Goal: Information Seeking & Learning: Learn about a topic

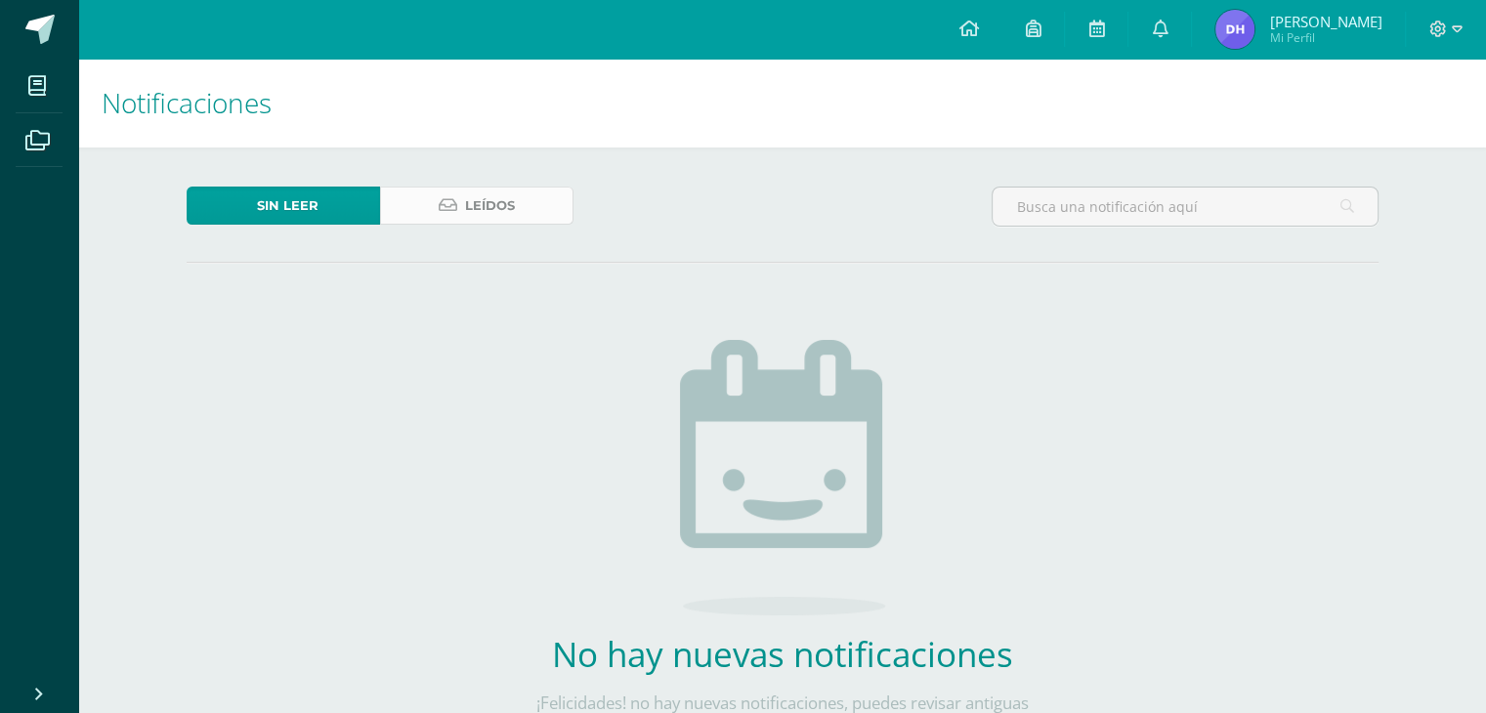
click at [489, 208] on span "Leídos" at bounding box center [490, 206] width 50 height 36
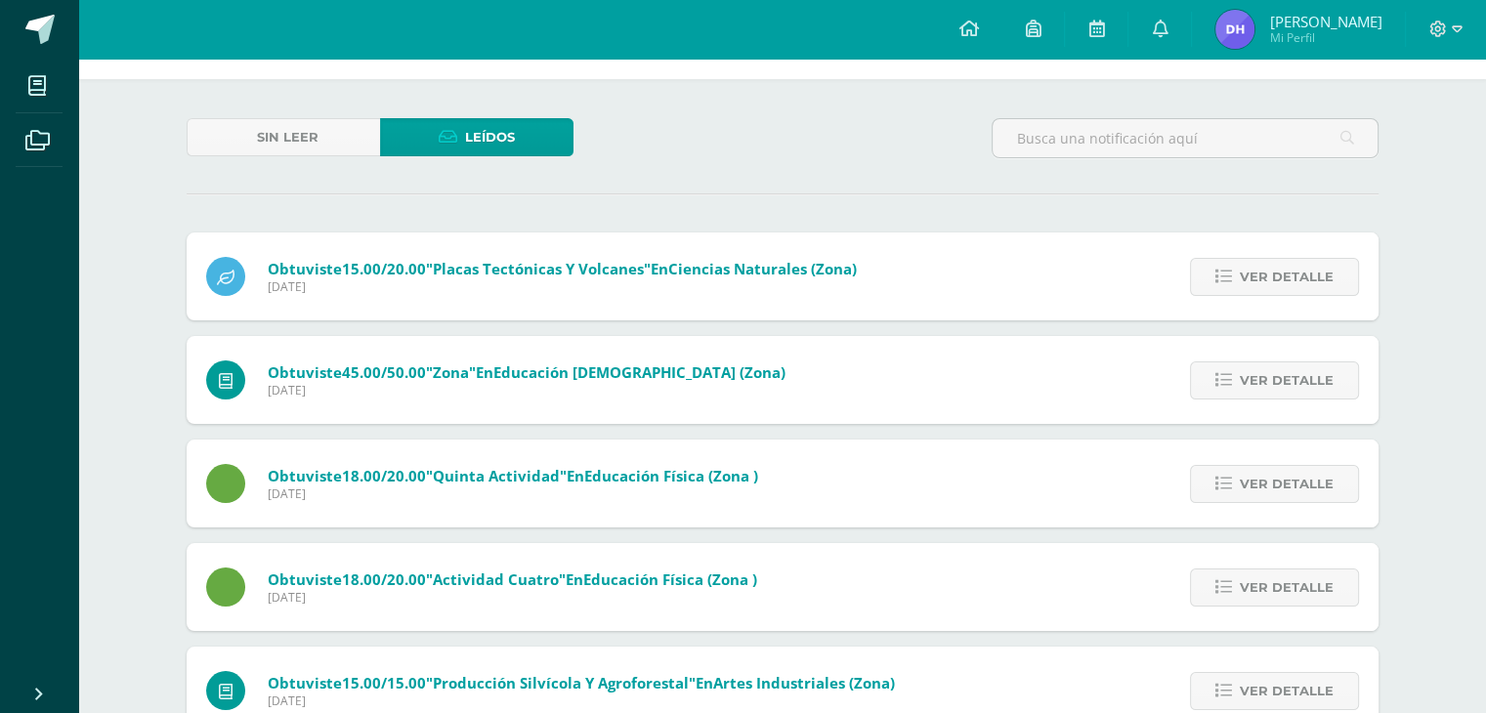
scroll to position [98, 0]
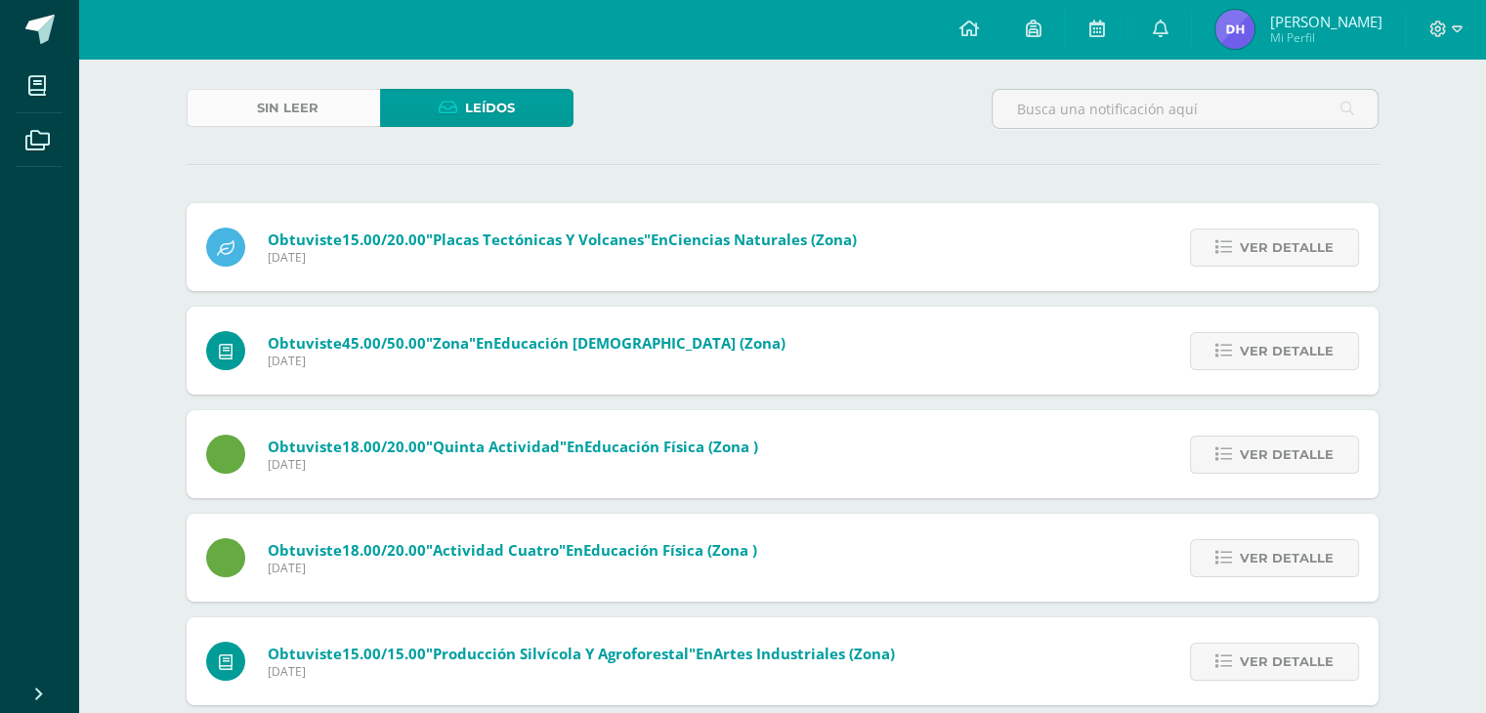
click at [266, 116] on span "Sin leer" at bounding box center [288, 108] width 62 height 36
click at [978, 28] on icon at bounding box center [968, 29] width 20 height 18
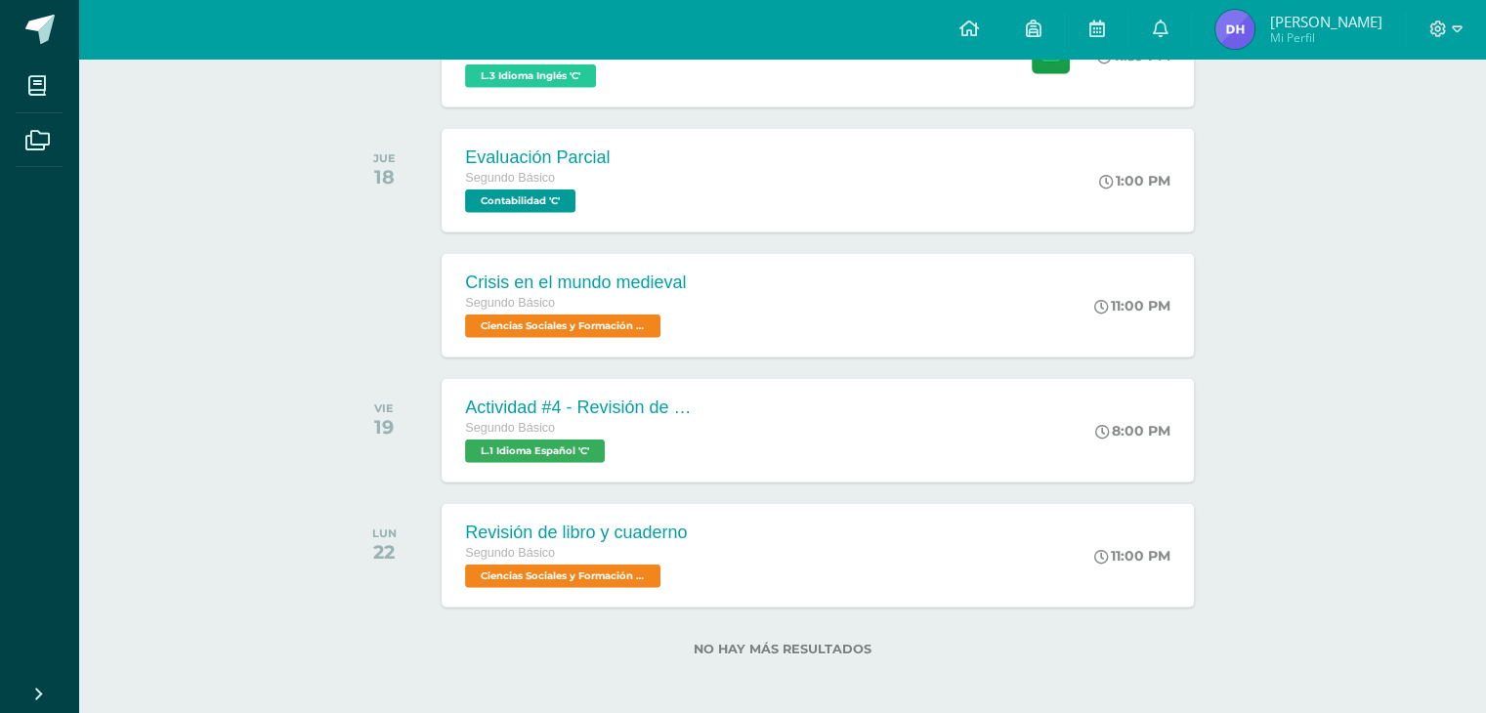
scroll to position [4843, 0]
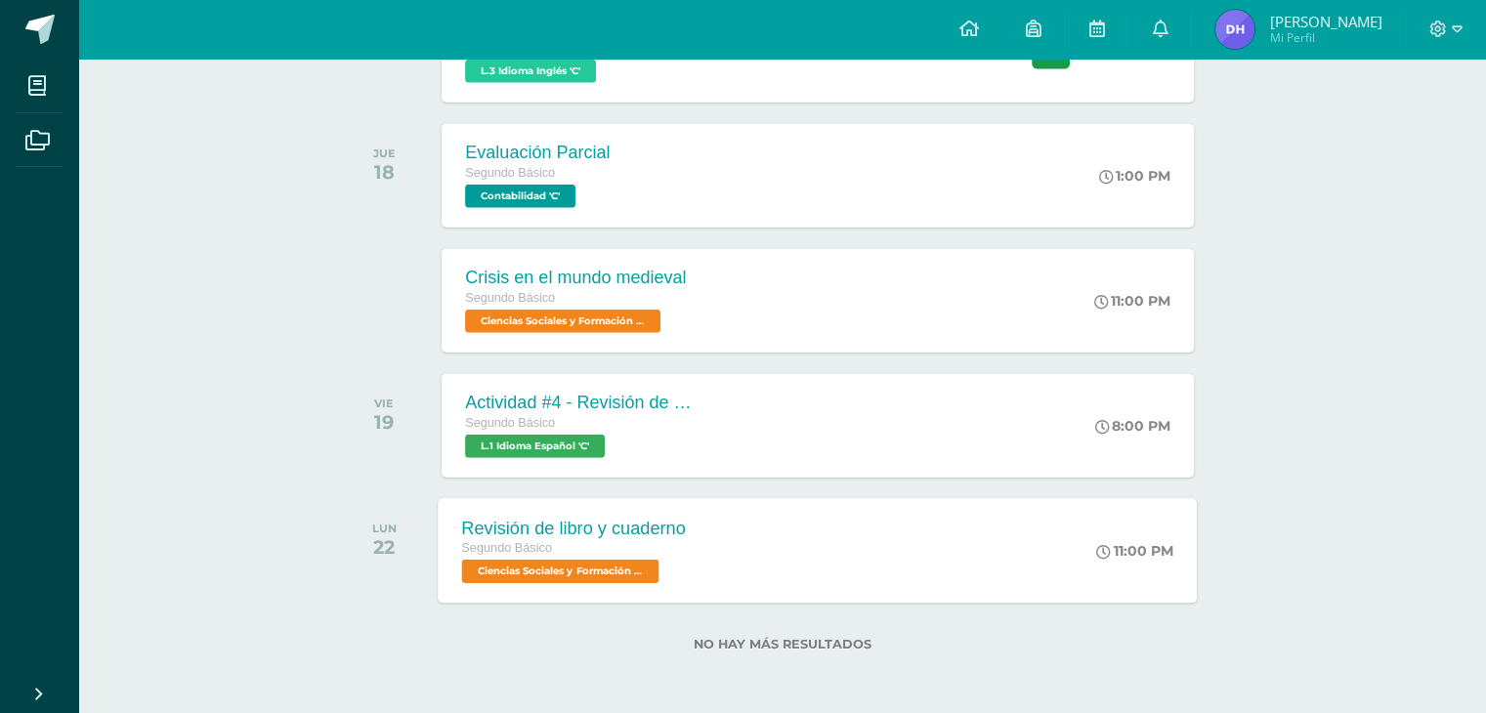
click at [646, 521] on div "Revisión de libro y cuaderno" at bounding box center [574, 528] width 224 height 21
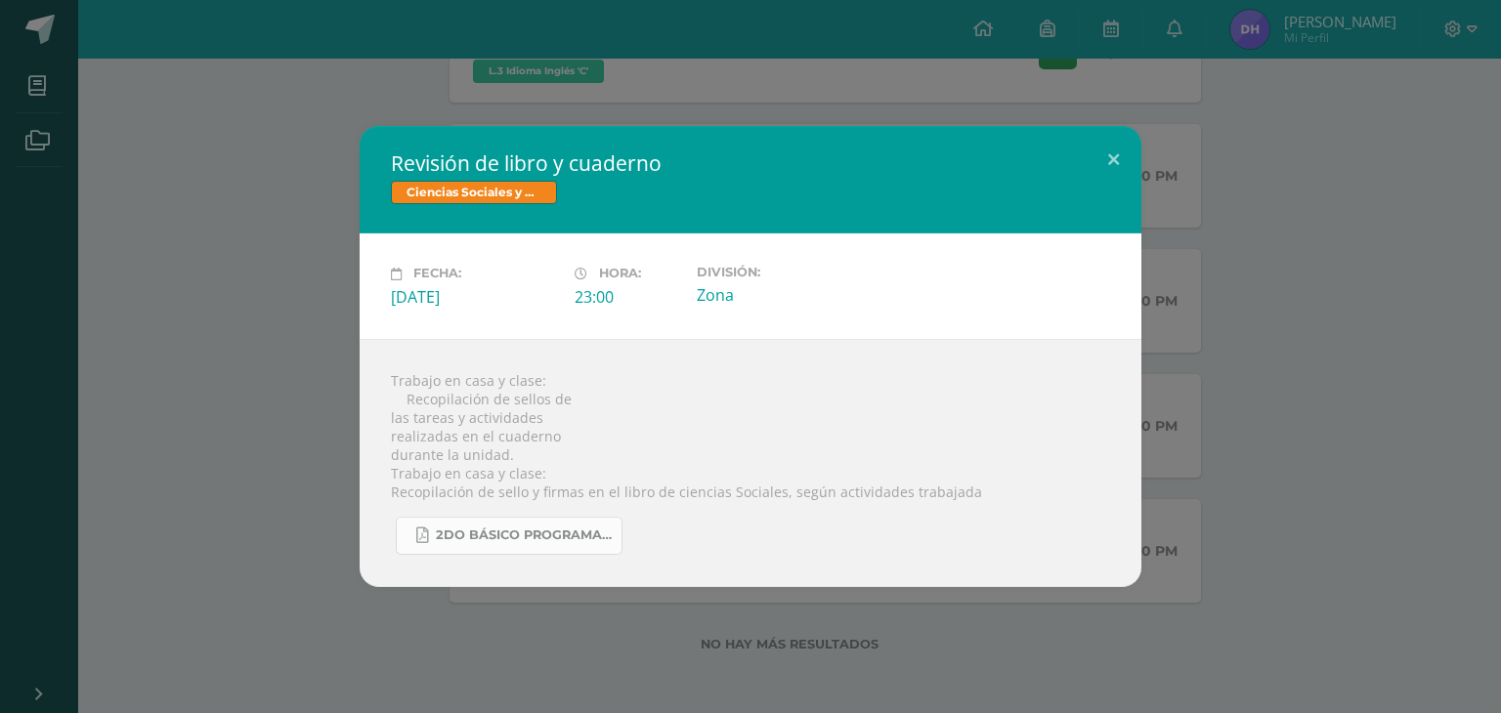
click at [523, 536] on span "2do Básico Programación.pdf" at bounding box center [524, 536] width 176 height 16
click at [1122, 169] on button at bounding box center [1113, 159] width 56 height 66
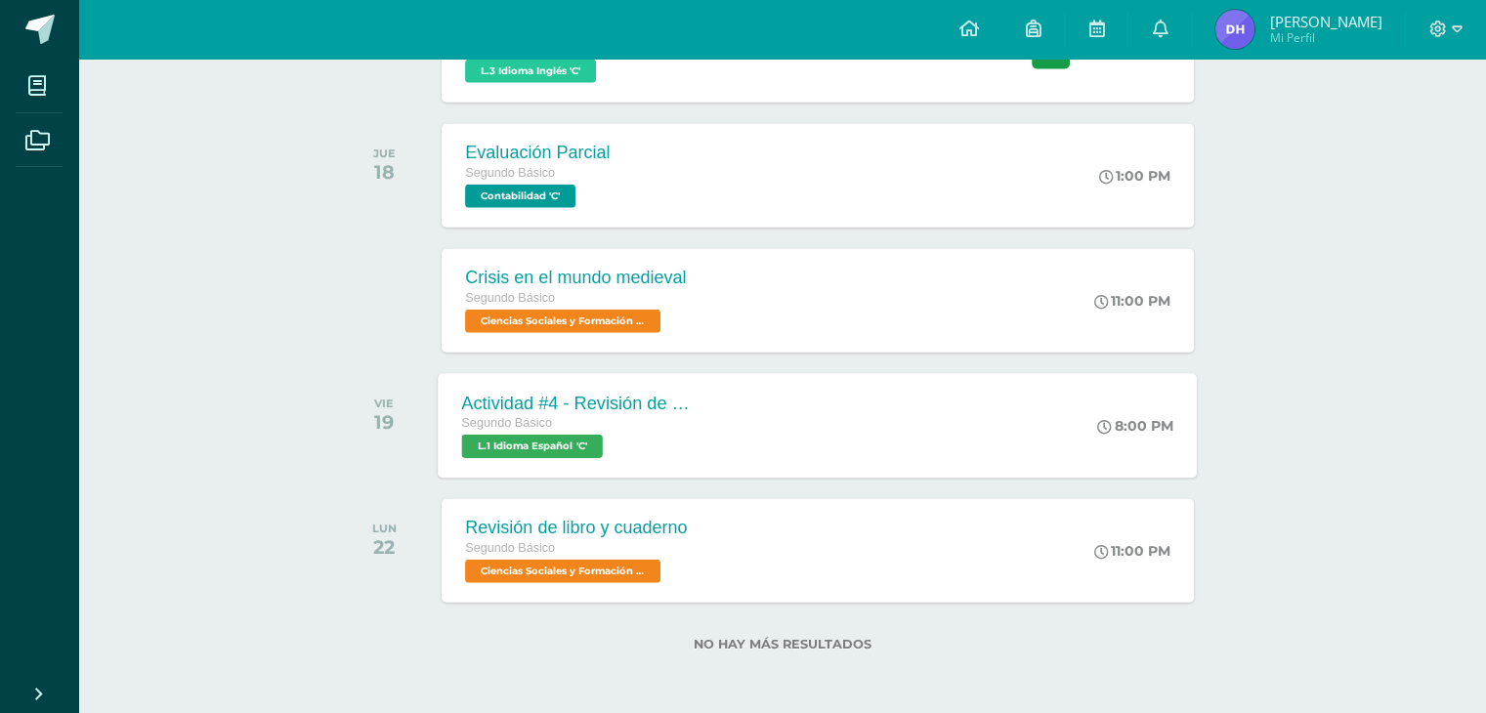
click at [657, 425] on div "Segundo Básico" at bounding box center [580, 423] width 236 height 21
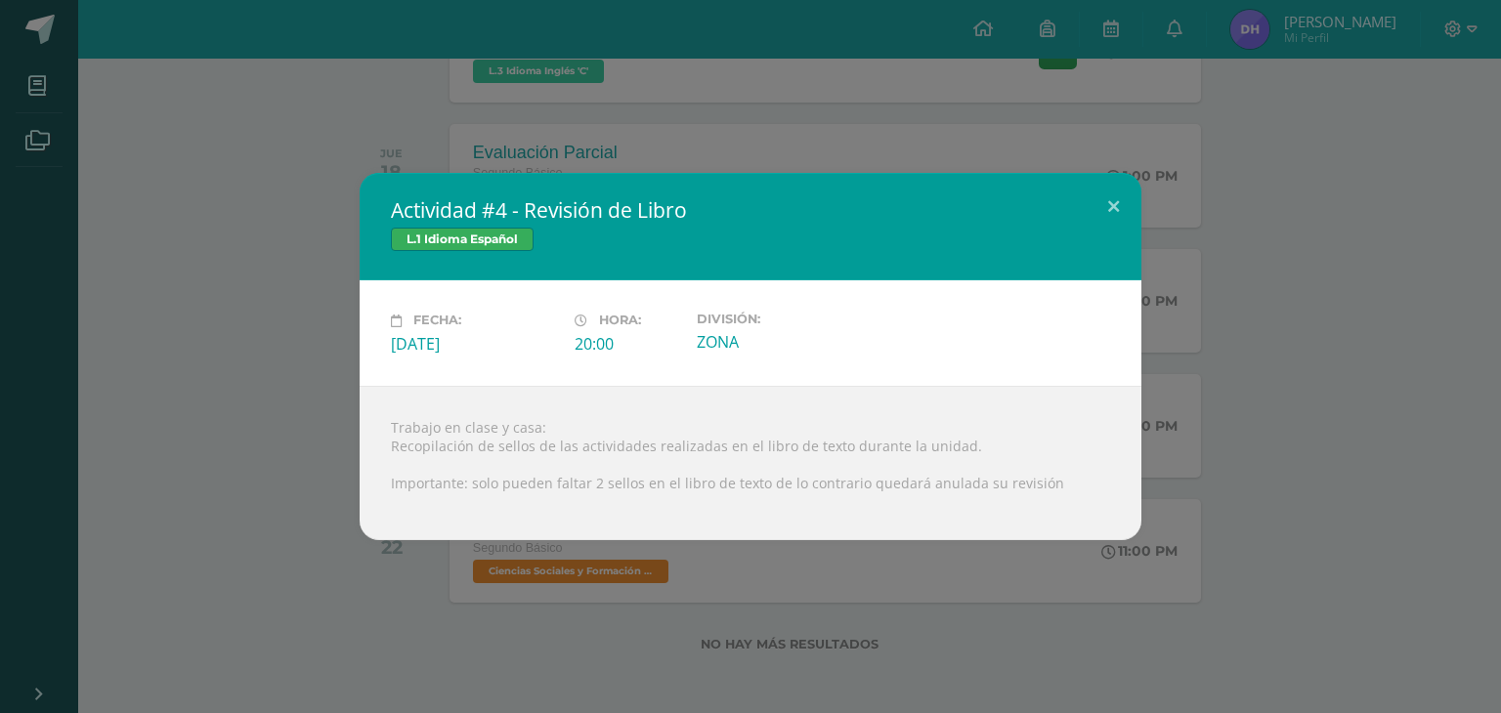
click at [950, 115] on div "Actividad #4 - Revisión de Libro L.1 Idioma Español Fecha: [DATE] Hora: 20:00 D…" at bounding box center [750, 356] width 1501 height 713
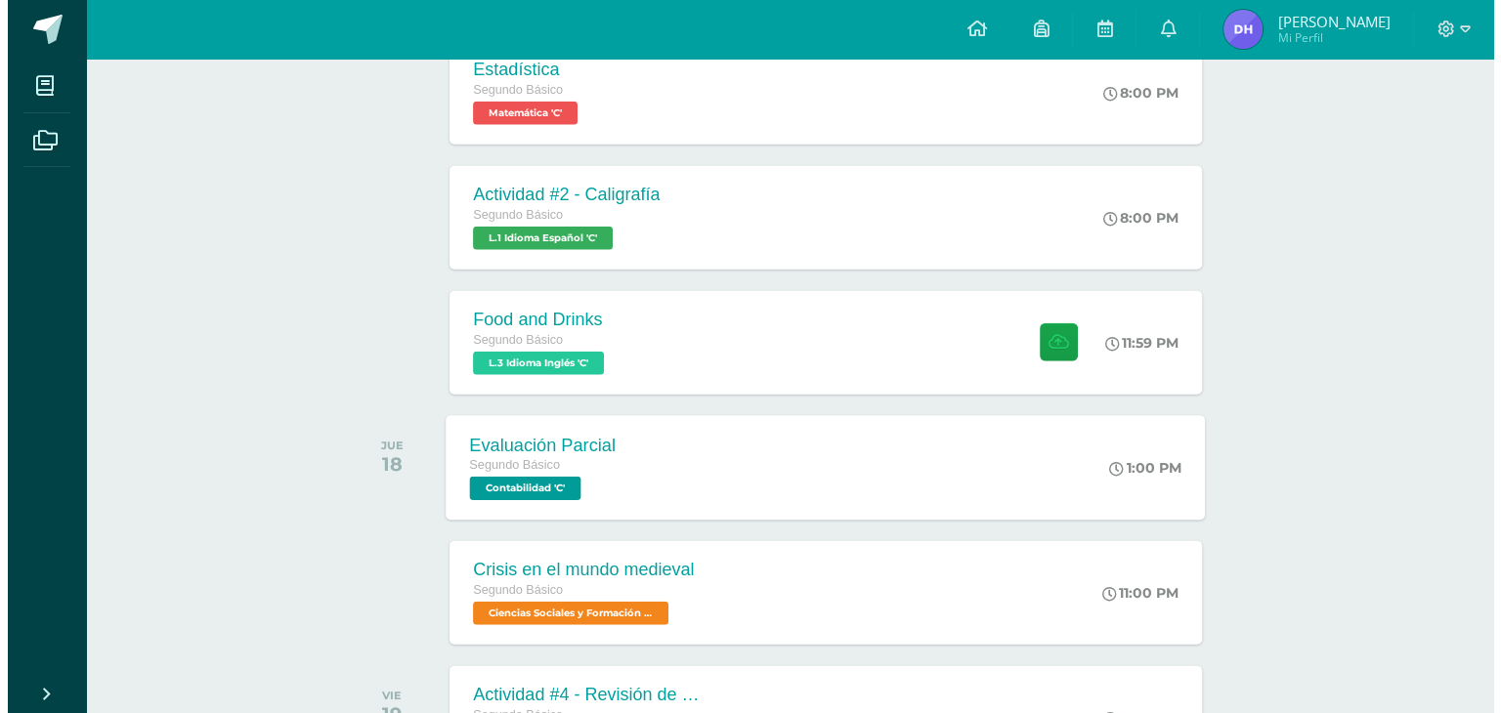
scroll to position [4550, 0]
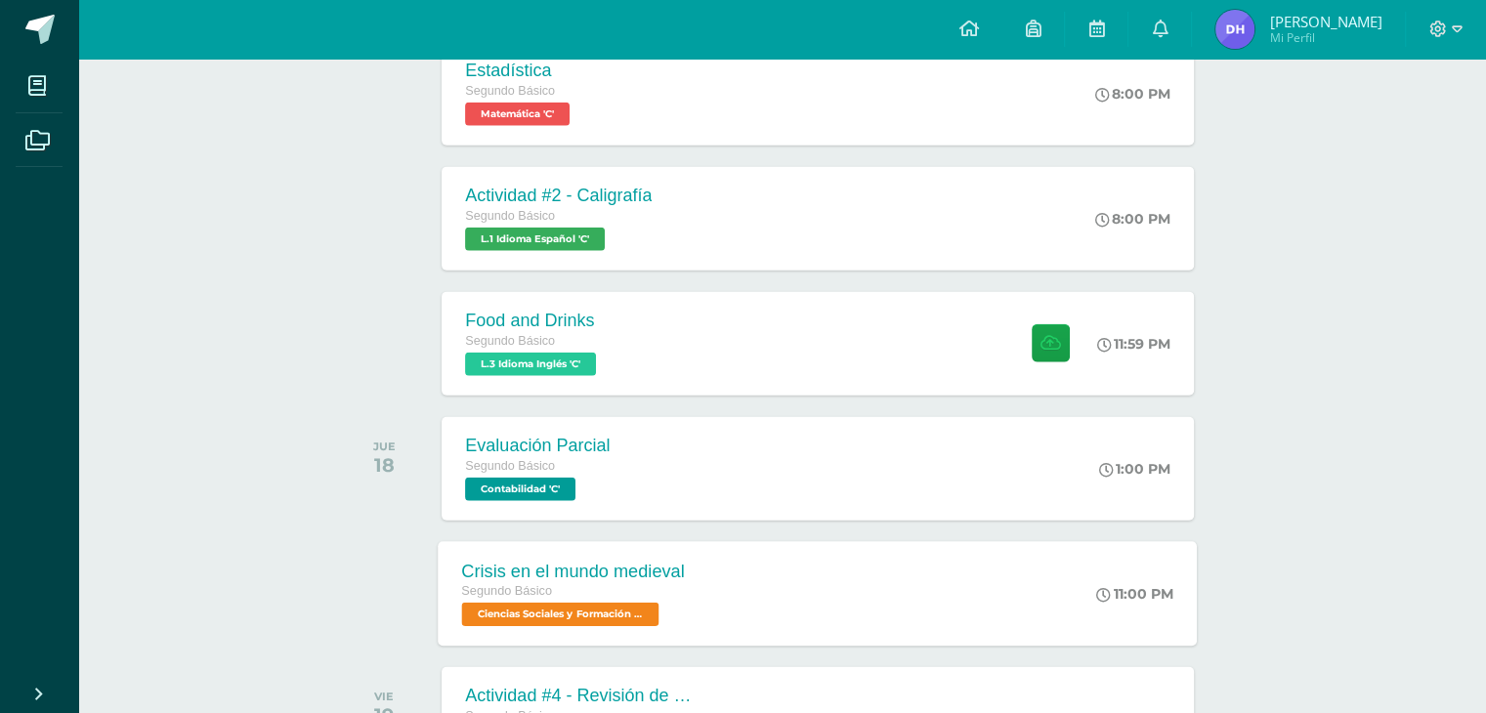
click at [677, 575] on div "Crisis en el mundo medieval" at bounding box center [573, 571] width 223 height 21
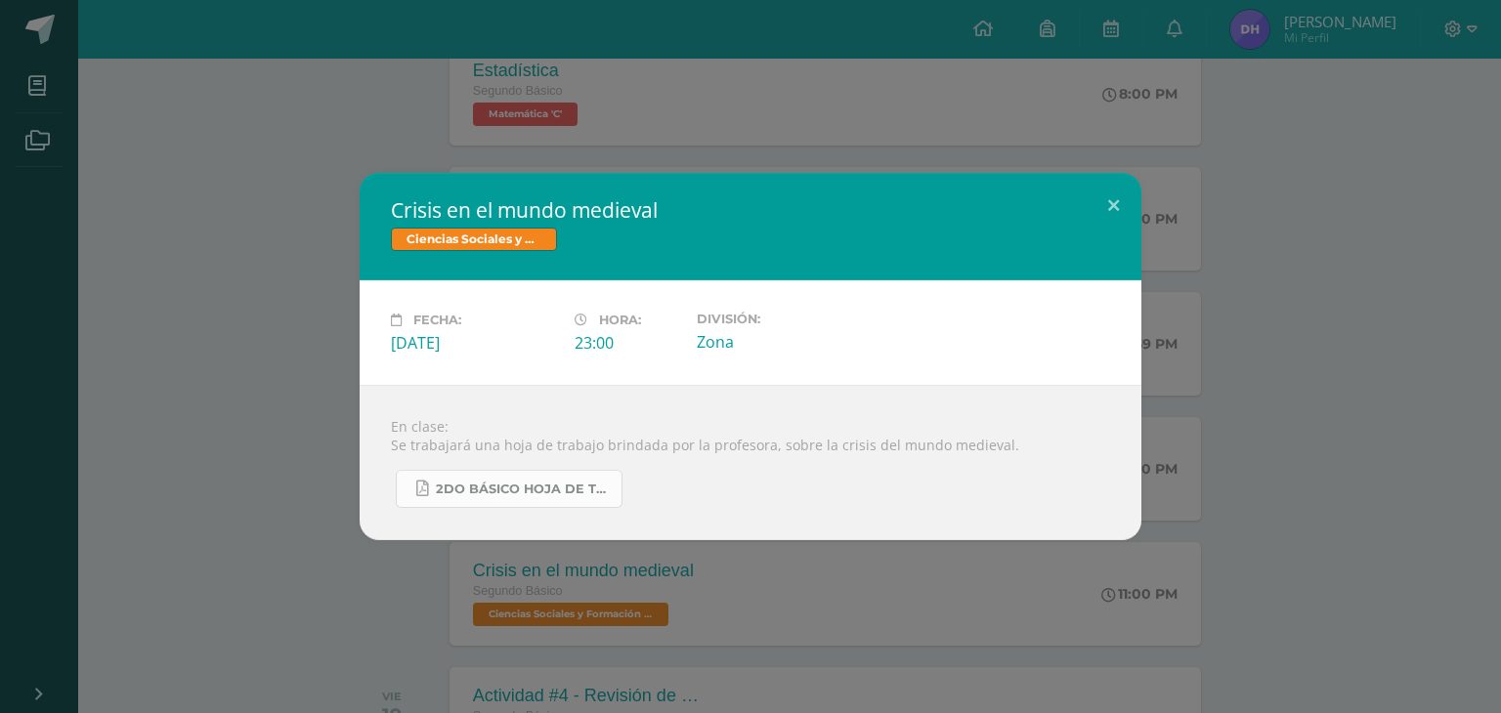
click at [540, 484] on span "2do Básico hoja de trabajo.pdf" at bounding box center [524, 490] width 176 height 16
click at [1127, 204] on button at bounding box center [1113, 206] width 56 height 66
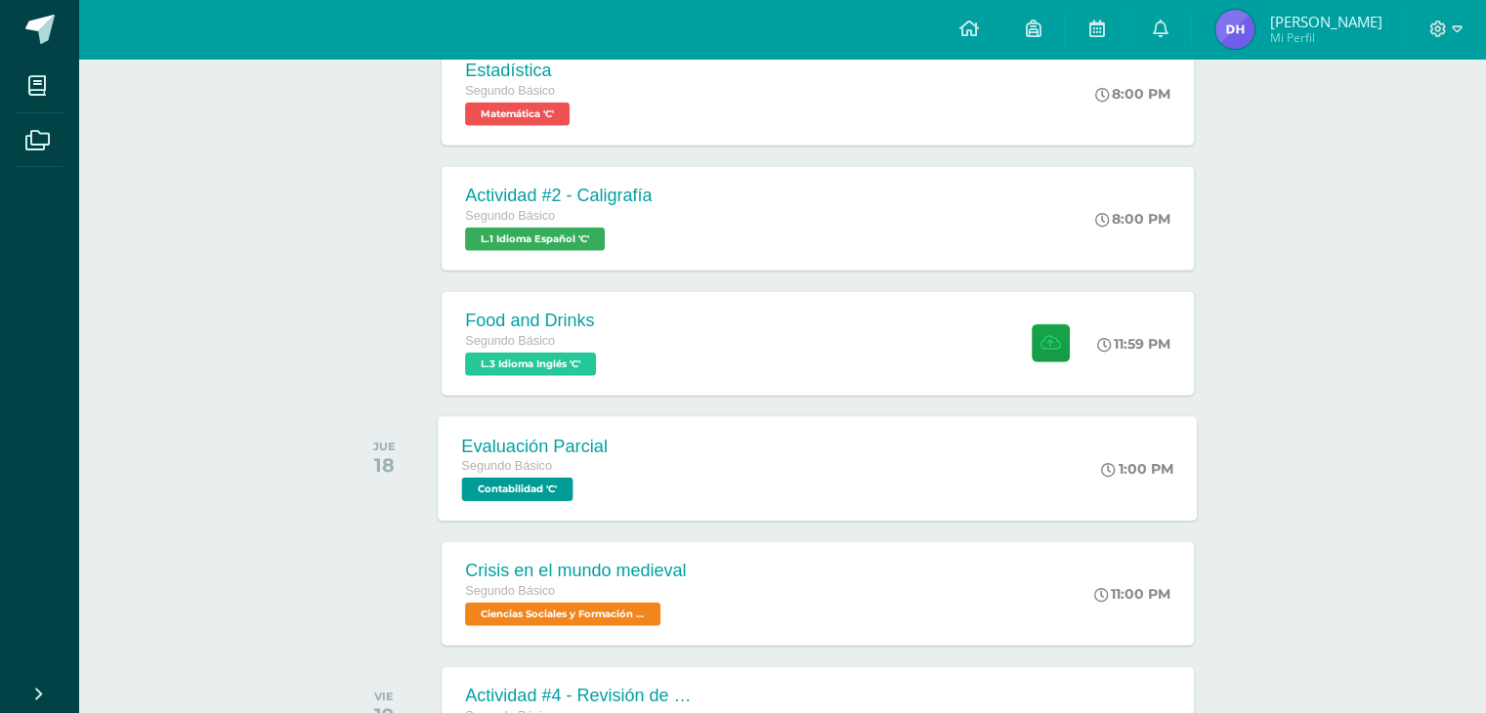
click at [699, 488] on div "Evaluación Parcial Segundo Básico Contabilidad 'C' 1:00 PM Evaluación Parcial C…" at bounding box center [818, 468] width 759 height 105
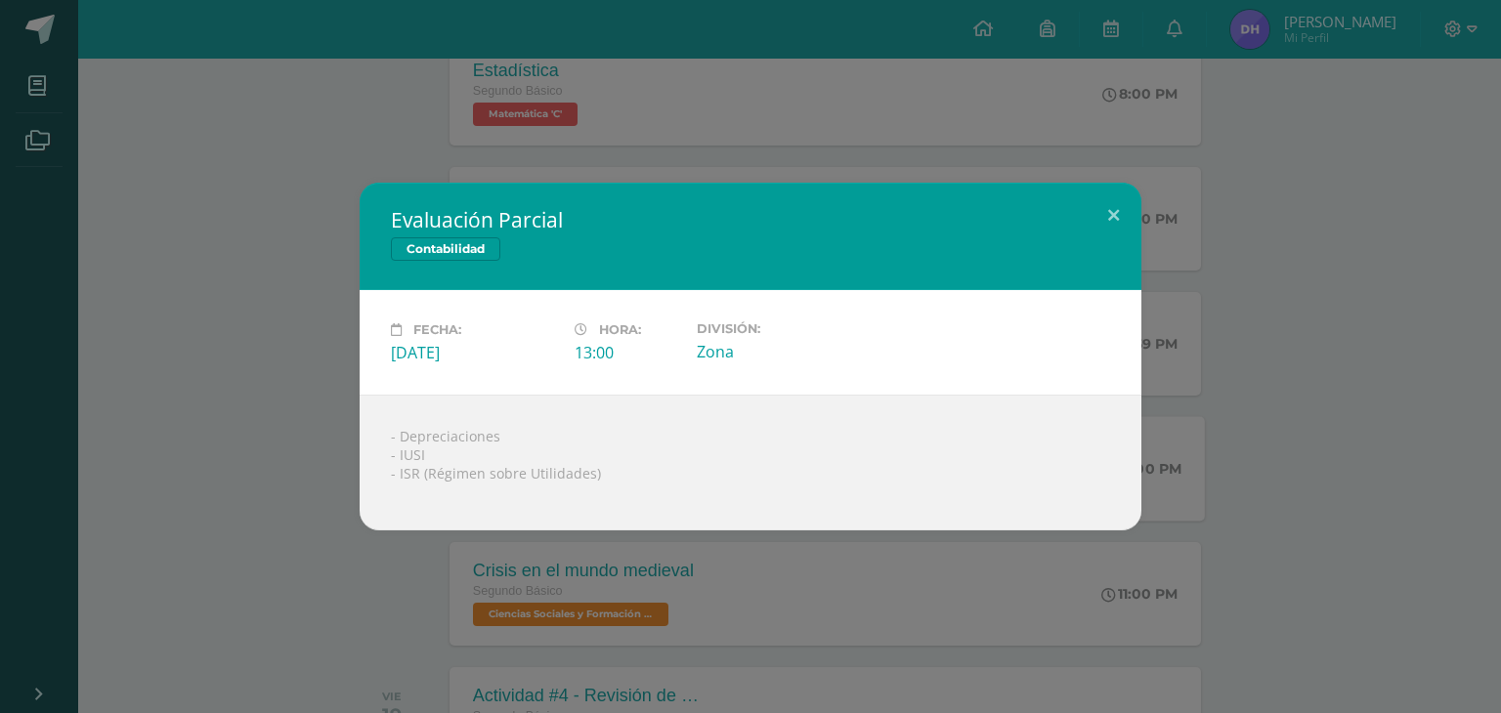
click at [878, 96] on div "Evaluación Parcial Contabilidad Fecha: [DATE] Hora: 13:00 División: Zona" at bounding box center [750, 356] width 1501 height 713
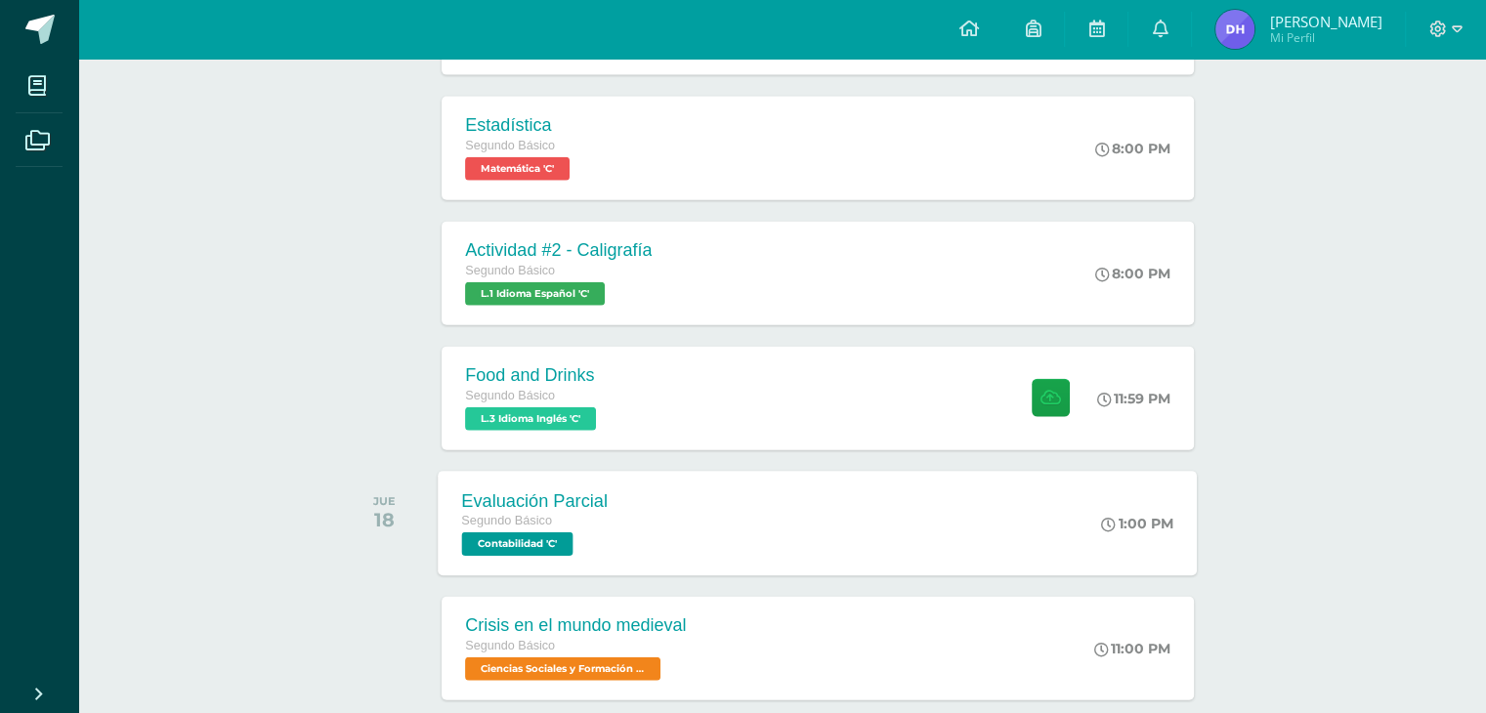
scroll to position [4354, 0]
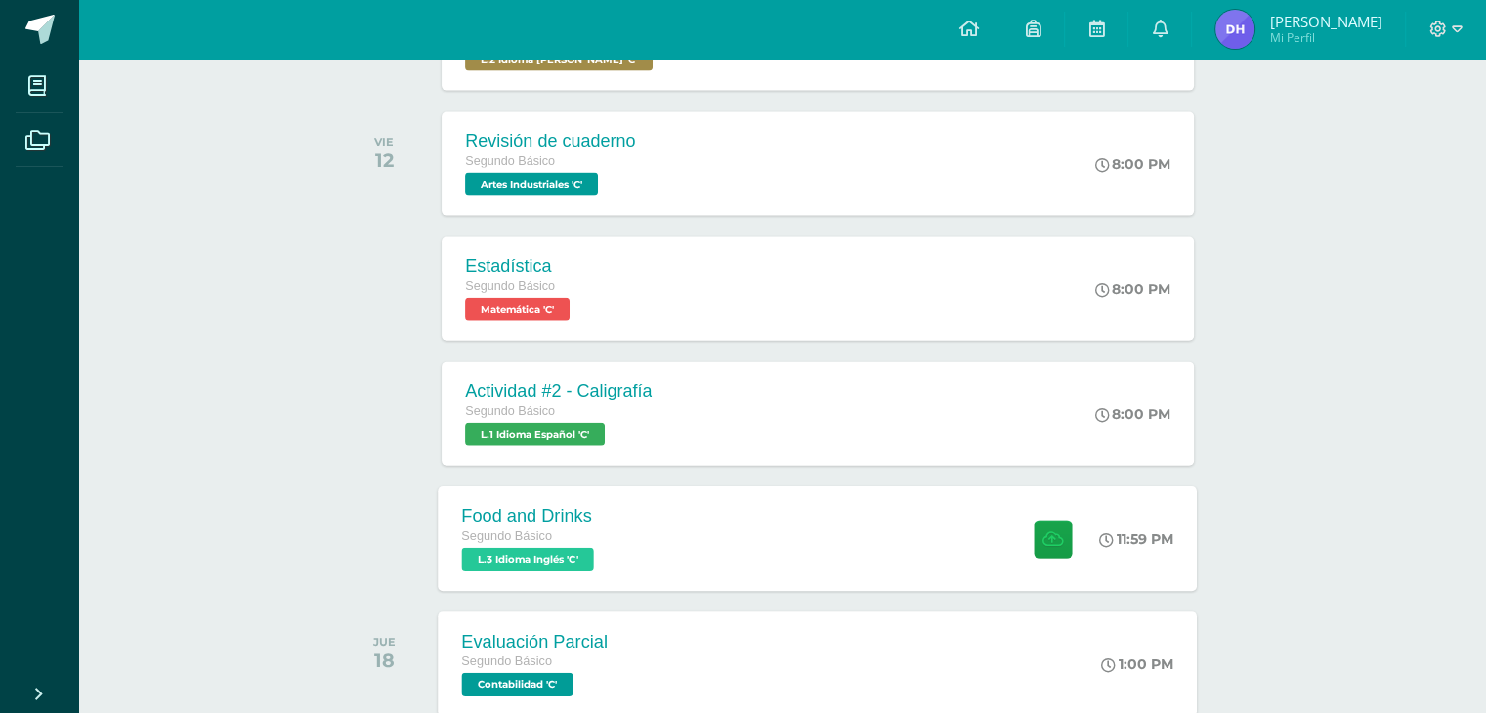
click at [637, 553] on div "Food and Drinks Segundo Básico L.3 Idioma Inglés 'C' 11:59 PM Food and Drinks L…" at bounding box center [818, 539] width 759 height 105
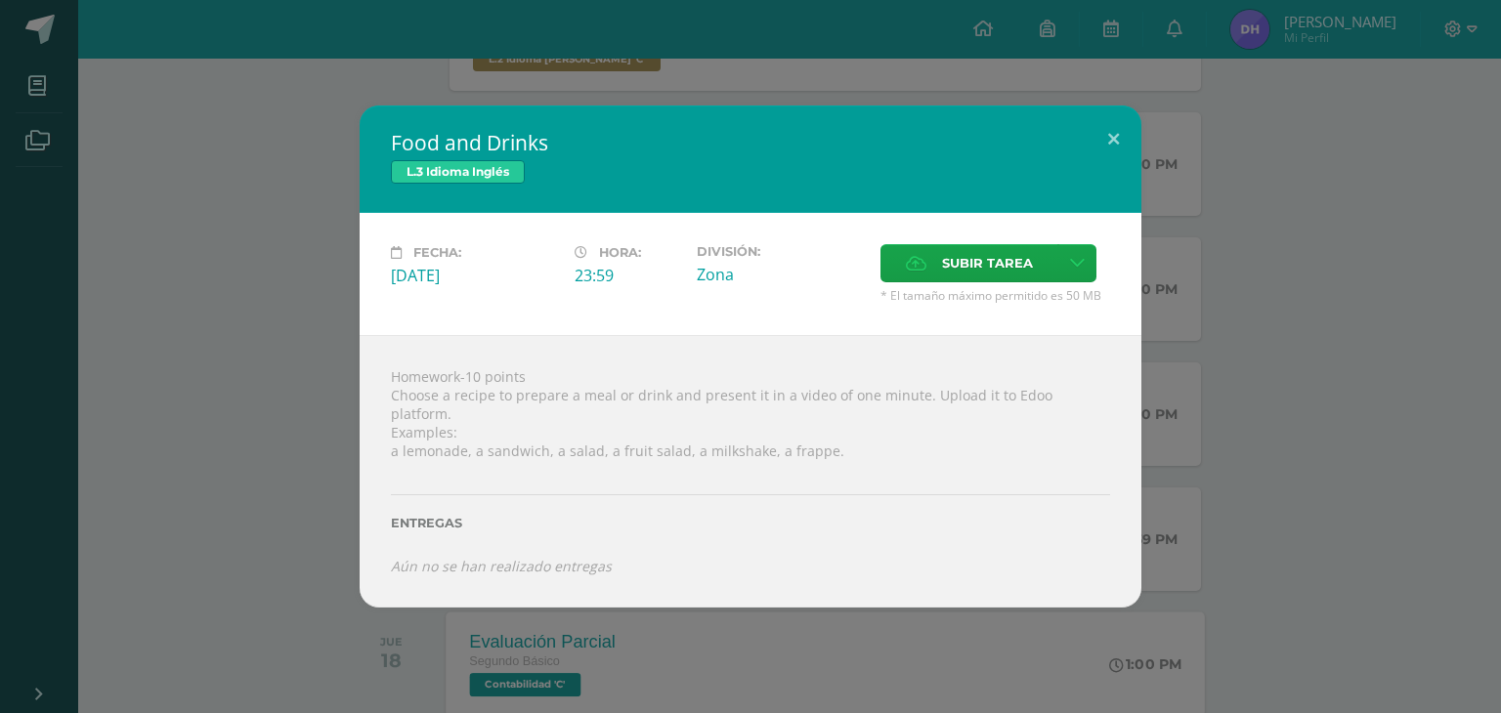
click at [838, 79] on div "Food and Drinks L.3 Idioma Inglés Fecha: [DATE] Hora: 23:59 División: Subir tar…" at bounding box center [750, 356] width 1501 height 713
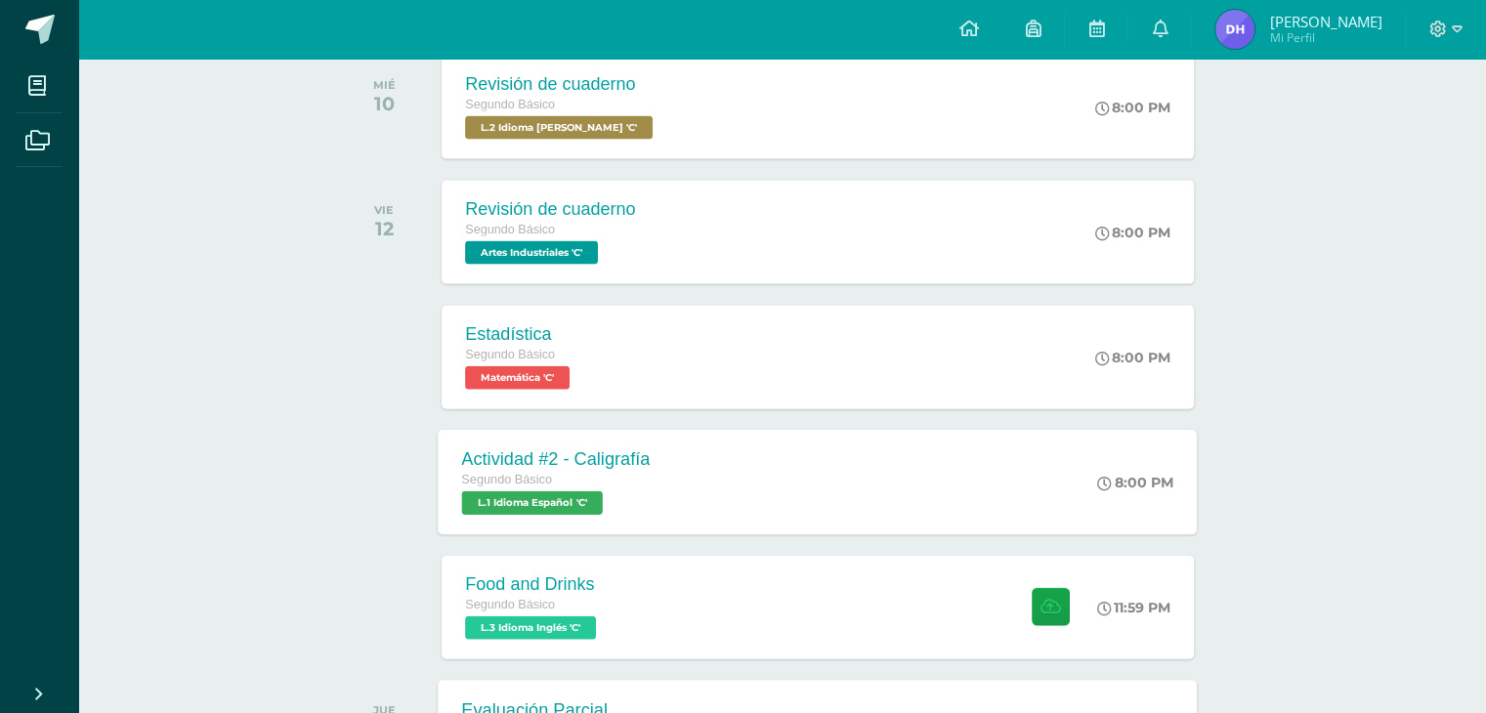
scroll to position [4257, 0]
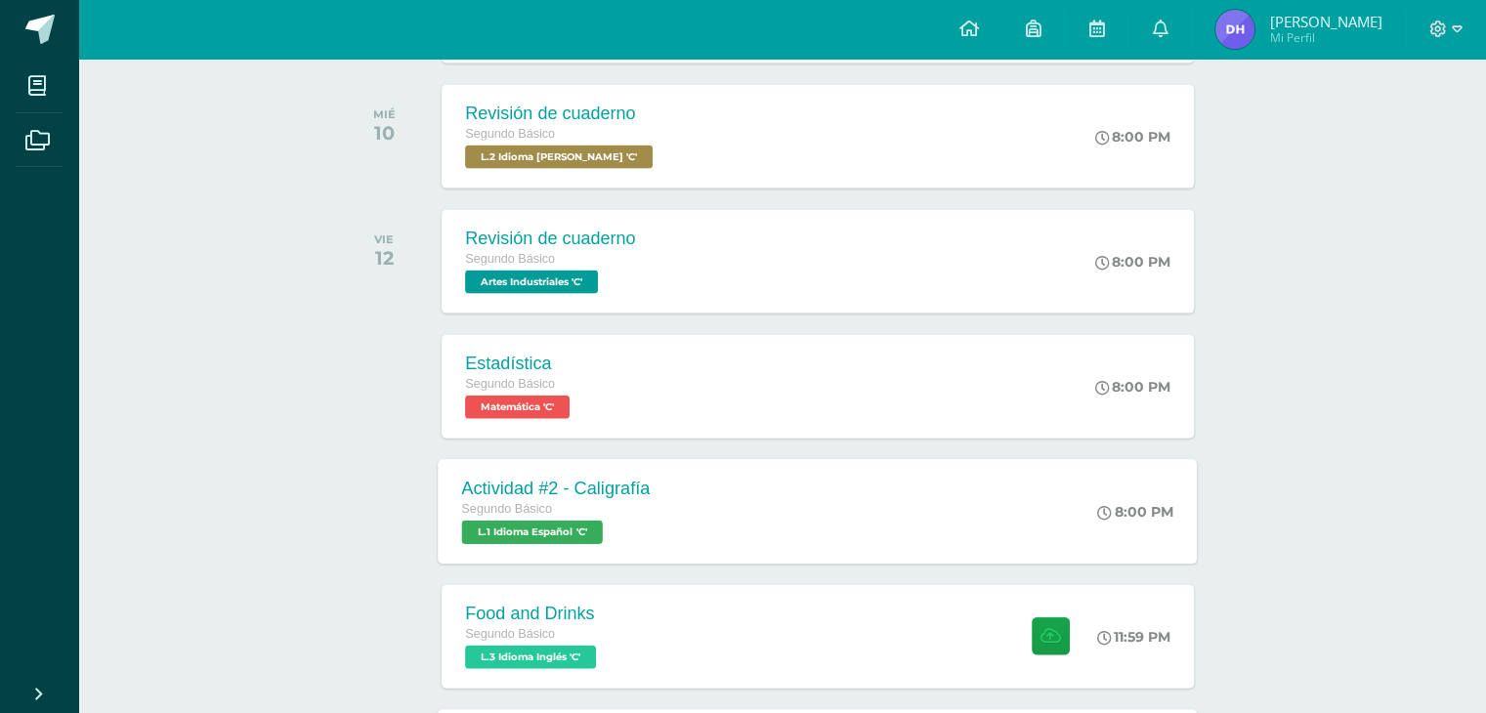
click at [668, 540] on div "Actividad #2 - Caligrafía Segundo Básico L.1 Idioma Español 'C'" at bounding box center [556, 511] width 235 height 105
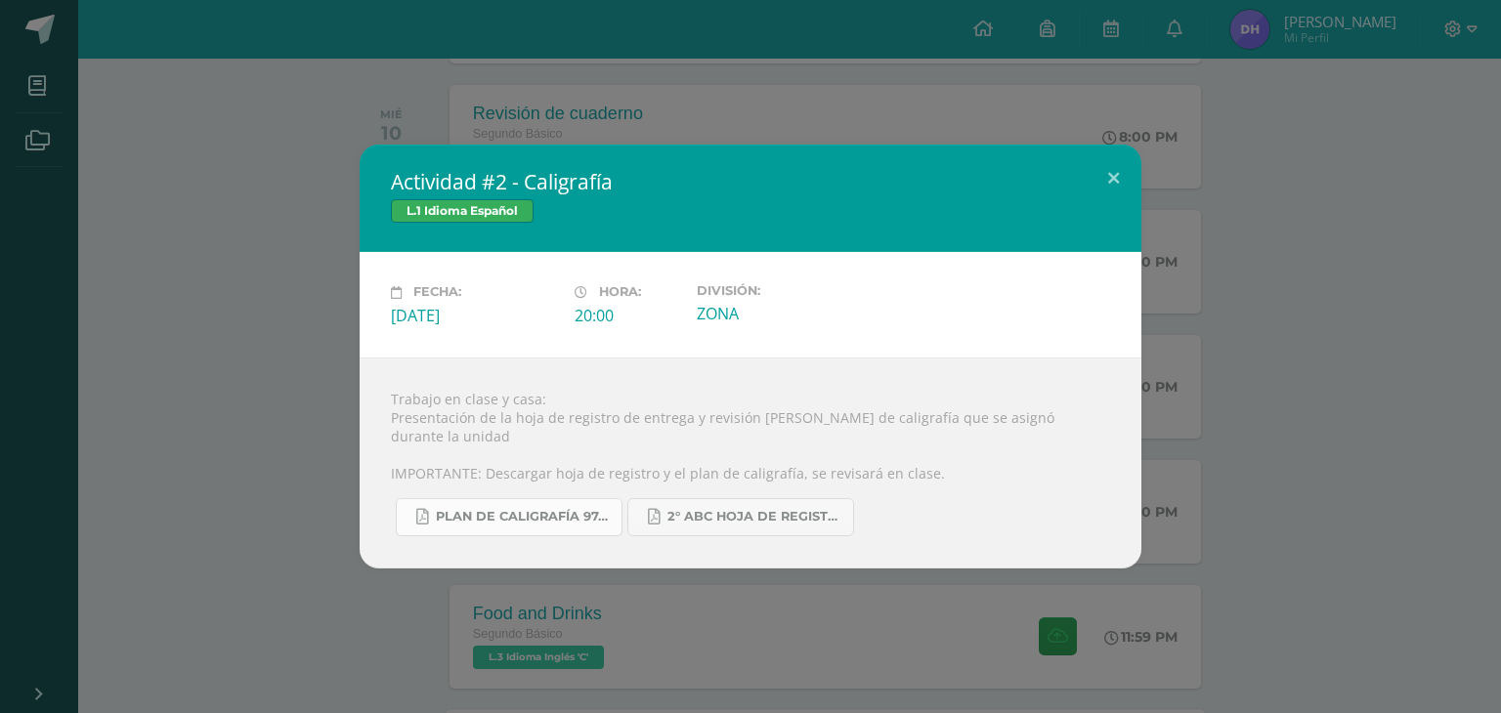
click at [555, 509] on span "Plan de caligrafía 97-142 Segundo Básico ABC.pdf" at bounding box center [524, 517] width 176 height 16
click at [742, 510] on span "2° ABC HOJA DE REGISTRO - UNIDAD FINAL.pdf" at bounding box center [755, 517] width 176 height 16
click at [1114, 186] on button at bounding box center [1113, 178] width 56 height 66
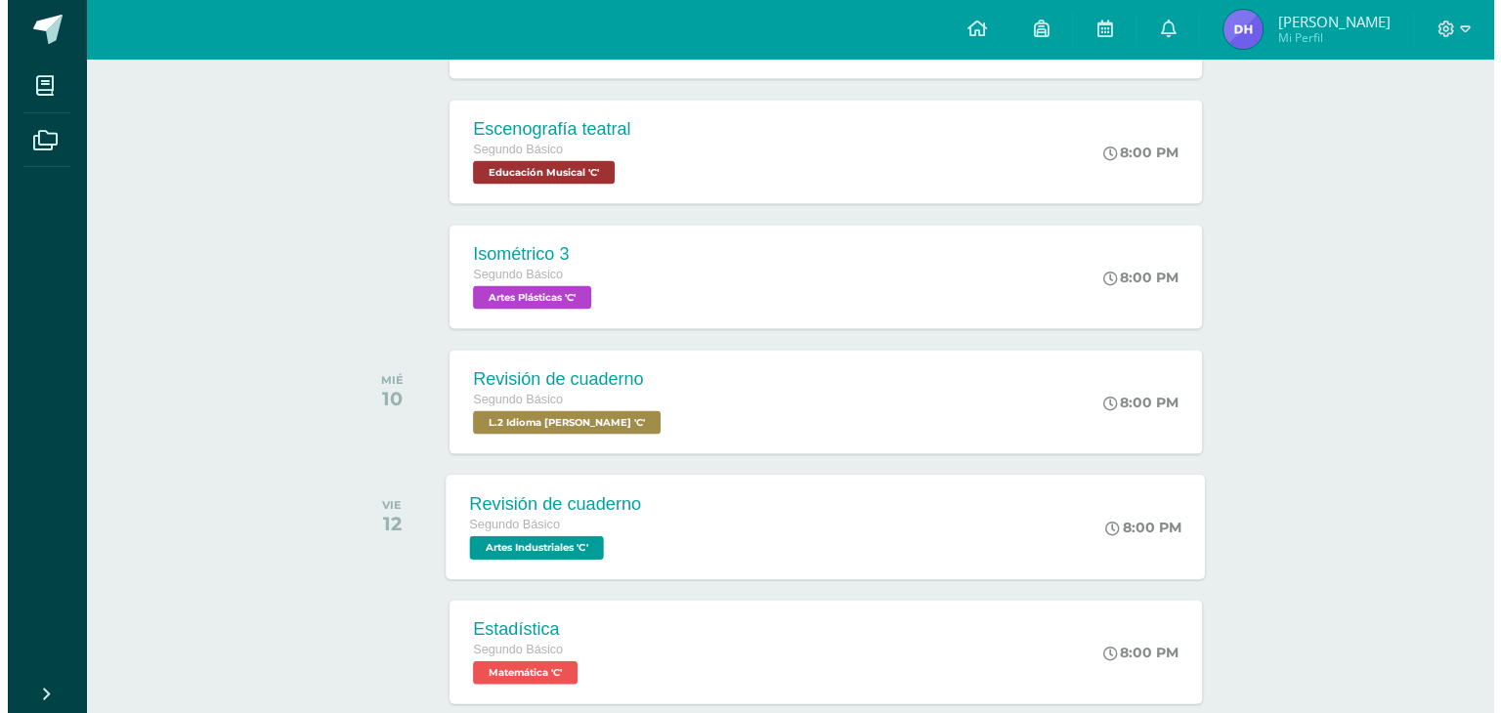
scroll to position [3963, 0]
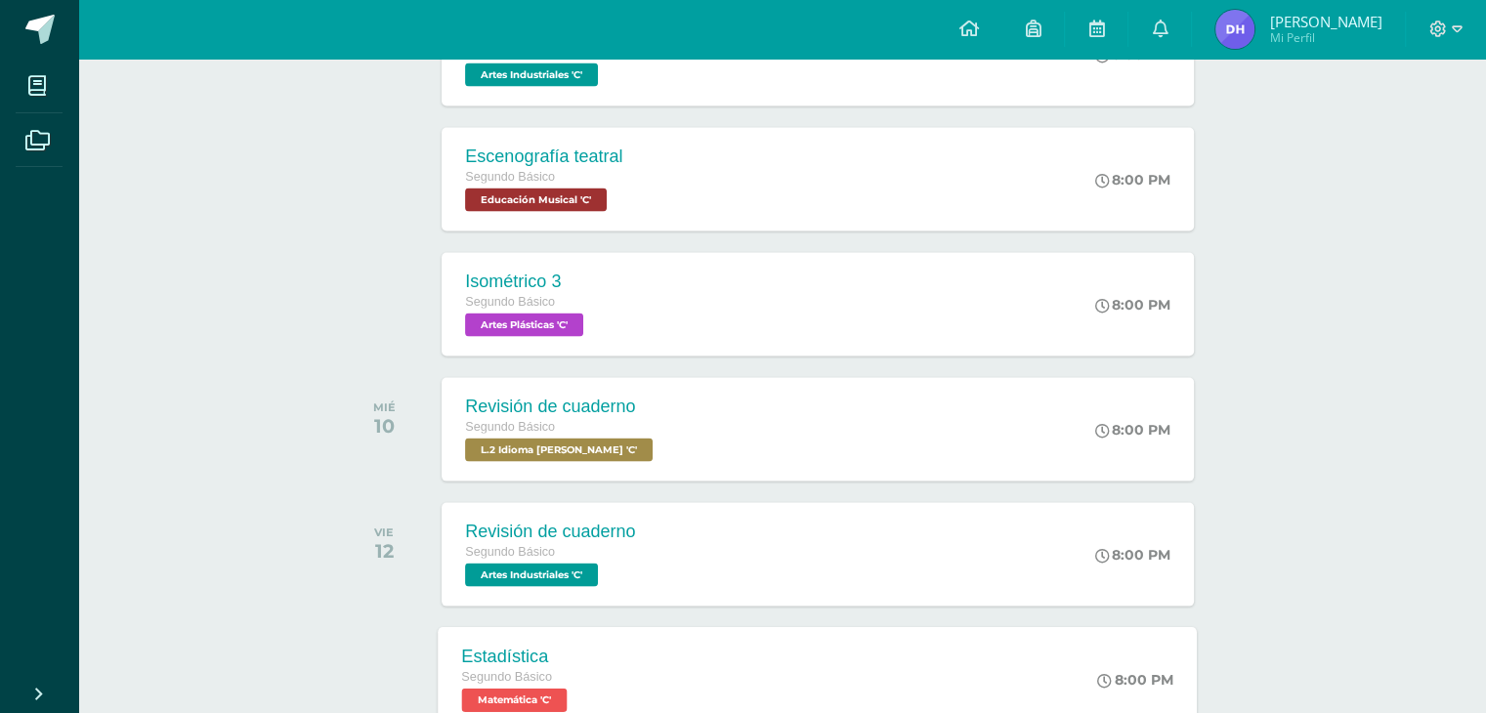
click at [749, 685] on div "Estadística Segundo Básico Matemática 'C' 8:00 PM Estadística Matemática Cargan…" at bounding box center [818, 679] width 759 height 105
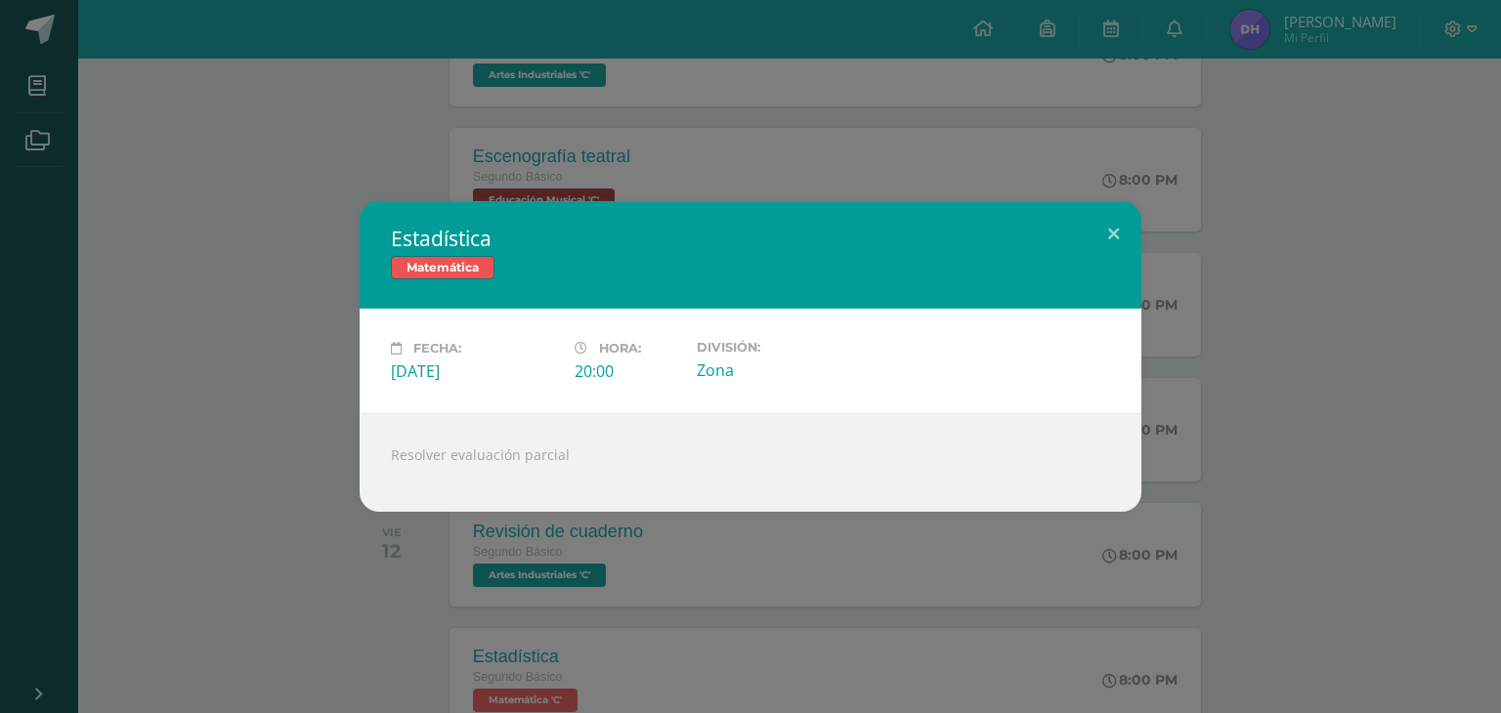
click at [920, 109] on div "Estadística Matemática Fecha: [DATE] Hora: 20:00 División: Zona" at bounding box center [750, 356] width 1501 height 713
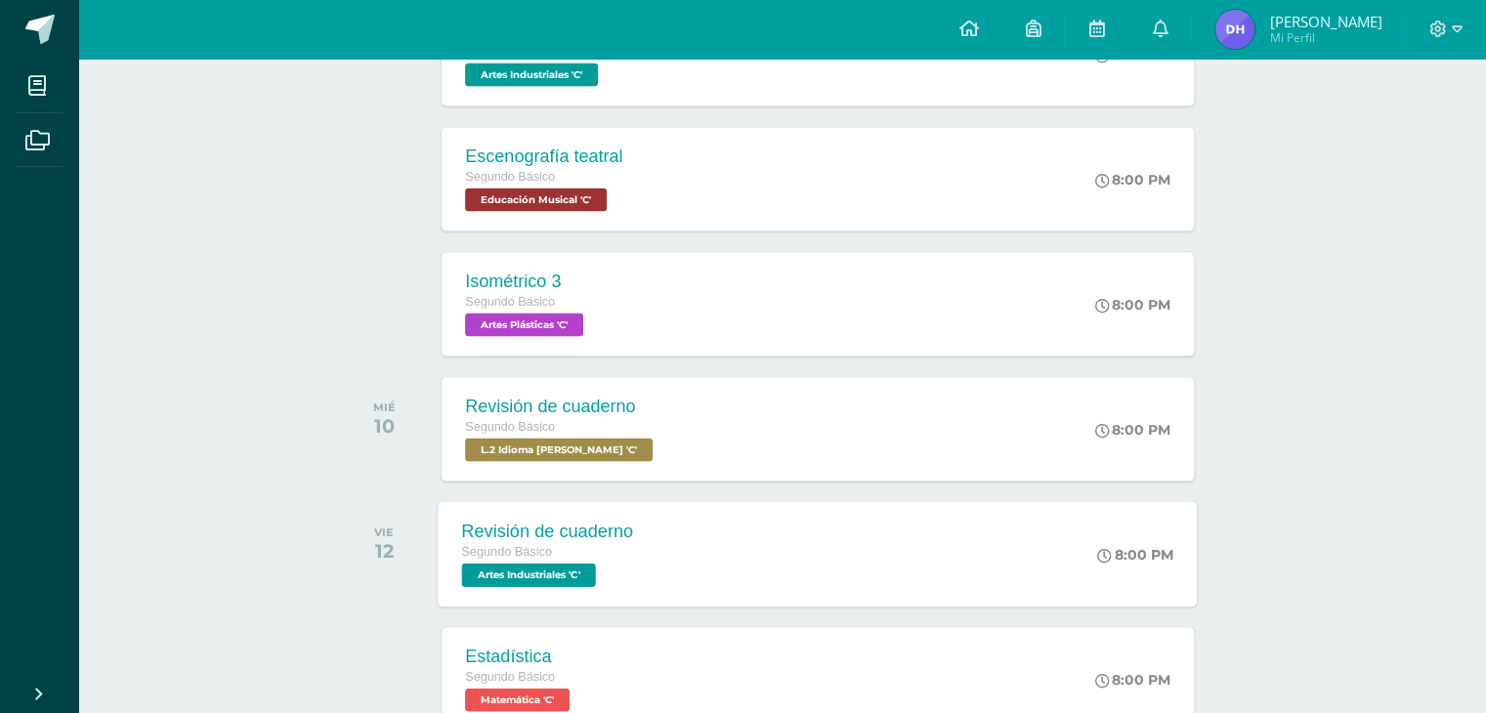
click at [637, 558] on div "Revisión de cuaderno Segundo Básico Artes Industriales 'C'" at bounding box center [548, 554] width 219 height 105
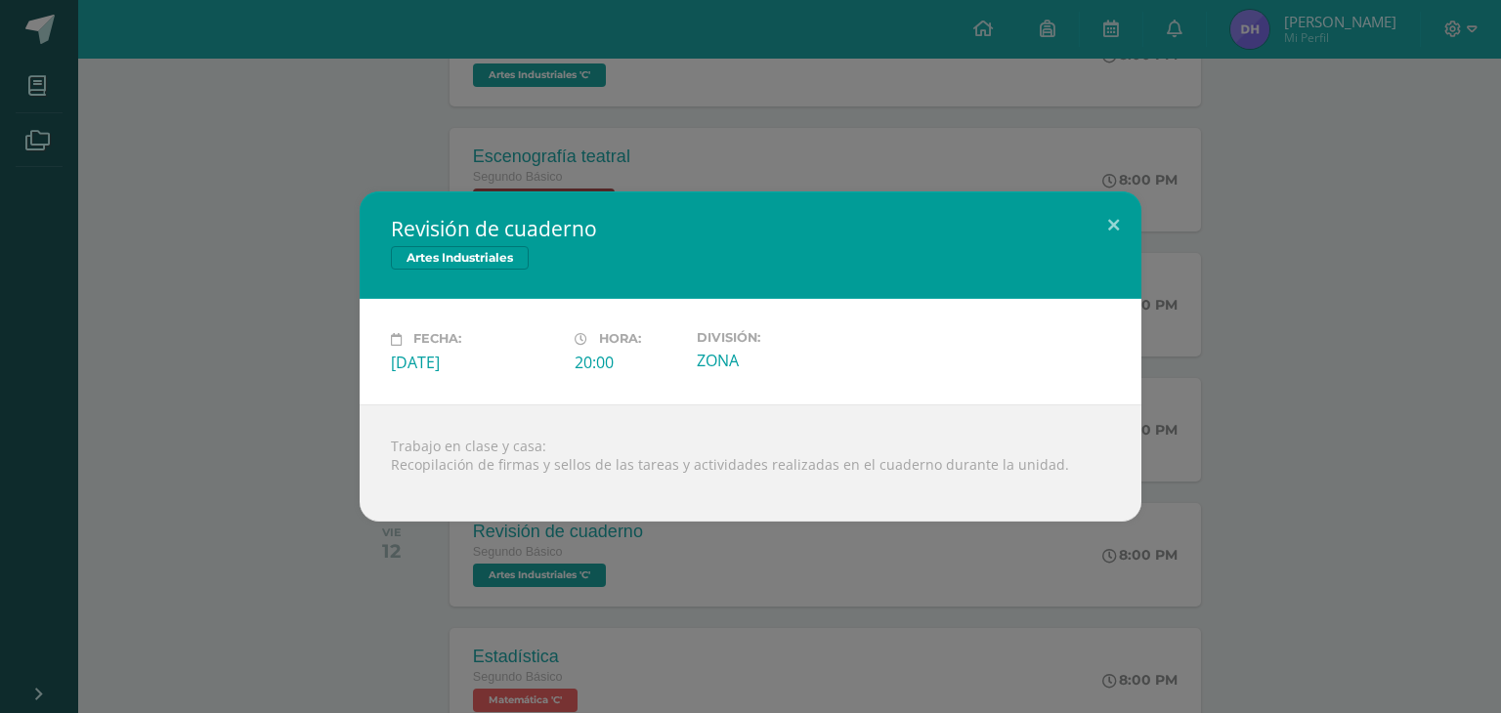
click at [776, 165] on div "Revisión de cuaderno Artes Industriales Fecha: [DATE] Hora: 20:00 División:" at bounding box center [750, 356] width 1501 height 713
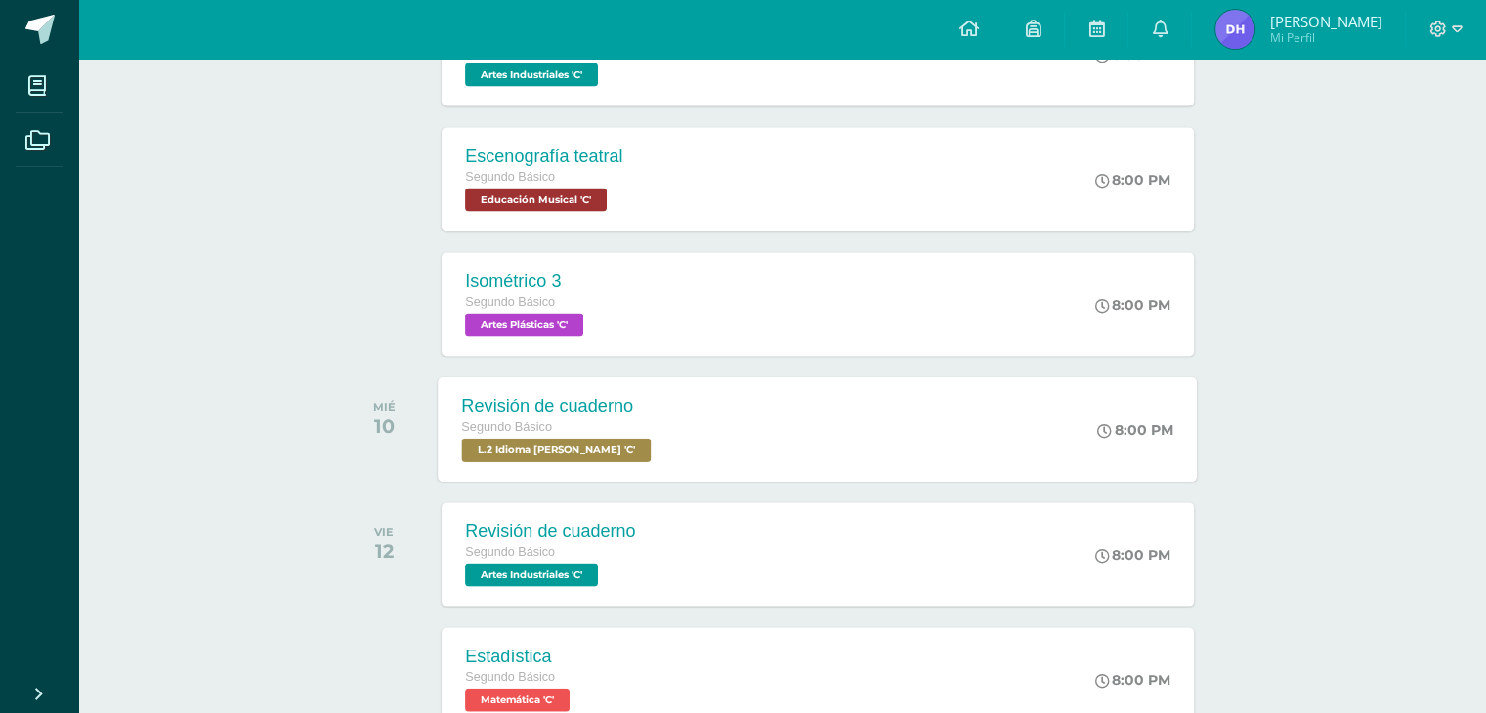
click at [606, 431] on div "Segundo Básico" at bounding box center [559, 427] width 194 height 21
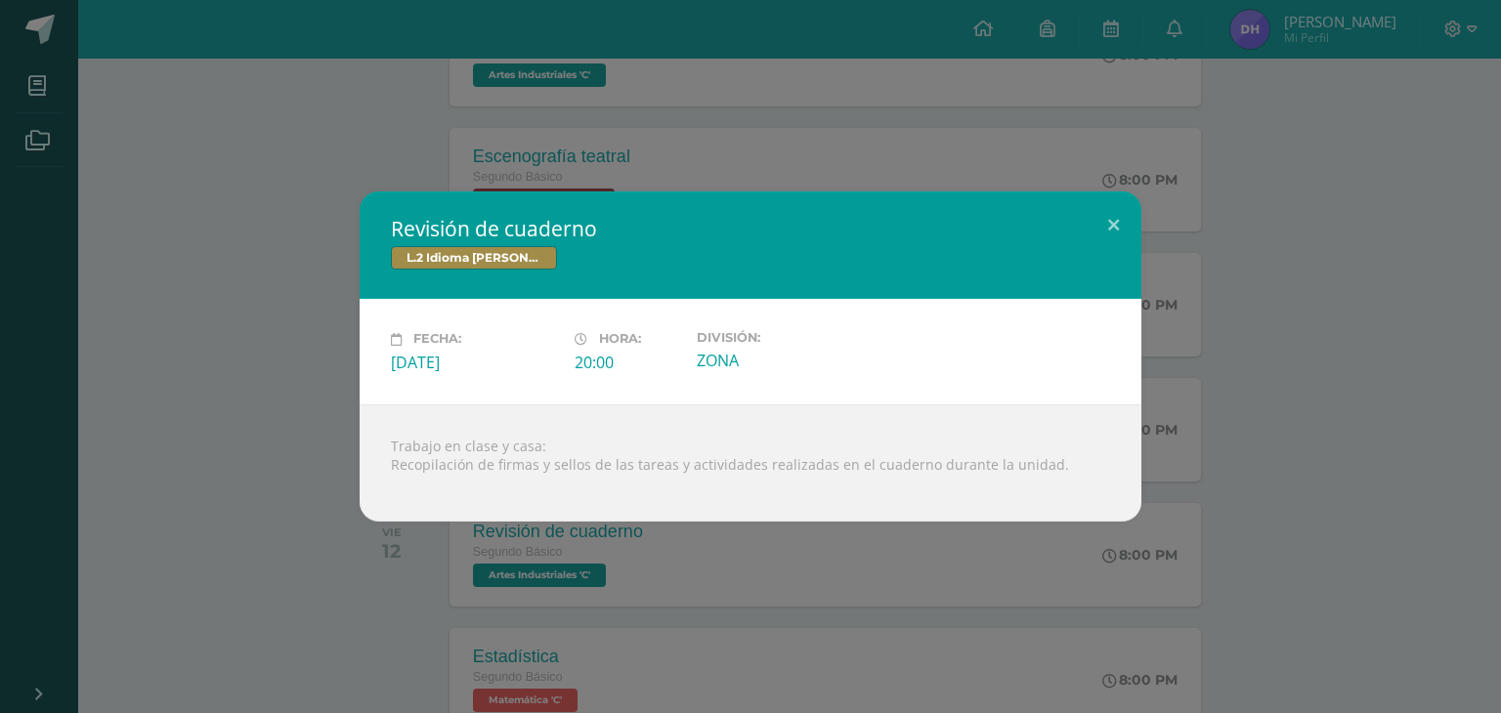
click at [868, 106] on div "Revisión de cuaderno L.2 Idioma [PERSON_NAME] Fecha: [DATE] Hora: 20:00 Divisió…" at bounding box center [750, 356] width 1501 height 713
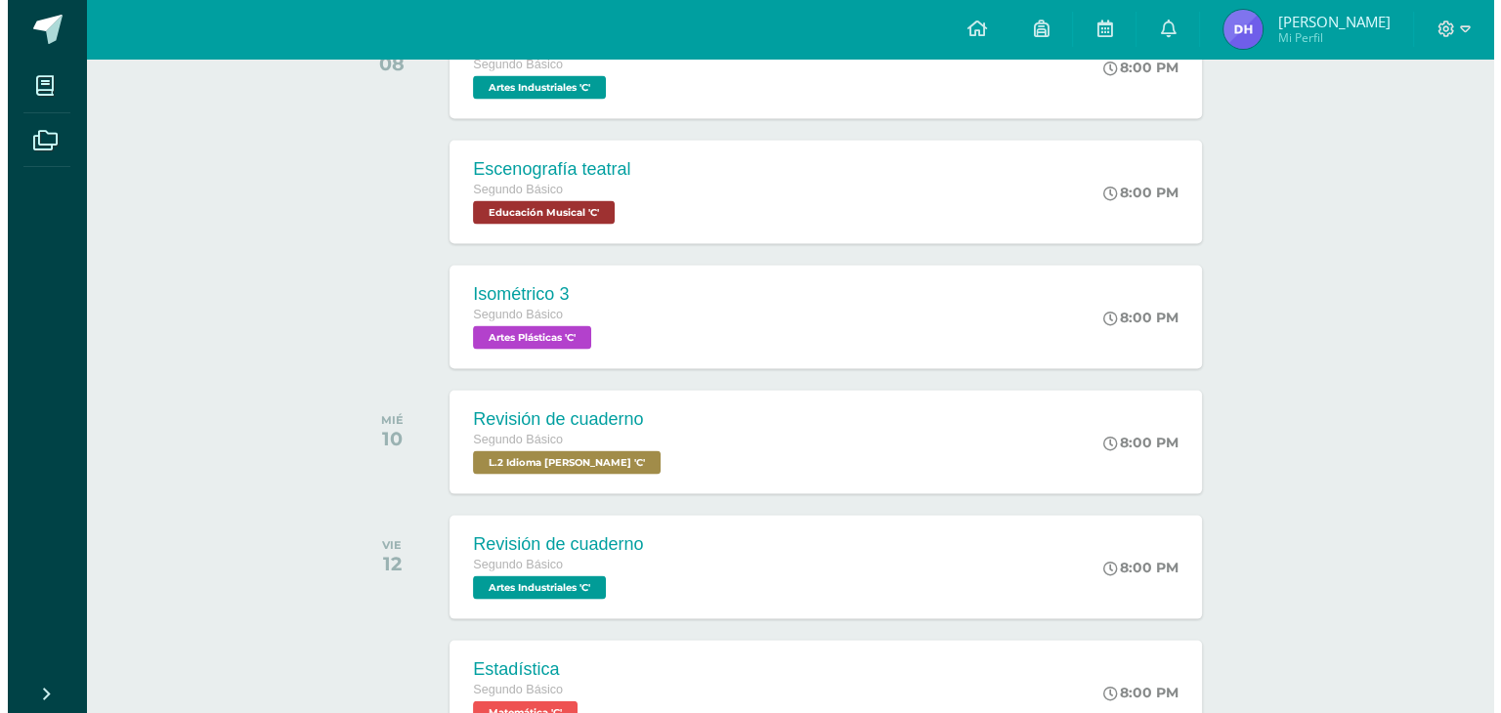
scroll to position [3866, 0]
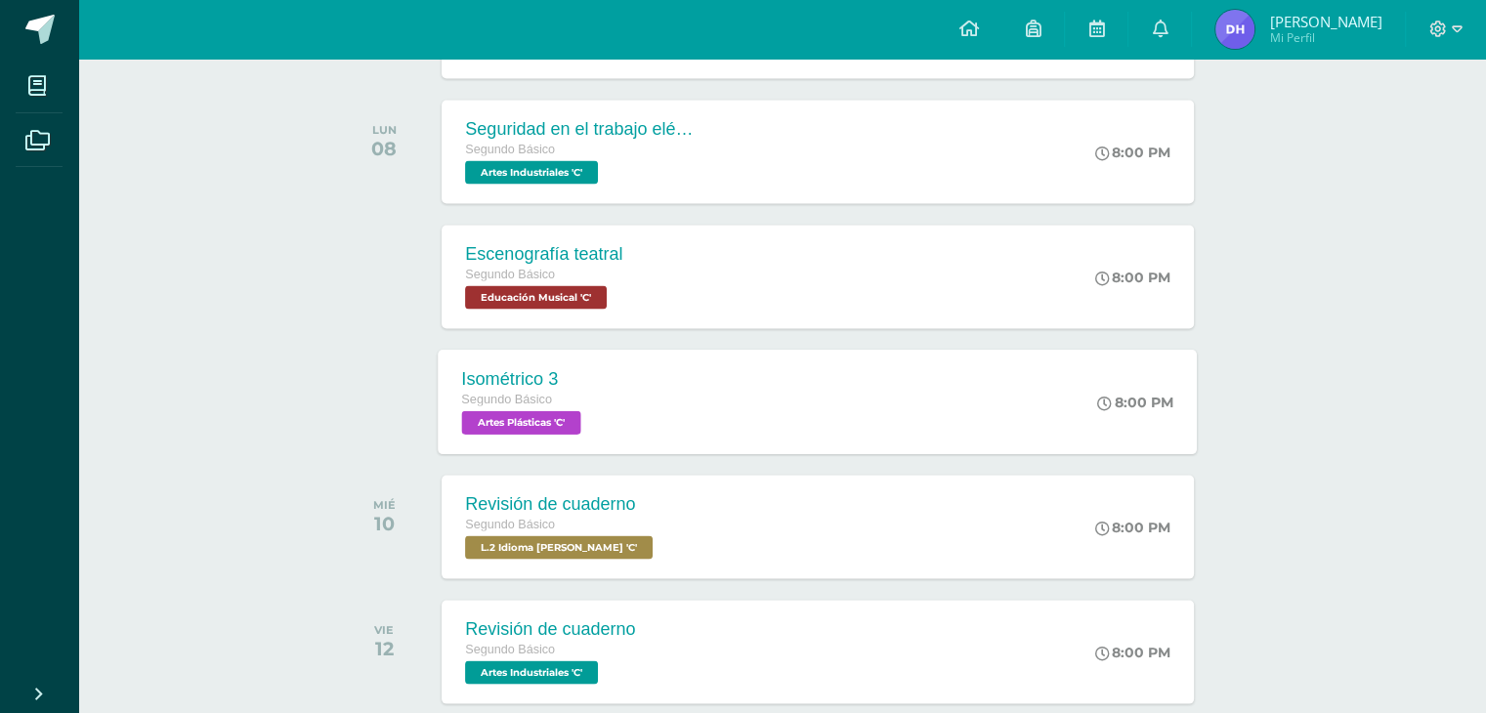
click at [714, 420] on div "Isométrico 3 Segundo Básico Artes Plásticas 'C' 8:00 PM Isométrico 3 Artes Plás…" at bounding box center [818, 402] width 759 height 105
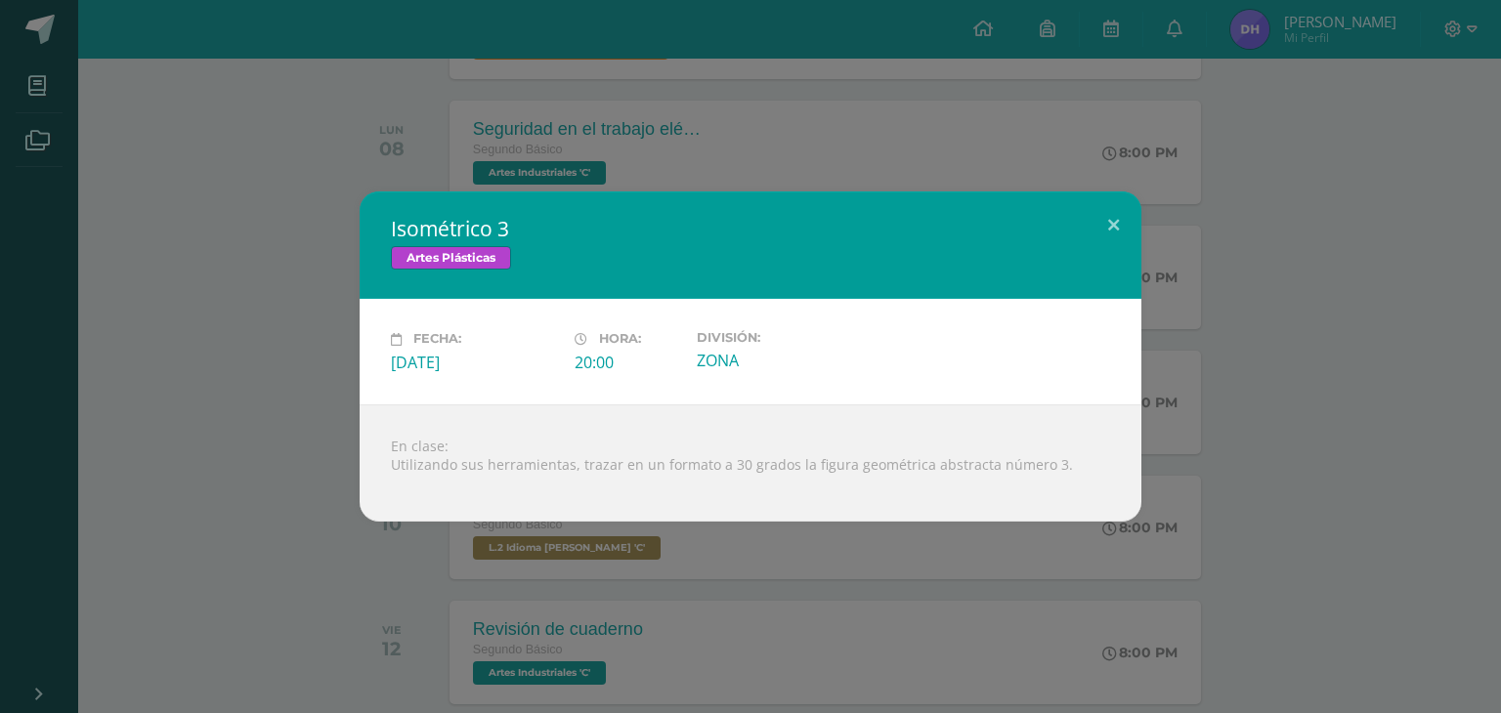
click at [882, 93] on div "Isométrico 3 Artes Plásticas Fecha: [DATE] Hora: 20:00 División: ZONA" at bounding box center [750, 356] width 1501 height 713
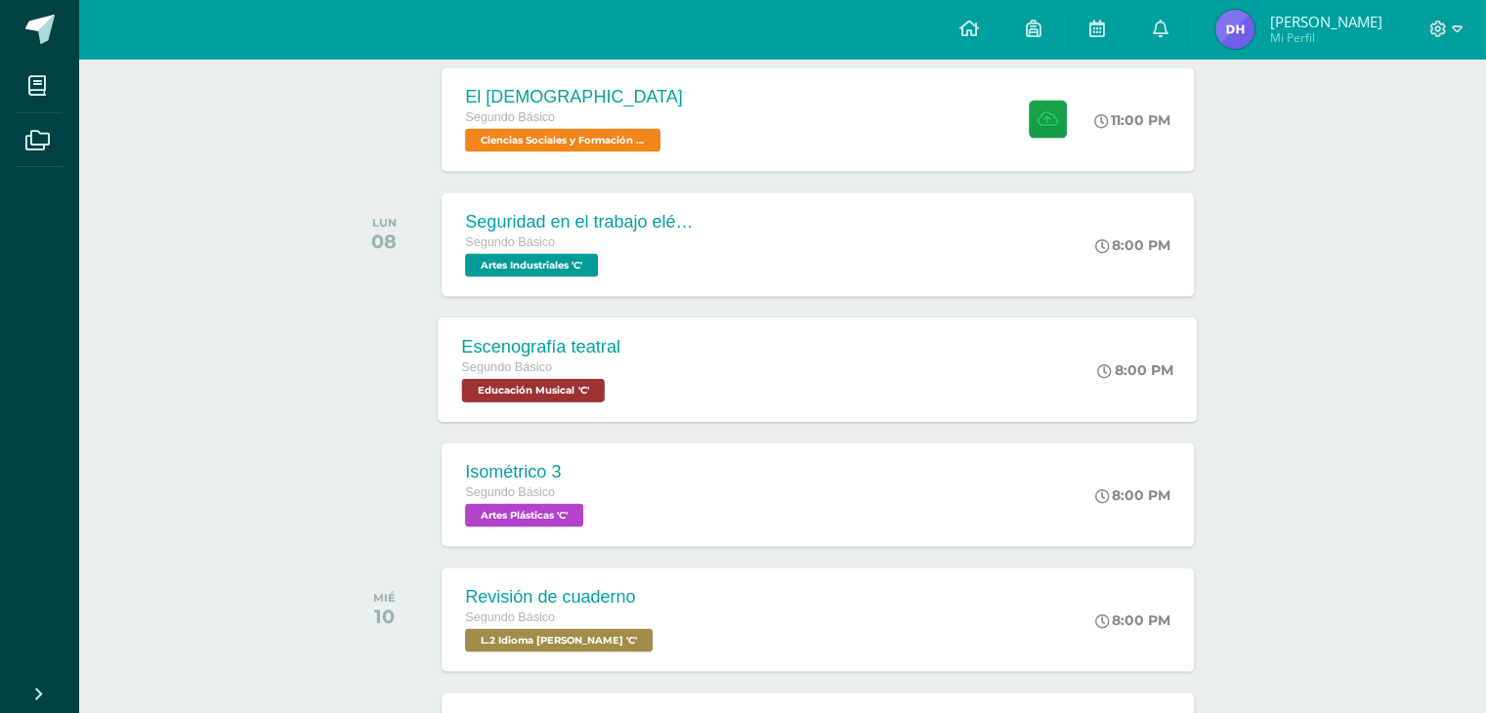
scroll to position [3670, 0]
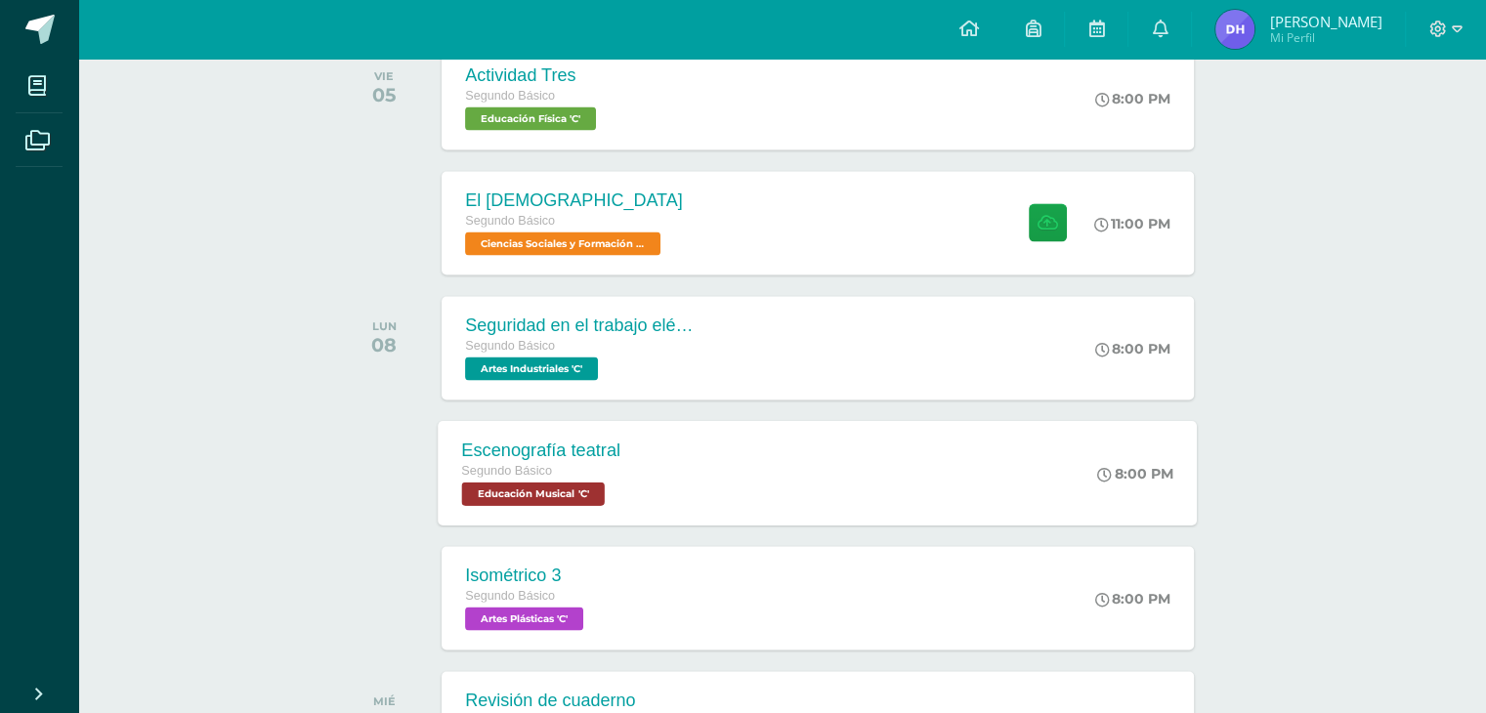
click at [759, 486] on div "Escenografía teatral Segundo Básico Educación Musical 'C' 8:00 PM Escenografía …" at bounding box center [818, 472] width 759 height 105
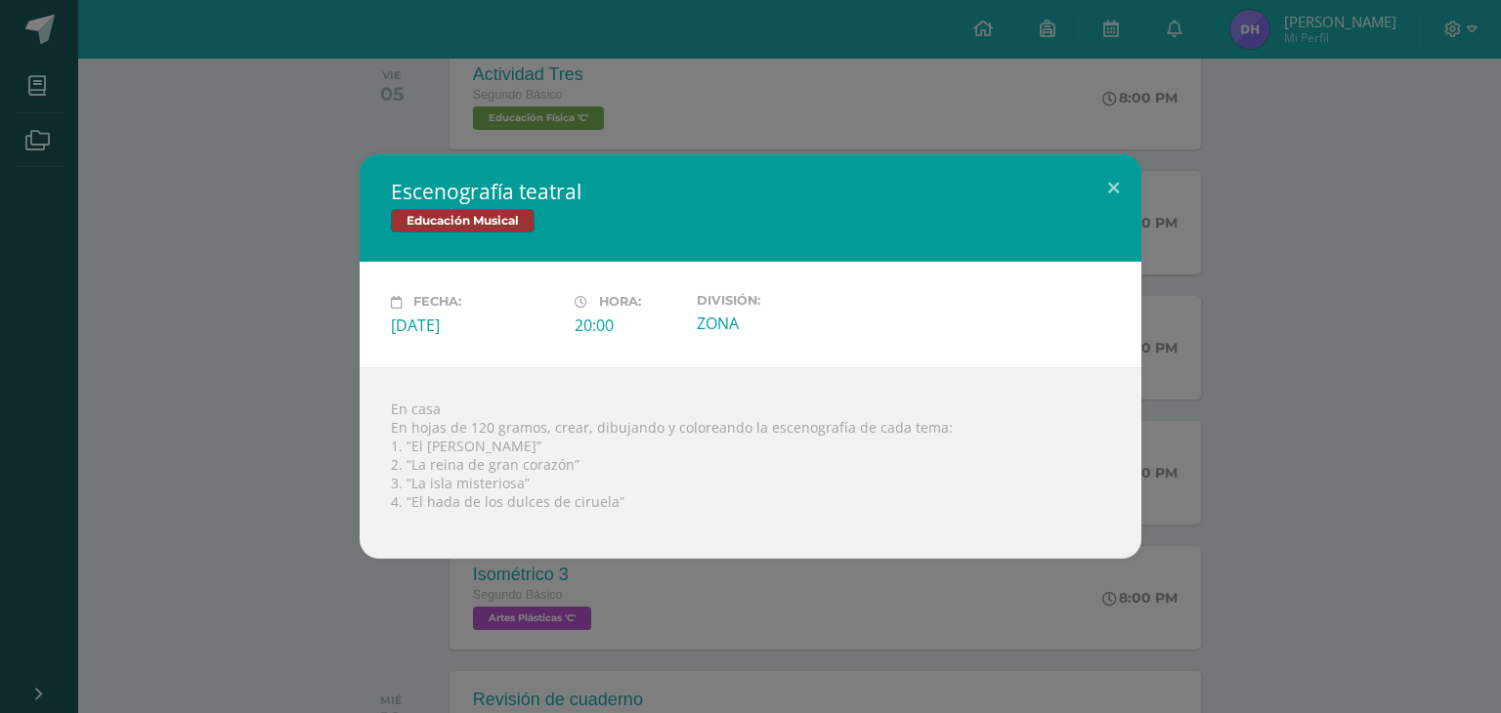
click at [880, 106] on div "Escenografía teatral Educación Musical Fecha: [DATE] Hora: 20:00 División:" at bounding box center [750, 356] width 1501 height 713
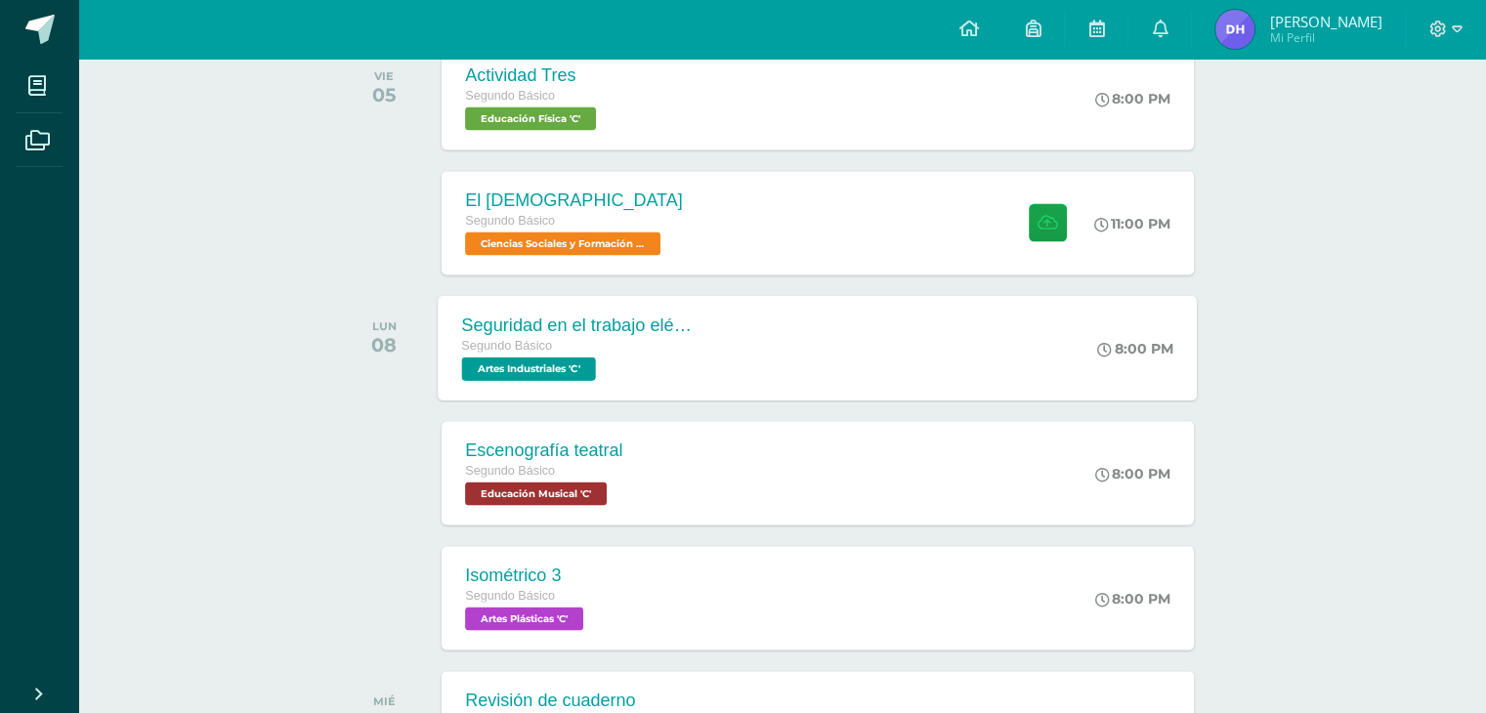
click at [837, 379] on div "Seguridad en el trabajo eléctrico Segundo Básico Artes Industriales 'C' 8:00 PM…" at bounding box center [818, 347] width 759 height 105
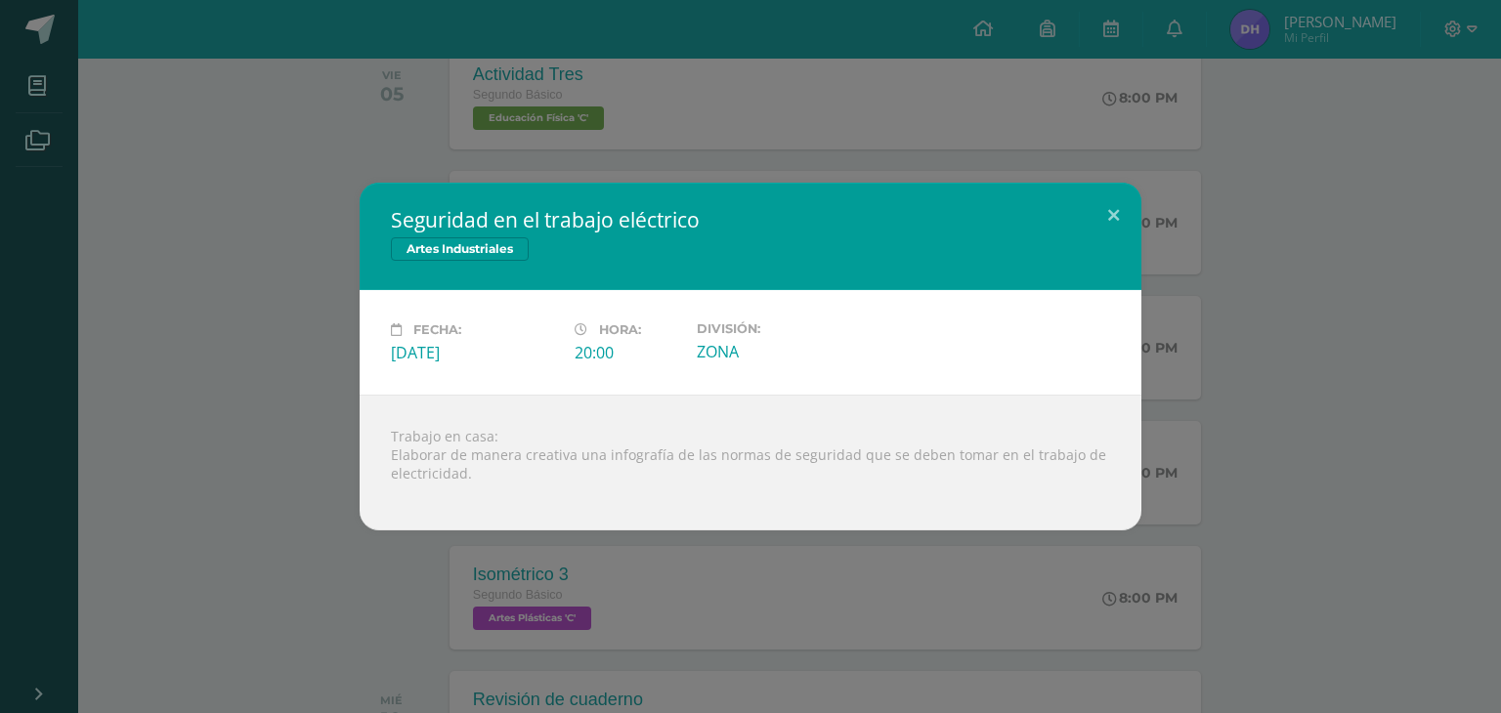
drag, startPoint x: 860, startPoint y: 529, endPoint x: 858, endPoint y: 506, distance: 22.6
click at [859, 529] on div "Trabajo en casa: Elaborar de manera creativa una infografía de las normas de se…" at bounding box center [751, 463] width 782 height 136
click at [887, 148] on div "Seguridad en el trabajo eléctrico Artes Industriales Fecha: [DATE] Hora: 20:00 …" at bounding box center [750, 356] width 1501 height 713
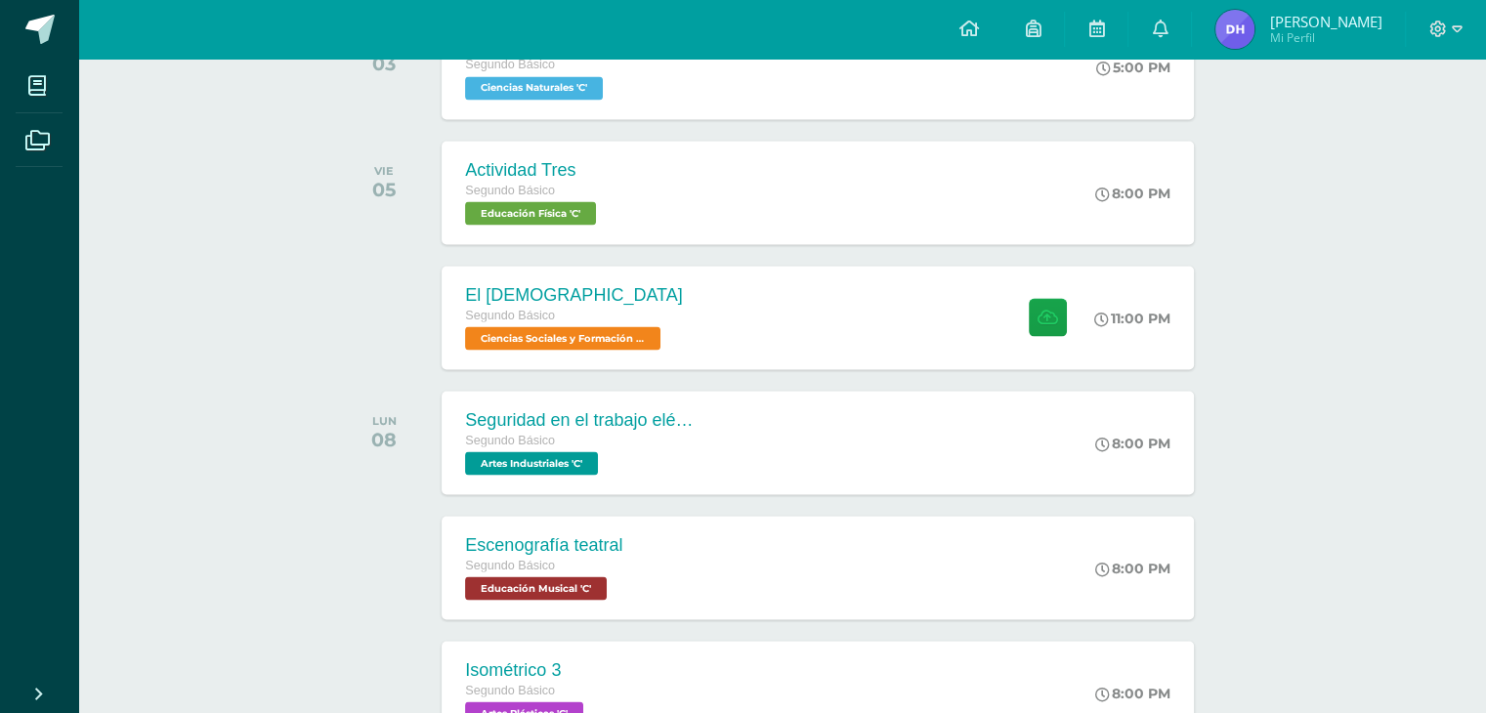
scroll to position [3475, 0]
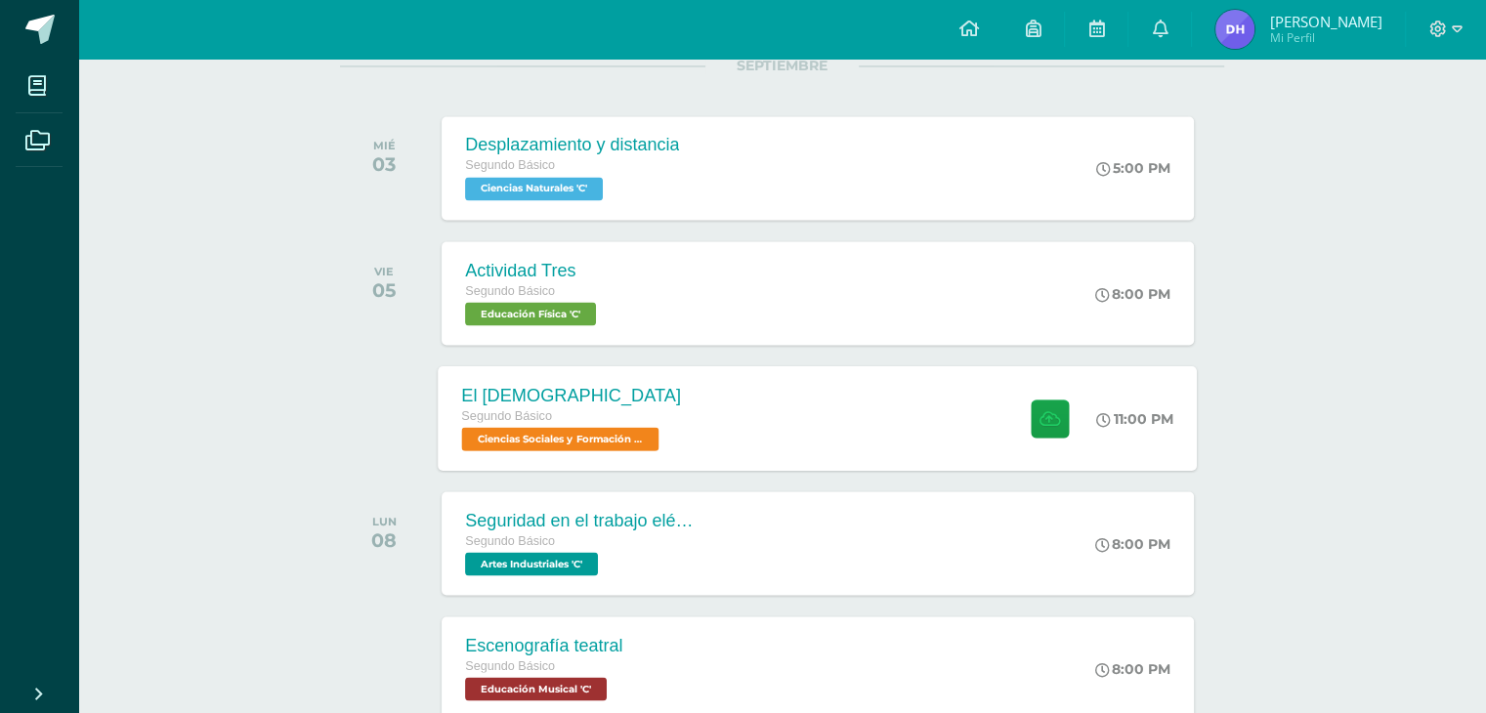
click at [829, 406] on div "El [DEMOGRAPHIC_DATA] Segundo Básico Ciencias Sociales y Formación Ciudadana 'C…" at bounding box center [818, 417] width 759 height 105
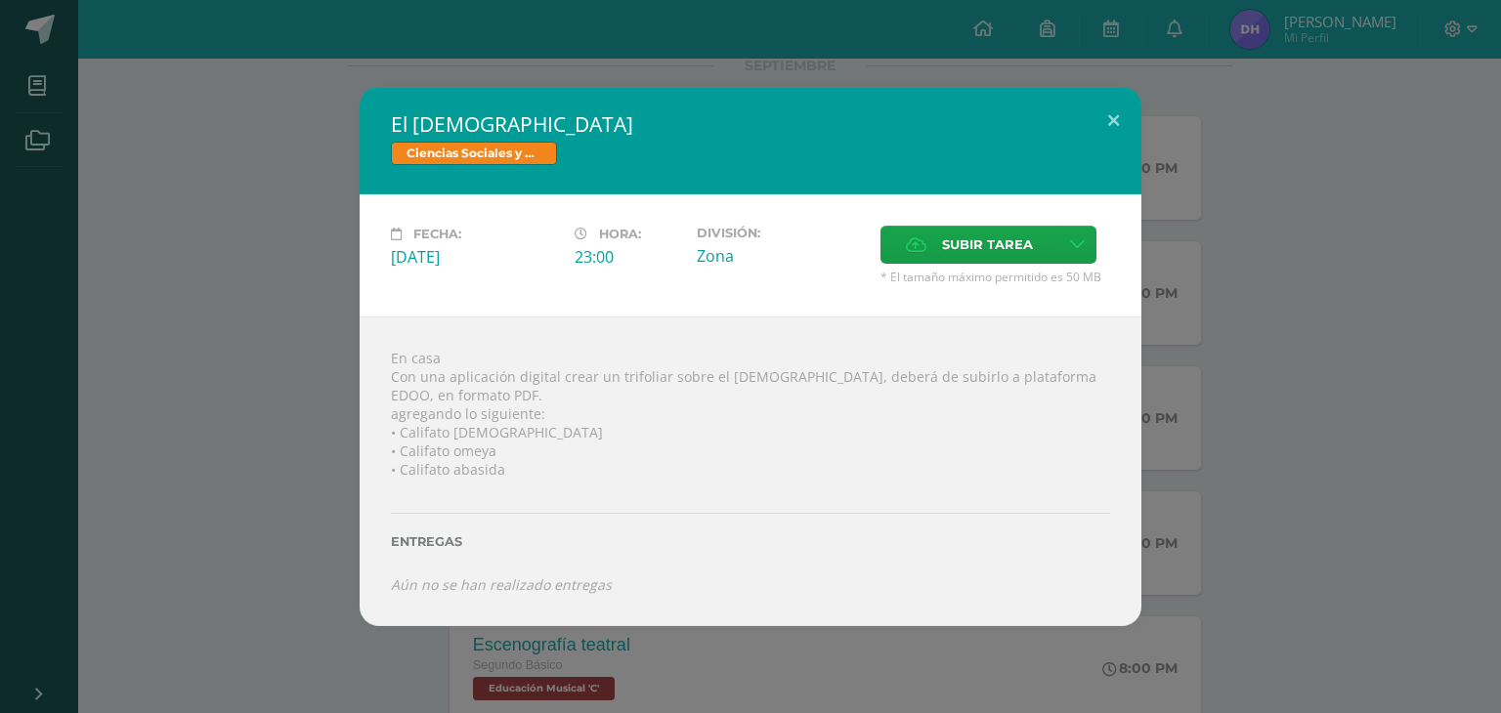
click at [1213, 318] on div "El [DEMOGRAPHIC_DATA] Ciencias Sociales y Formación Ciudadana Fecha: [DATE] Hor…" at bounding box center [750, 356] width 1485 height 538
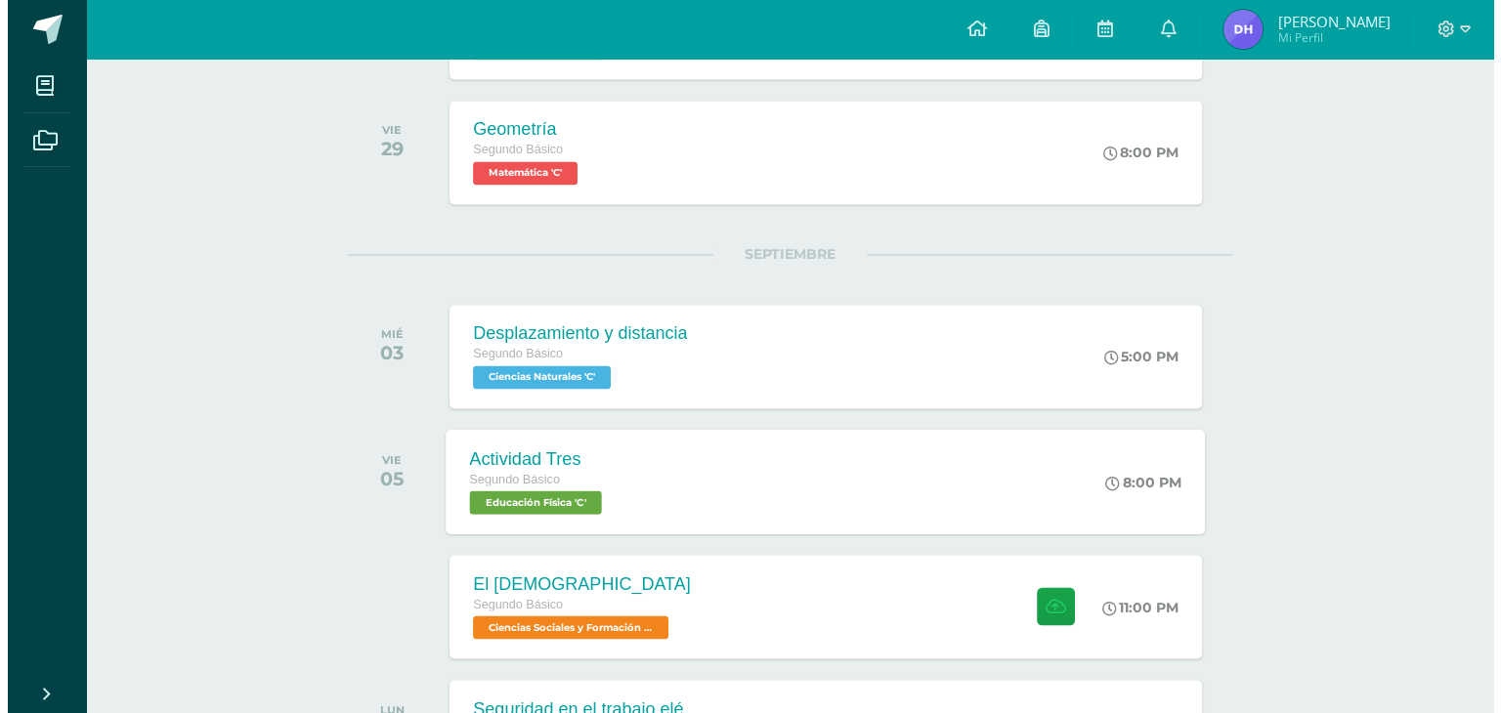
scroll to position [3280, 0]
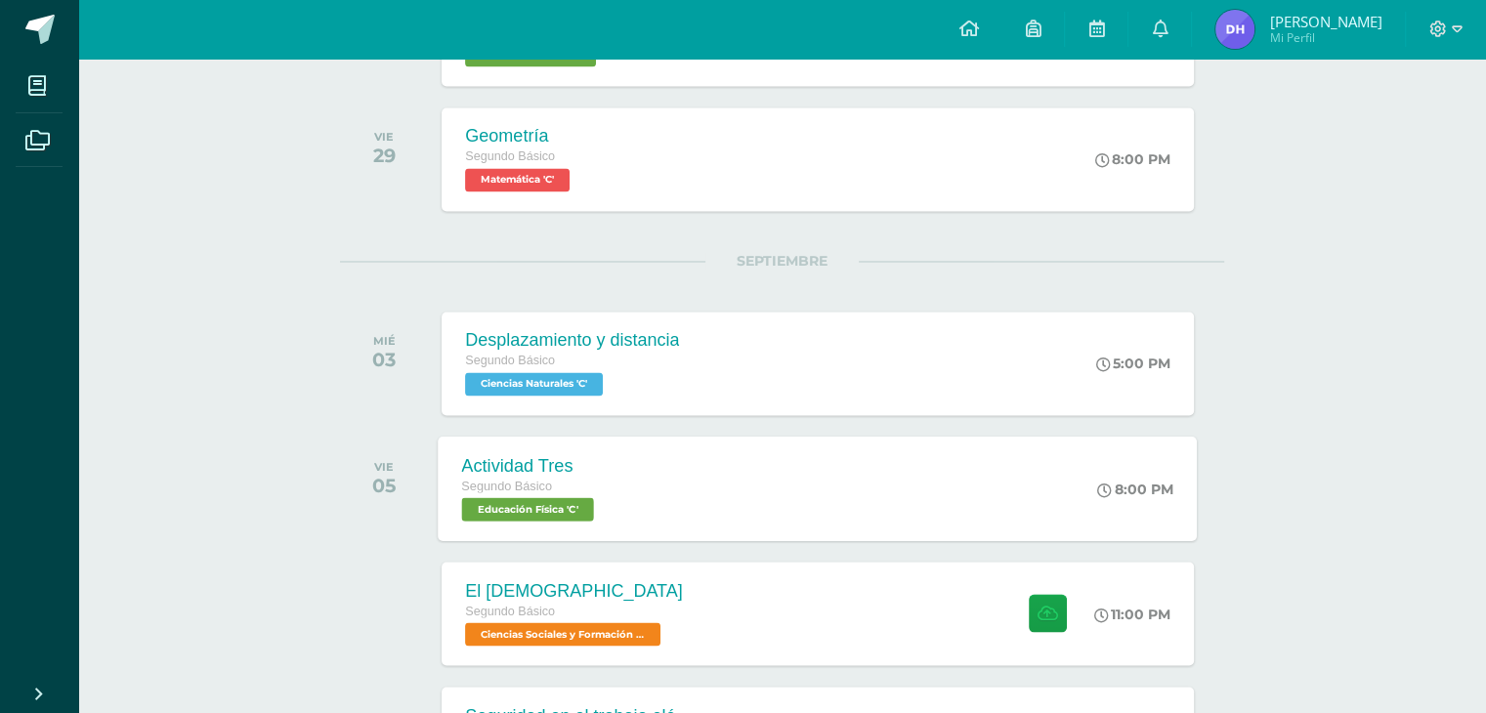
click at [760, 505] on div "Actividad Tres Segundo Básico Educación Física 'C' 8:00 PM Actividad Tres Educa…" at bounding box center [818, 488] width 759 height 105
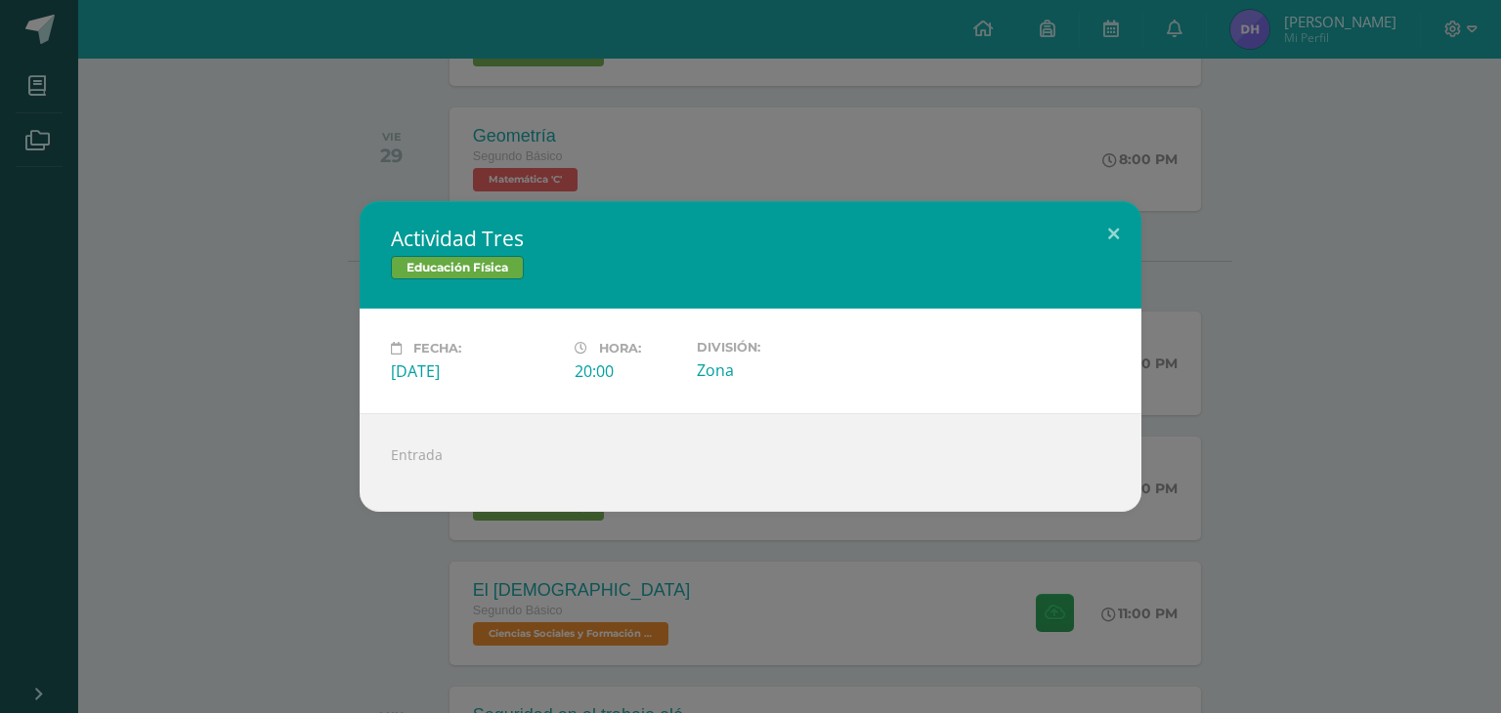
click at [762, 577] on div "Actividad Tres Educación Física Fecha: [DATE] Hora: 20:00 División:" at bounding box center [750, 356] width 1501 height 713
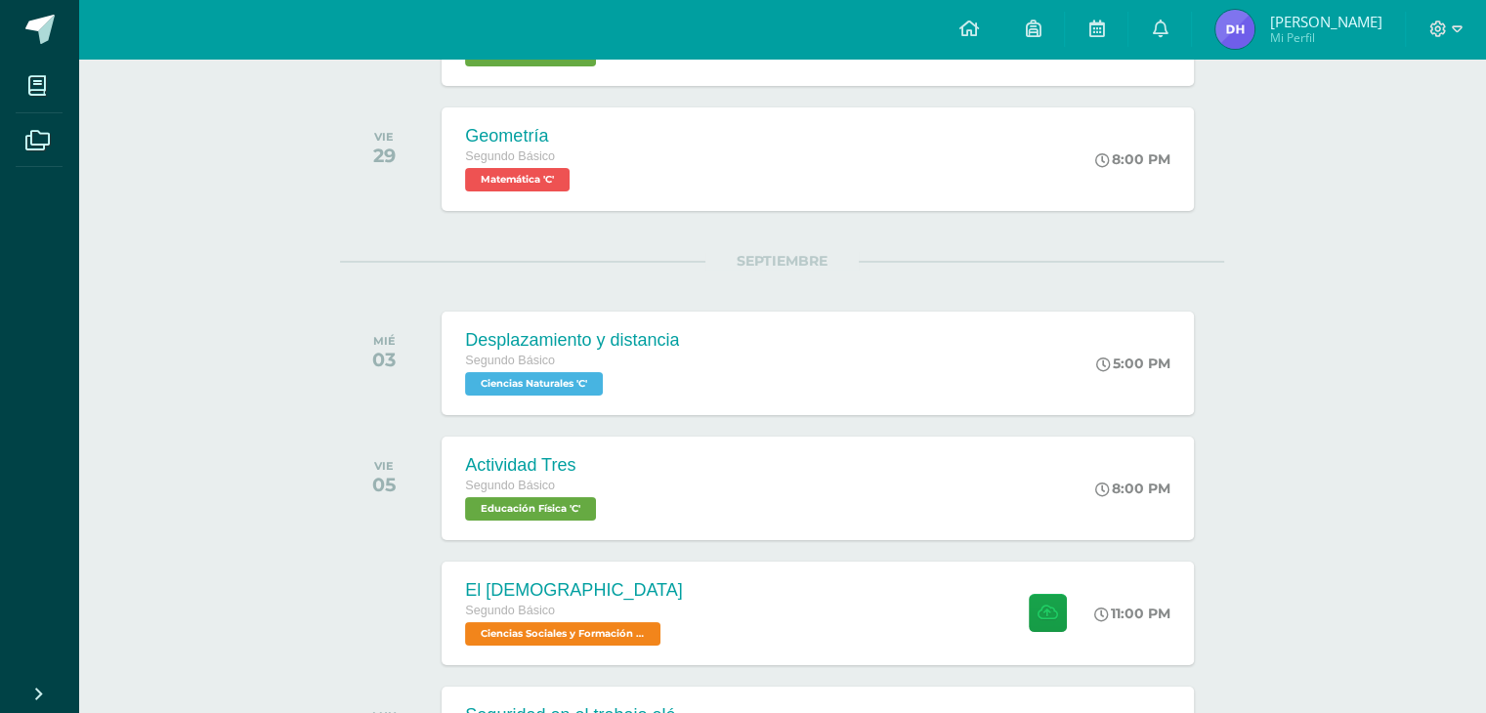
click at [785, 356] on div "Desplazamiento y distancia Segundo Básico Ciencias Naturales 'C' 5:00 PM Despla…" at bounding box center [817, 364] width 751 height 104
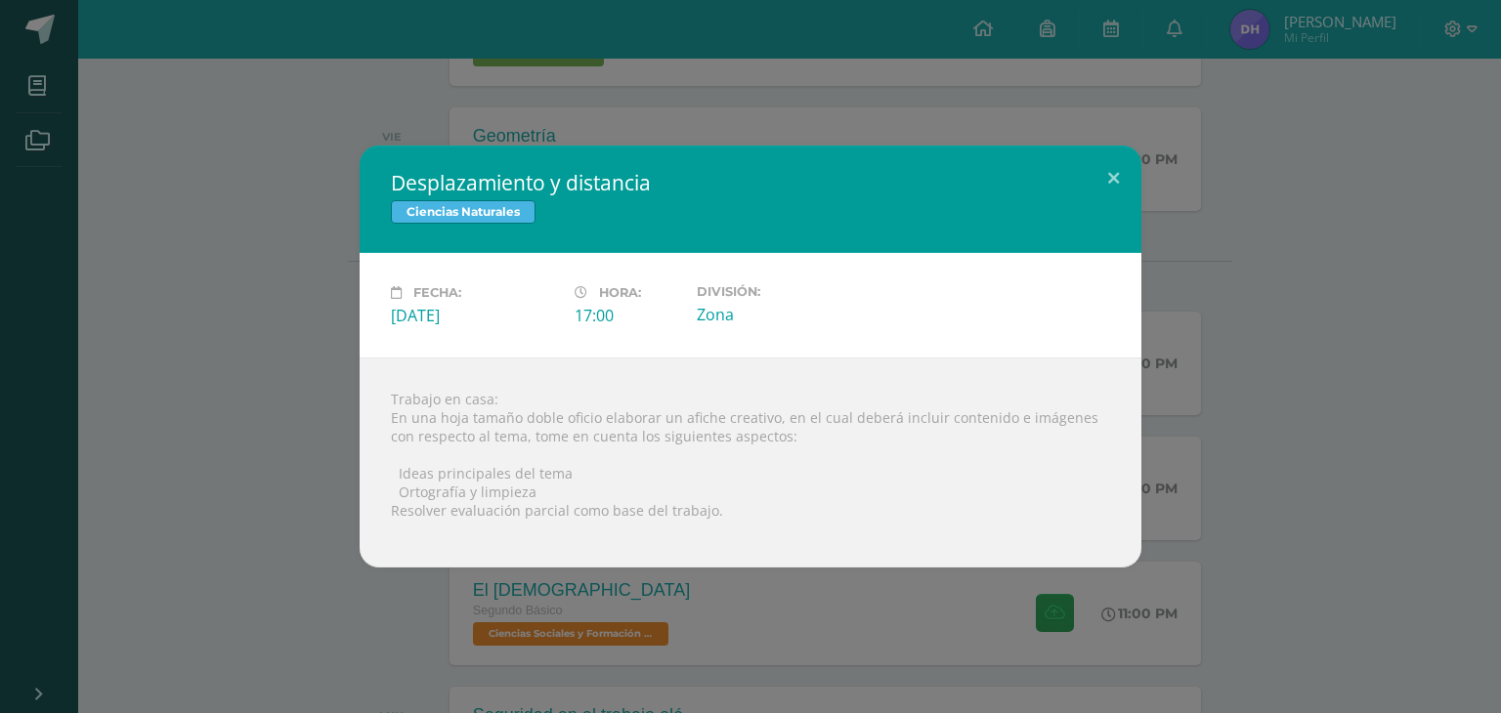
click at [772, 529] on div at bounding box center [750, 528] width 719 height 16
drag, startPoint x: 769, startPoint y: 559, endPoint x: 763, endPoint y: 605, distance: 46.3
click at [768, 560] on div "Trabajo en casa: En una hoja tamaño doble oficio elaborar un afiche creativo, e…" at bounding box center [751, 463] width 782 height 210
click at [763, 607] on div "Desplazamiento y distancia Ciencias Naturales Fecha: [DATE] Hora: 17:00 Divisió…" at bounding box center [750, 356] width 1501 height 713
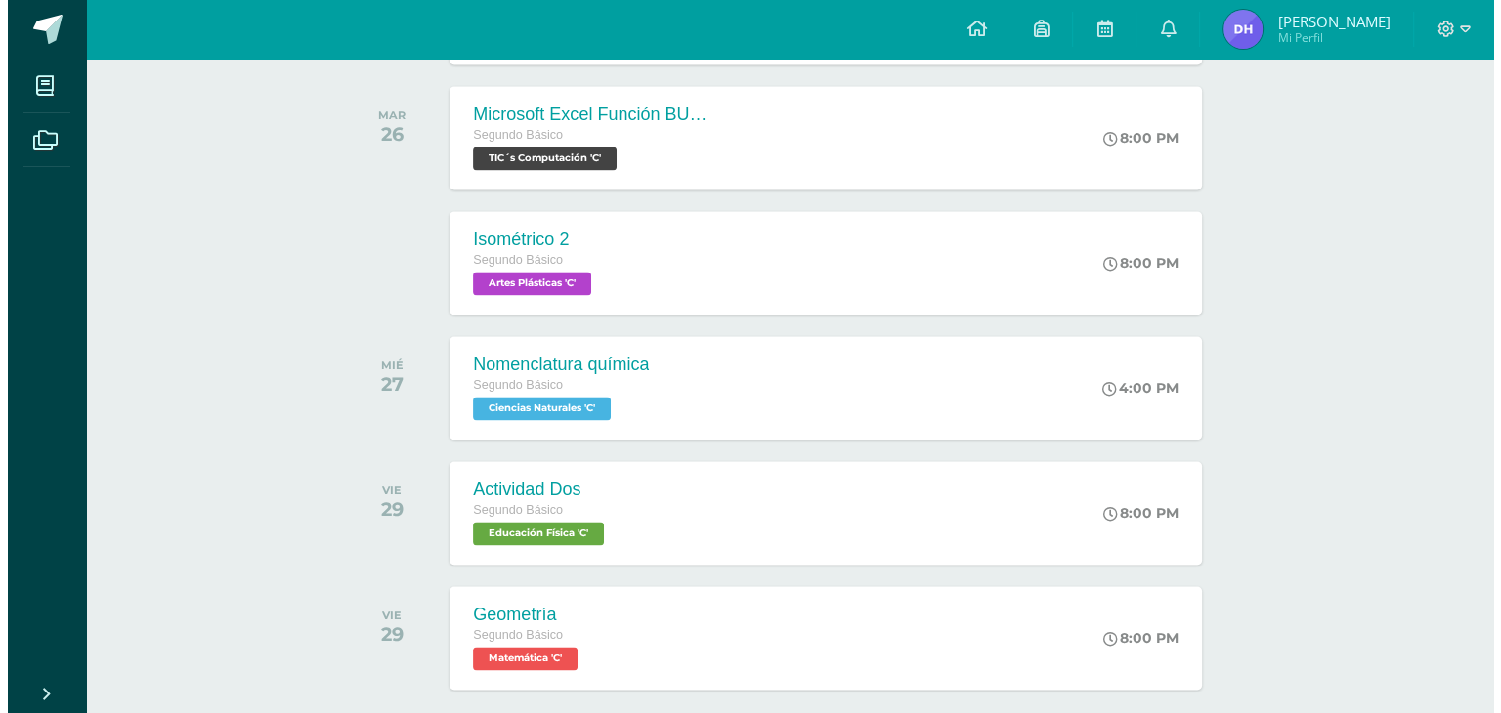
scroll to position [2791, 0]
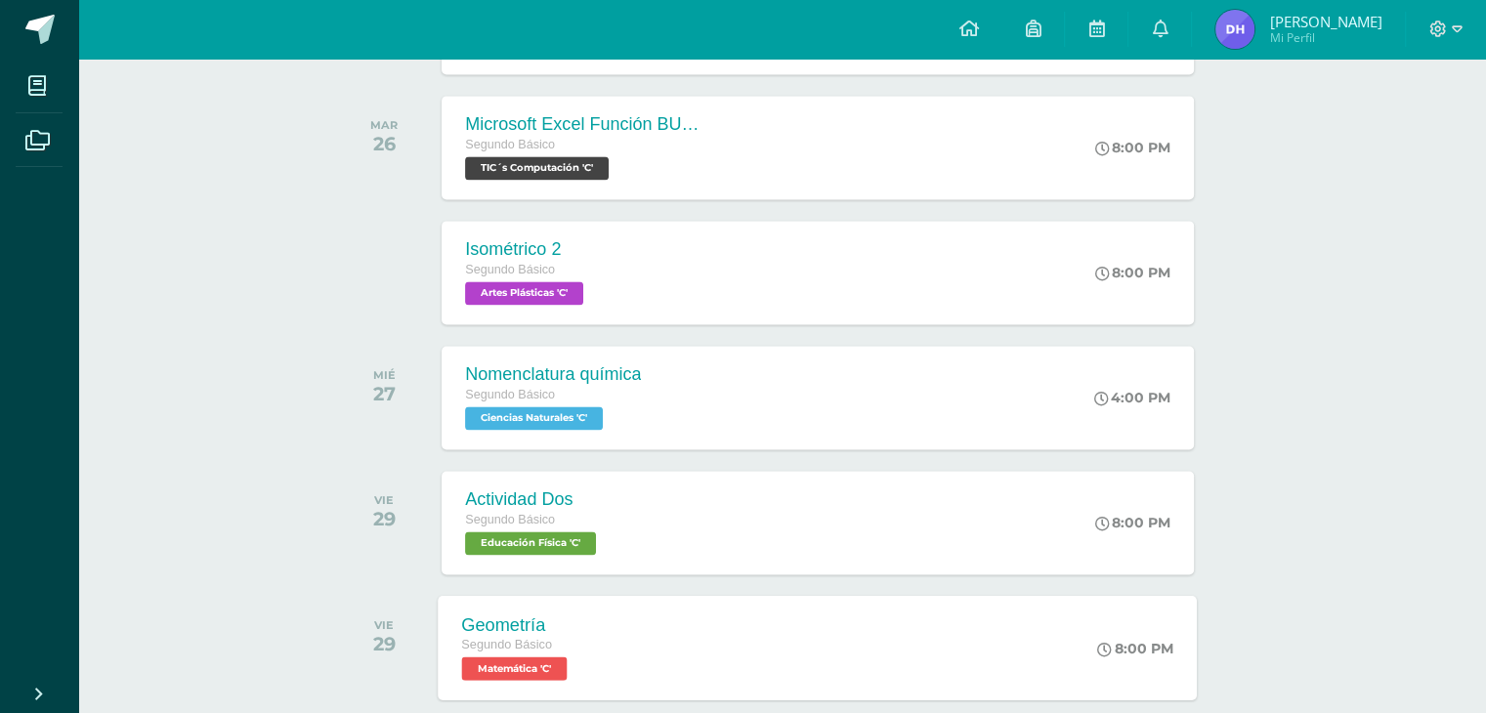
click at [809, 648] on div "Geometría Segundo Básico Matemática 'C' 8:00 PM Geometría Matemática Cargando c…" at bounding box center [818, 647] width 759 height 105
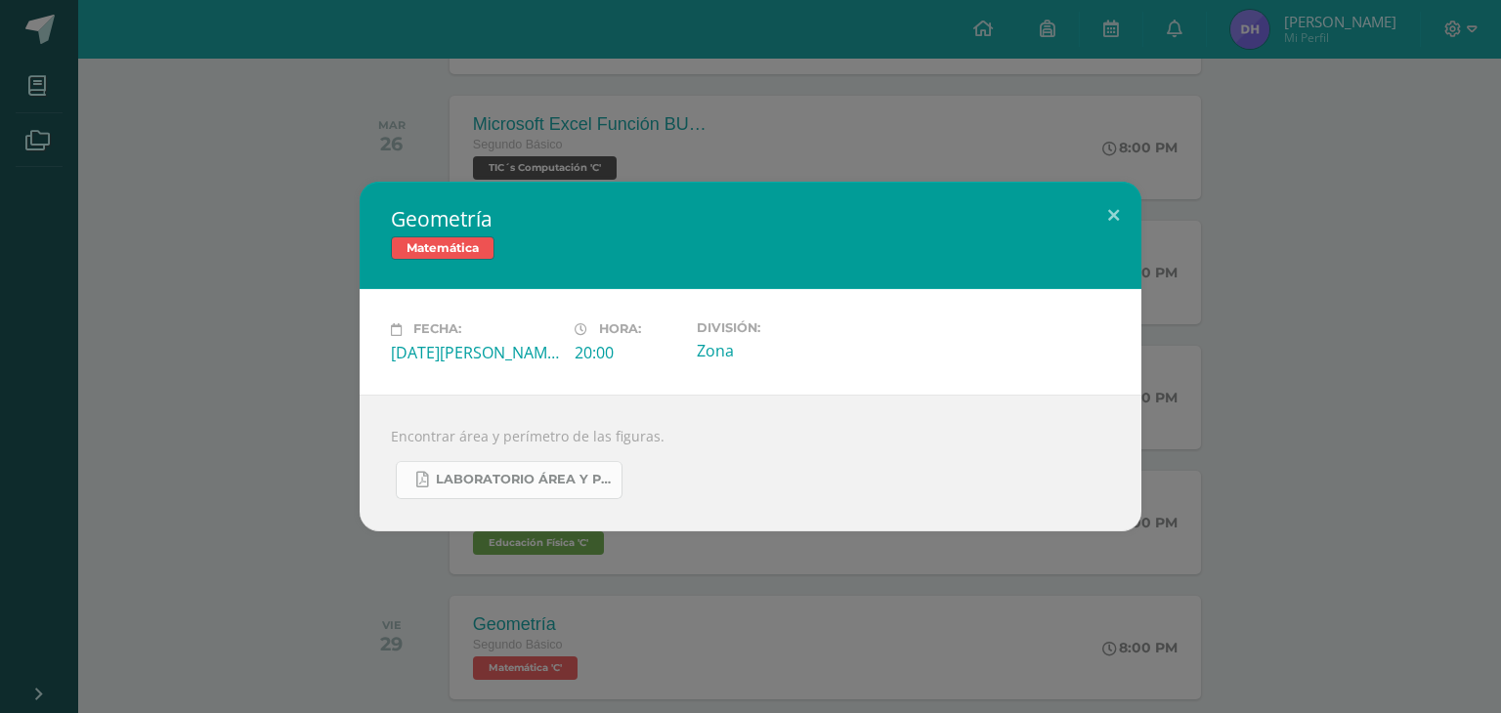
click at [514, 486] on span "Laboratorio área y perímetro.pdf" at bounding box center [524, 480] width 176 height 16
click at [850, 558] on div "Geometría Matemática Fecha: [DATE][PERSON_NAME] Hora: 20:00 División: Zona" at bounding box center [750, 356] width 1501 height 713
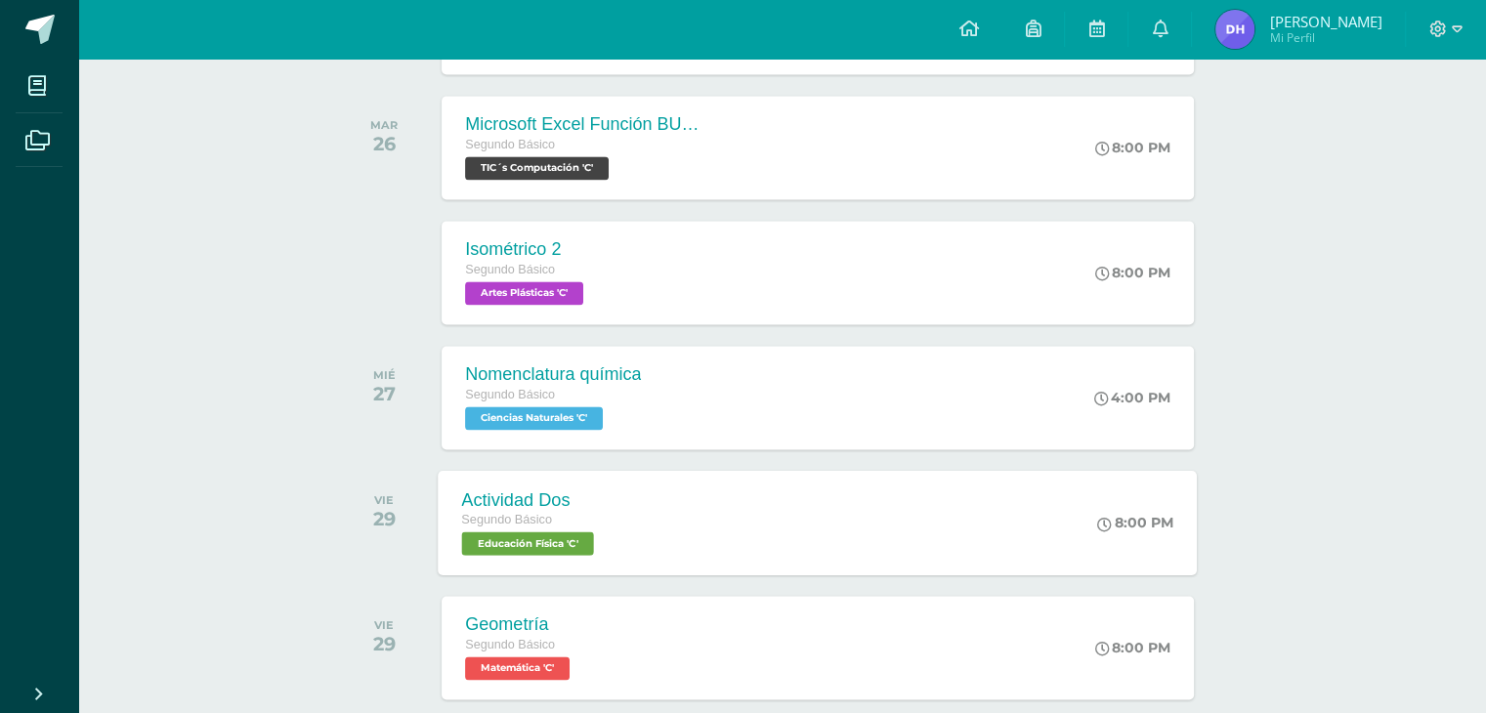
click at [646, 553] on div "Actividad Dos Segundo Básico Educación Física 'C' 8:00 PM Actividad Dos Educaci…" at bounding box center [818, 522] width 759 height 105
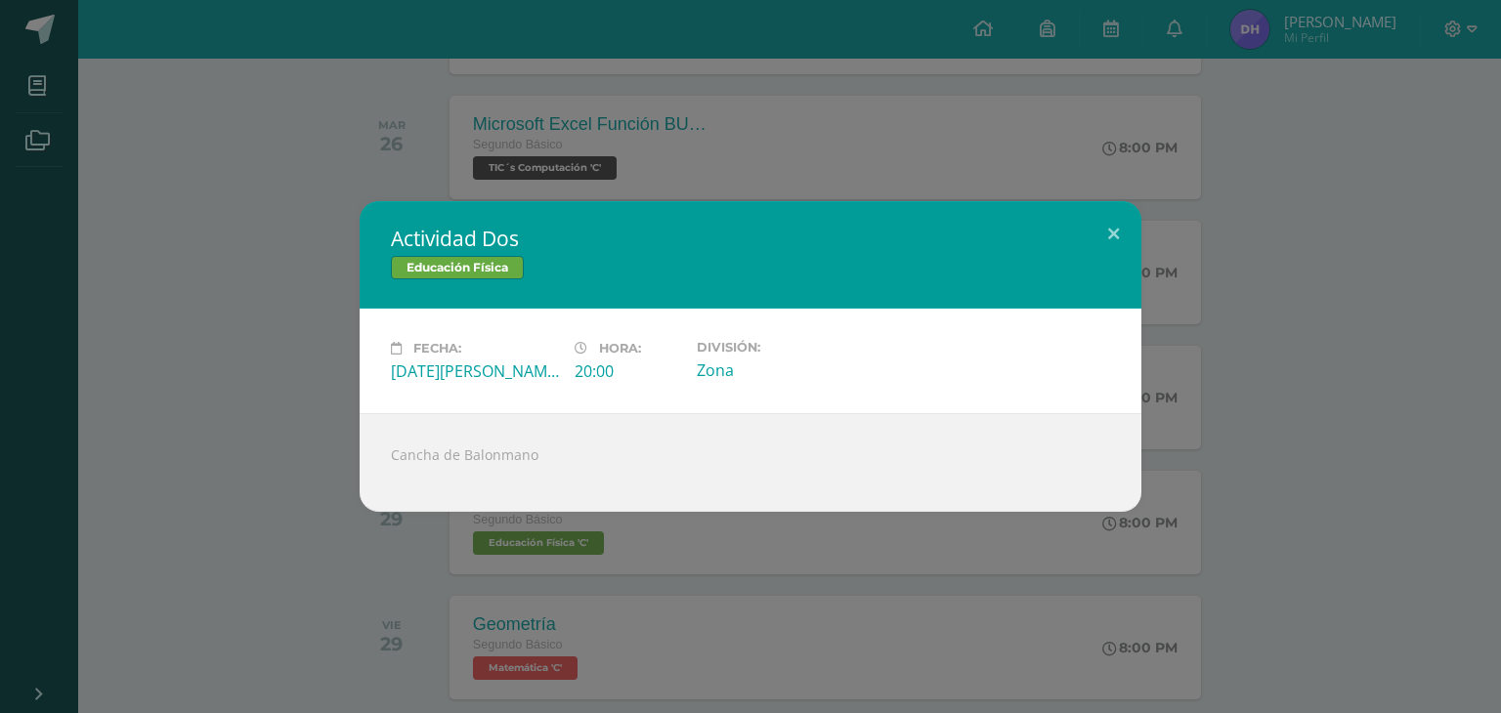
click at [633, 614] on div "Actividad Dos Educación Física Fecha: [DATE][PERSON_NAME] Hora: 20:00 División:…" at bounding box center [750, 356] width 1501 height 713
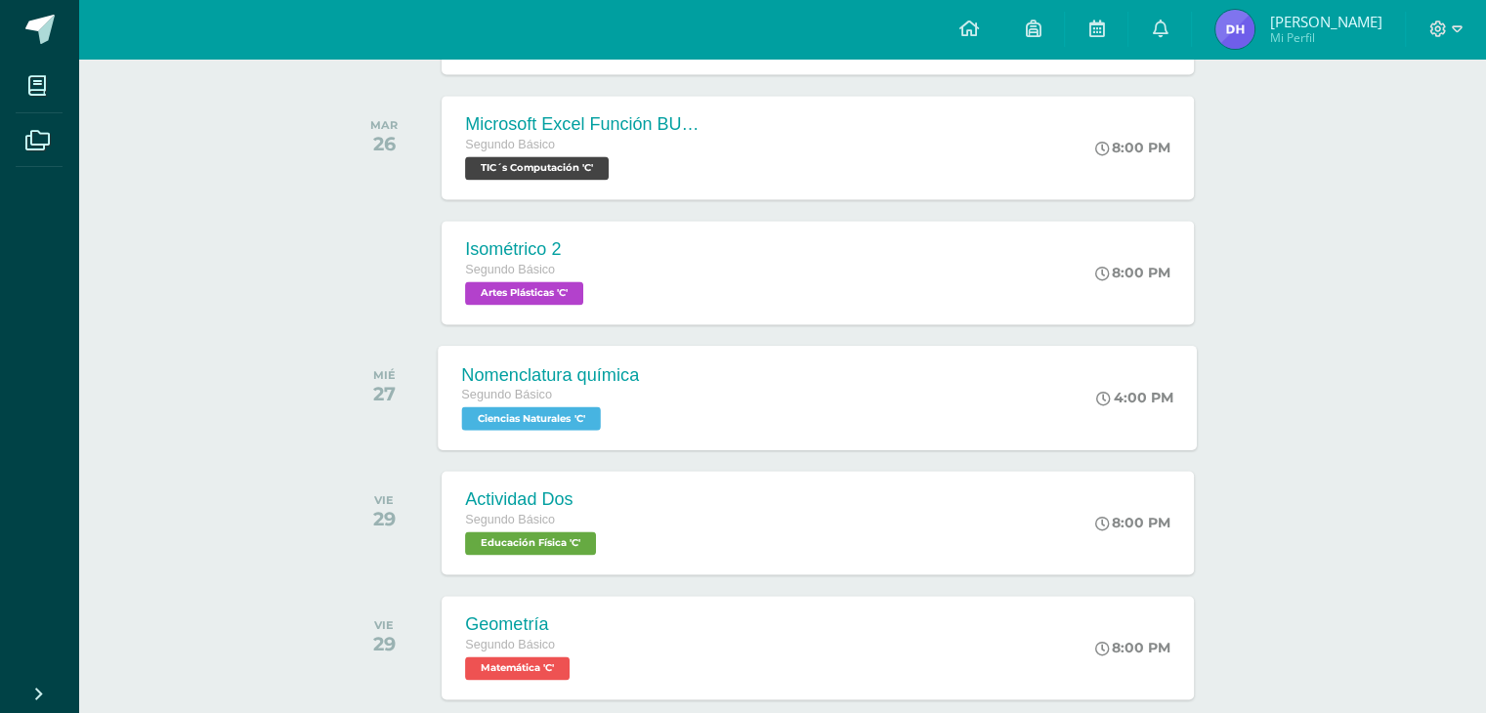
click at [663, 375] on div "Nomenclatura química Segundo Básico Ciencias Naturales 'C' 4:00 PM Nomenclatura…" at bounding box center [818, 397] width 759 height 105
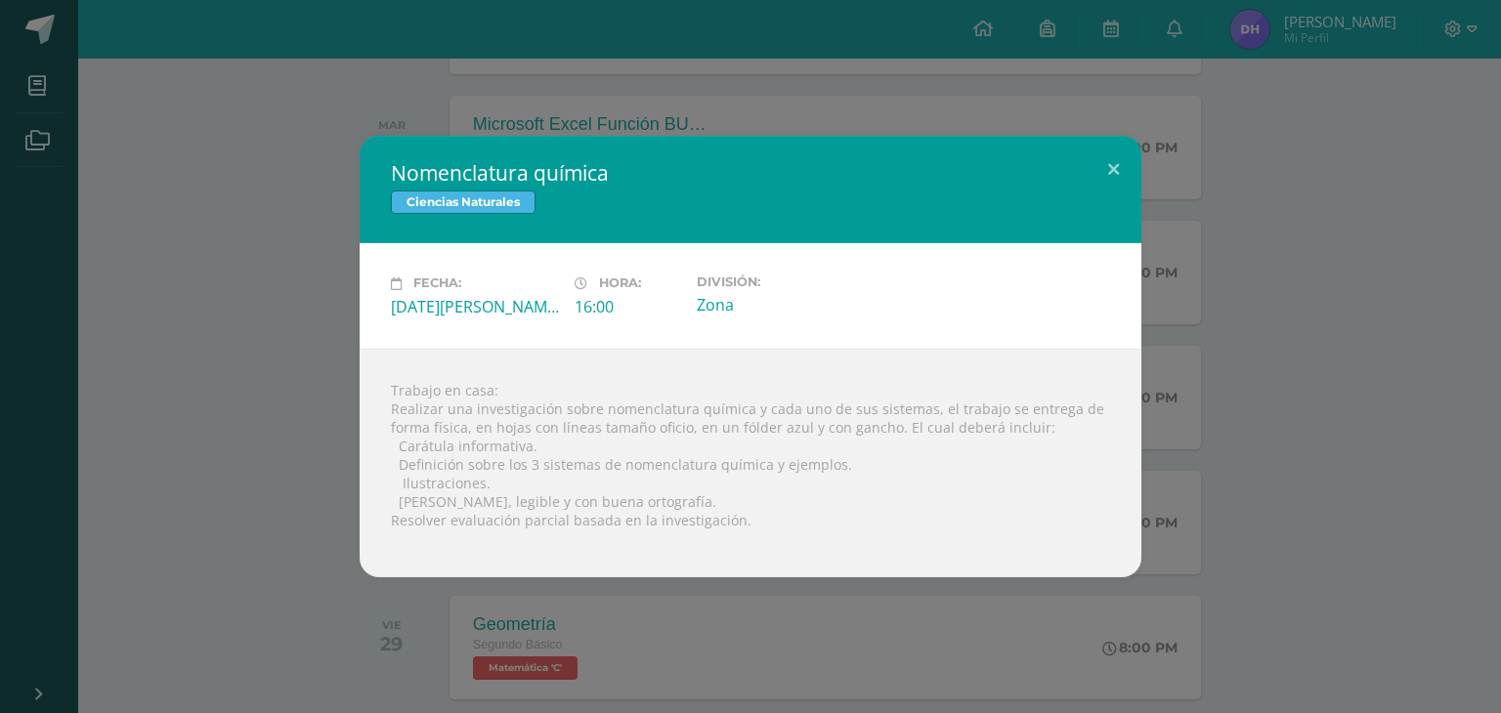
click at [916, 95] on div "Nomenclatura química Ciencias Naturales Fecha: [DATE][PERSON_NAME] Hora: 16:00 …" at bounding box center [750, 356] width 1501 height 713
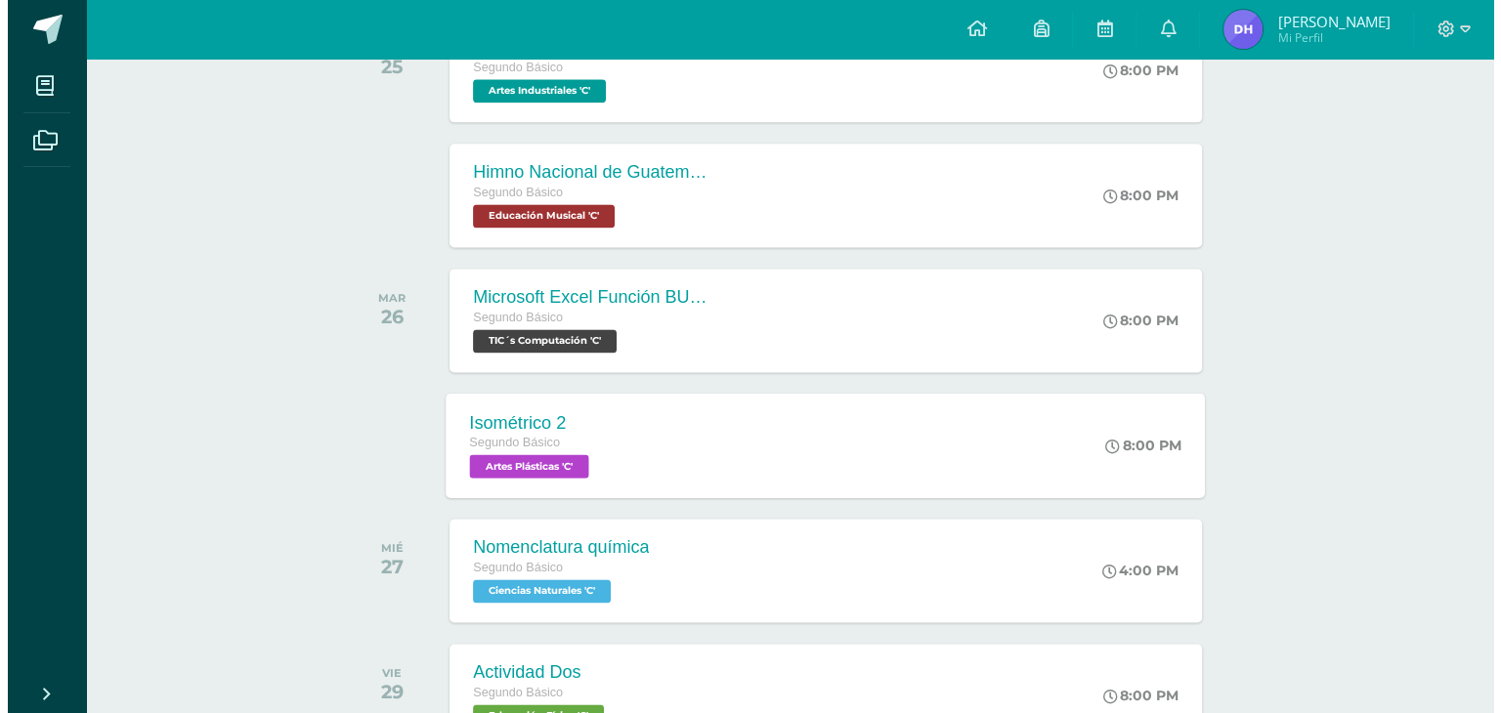
scroll to position [2596, 0]
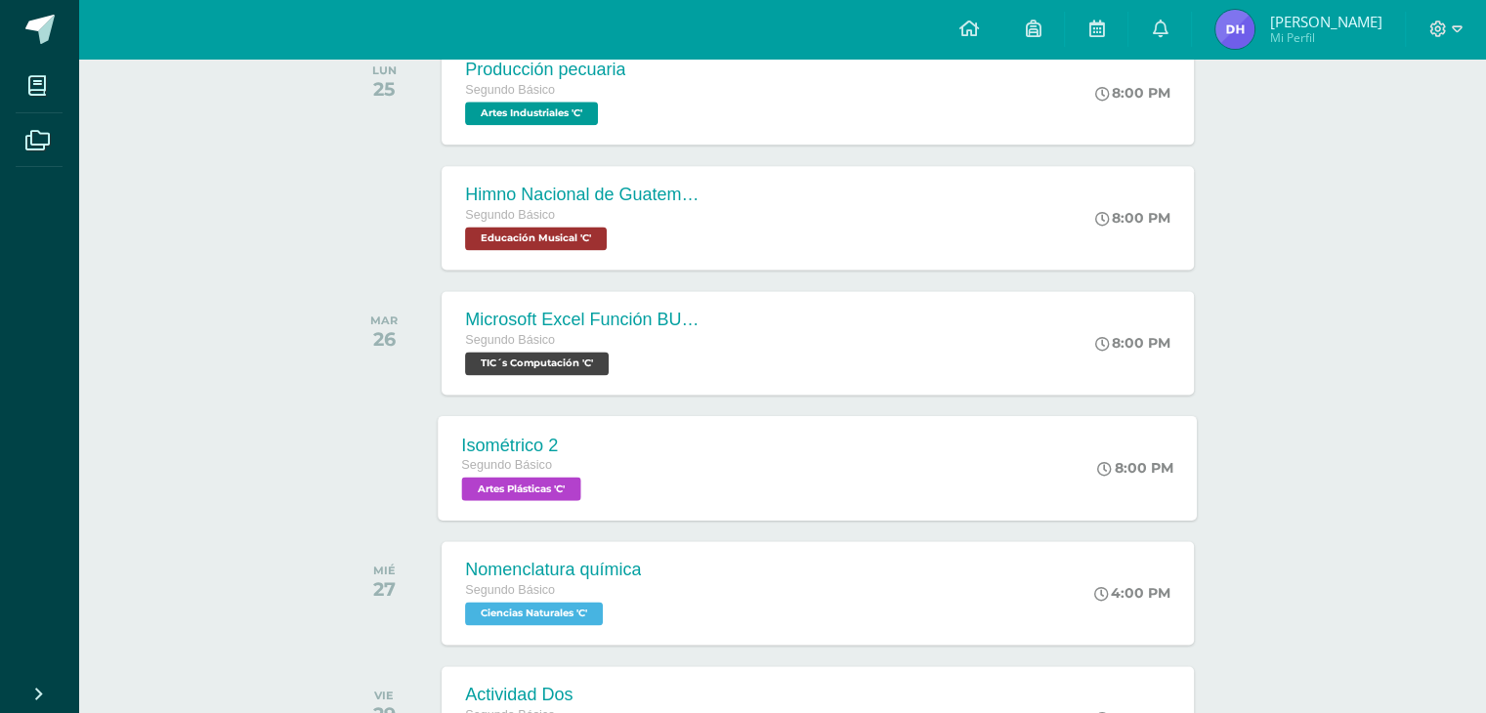
click at [641, 476] on div "Isométrico 2 Segundo Básico Artes Plásticas 'C' 8:00 PM Isométrico 2 Artes Plás…" at bounding box center [818, 467] width 759 height 105
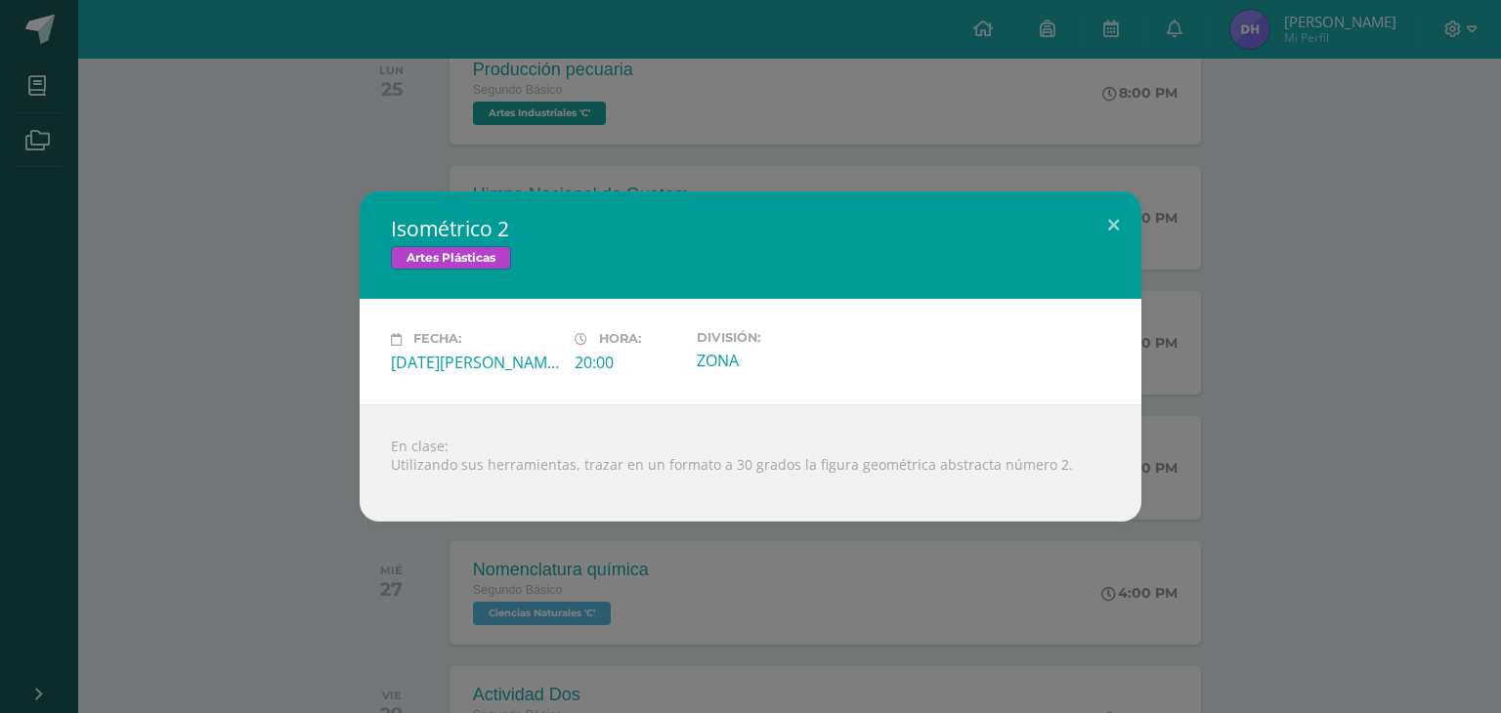
click at [568, 625] on div "Isométrico 2 Artes Plásticas Fecha: [DATE][PERSON_NAME] Hora: 20:00 División: Z…" at bounding box center [750, 356] width 1501 height 713
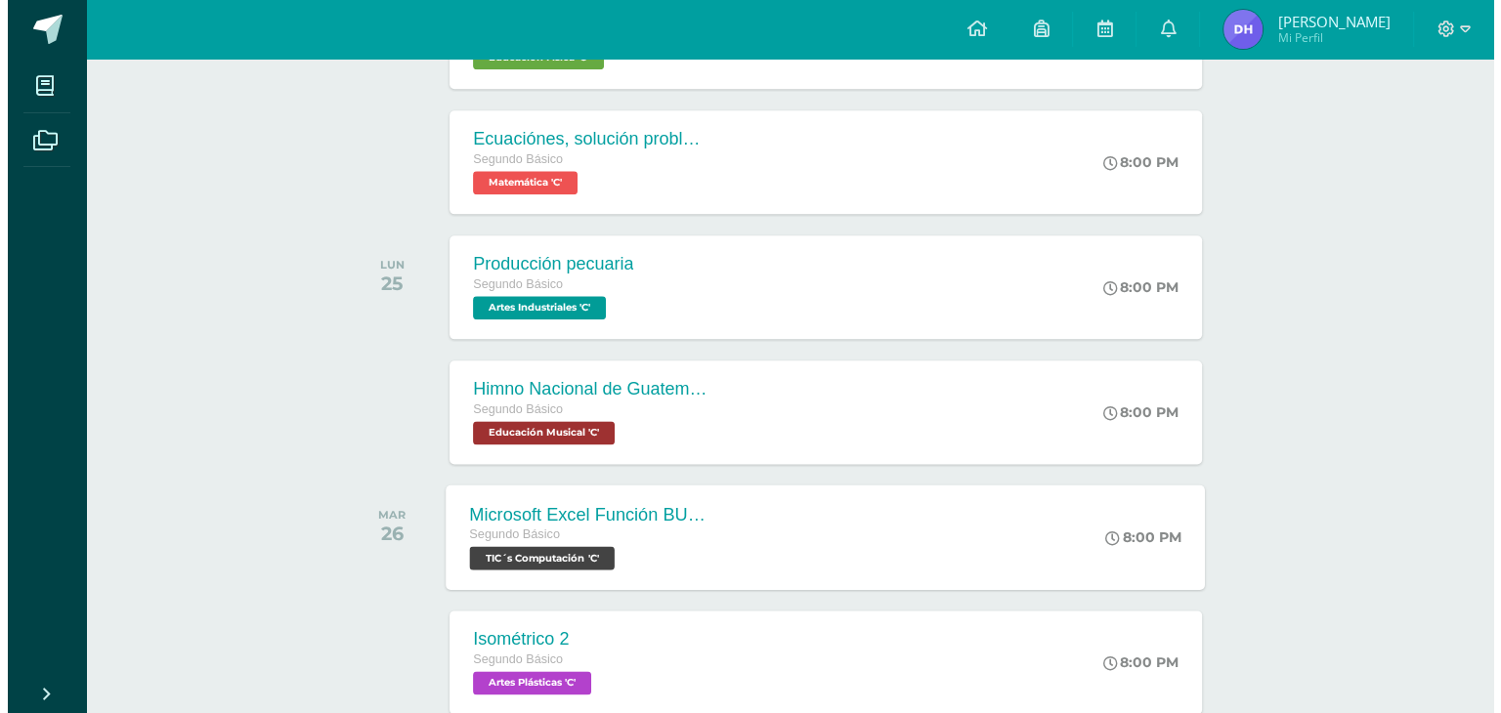
scroll to position [2400, 0]
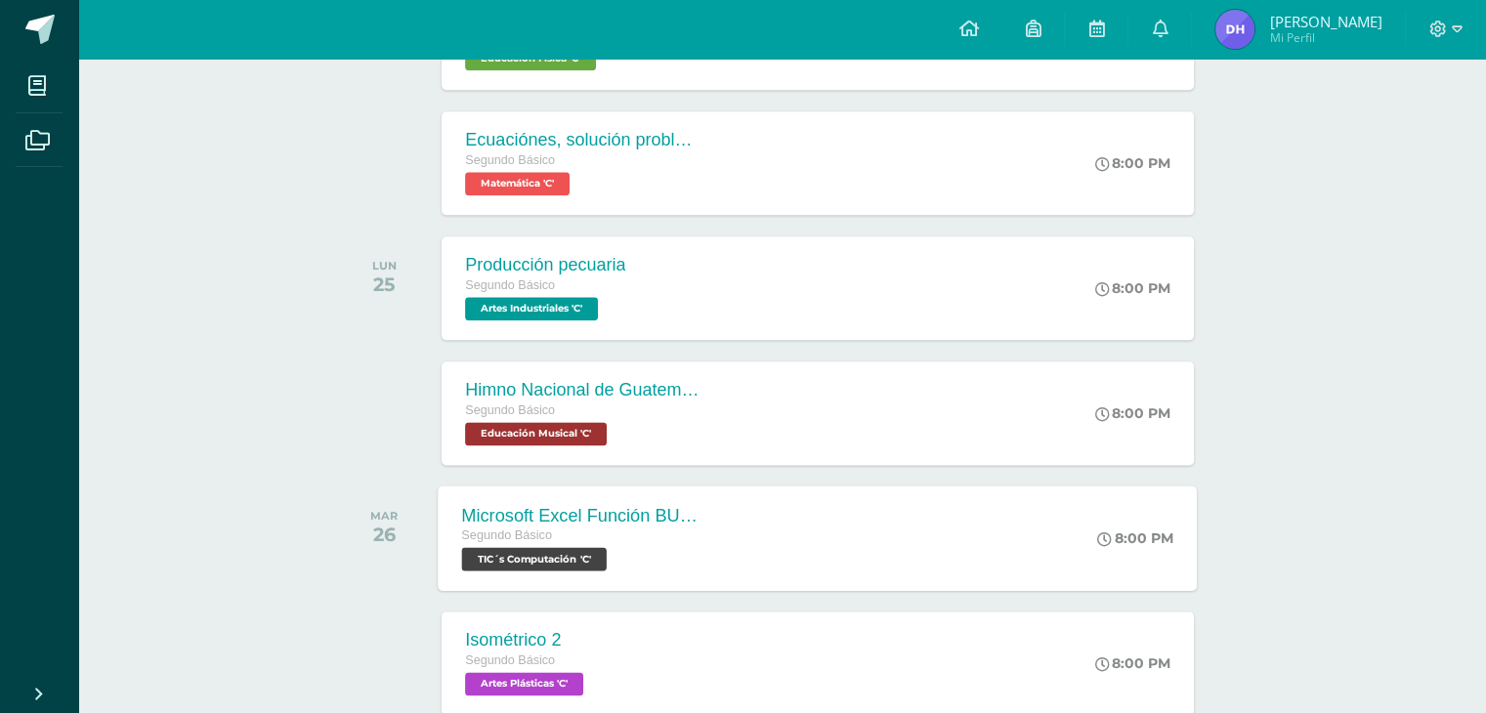
click at [642, 538] on div "Segundo Básico" at bounding box center [580, 536] width 236 height 21
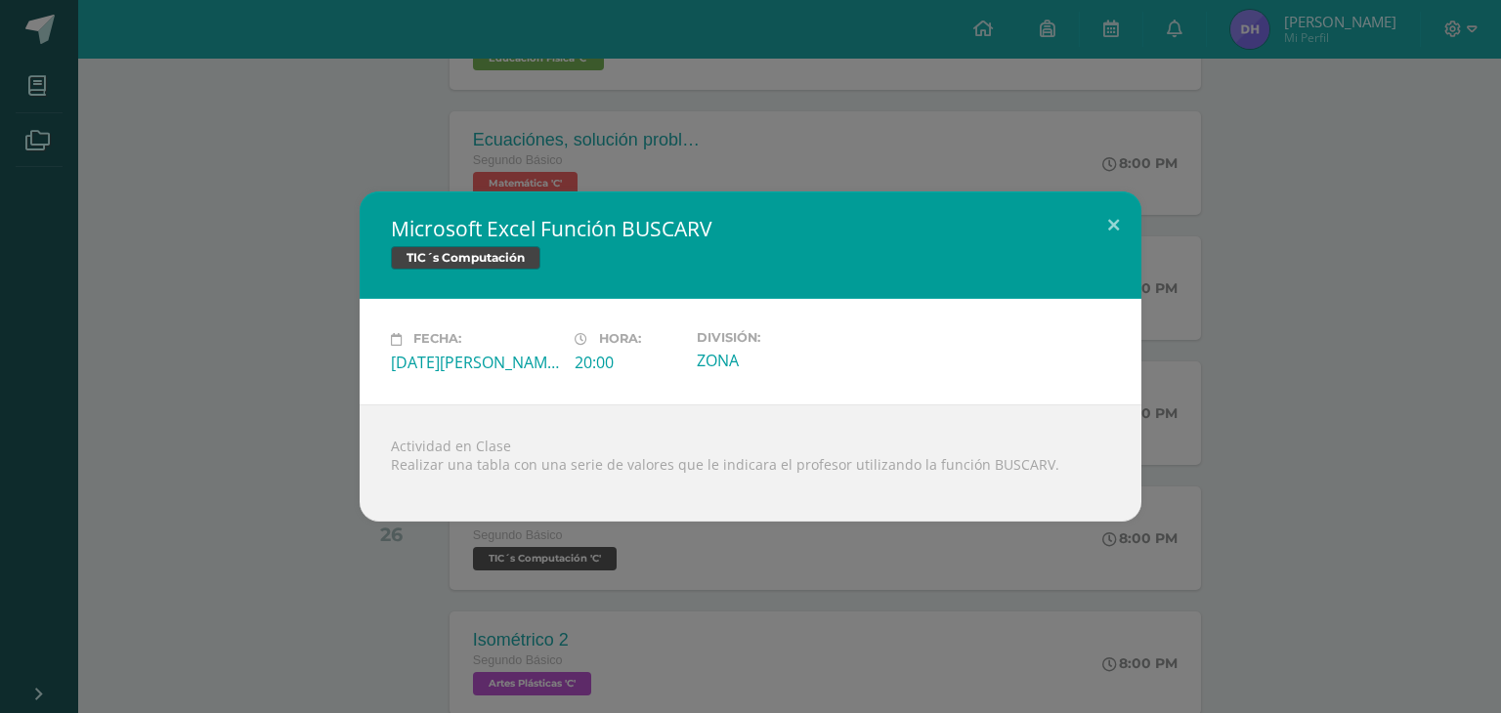
click at [598, 573] on div "Microsoft Excel Función BUSCARV TIC´s Computación Fecha: [DATE][PERSON_NAME] Ho…" at bounding box center [750, 356] width 1501 height 713
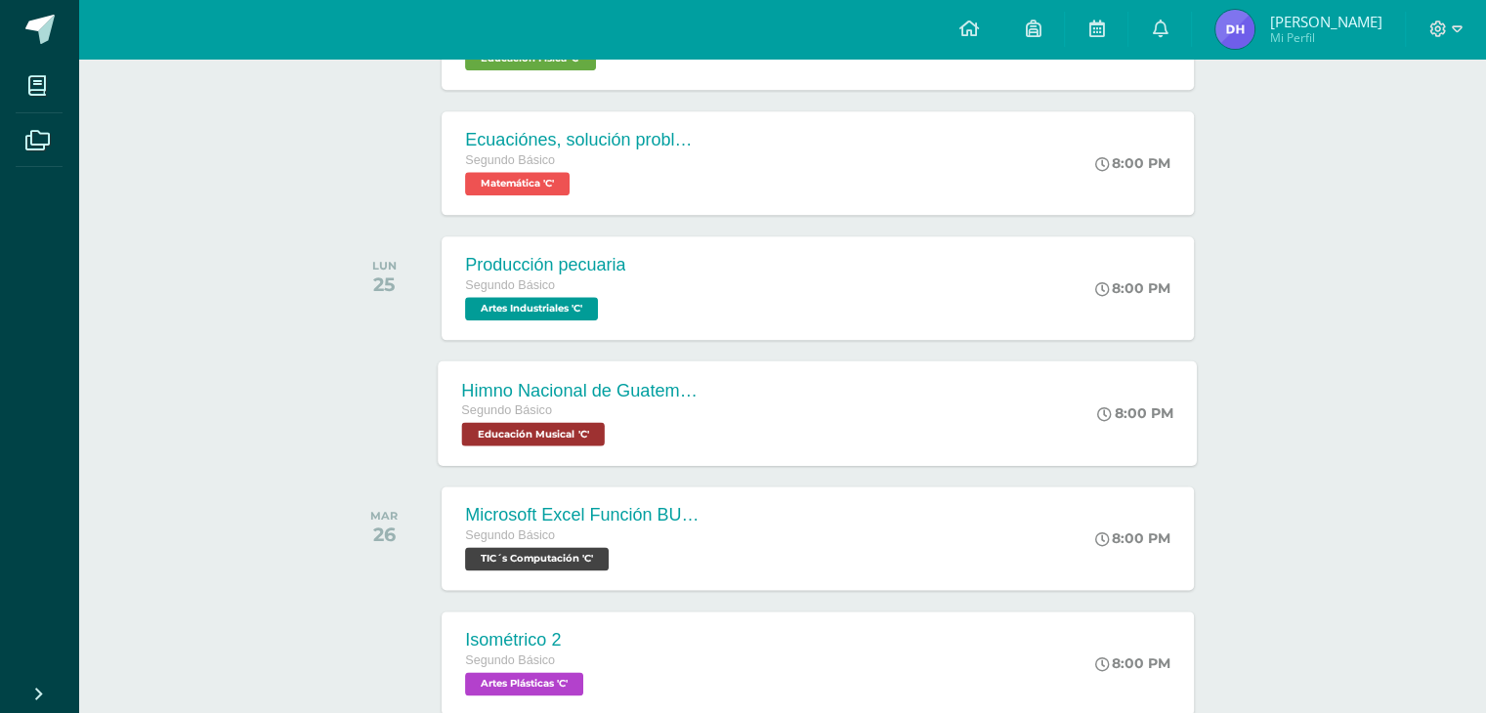
click at [635, 423] on div "Segundo Básico Educación Musical 'C'" at bounding box center [580, 423] width 236 height 45
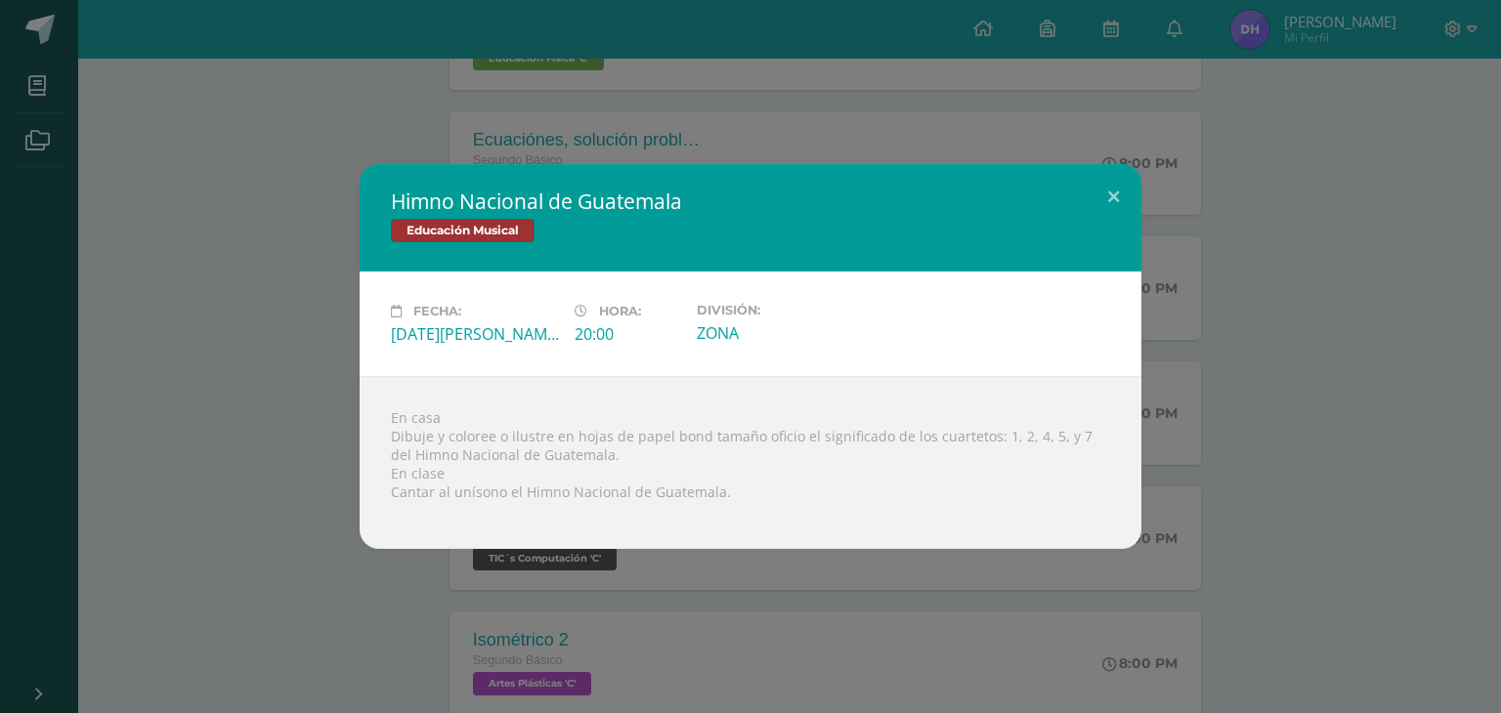
click at [598, 626] on div "Himno Nacional de Guatemala Educación Musical Fecha: [DATE][PERSON_NAME] Hora: …" at bounding box center [750, 356] width 1501 height 713
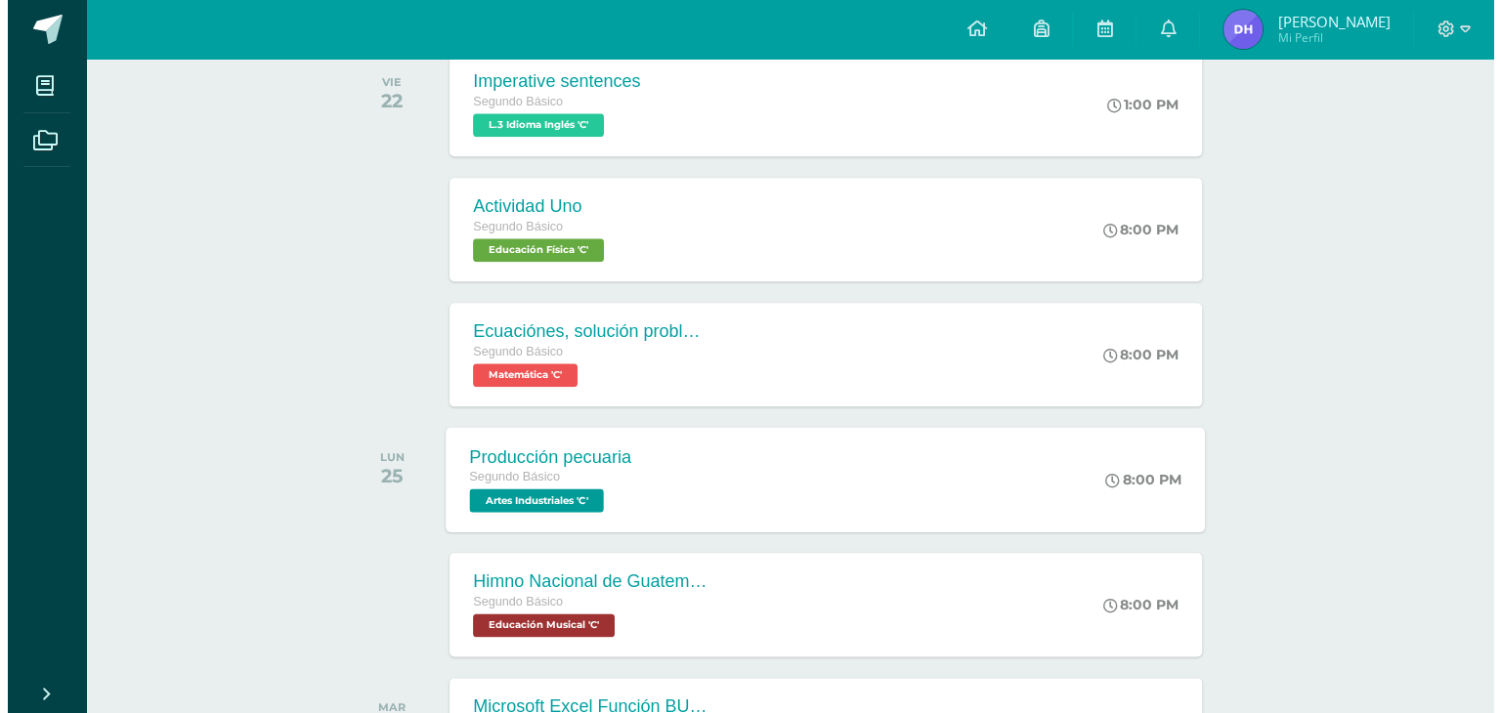
scroll to position [2205, 0]
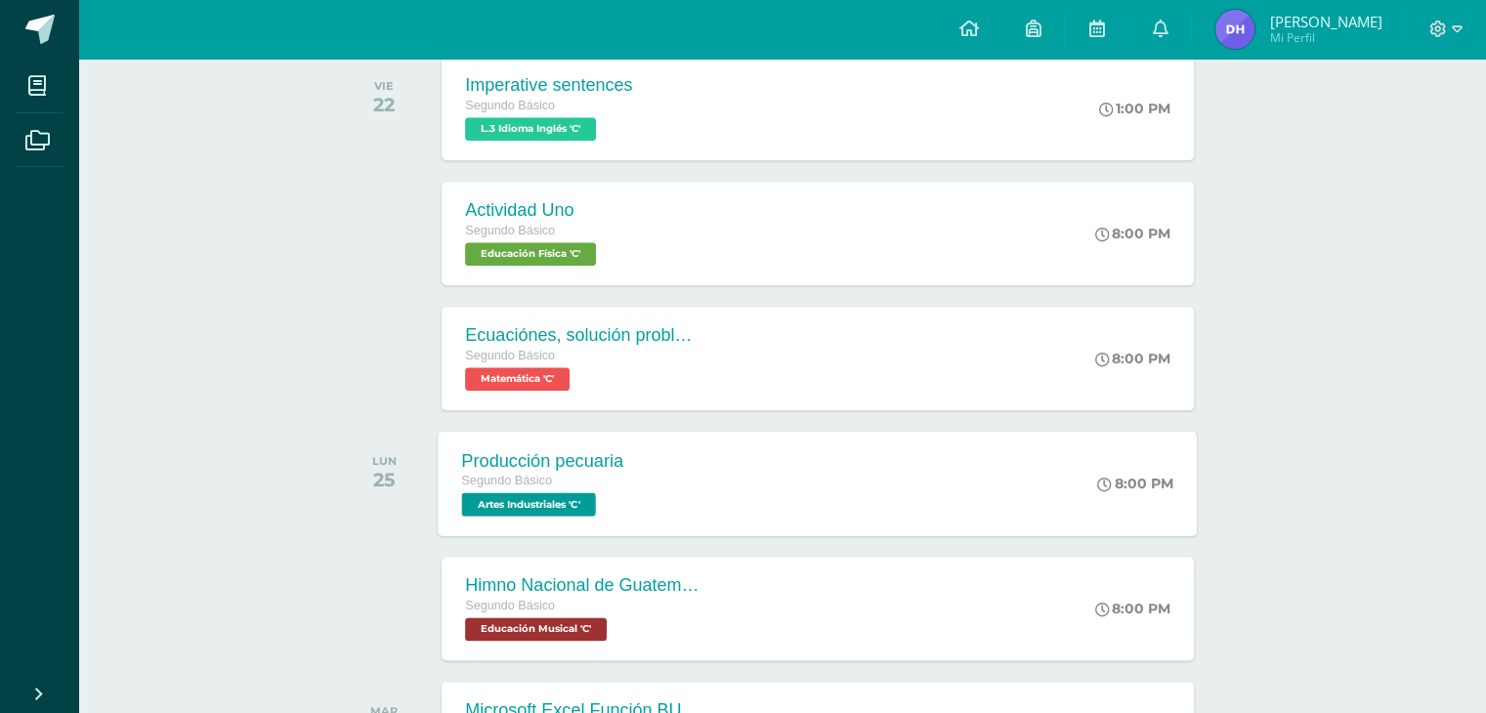
click at [643, 505] on div "Producción pecuaria Segundo Básico Artes Industriales 'C'" at bounding box center [543, 483] width 209 height 105
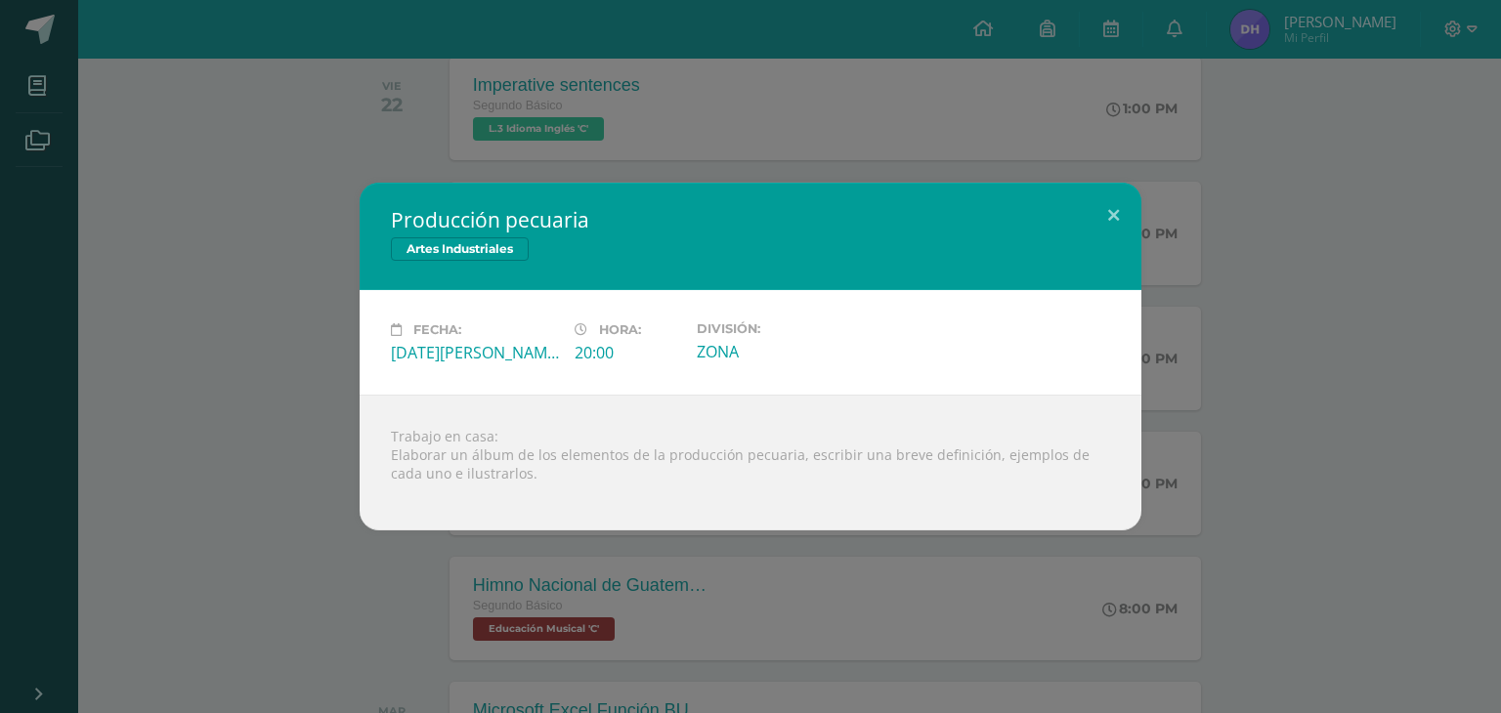
click at [626, 553] on div "Producción pecuaria Artes Industriales Fecha: [DATE][PERSON_NAME] Hora: 20:00 D…" at bounding box center [750, 356] width 1501 height 713
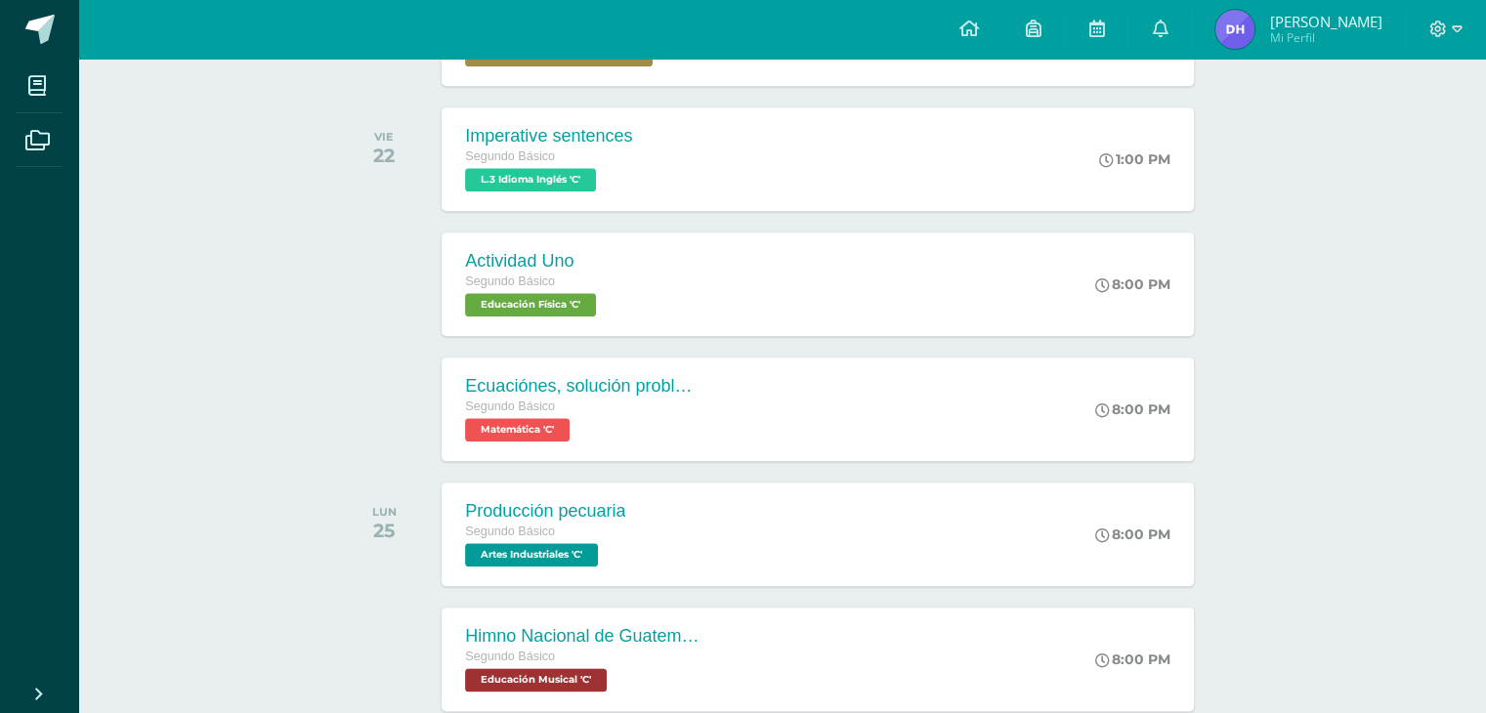
scroll to position [2107, 0]
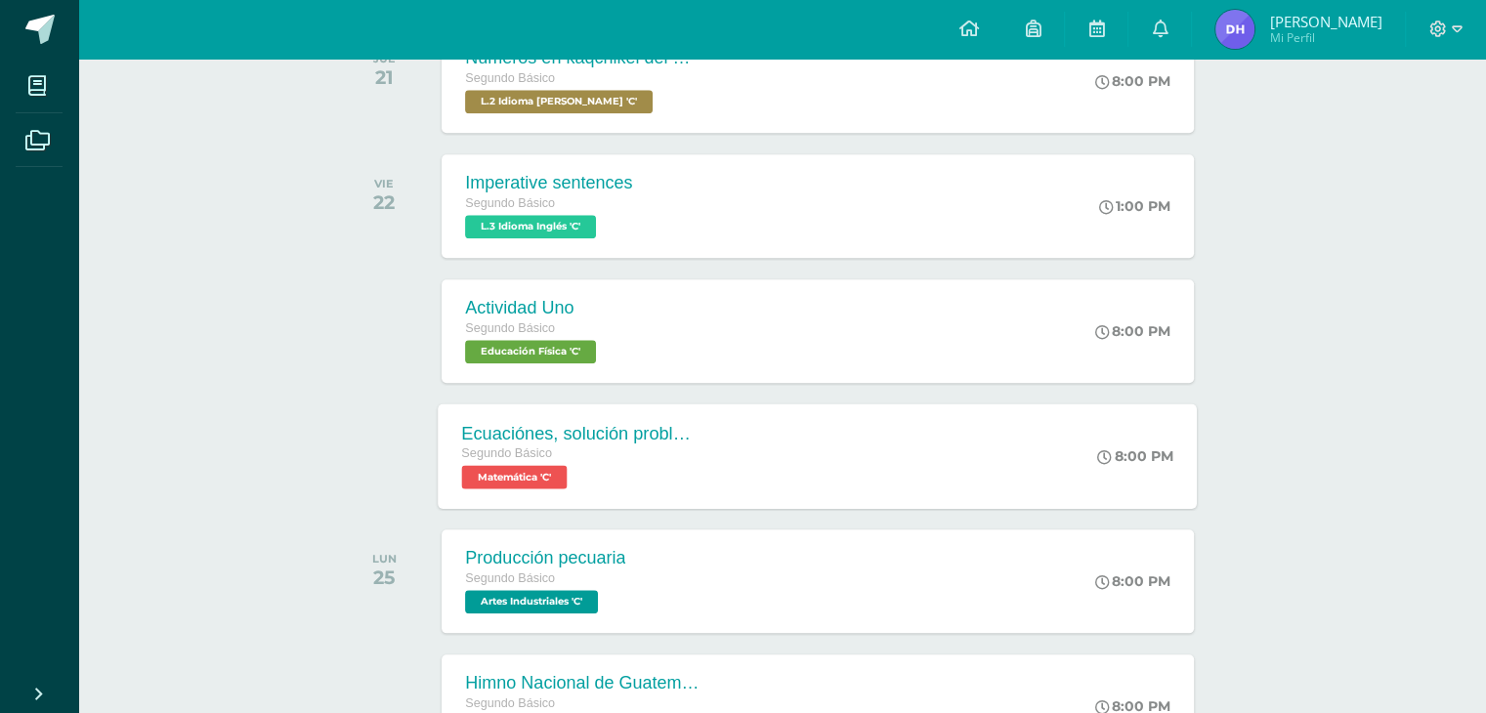
click at [634, 486] on div "Segundo Básico Matemática 'C'" at bounding box center [580, 466] width 236 height 45
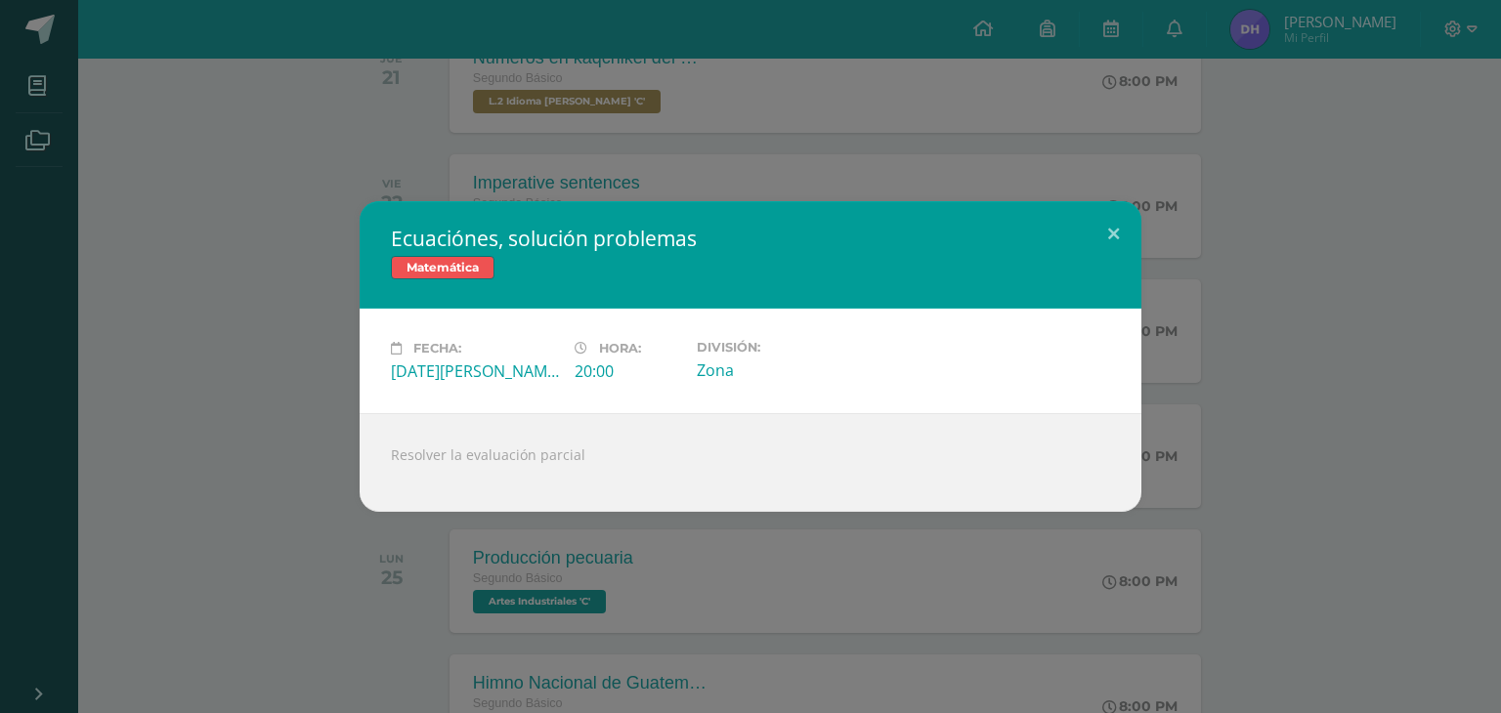
click at [621, 589] on div "Ecuaciónes, solución problemas Matemática Fecha: [DATE][PERSON_NAME] Hora: 20:0…" at bounding box center [750, 356] width 1501 height 713
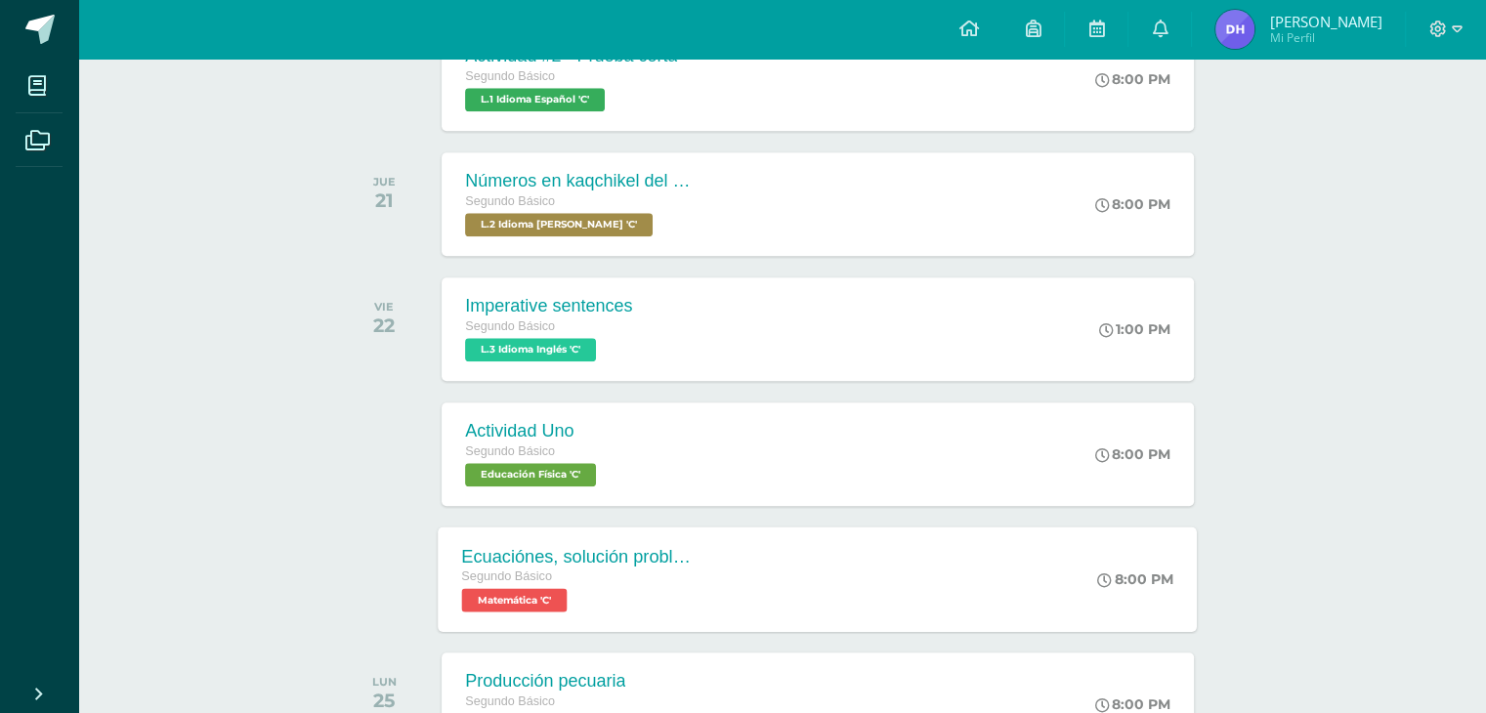
scroll to position [1814, 0]
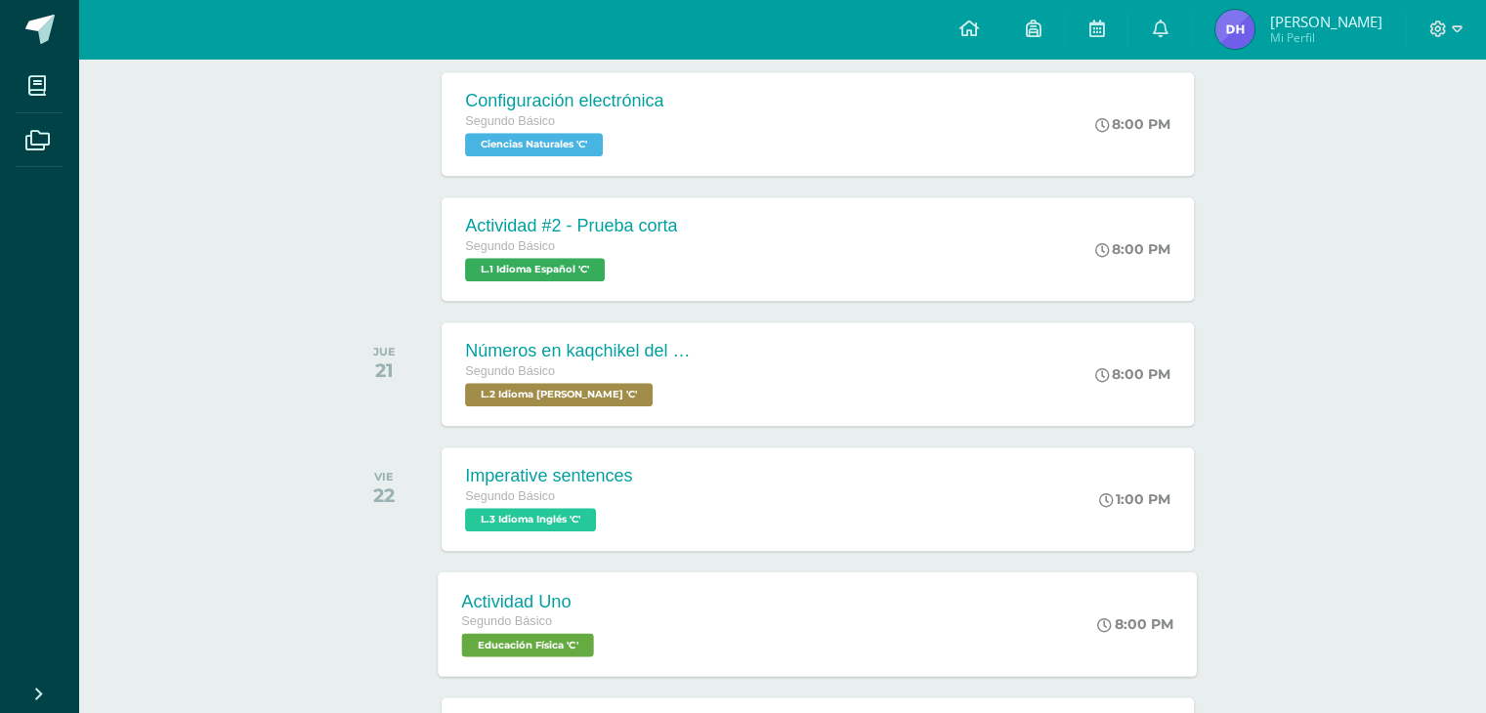
click at [621, 603] on div "Actividad Uno Segundo Básico Educación Física 'C'" at bounding box center [531, 624] width 185 height 105
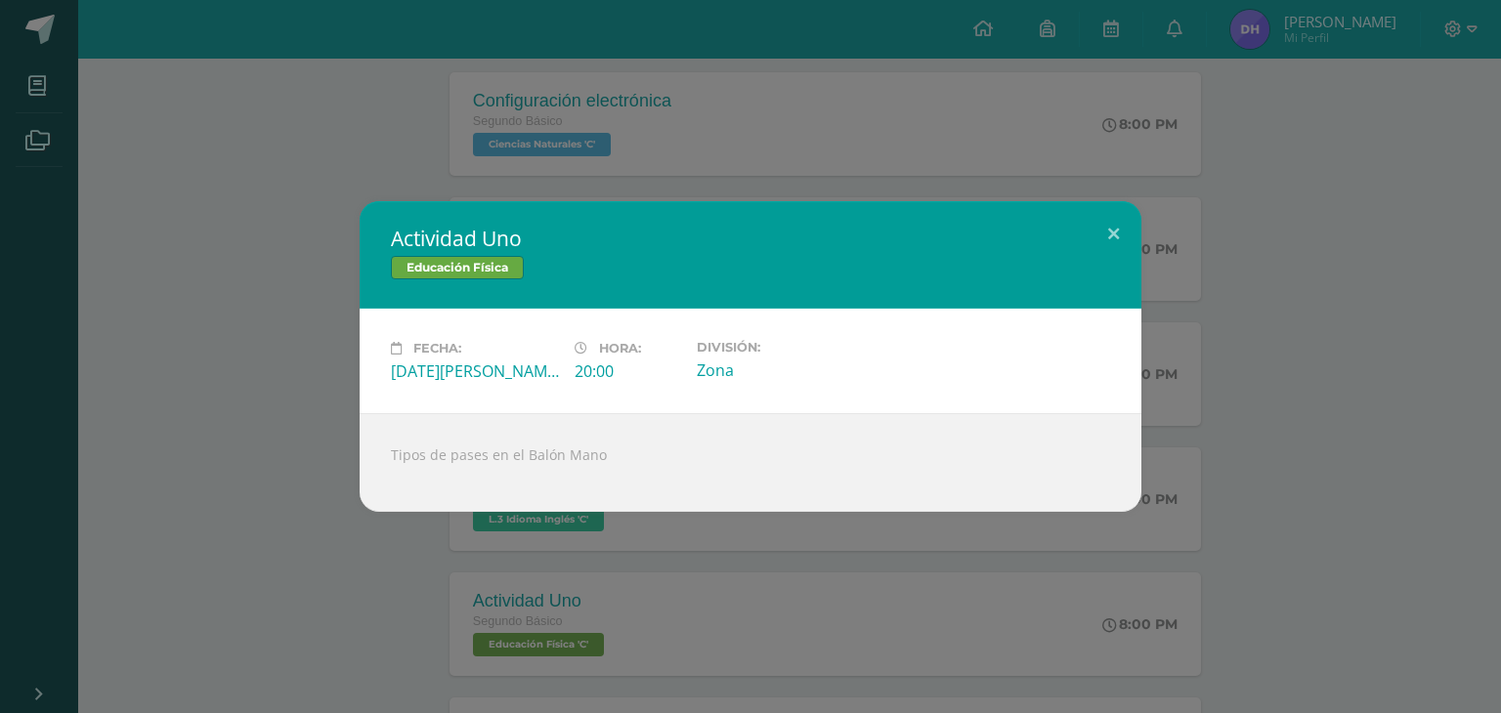
click at [629, 608] on div "Actividad Uno Educación Física Fecha: [DATE][PERSON_NAME] Hora: 20:00 División:…" at bounding box center [750, 356] width 1501 height 713
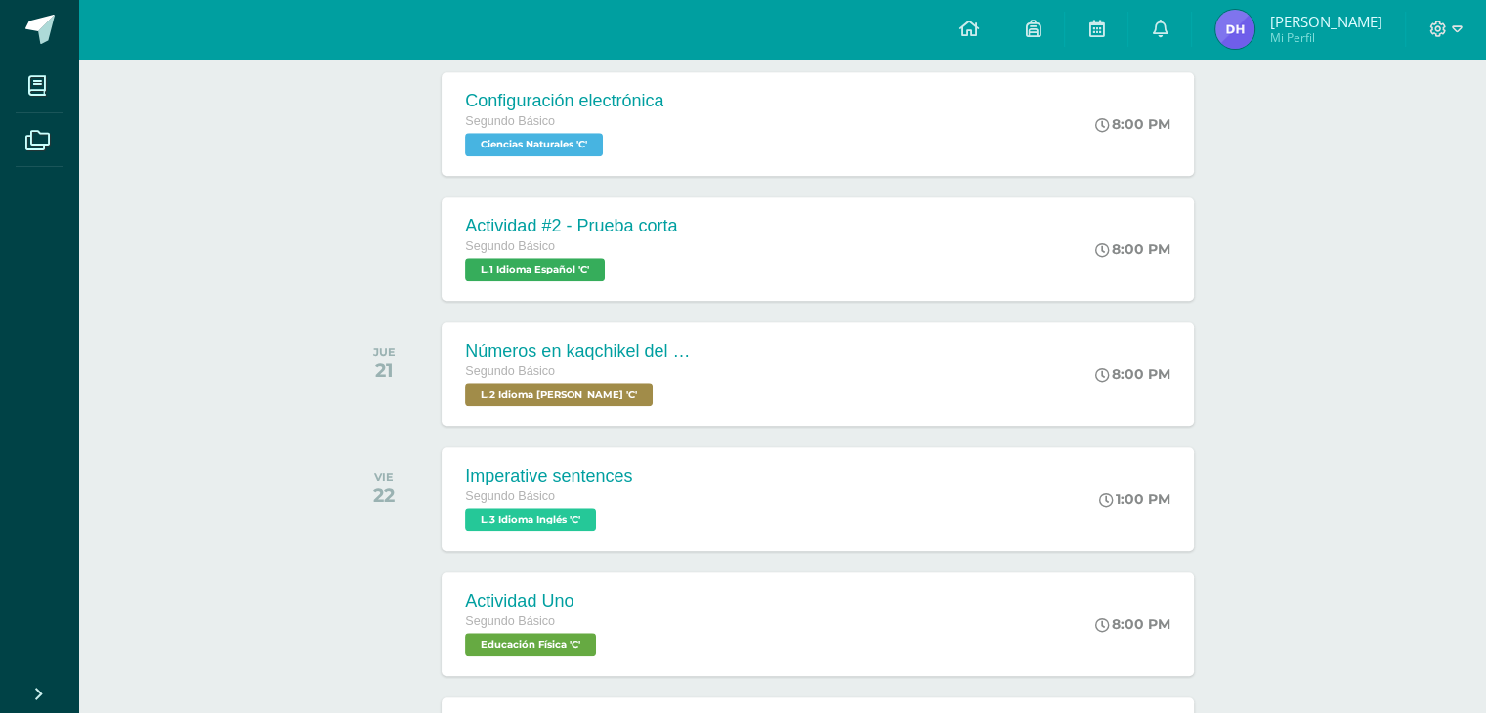
click at [646, 540] on div "Imperative sentences Segundo Básico L.3 Idioma Inglés 'C'" at bounding box center [549, 499] width 214 height 104
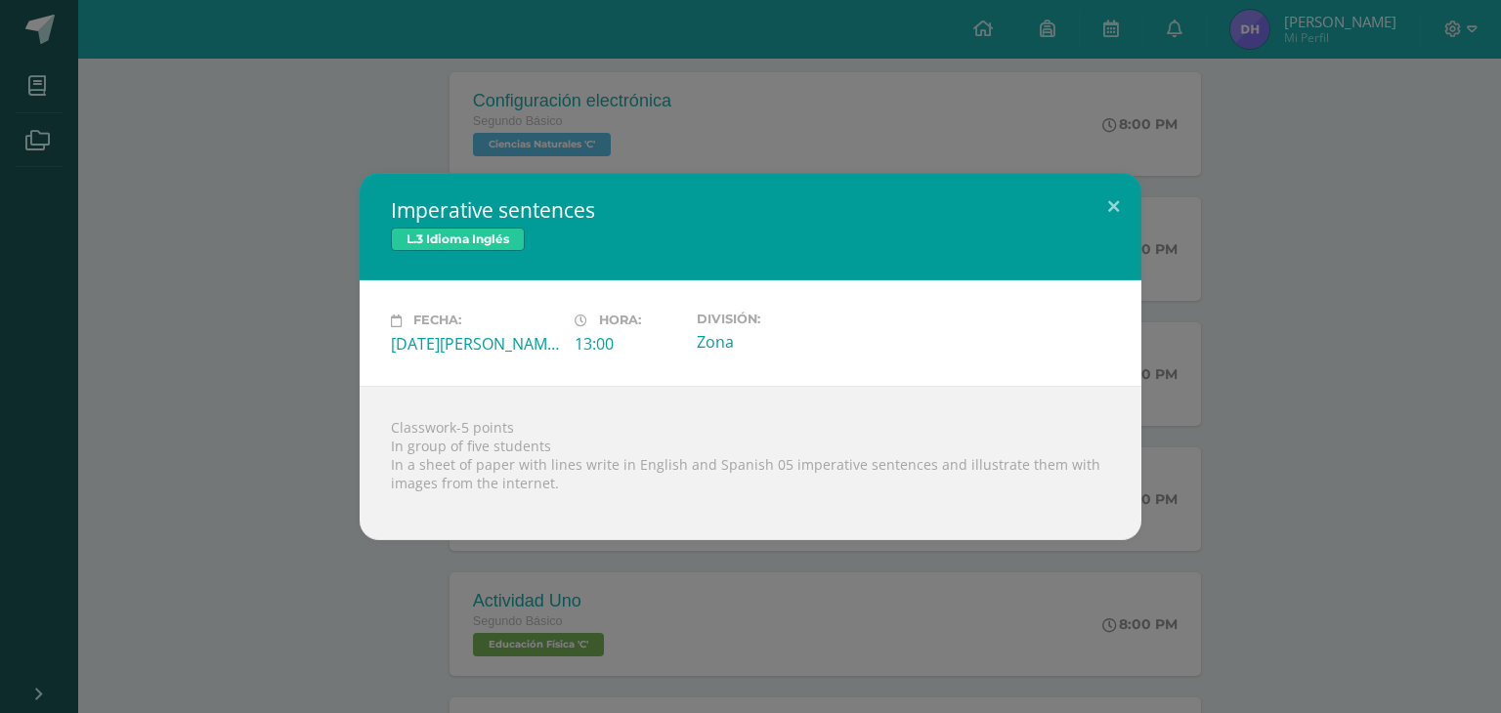
click at [640, 568] on div "Imperative sentences L.3 Idioma Inglés Fecha: [DATE][PERSON_NAME] Hora: 13:00 D…" at bounding box center [750, 356] width 1501 height 713
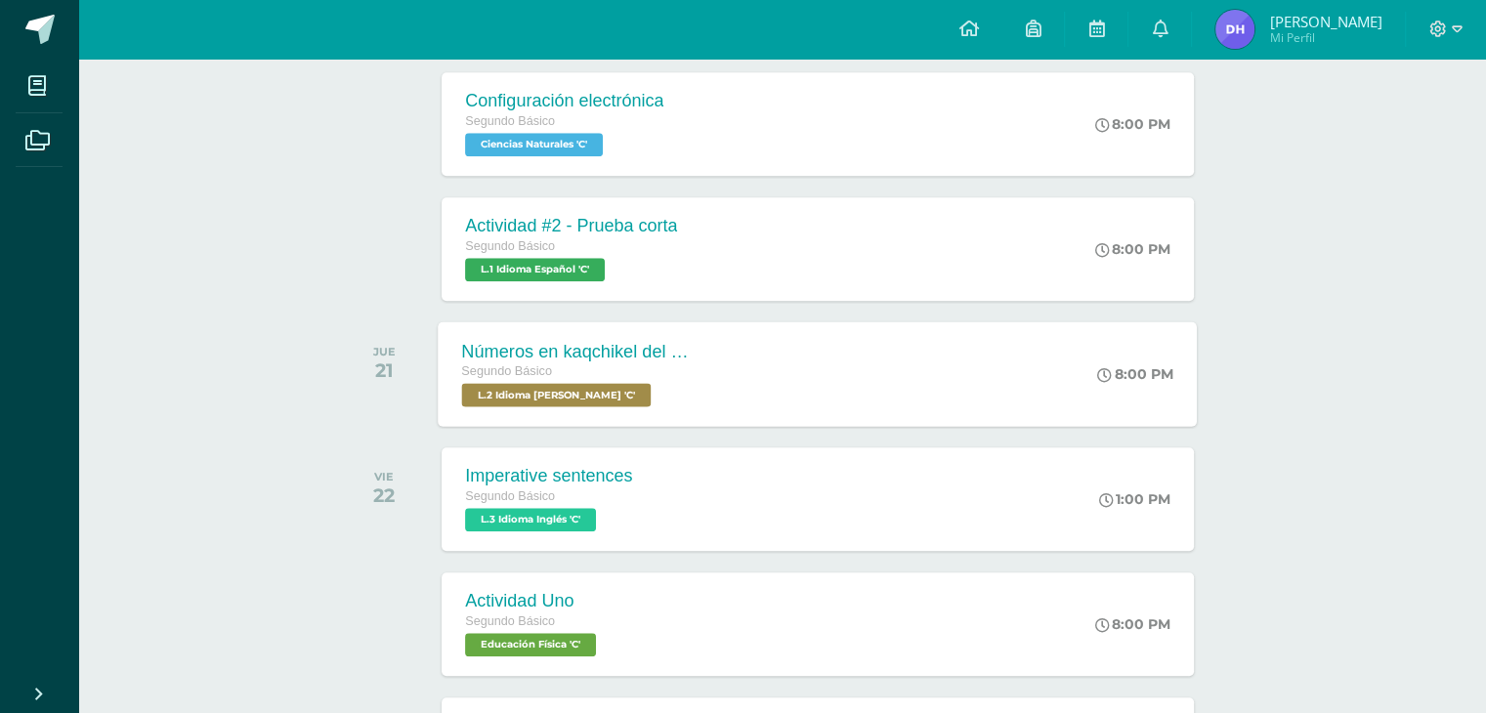
click at [660, 392] on div "Segundo Básico L.2 Idioma [PERSON_NAME] 'C'" at bounding box center [580, 383] width 236 height 45
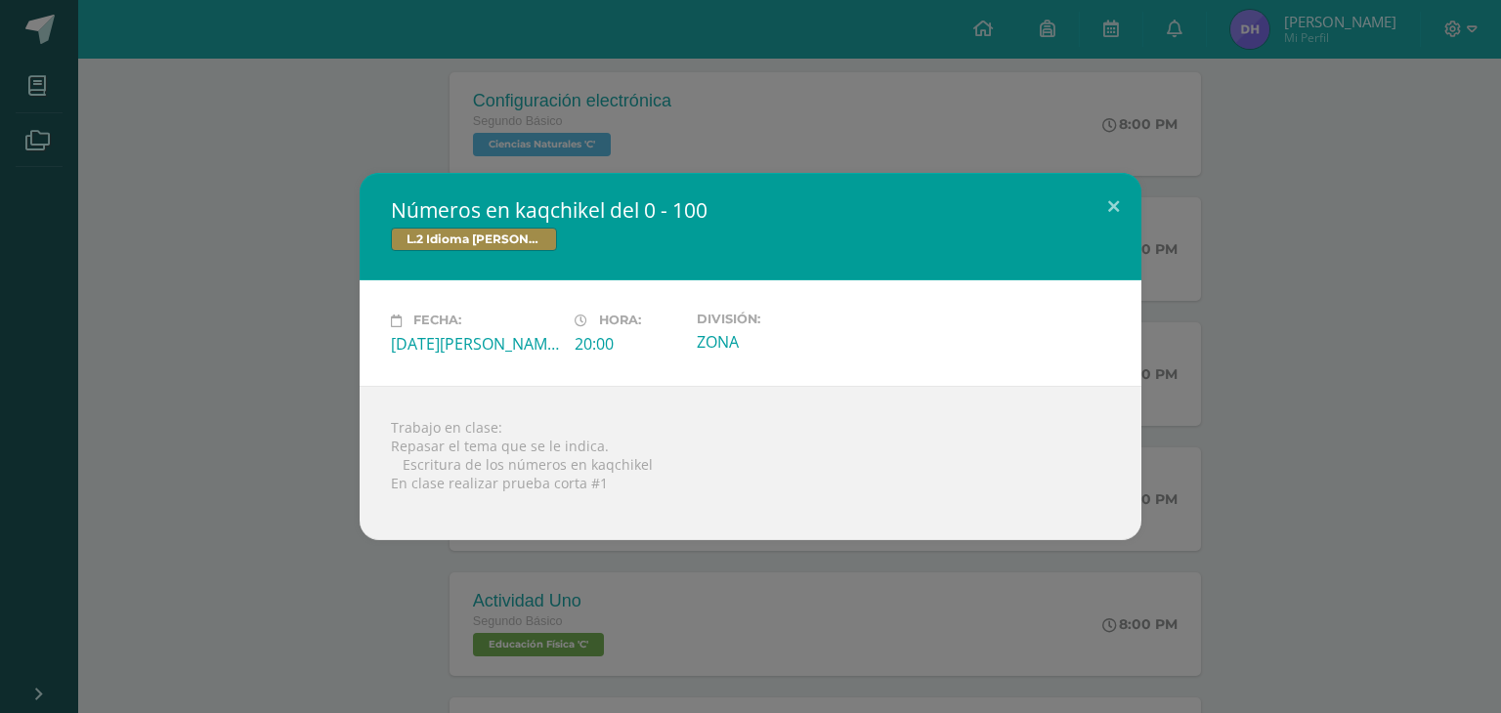
drag, startPoint x: 611, startPoint y: 620, endPoint x: 628, endPoint y: 576, distance: 47.3
click at [611, 619] on div "Números en kaqchikel del 0 - 100 L.2 Idioma [PERSON_NAME] Fecha: [DATE][PERSON_…" at bounding box center [750, 356] width 1501 height 713
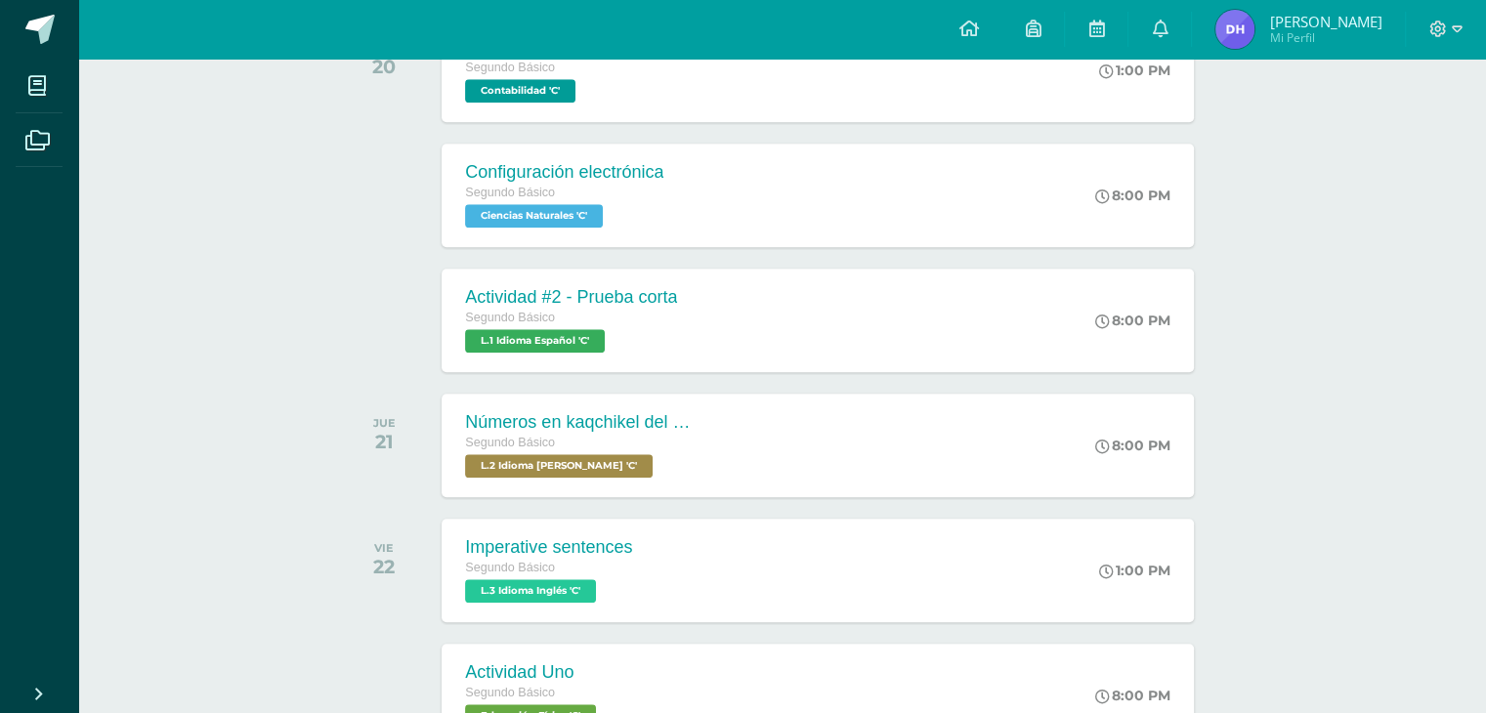
scroll to position [1423, 0]
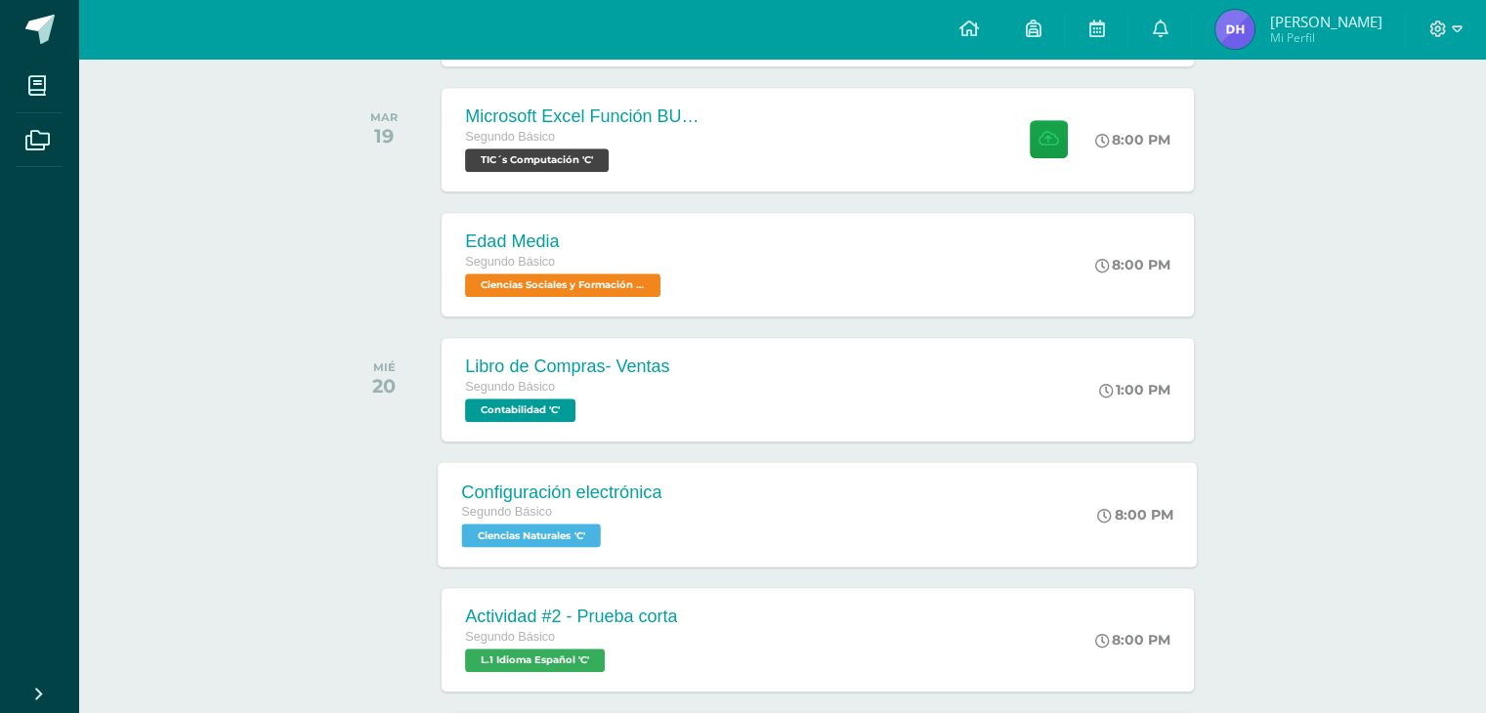
click at [675, 508] on div "Configuración electrónica Segundo Básico Ciencias Naturales 'C'" at bounding box center [562, 514] width 247 height 105
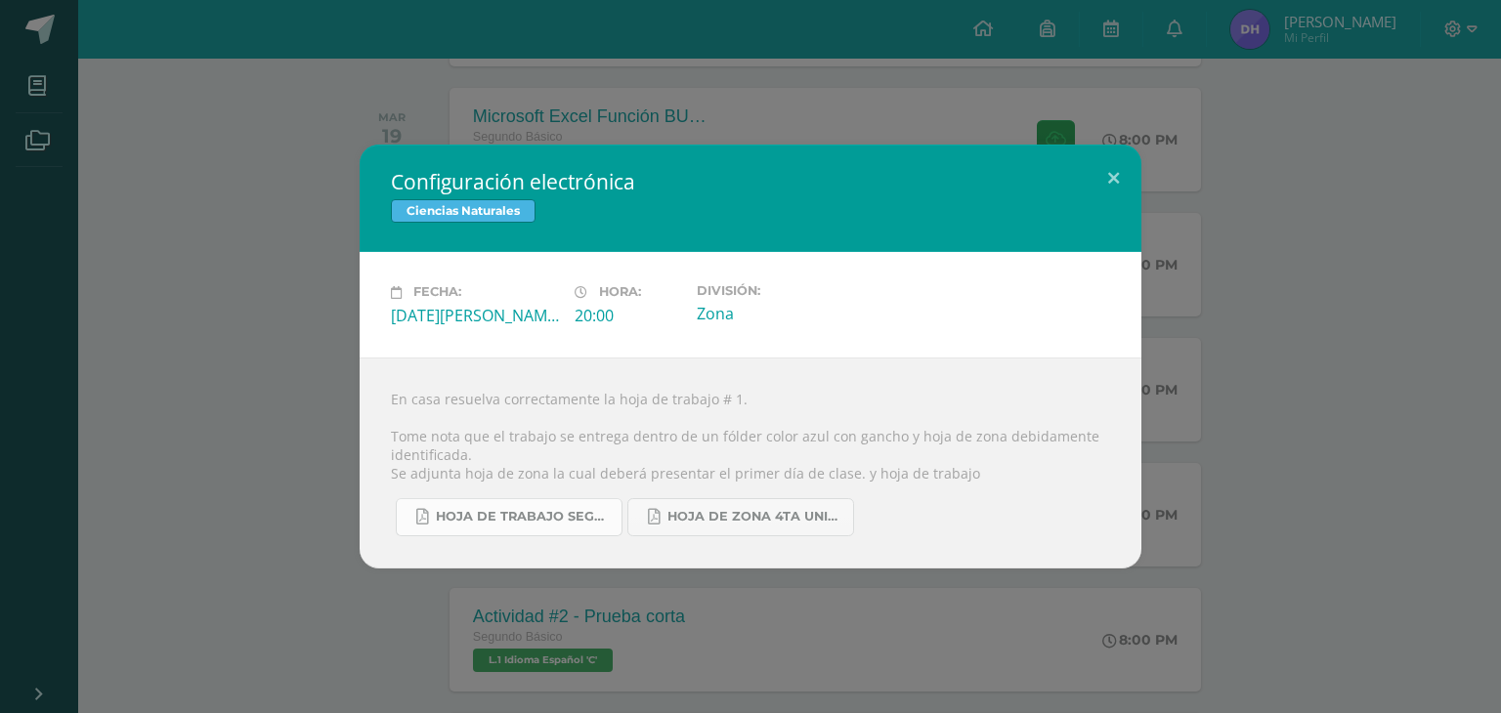
click at [531, 517] on span "hoja de trabajo Segundo CCLE 4ta unidad configuración.pdf" at bounding box center [524, 517] width 176 height 16
click at [774, 518] on span "hoja de zona 4ta unidad 2025 segundo.pdf" at bounding box center [755, 517] width 176 height 16
click at [1018, 84] on div "Configuración electrónica Ciencias Naturales Fecha: [DATE][PERSON_NAME] Hora: 2…" at bounding box center [750, 356] width 1501 height 713
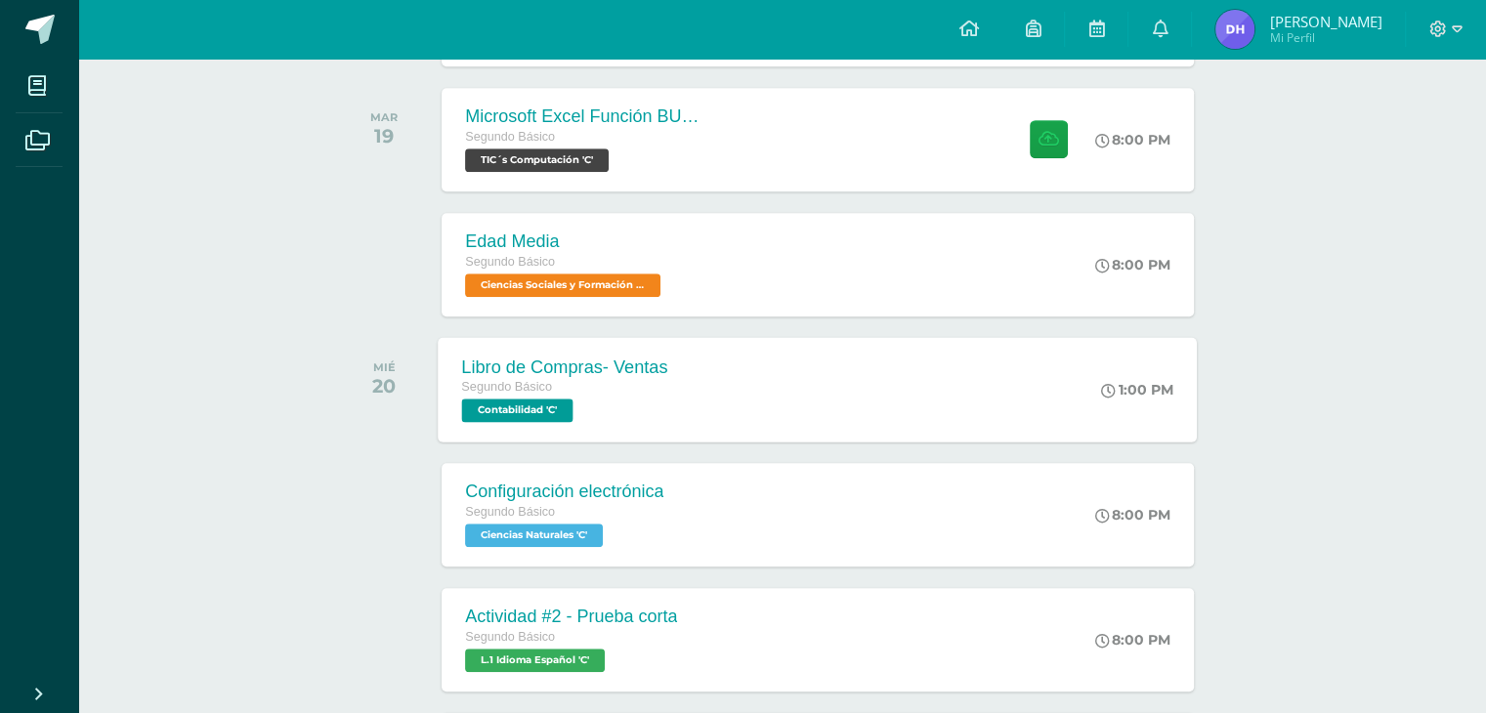
click at [766, 407] on div "Libro de Compras- Ventas Segundo Básico Contabilidad 'C' 1:00 PM Libro de Compr…" at bounding box center [818, 389] width 759 height 105
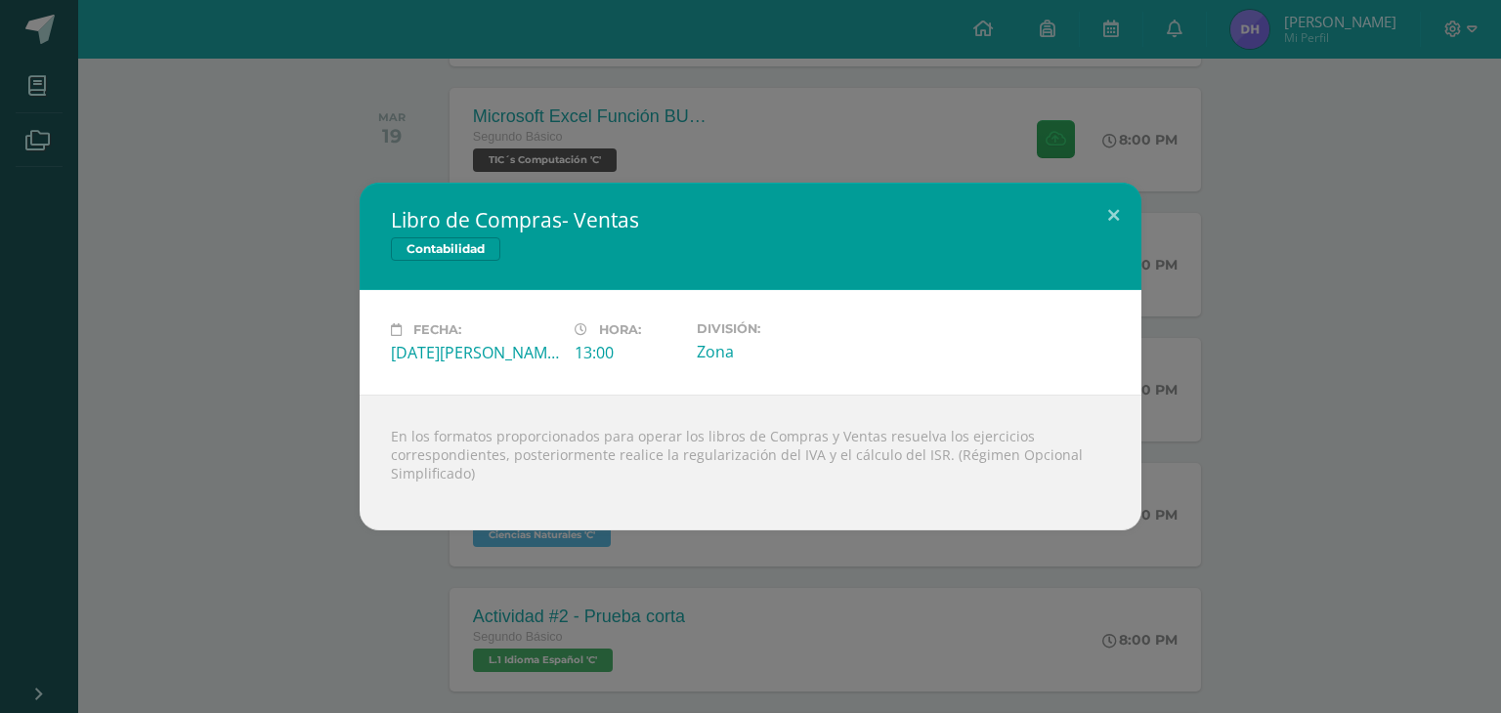
click at [661, 599] on div "Libro de Compras- Ventas Contabilidad Fecha: [DATE][PERSON_NAME] Hora: 13:00 Di…" at bounding box center [750, 356] width 1501 height 713
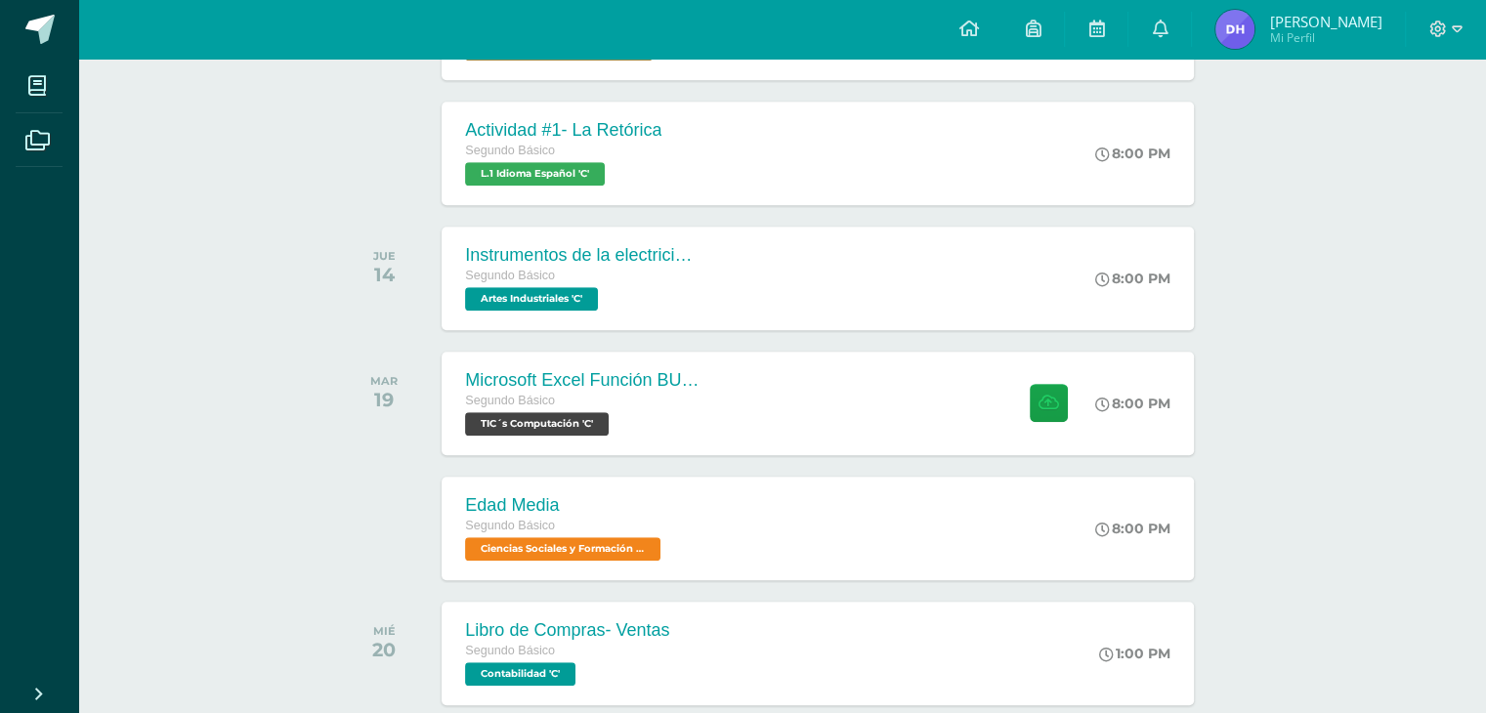
scroll to position [1033, 0]
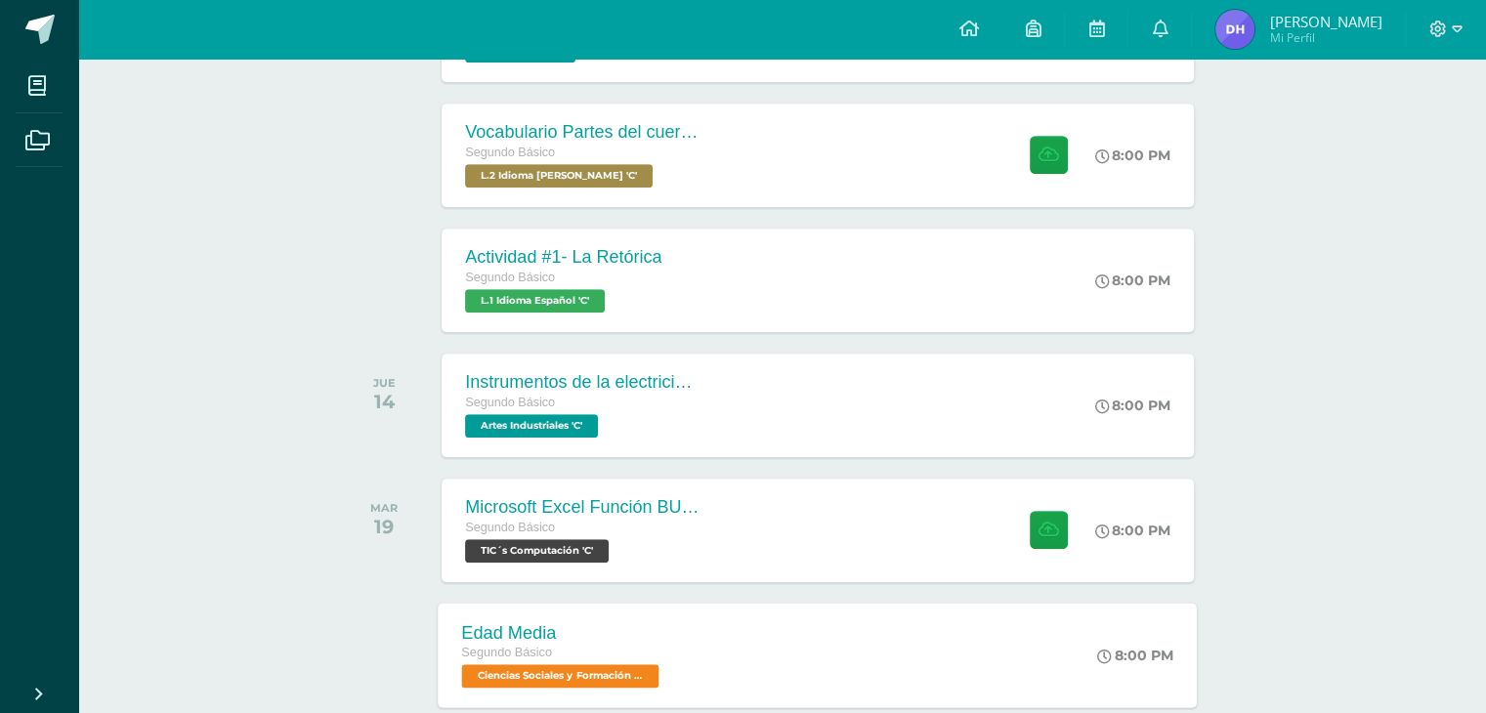
click at [688, 646] on div "Edad Media Segundo Básico Ciencias Sociales y Formación Ciudadana 'C' 8:00 PM E…" at bounding box center [818, 655] width 759 height 105
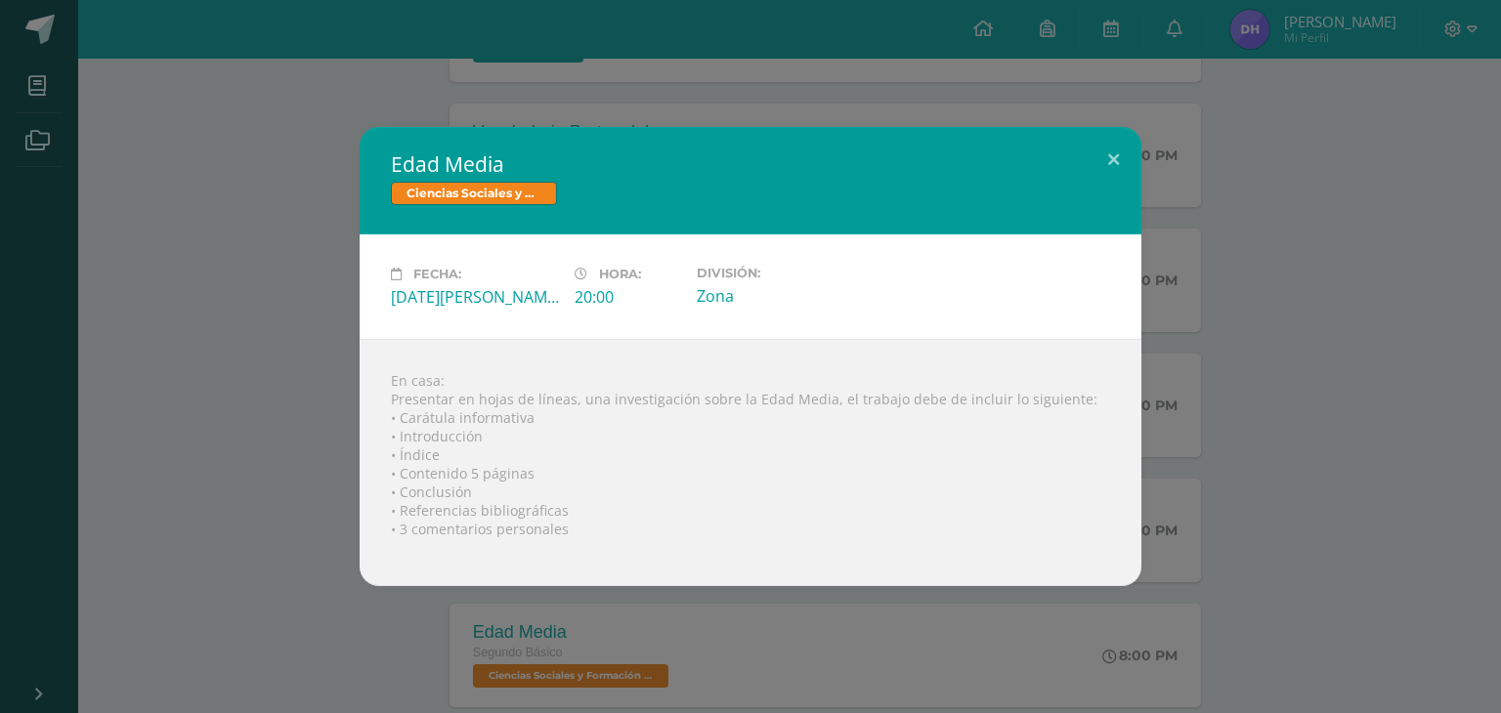
click at [637, 638] on div "Edad Media Ciencias Sociales y Formación Ciudadana Fecha: [DATE][PERSON_NAME] H…" at bounding box center [750, 356] width 1501 height 713
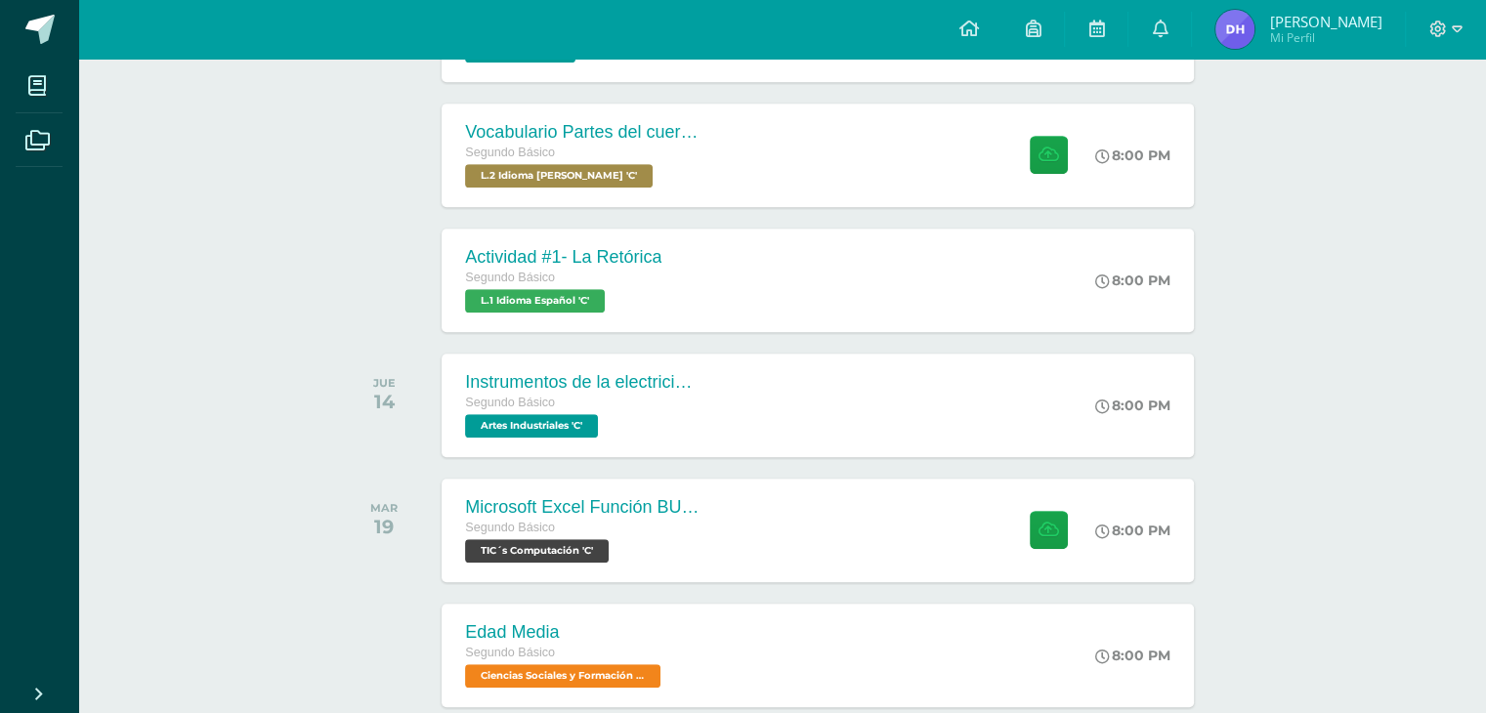
click at [680, 519] on div "Segundo Básico" at bounding box center [582, 528] width 234 height 21
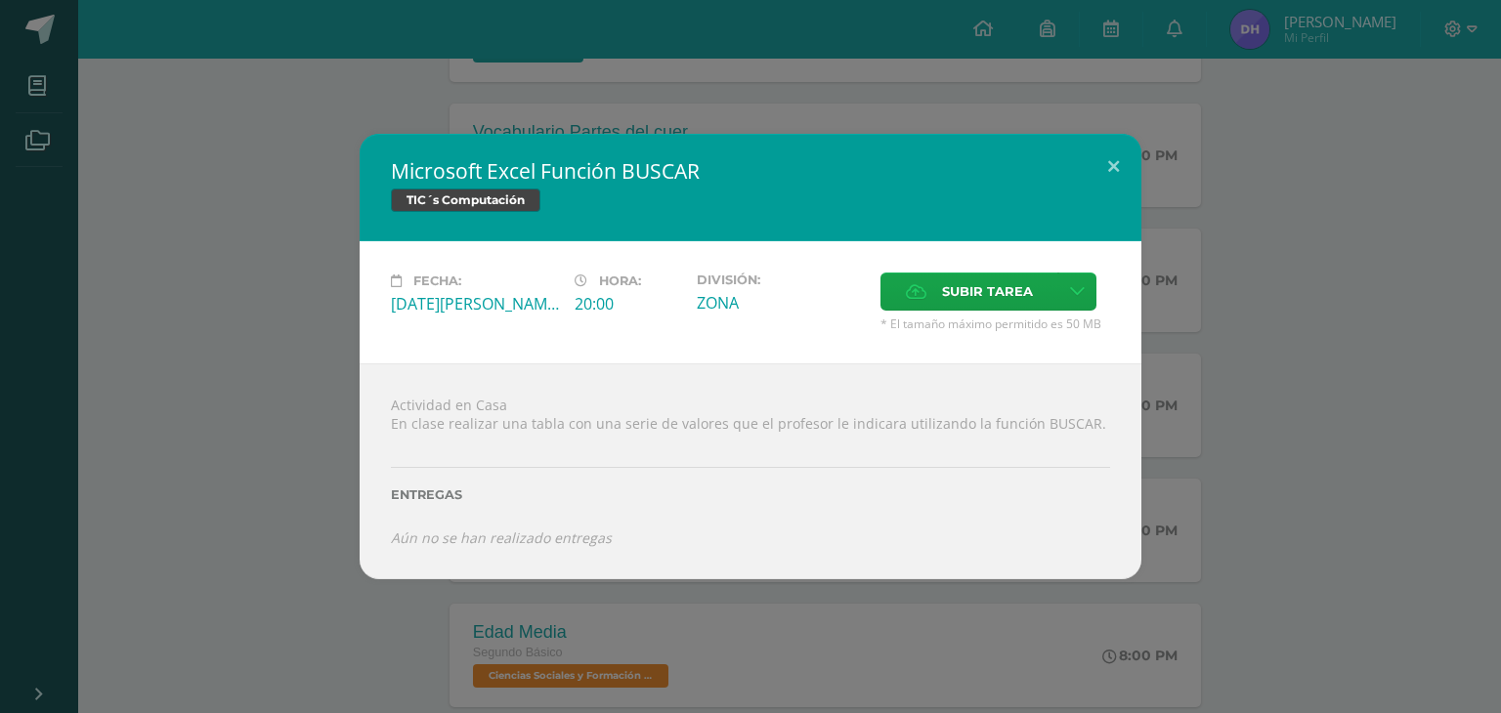
click at [627, 680] on div "Microsoft Excel Función BUSCAR TIC´s Computación Fecha: [DATE][PERSON_NAME] Hor…" at bounding box center [750, 356] width 1501 height 713
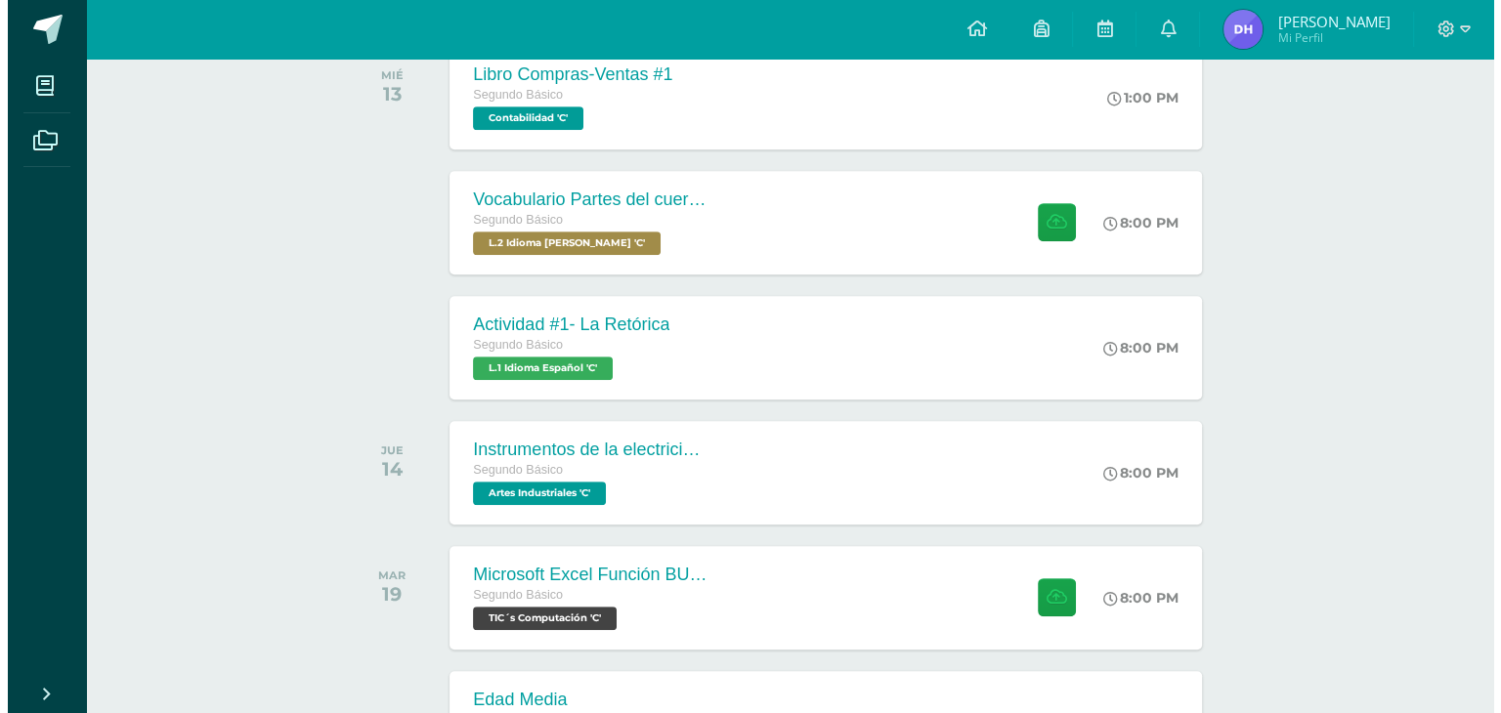
scroll to position [935, 0]
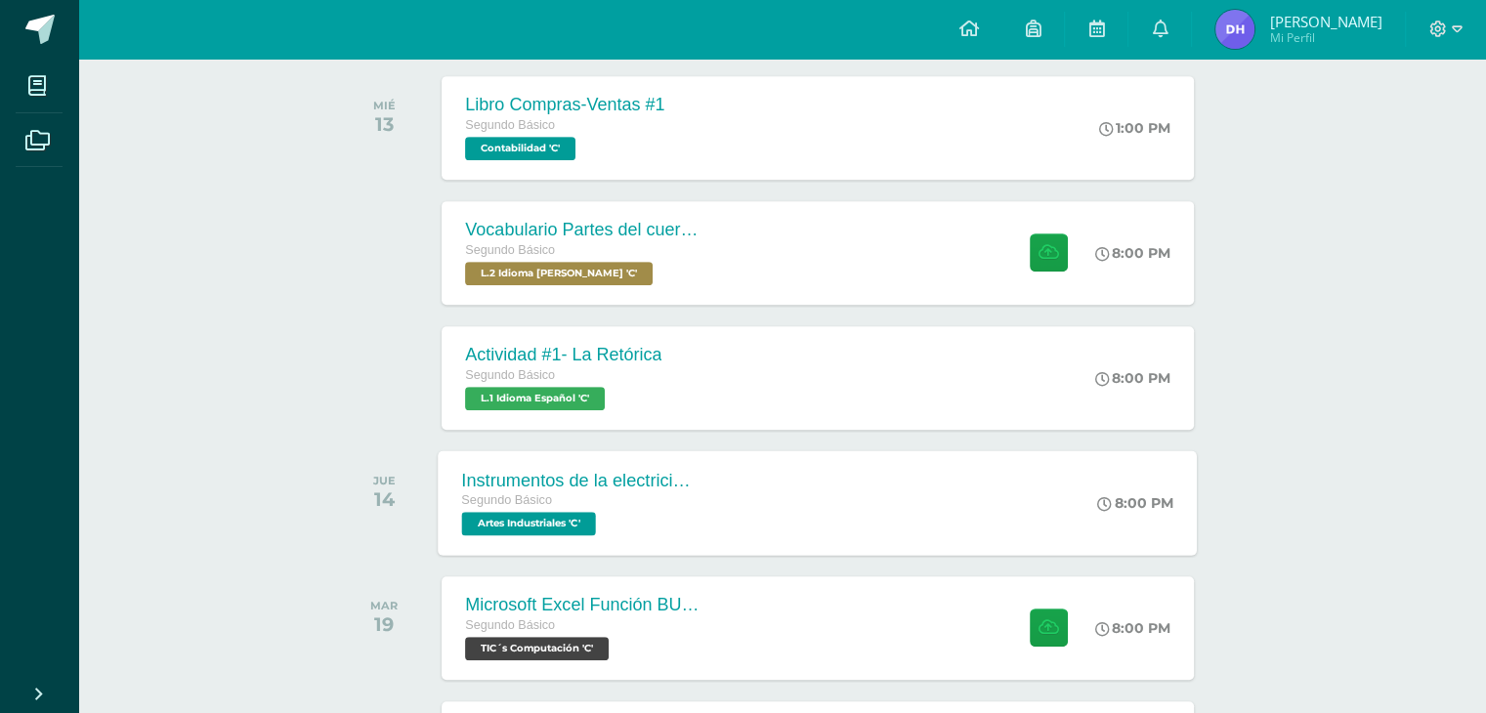
click at [704, 545] on div "Instrumentos de la electricidad Segundo Básico Artes Industriales 'C'" at bounding box center [581, 502] width 284 height 105
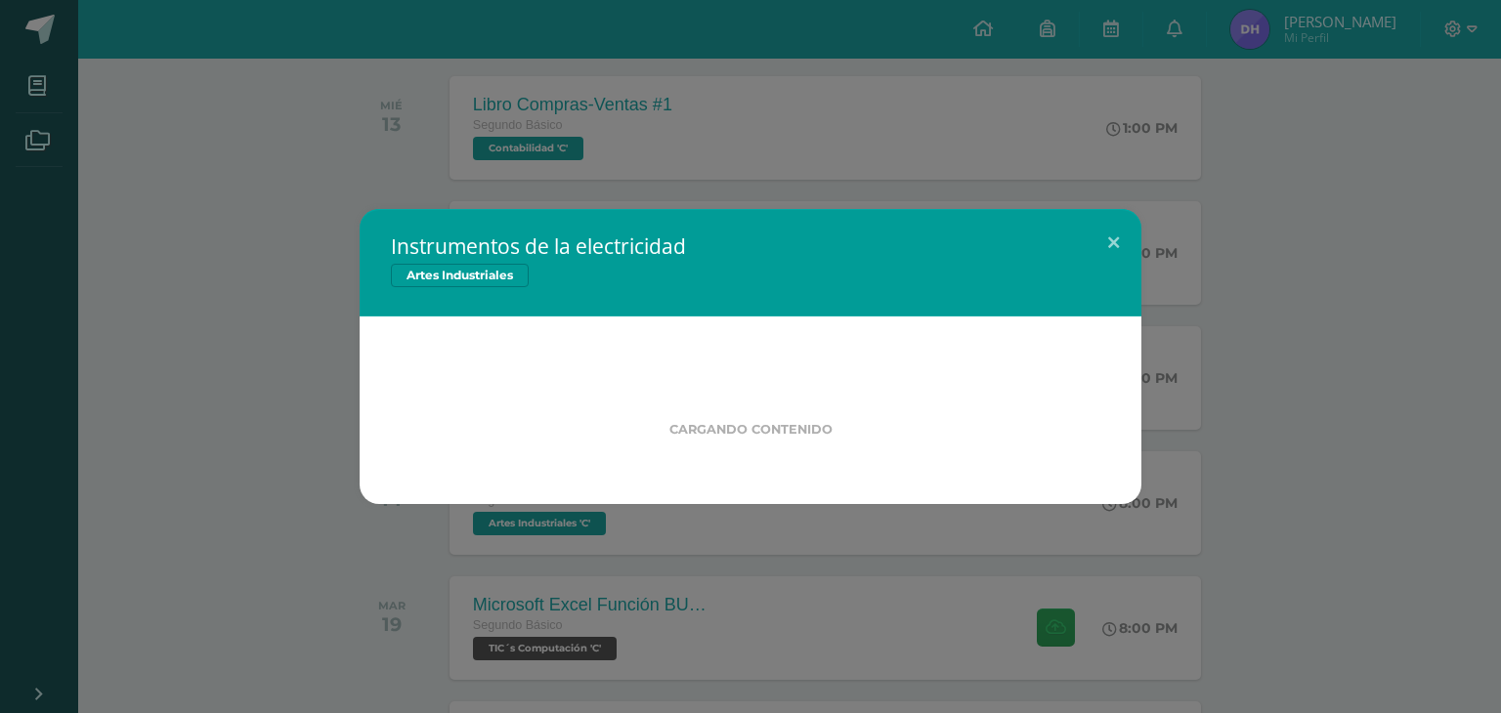
click at [683, 613] on div "Instrumentos de la electricidad Artes Industriales Cargando contenido Loading..." at bounding box center [750, 356] width 1501 height 713
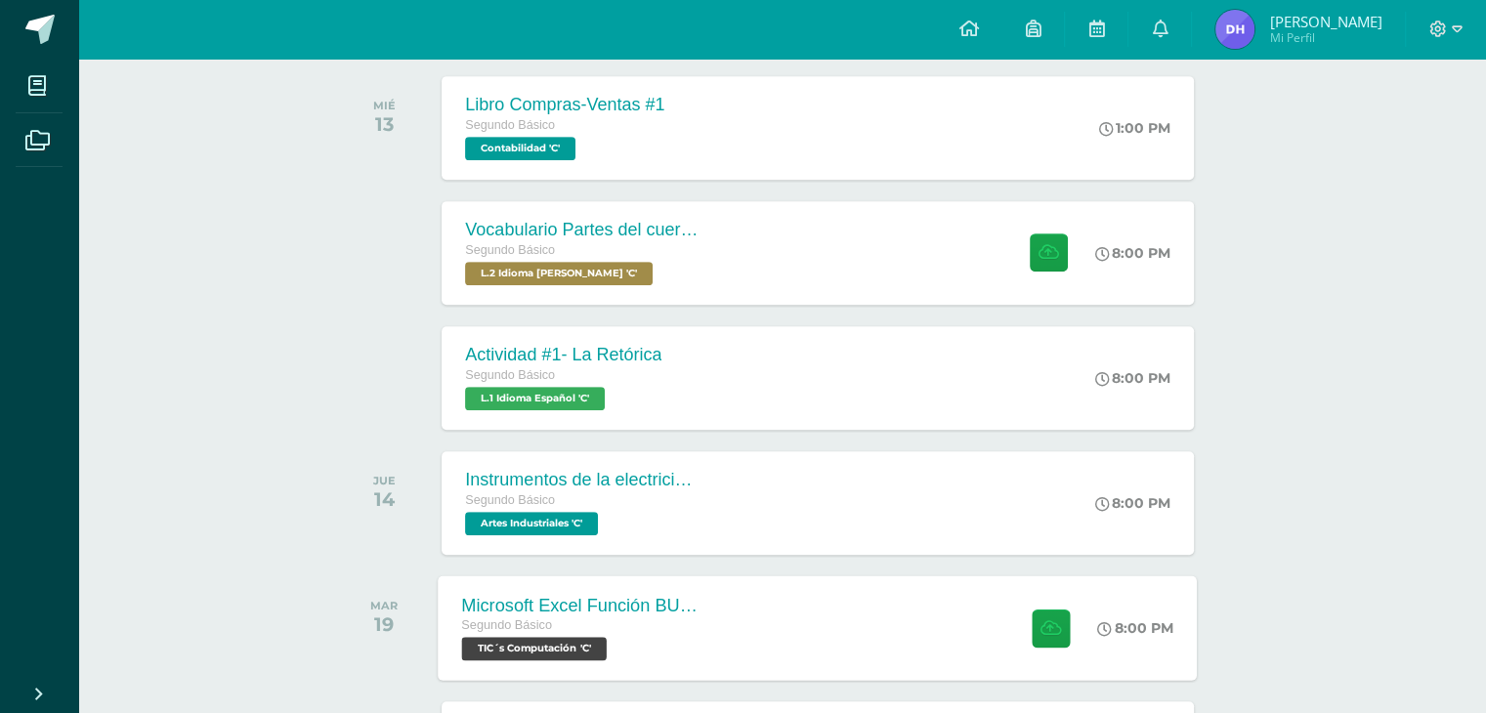
click at [680, 619] on div "Segundo Básico" at bounding box center [580, 625] width 236 height 21
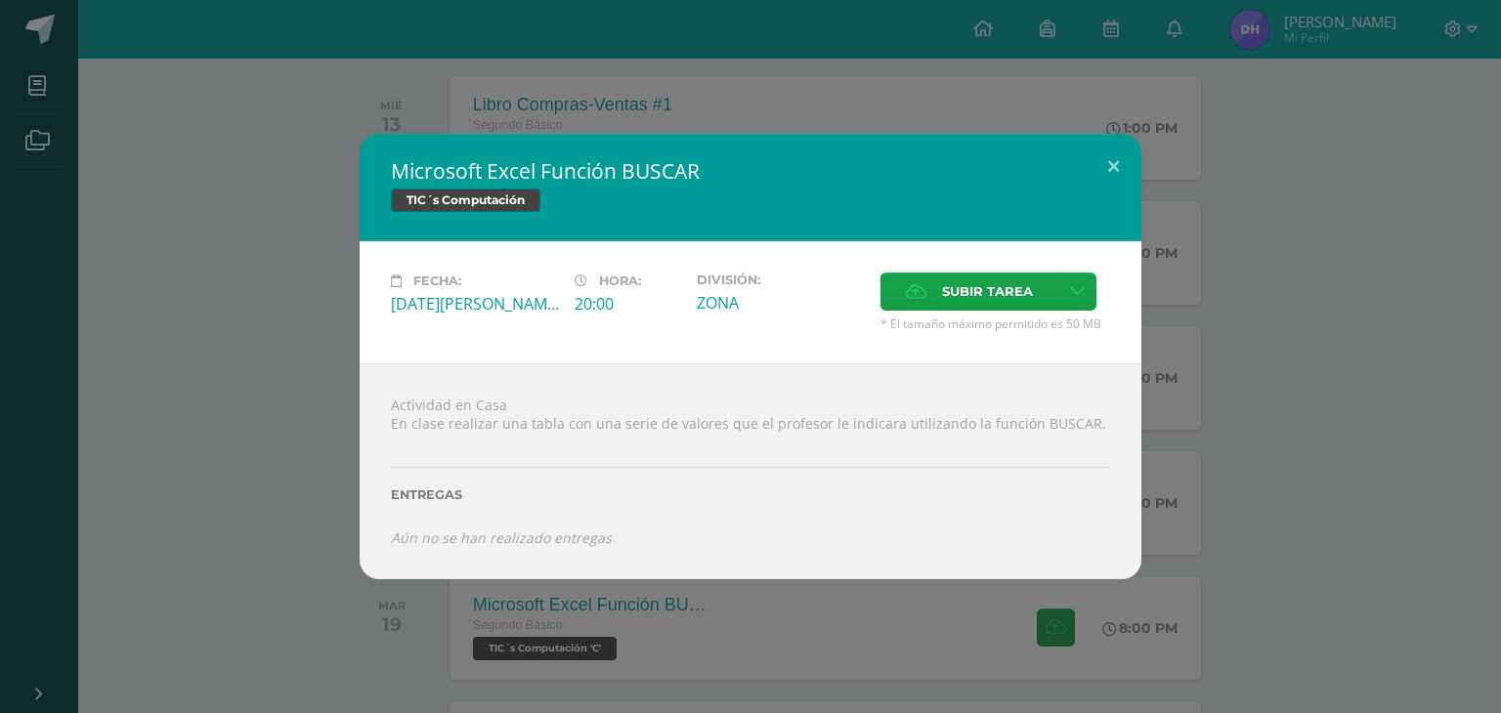
click at [680, 615] on div "Microsoft Excel Función BUSCAR TIC´s Computación Fecha: [DATE][PERSON_NAME] Hor…" at bounding box center [750, 356] width 1501 height 713
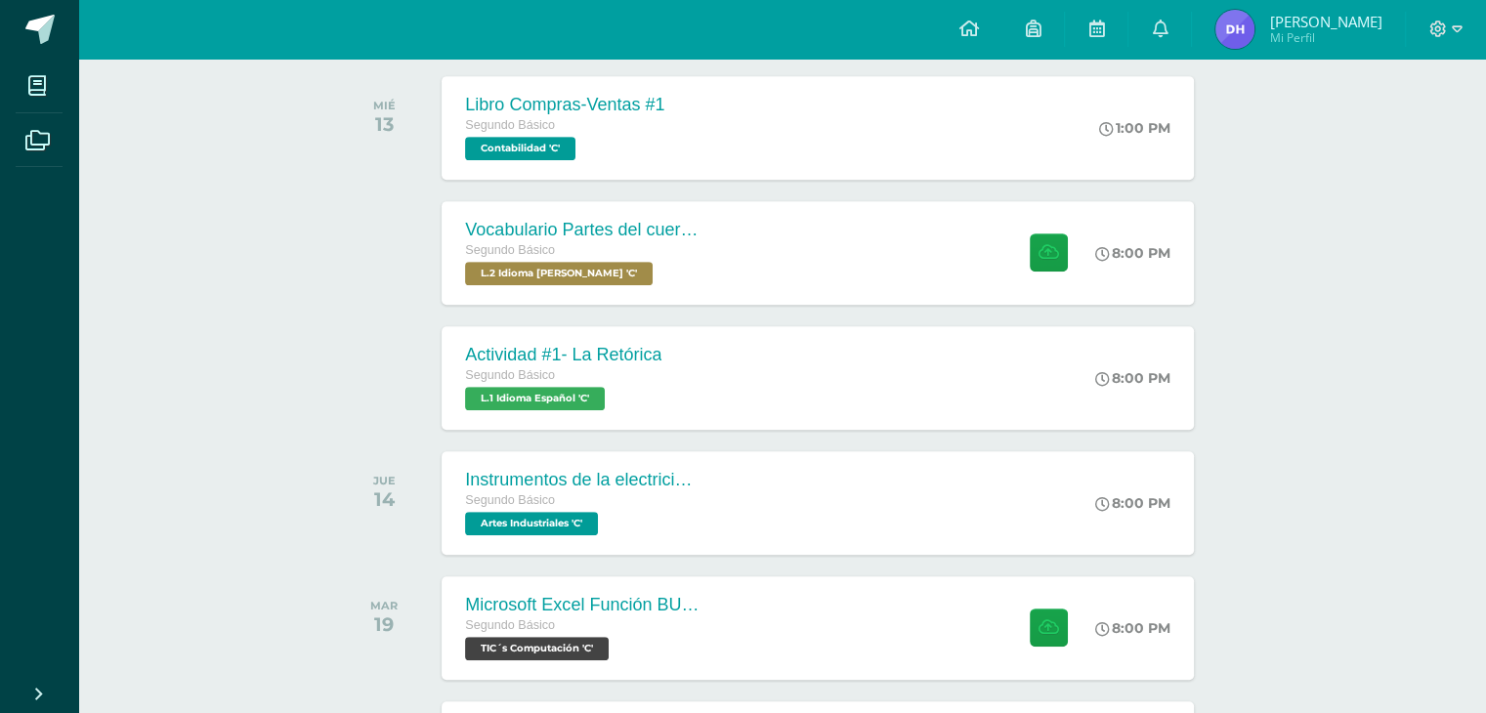
click at [676, 474] on div "Instrumentos de la electricidad" at bounding box center [582, 480] width 234 height 21
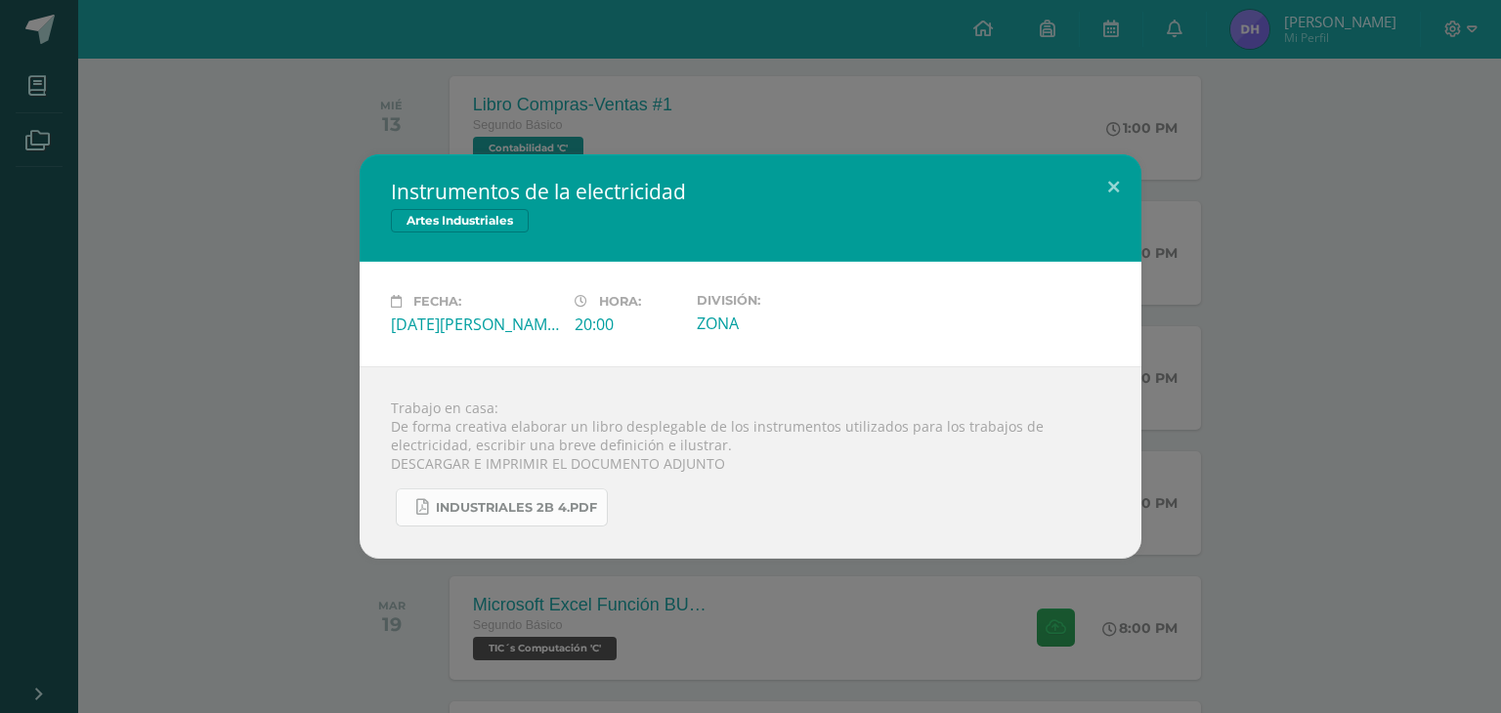
click at [582, 516] on link "INDUSTRIALES 2B 4.pdf" at bounding box center [502, 507] width 212 height 38
click at [978, 99] on div "Instrumentos de la electricidad Artes Industriales Fecha: [DATE][PERSON_NAME] H…" at bounding box center [750, 356] width 1501 height 713
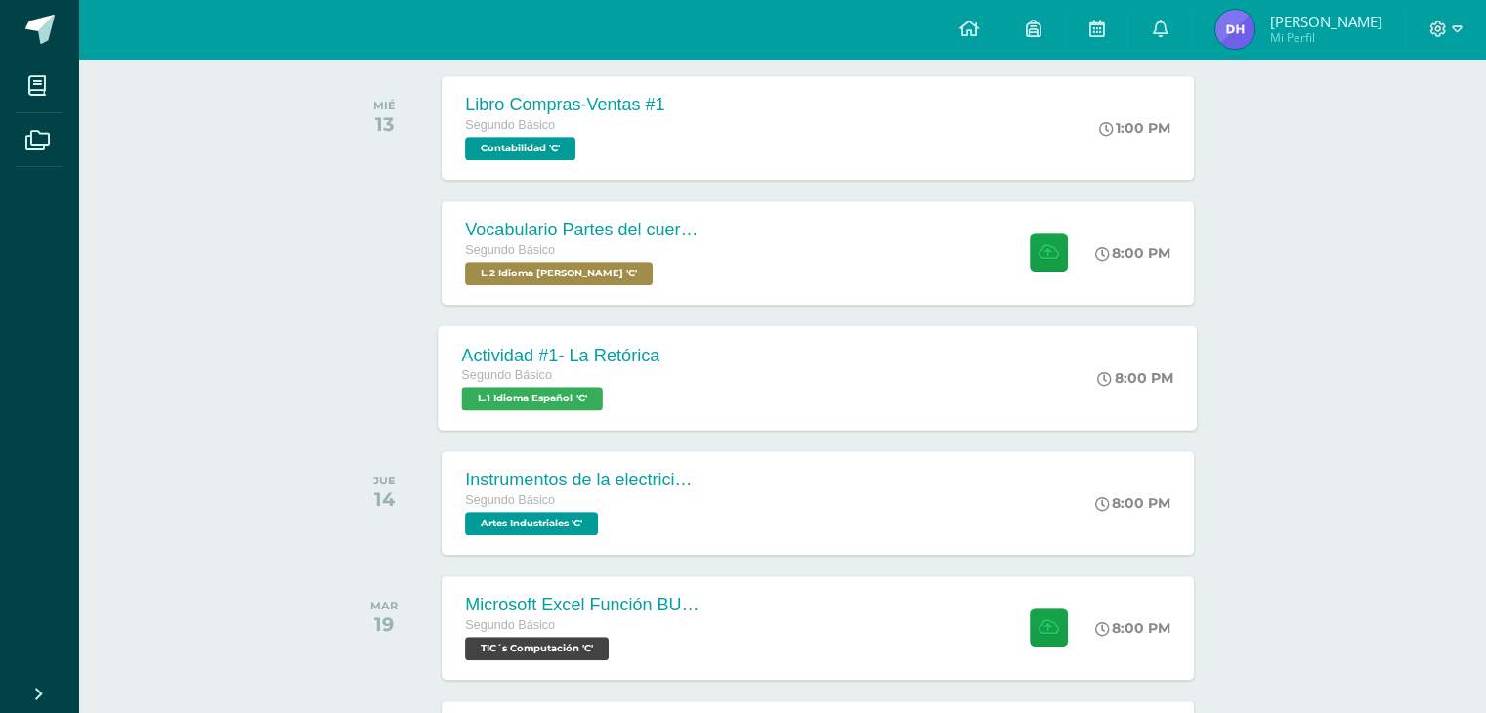
click at [785, 400] on div "Actividad #1- La Retórica Segundo Básico L.1 Idioma Español 'C' 8:00 PM Activid…" at bounding box center [818, 377] width 759 height 105
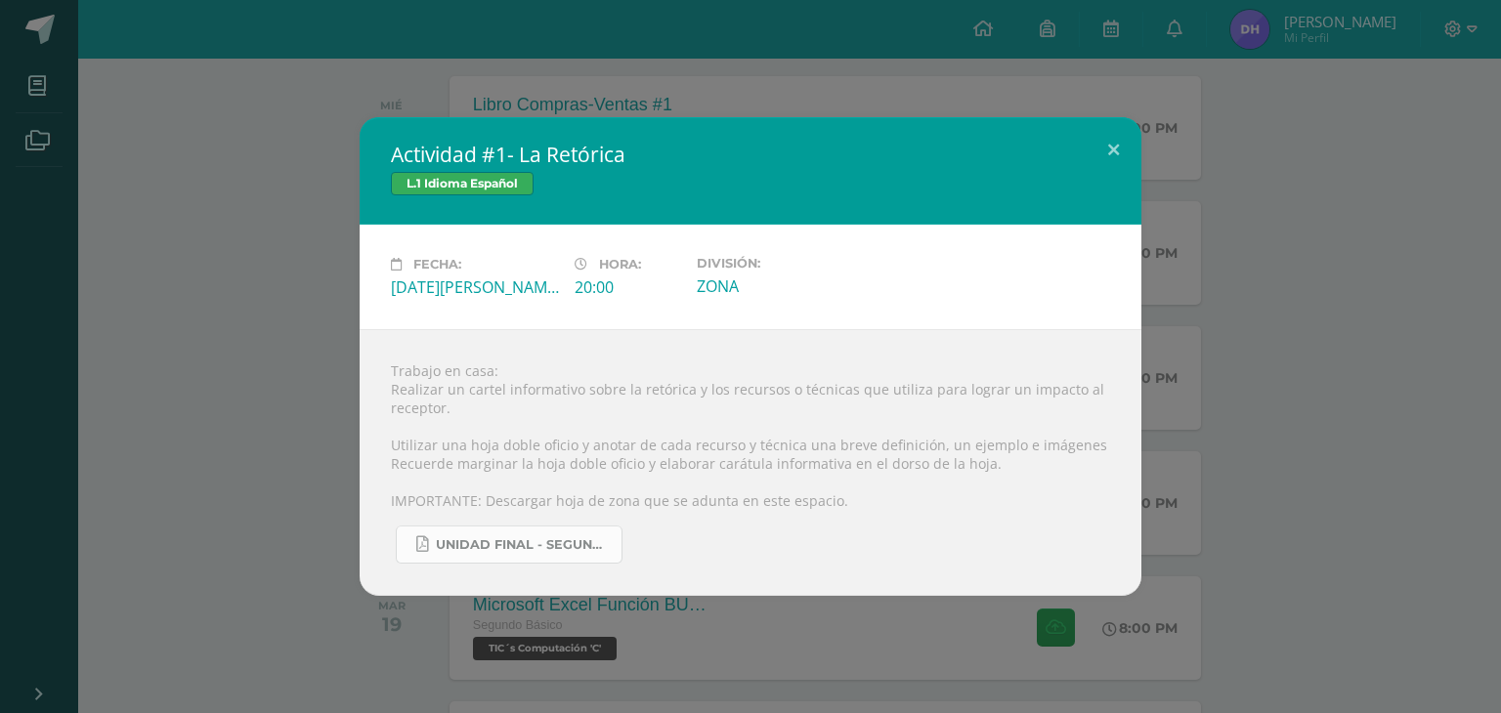
click at [570, 548] on span "UNIDAD FINAL - SEGUNDO BASICO A-B-C -.pdf" at bounding box center [524, 545] width 176 height 16
click at [879, 81] on div "Actividad #1- La Retórica L.1 Idioma Español Fecha: [DATE][PERSON_NAME] Hora: 2…" at bounding box center [750, 356] width 1501 height 713
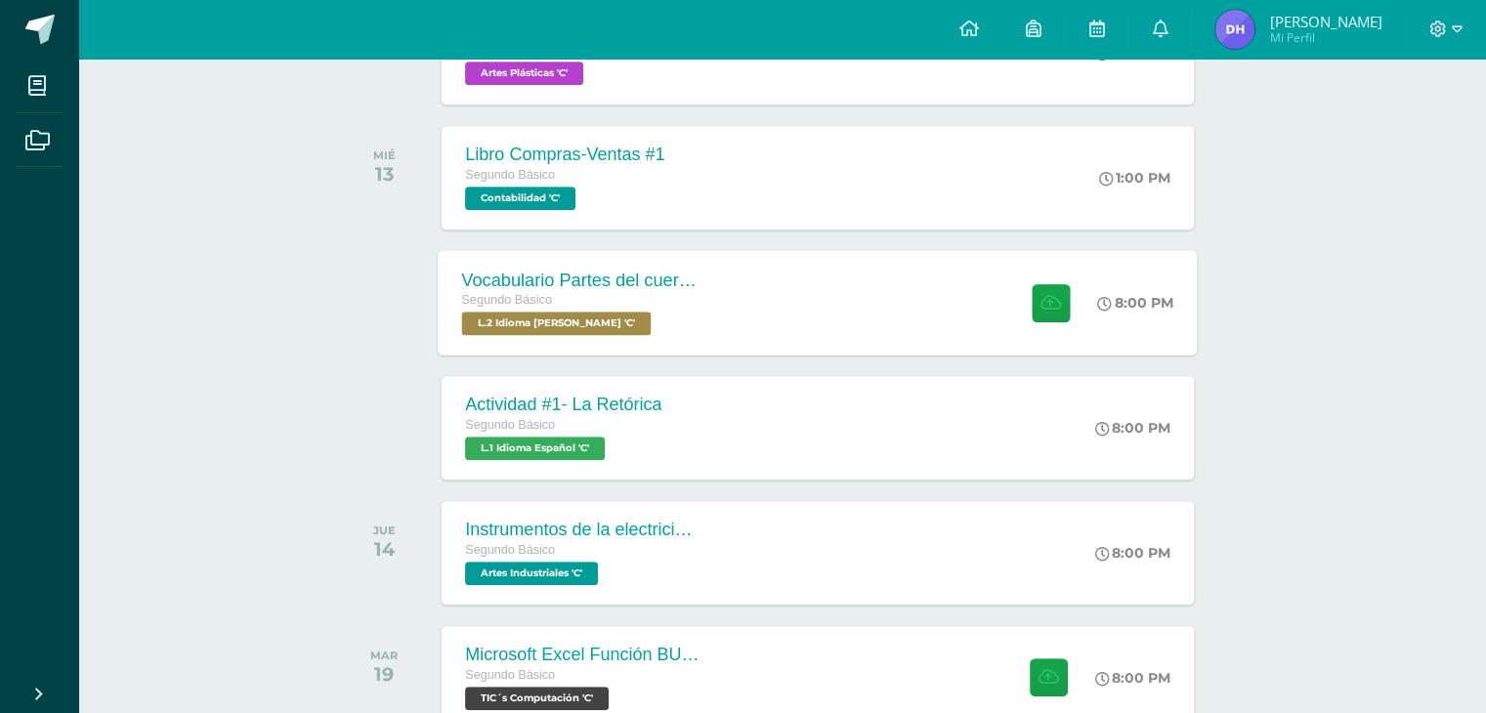
scroll to position [837, 0]
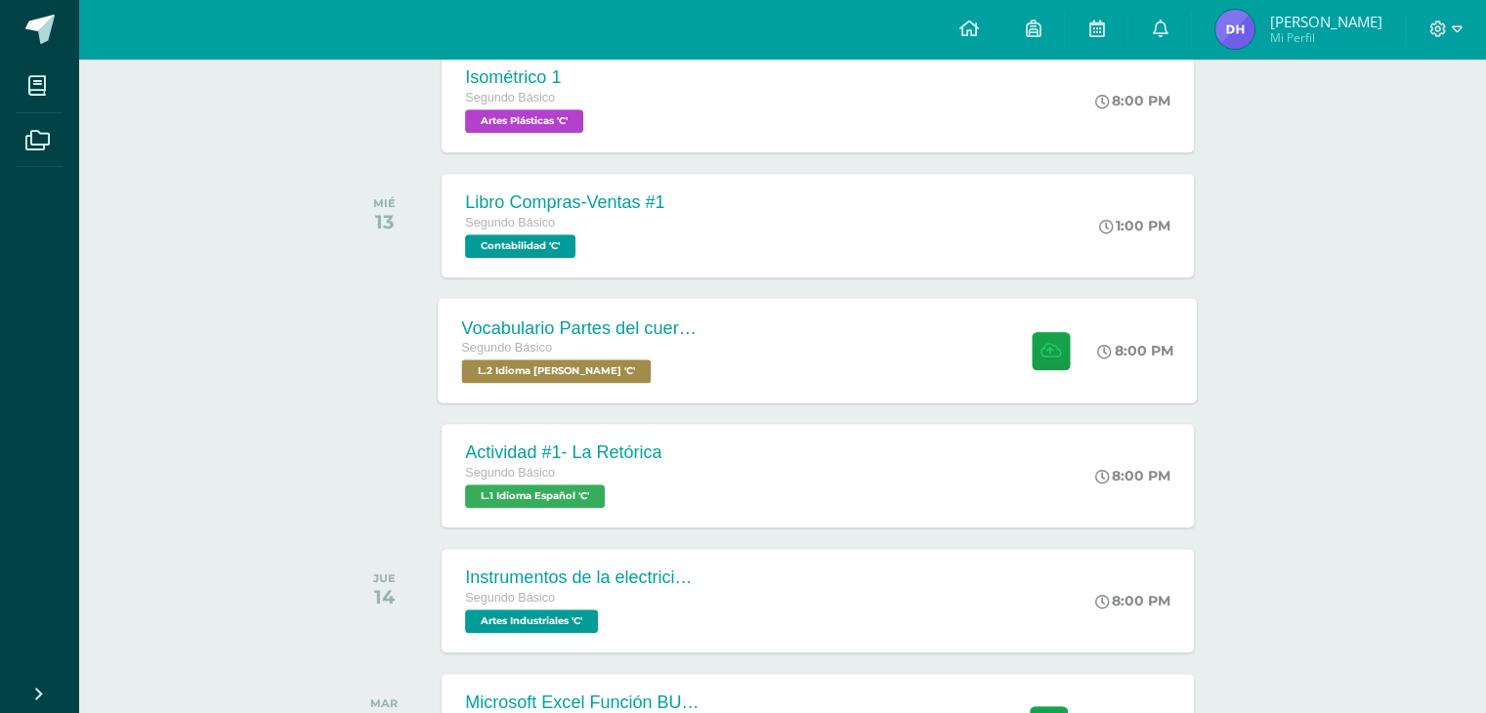
click at [715, 367] on div "Vocabulario Partes del cuerpo Segundo Básico L.2 Idioma [PERSON_NAME] 'C'" at bounding box center [581, 350] width 284 height 105
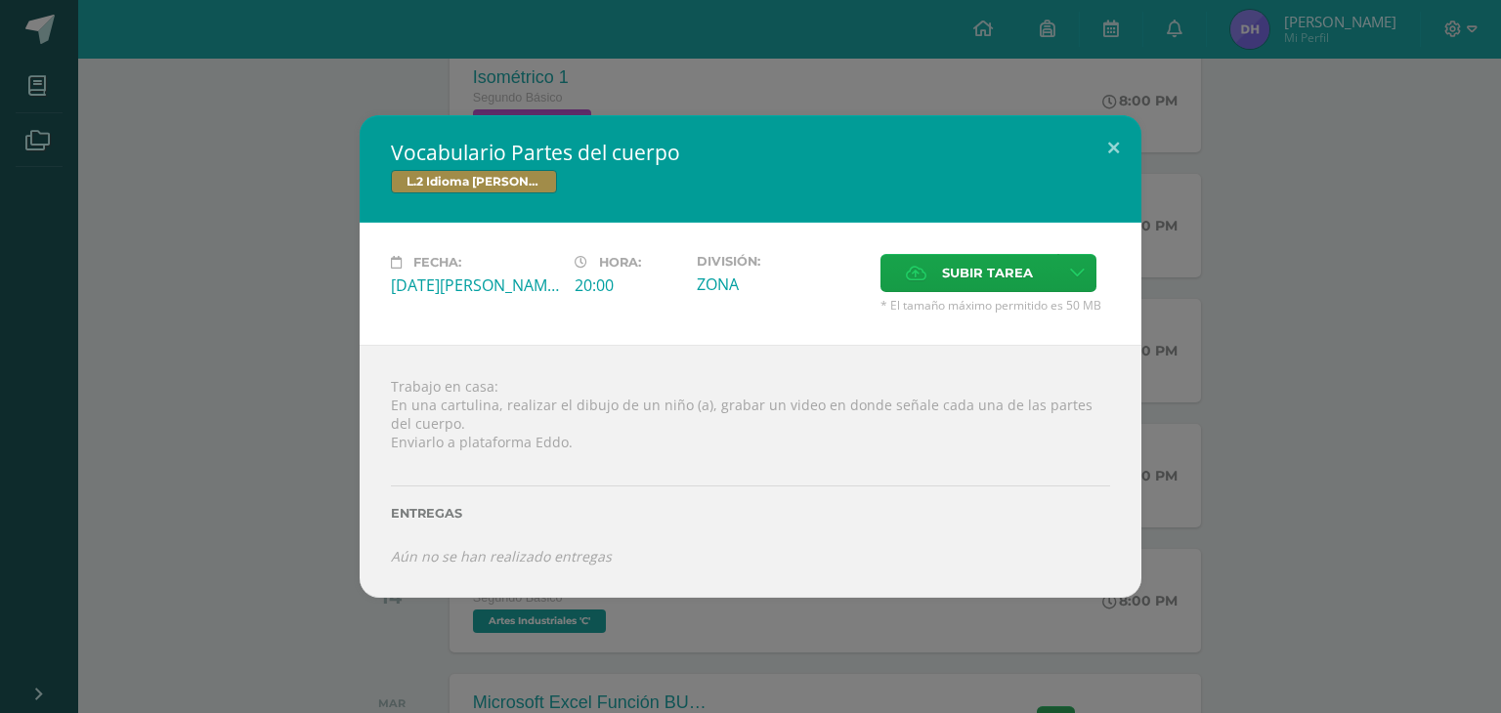
click at [822, 677] on div "Vocabulario Partes del cuerpo L.2 Idioma [PERSON_NAME] Fecha: [DATE][PERSON_NAM…" at bounding box center [750, 356] width 1501 height 713
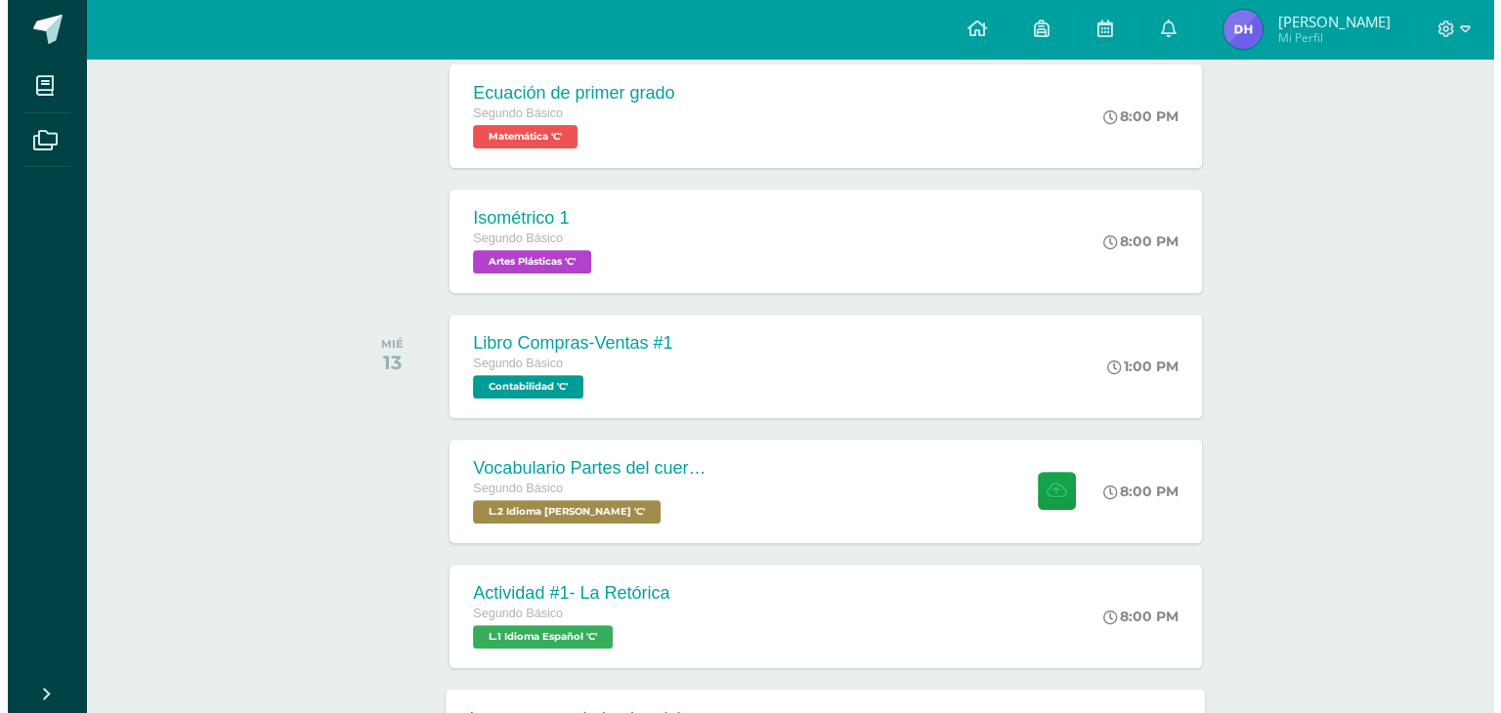
scroll to position [544, 0]
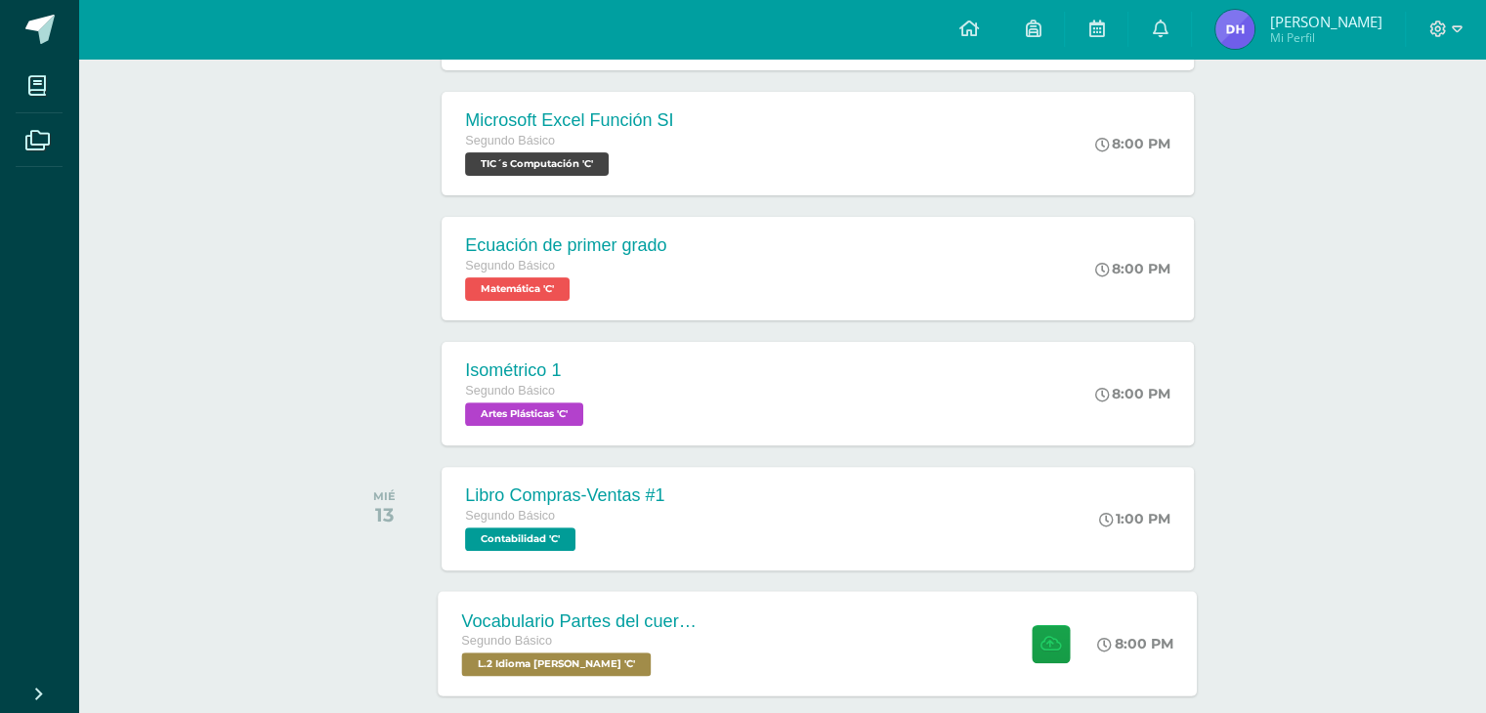
click at [764, 651] on div "Vocabulario Partes del cuerpo Segundo Básico L.2 Idioma [PERSON_NAME] 'C' 8:00 …" at bounding box center [818, 643] width 759 height 105
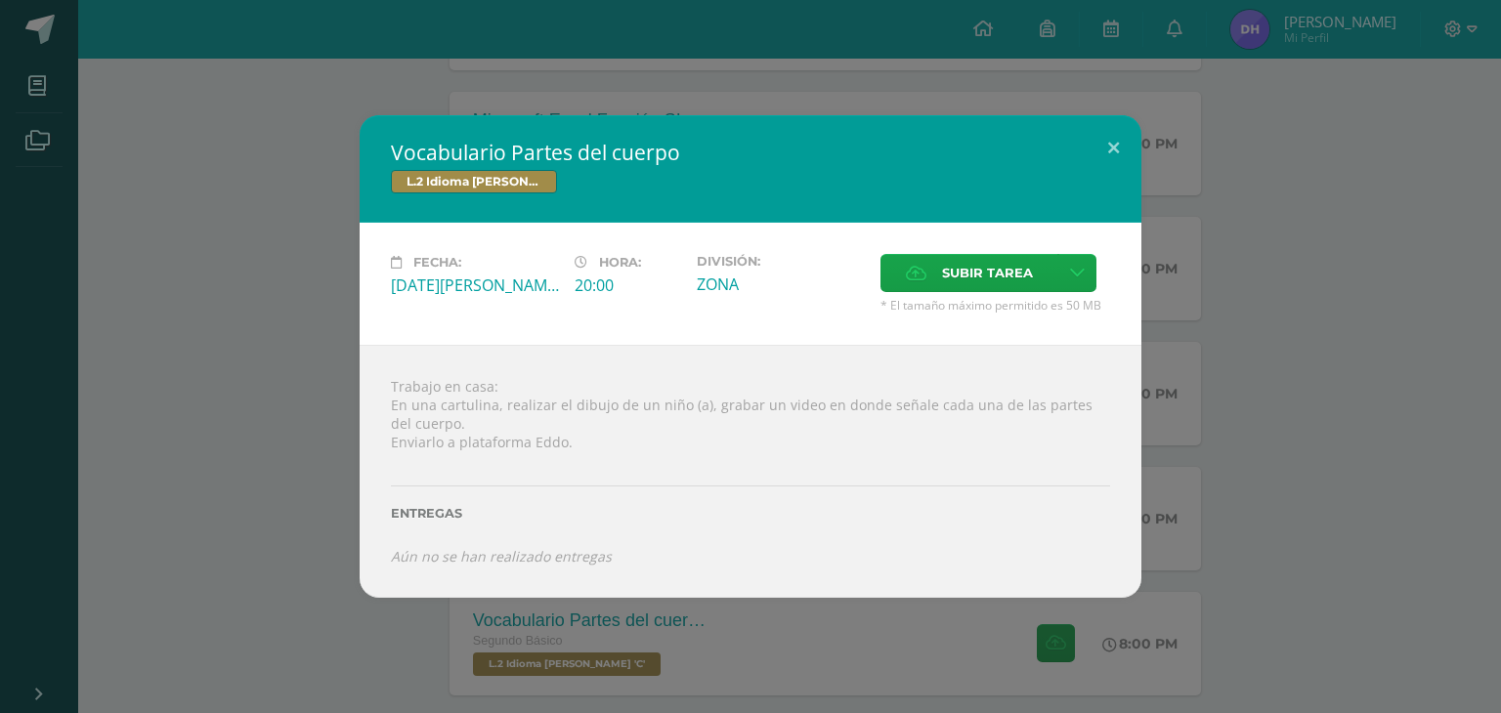
click at [1288, 357] on div "Vocabulario Partes del cuerpo L.2 Idioma [PERSON_NAME] Fecha: [DATE][PERSON_NAM…" at bounding box center [750, 356] width 1485 height 483
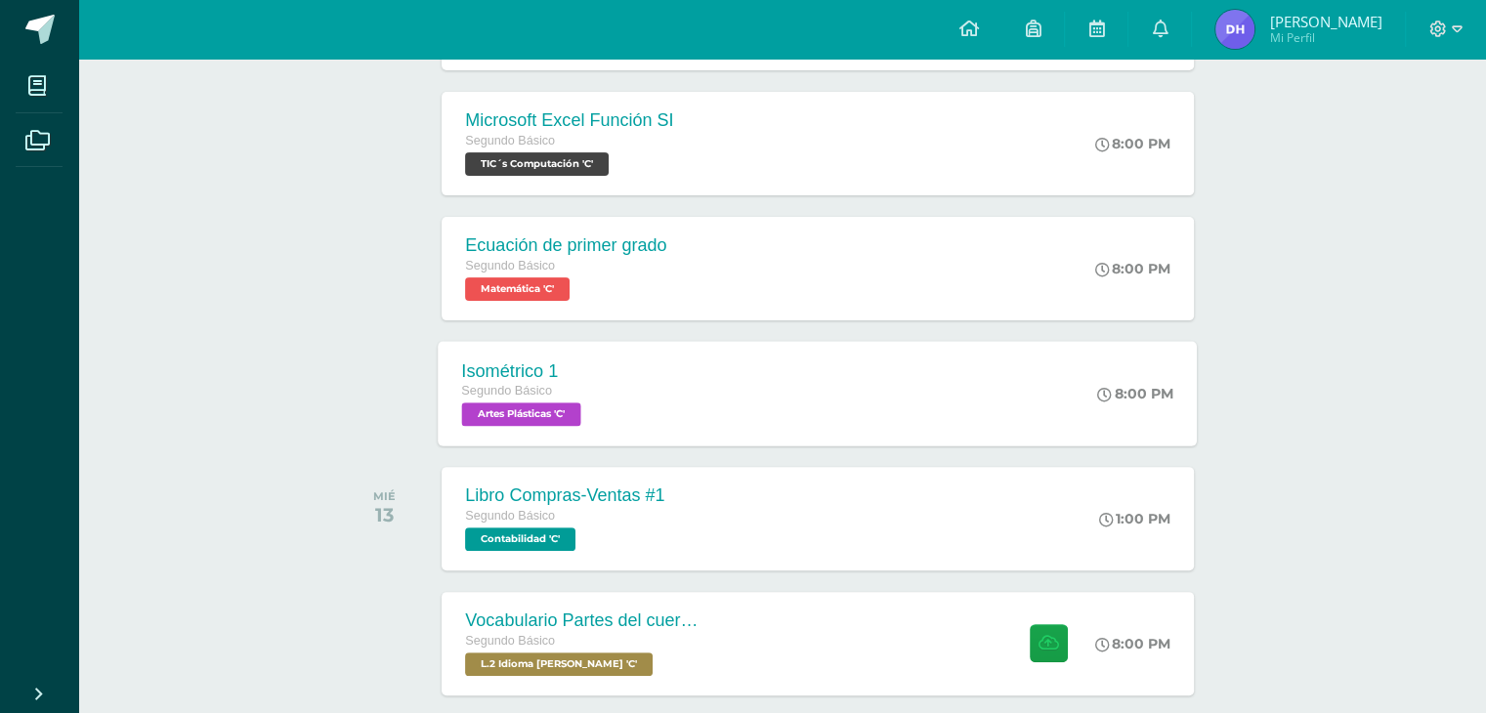
click at [903, 389] on div "Isométrico 1 Segundo Básico Artes Plásticas 'C' 8:00 PM Isométrico 1 Artes Plás…" at bounding box center [818, 393] width 759 height 105
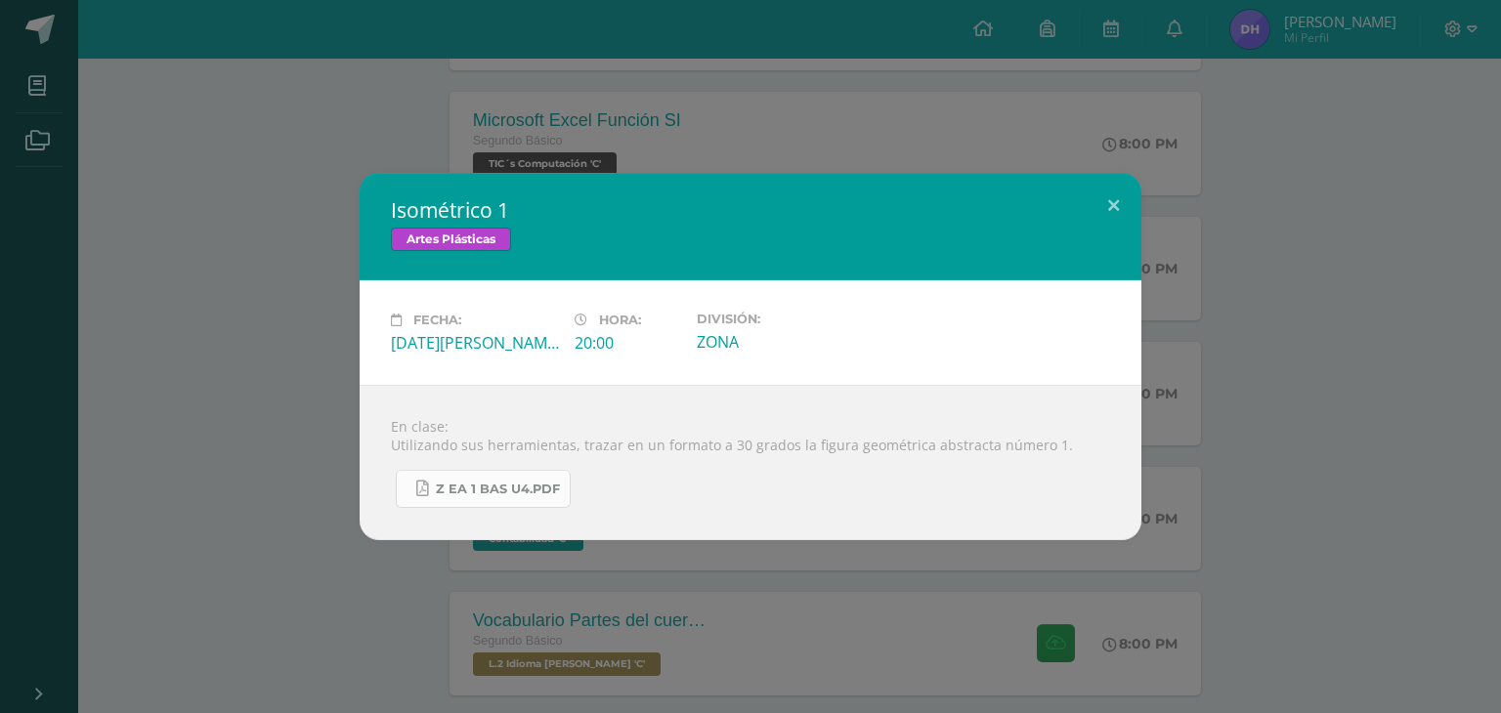
click at [524, 498] on link "Z eA 1 Bas U4.pdf" at bounding box center [483, 489] width 175 height 38
click at [845, 126] on div "Isométrico 1 Artes Plásticas Fecha: [DATE][PERSON_NAME] Hora: 20:00 División: Z…" at bounding box center [750, 356] width 1501 height 713
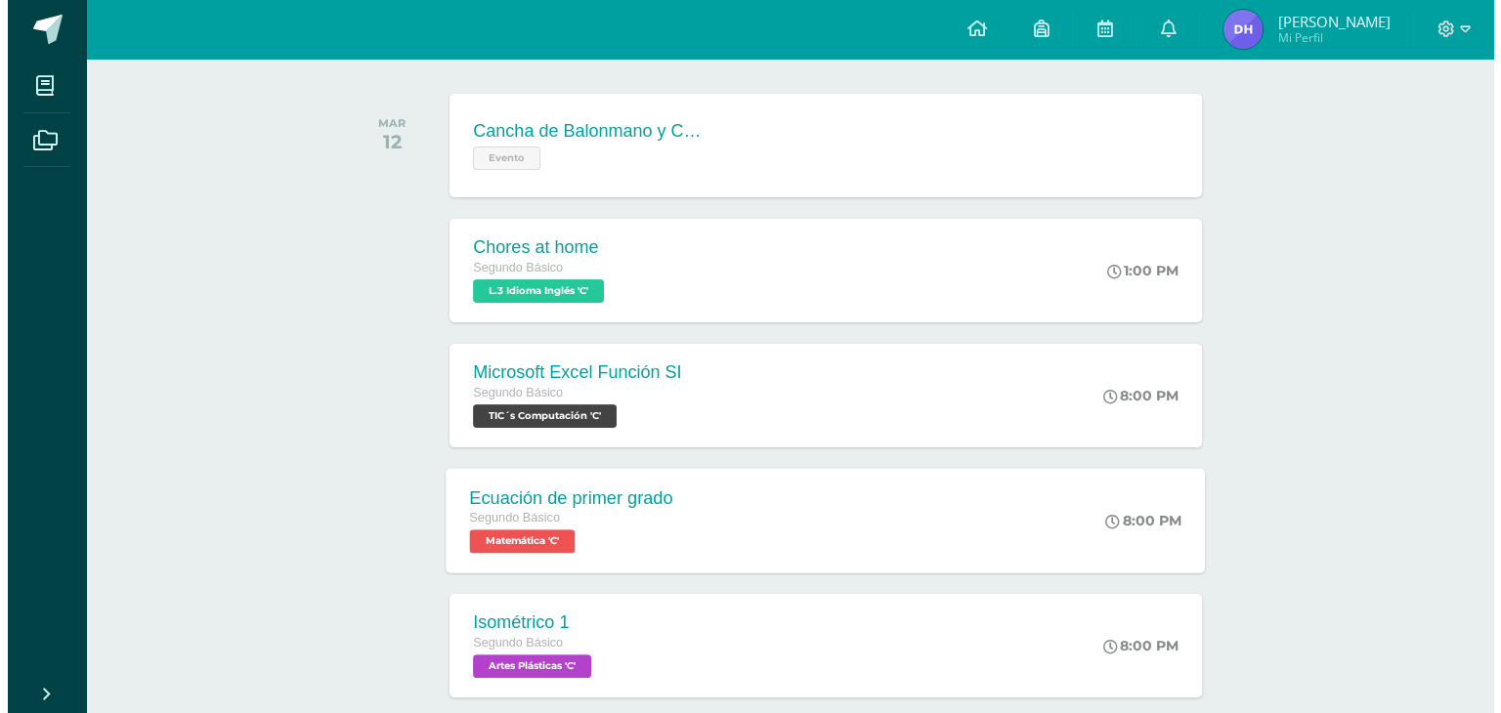
scroll to position [251, 0]
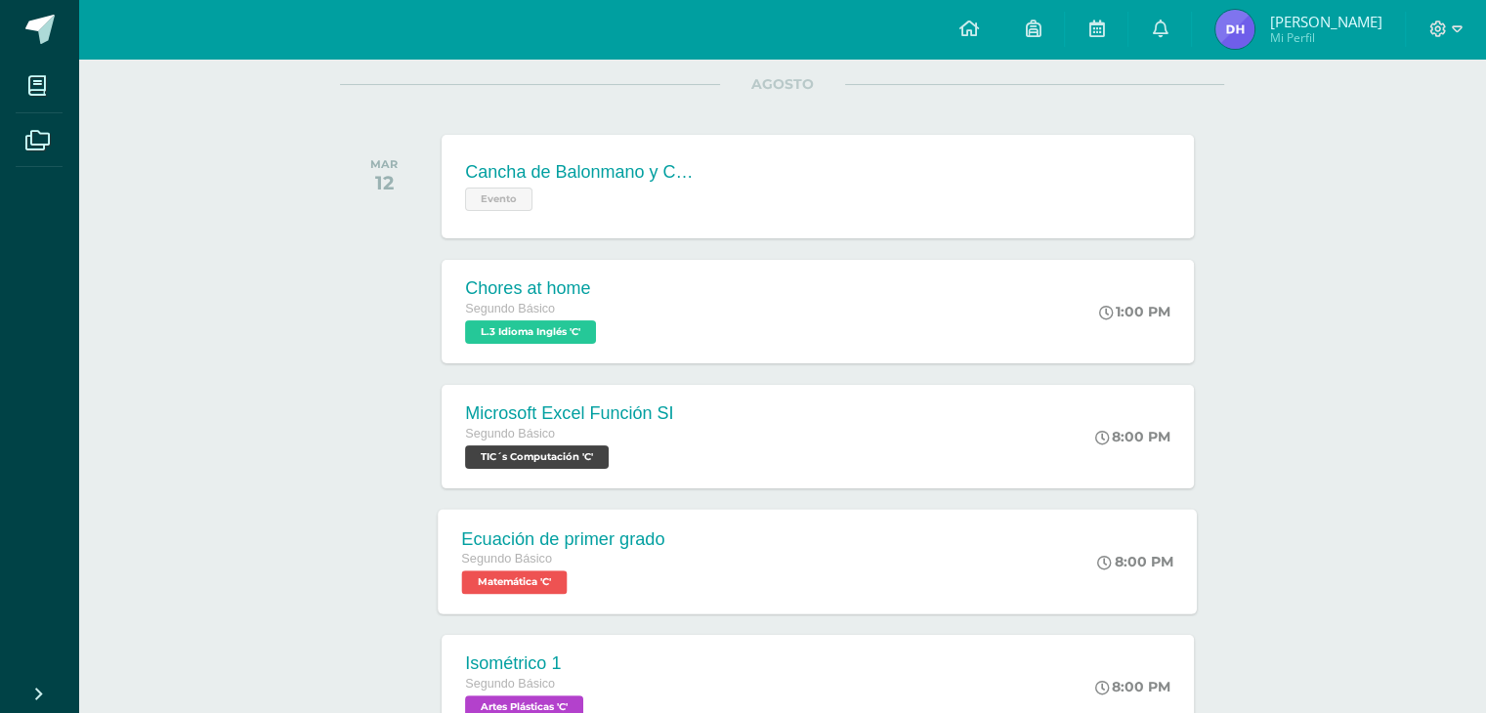
click at [710, 583] on div "Ecuación de primer grado Segundo Básico Matemática 'C' 8:00 PM Ecuación de prim…" at bounding box center [818, 561] width 759 height 105
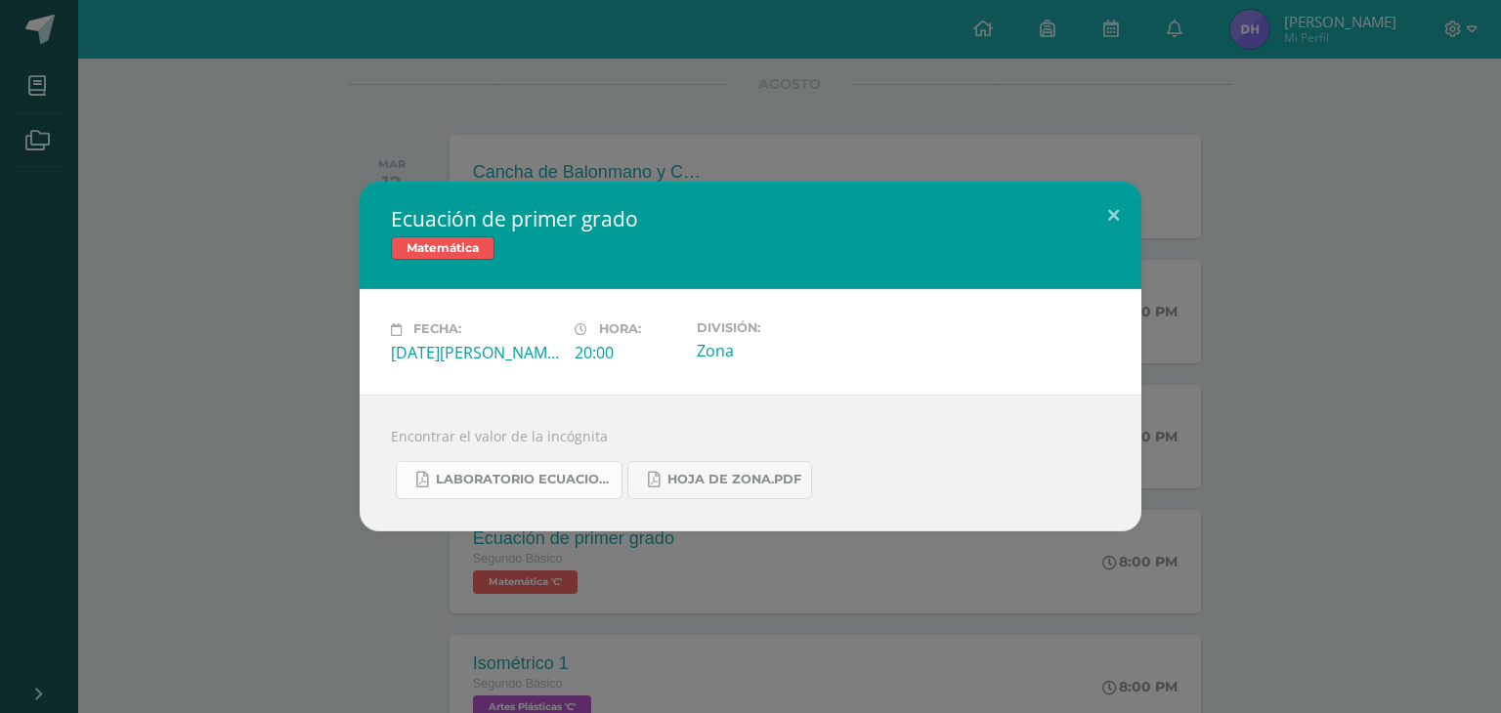
click at [520, 483] on span "Laboratorio ecuaciones.pdf" at bounding box center [524, 480] width 176 height 16
click at [753, 485] on span "Hoja de zona.pdf" at bounding box center [734, 480] width 134 height 16
click at [1201, 314] on div "Ecuación de primer grado Matemática Fecha: [DATE][PERSON_NAME] Hora: 20:00 Divi…" at bounding box center [750, 356] width 1485 height 349
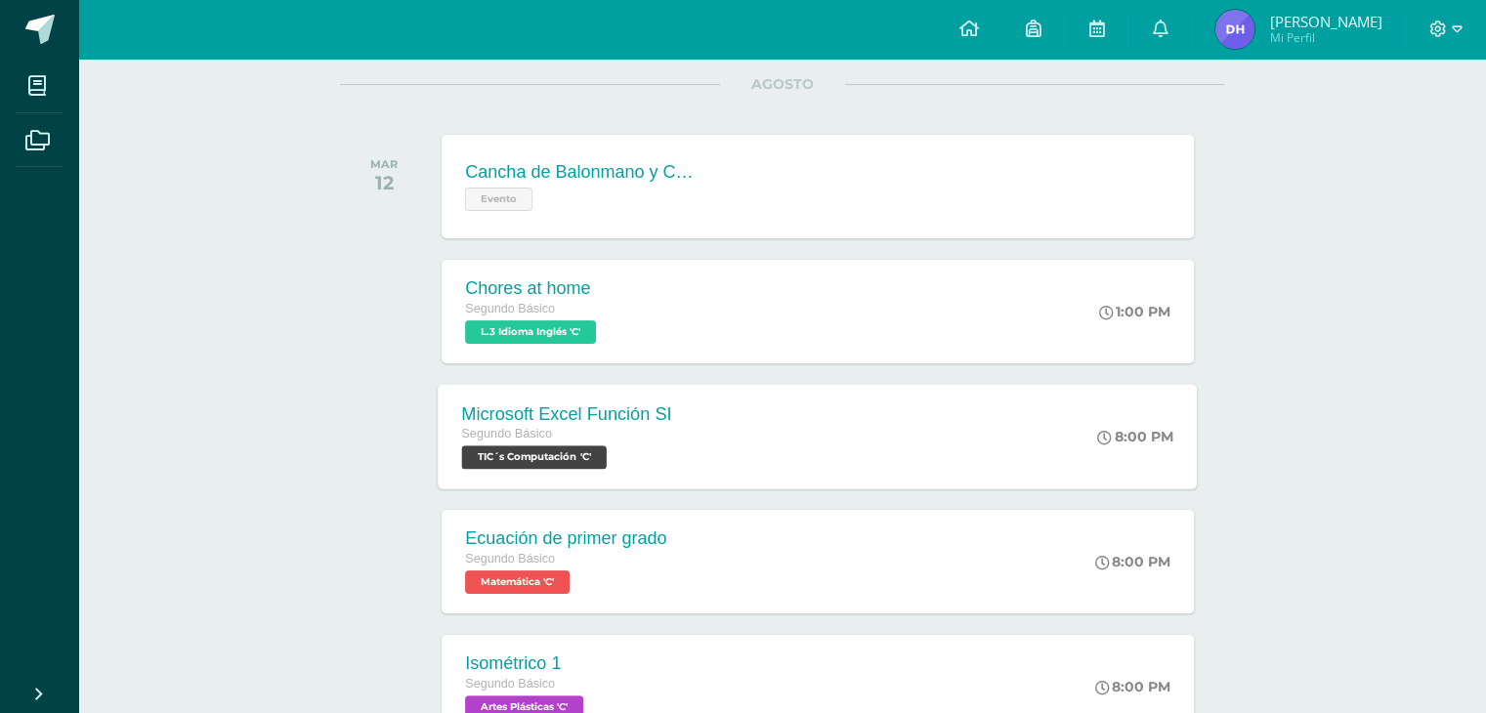
click at [735, 399] on div "Microsoft Excel Función SI Segundo Básico TIC´s Computación 'C' 8:00 PM Microso…" at bounding box center [818, 436] width 759 height 105
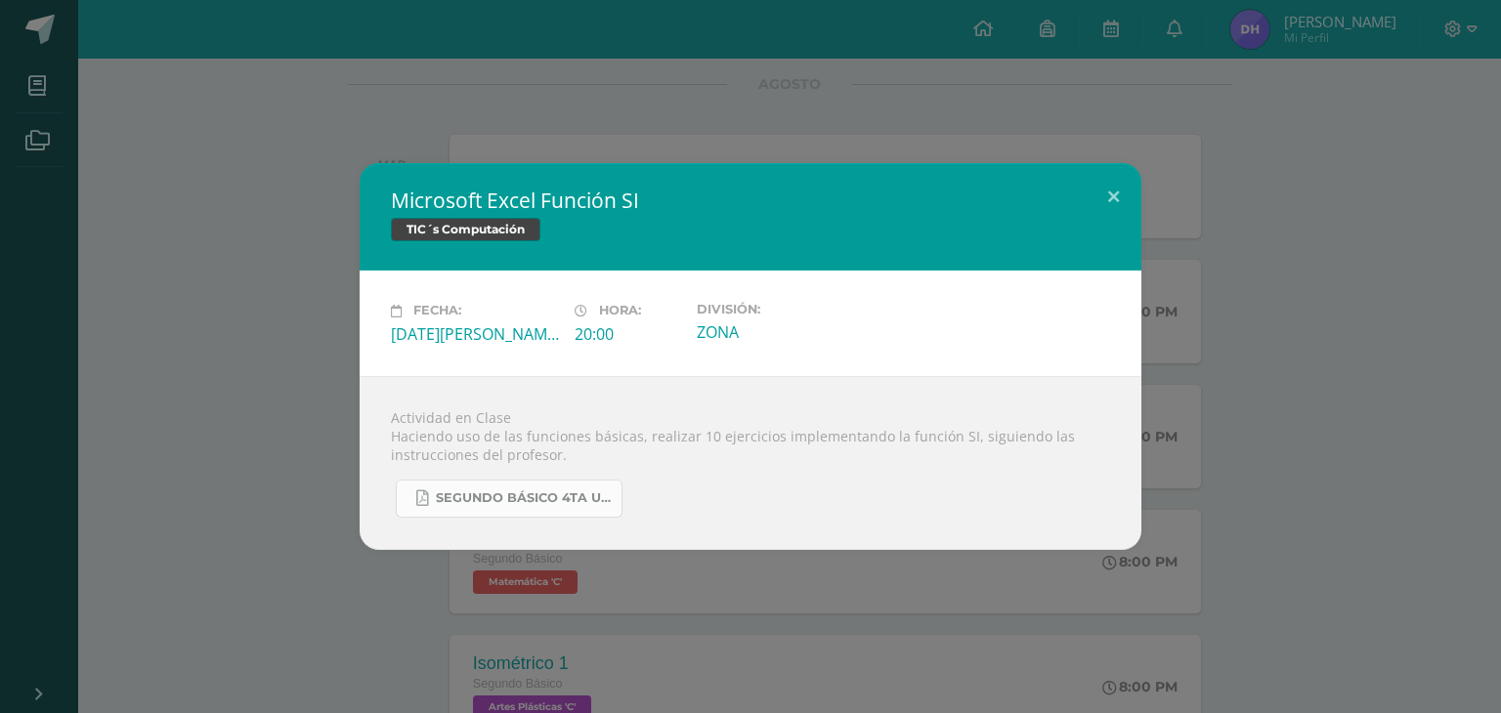
click at [498, 508] on link "SEGUNDO BÁSICO 4TA UNIDAD.pdf" at bounding box center [509, 499] width 227 height 38
drag, startPoint x: 1058, startPoint y: 114, endPoint x: 902, endPoint y: 188, distance: 172.6
click at [1057, 114] on div "Microsoft Excel Función SI TIC´s Computación Fecha: [DATE][PERSON_NAME] Hora: 2…" at bounding box center [750, 356] width 1501 height 713
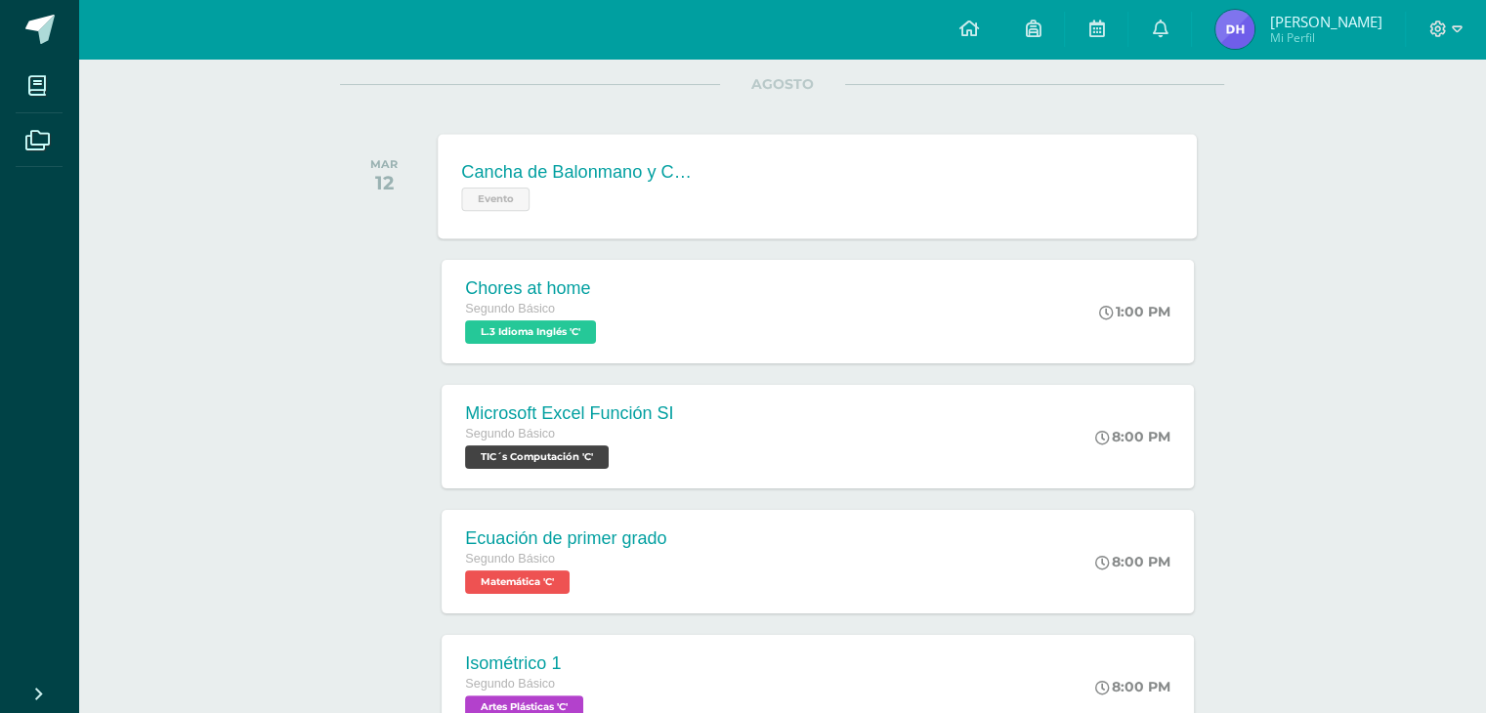
click at [717, 200] on div "Cancha de Balonmano y Contenido Evento" at bounding box center [581, 186] width 284 height 105
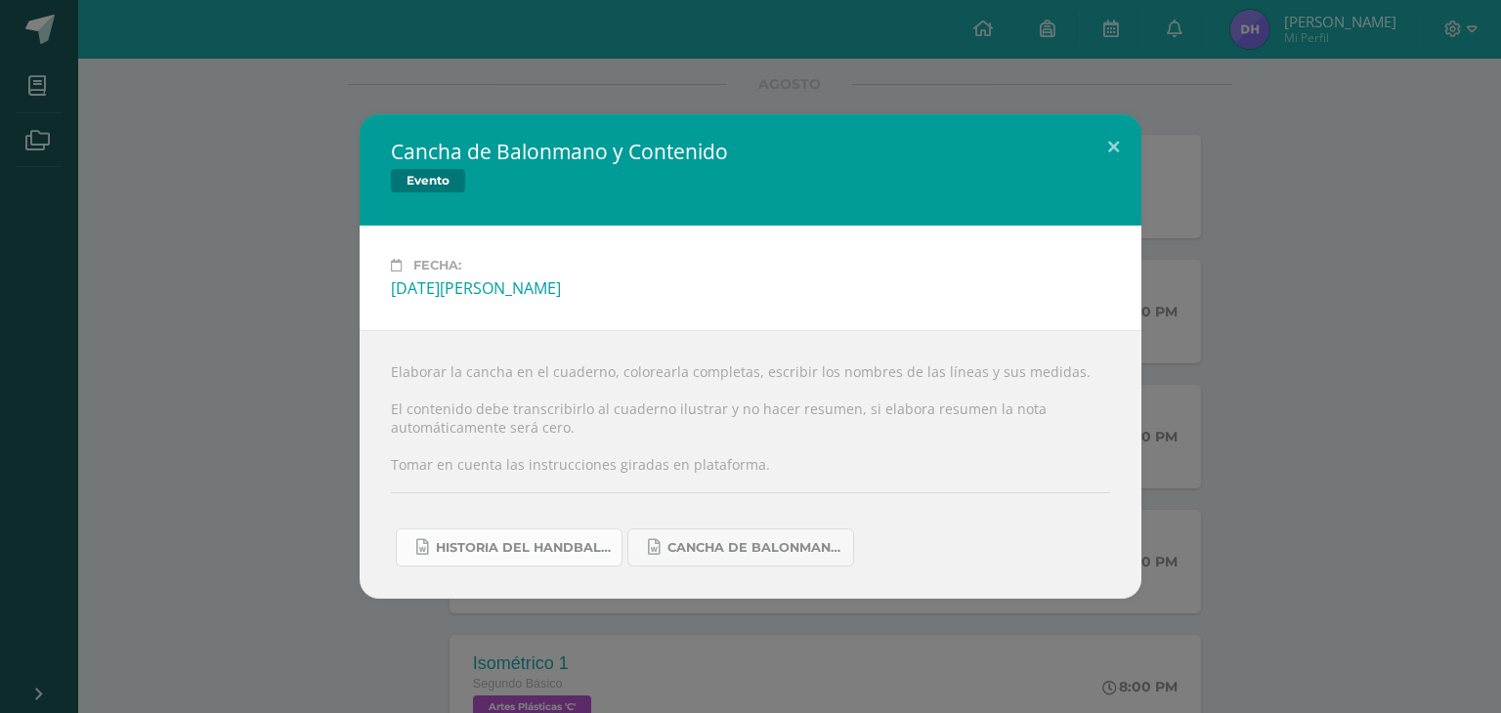
click at [552, 547] on span "Historia del handball.docx" at bounding box center [524, 548] width 176 height 16
click at [1486, 699] on div at bounding box center [1486, 699] width 0 height 0
click at [555, 544] on span "Historia del handball.docx" at bounding box center [524, 548] width 176 height 16
click at [753, 553] on span "Cancha de Balonmano.docx" at bounding box center [755, 548] width 176 height 16
click at [1115, 126] on button at bounding box center [1113, 147] width 56 height 66
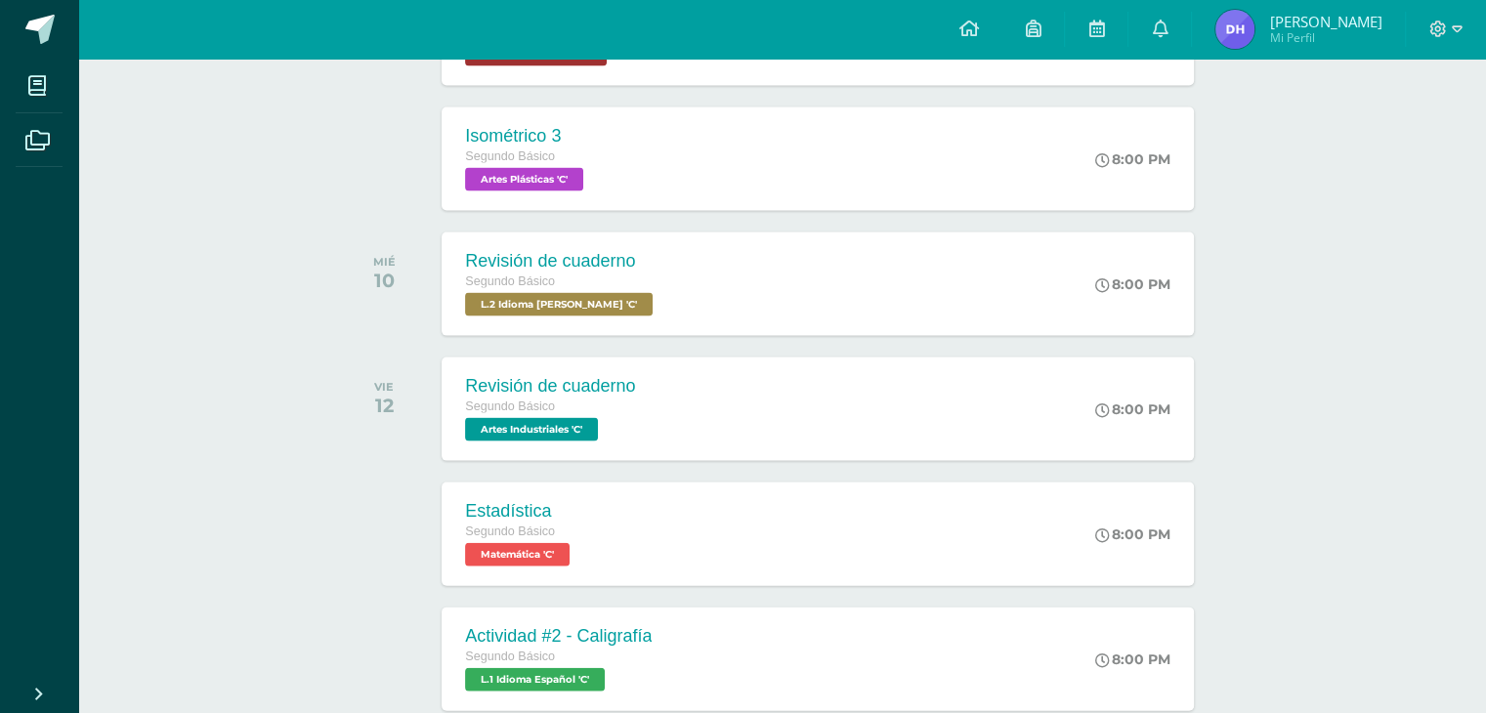
scroll to position [3963, 0]
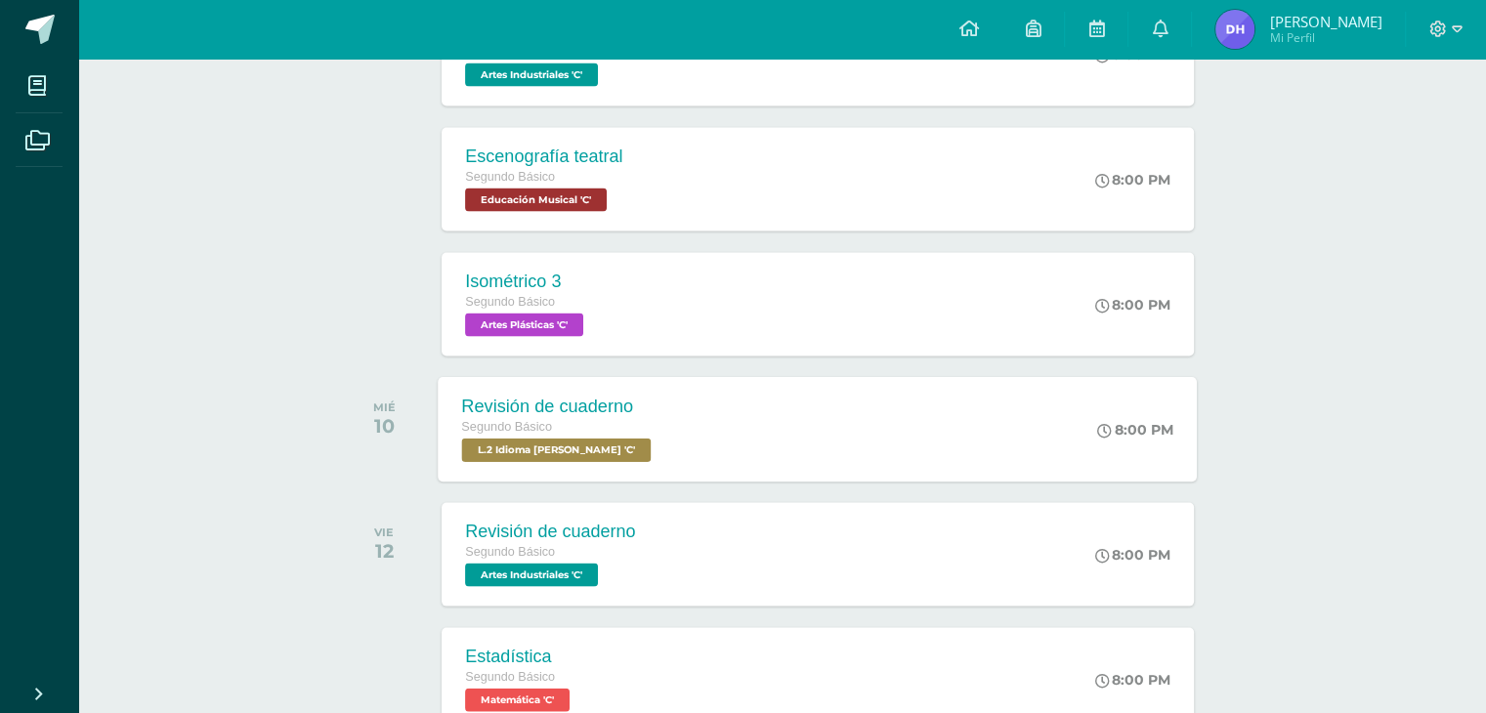
click at [750, 435] on div "Revisión de cuaderno Segundo Básico L.2 Idioma [PERSON_NAME] 'C' 8:00 PM Revisi…" at bounding box center [818, 429] width 759 height 105
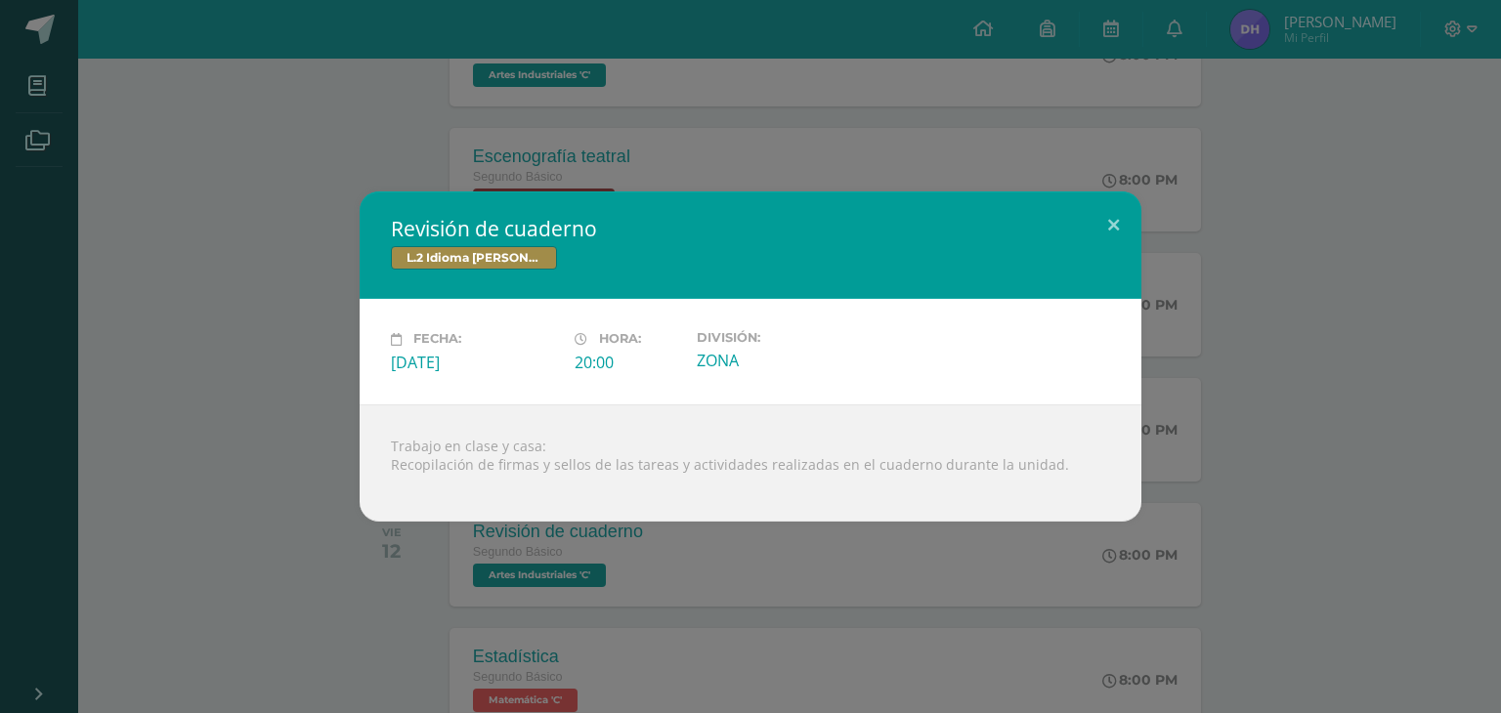
click at [630, 614] on div "Revisión de cuaderno L.2 Idioma [PERSON_NAME] Fecha: [DATE] Hora: 20:00 Divisió…" at bounding box center [750, 356] width 1501 height 713
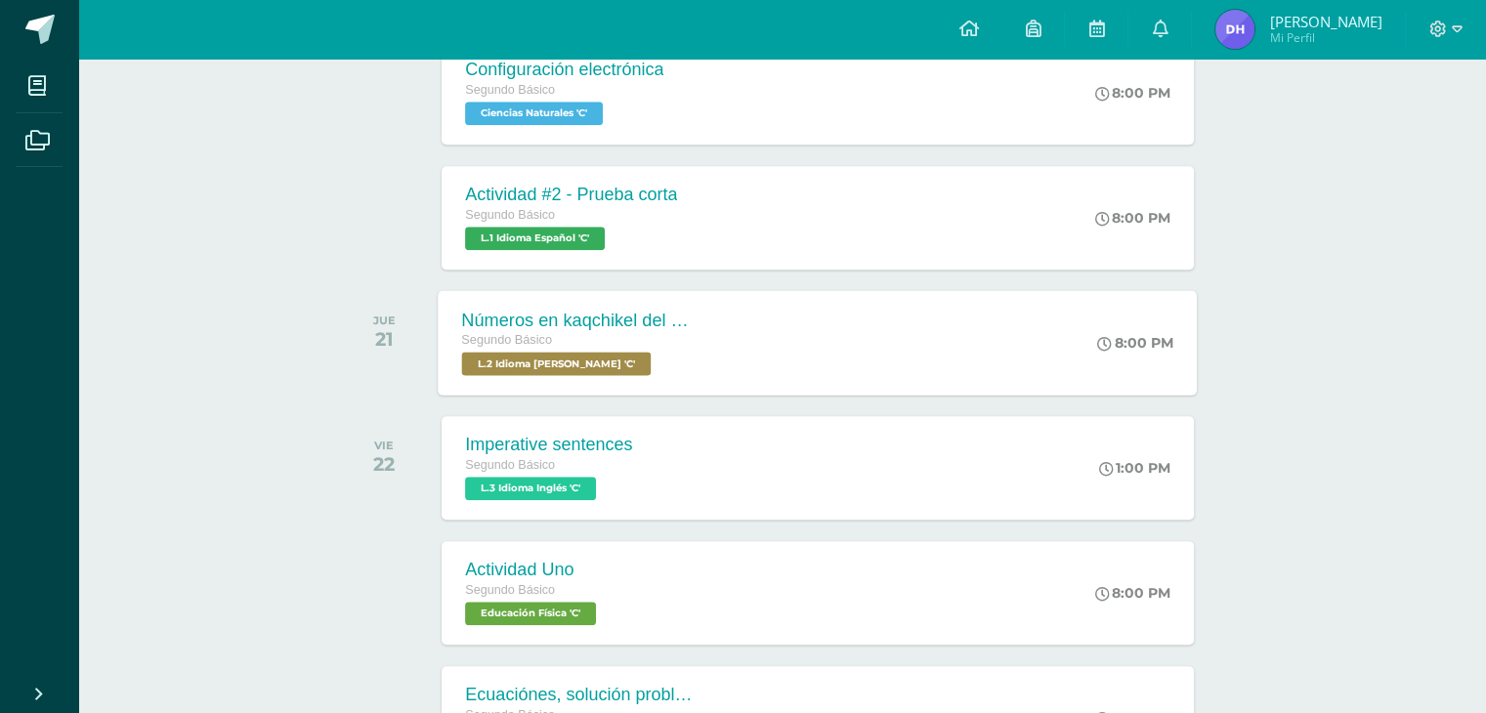
scroll to position [1716, 0]
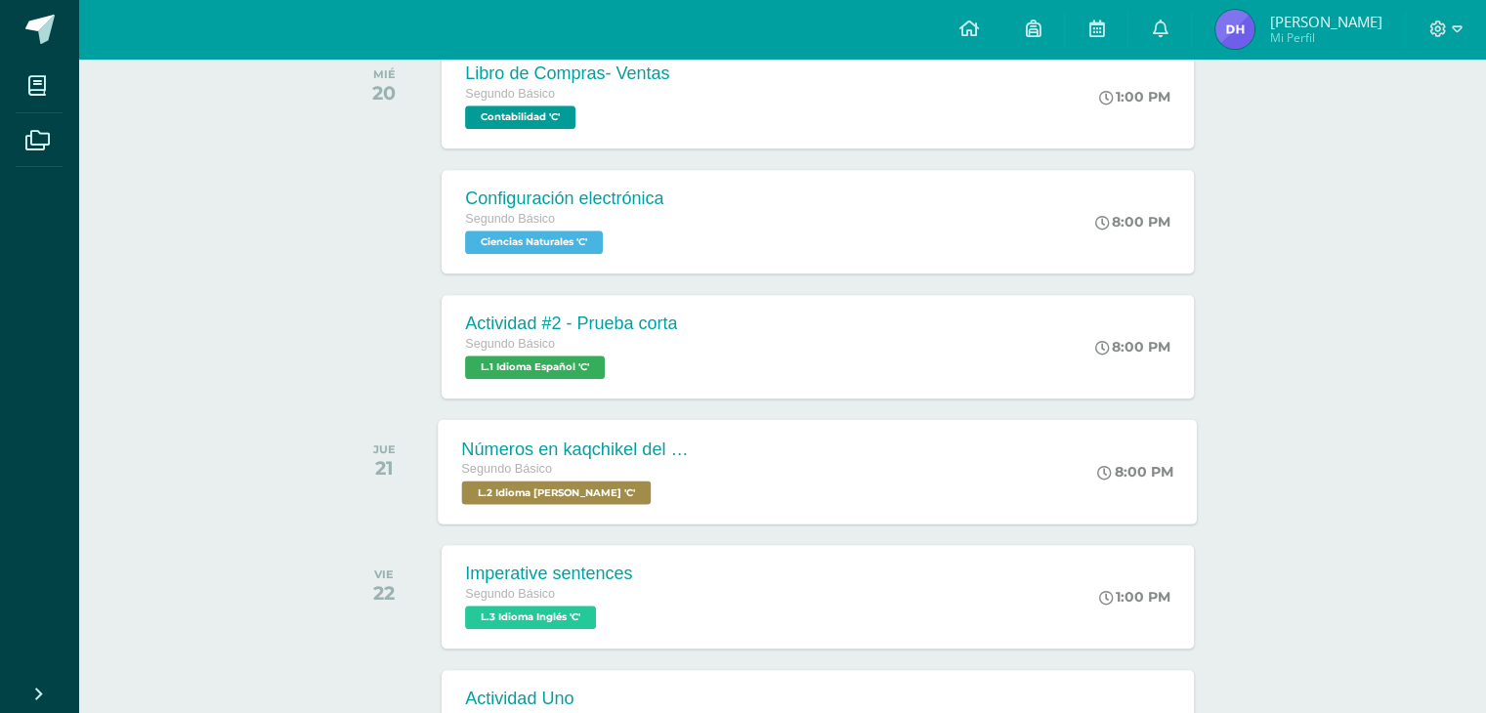
click at [672, 496] on div "Segundo Básico L.2 Idioma [PERSON_NAME] 'C'" at bounding box center [580, 481] width 236 height 45
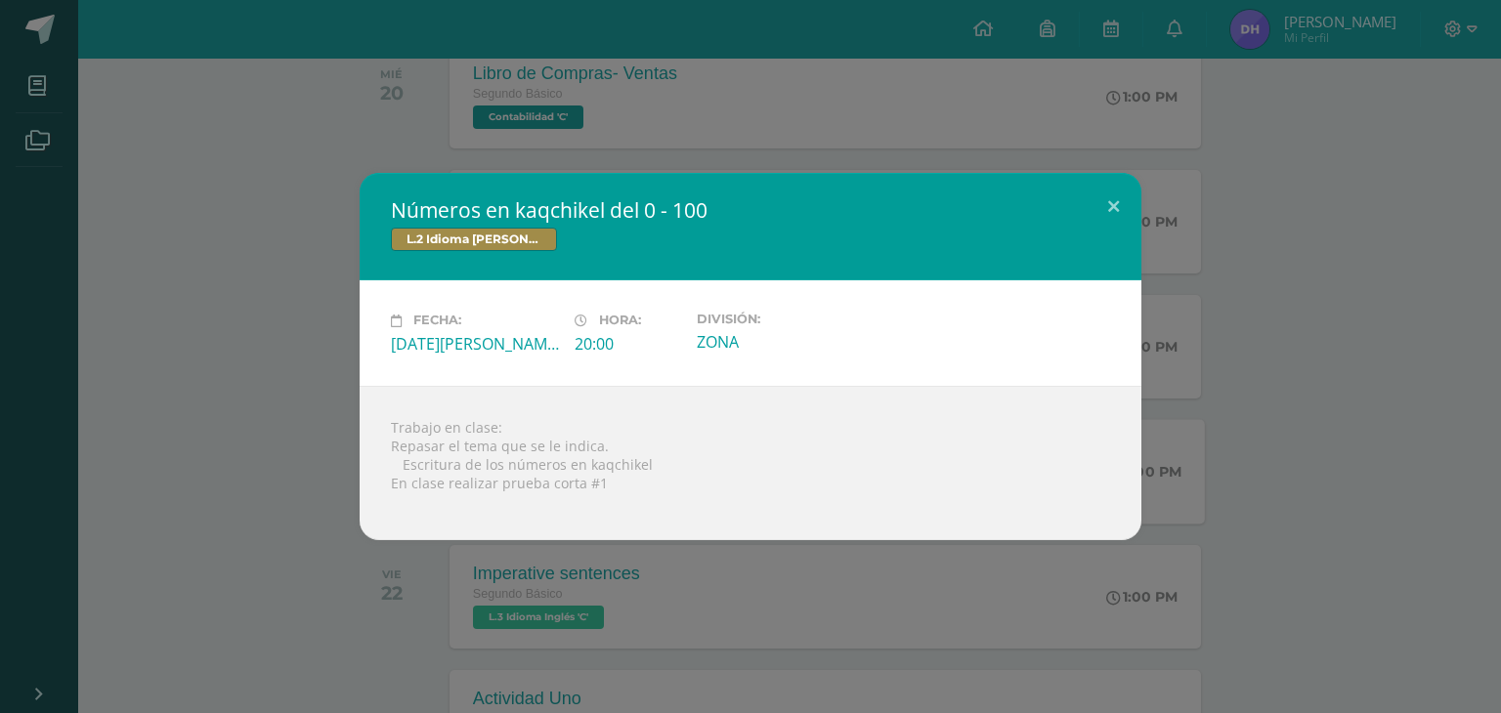
click at [711, 604] on div "Números en kaqchikel del 0 - 100 L.2 Idioma [PERSON_NAME] Fecha: [DATE][PERSON_…" at bounding box center [750, 356] width 1501 height 713
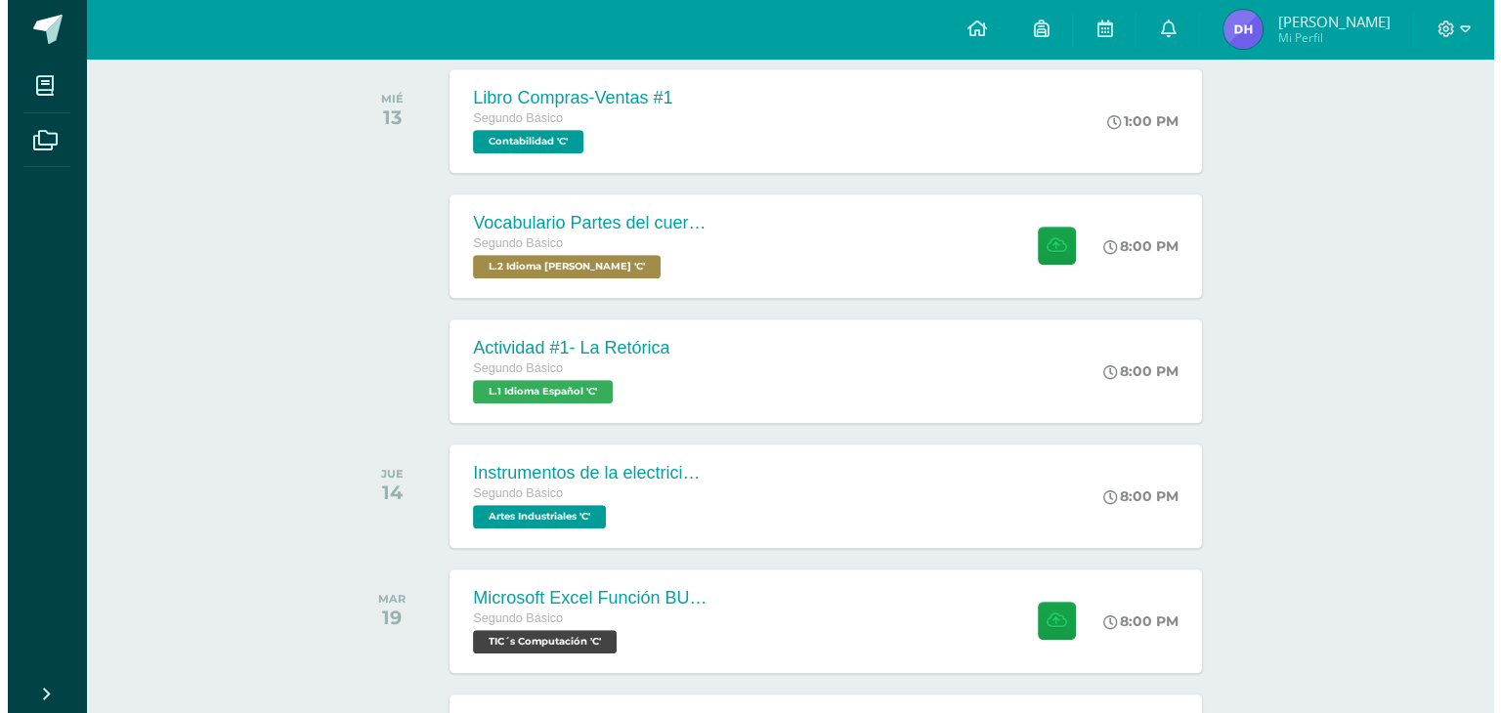
scroll to position [935, 0]
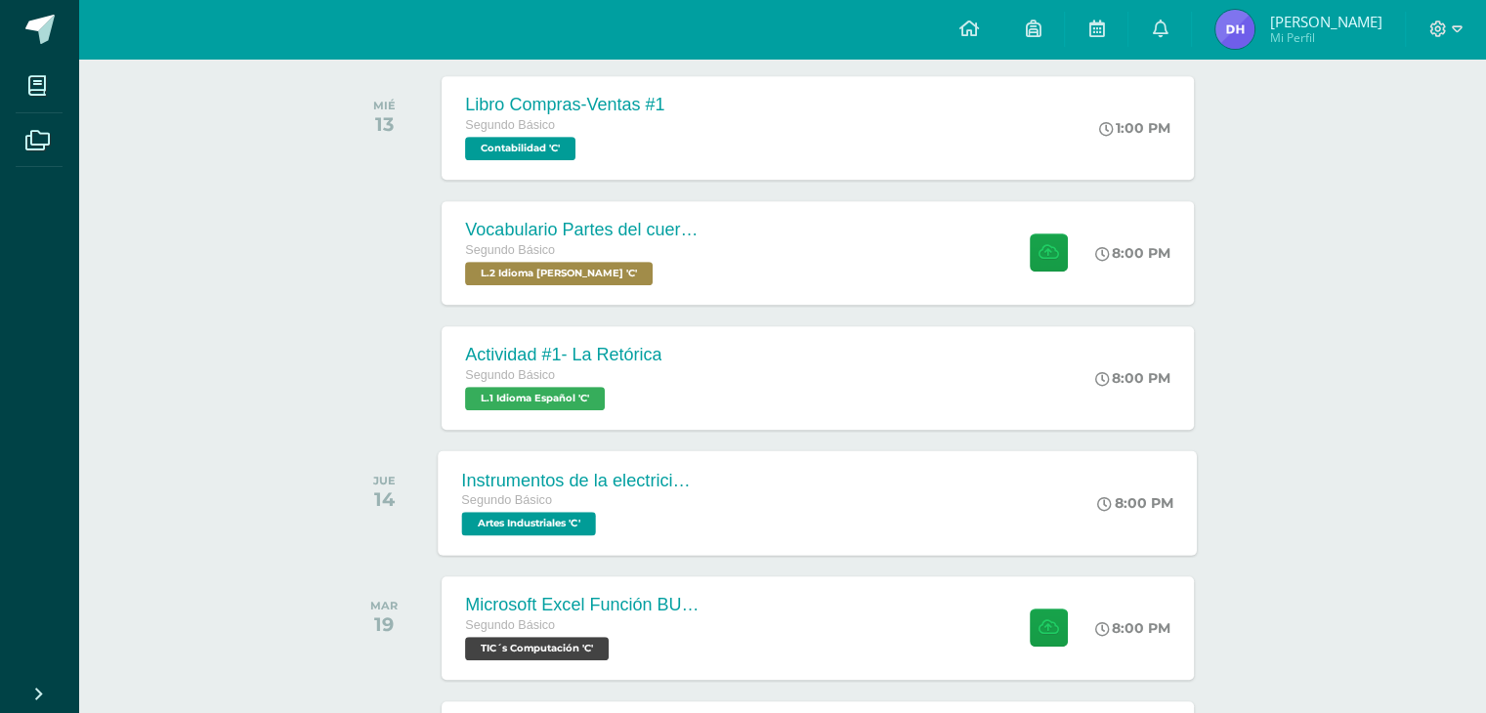
click at [697, 530] on div "Segundo Básico Artes Industriales 'C'" at bounding box center [580, 512] width 236 height 45
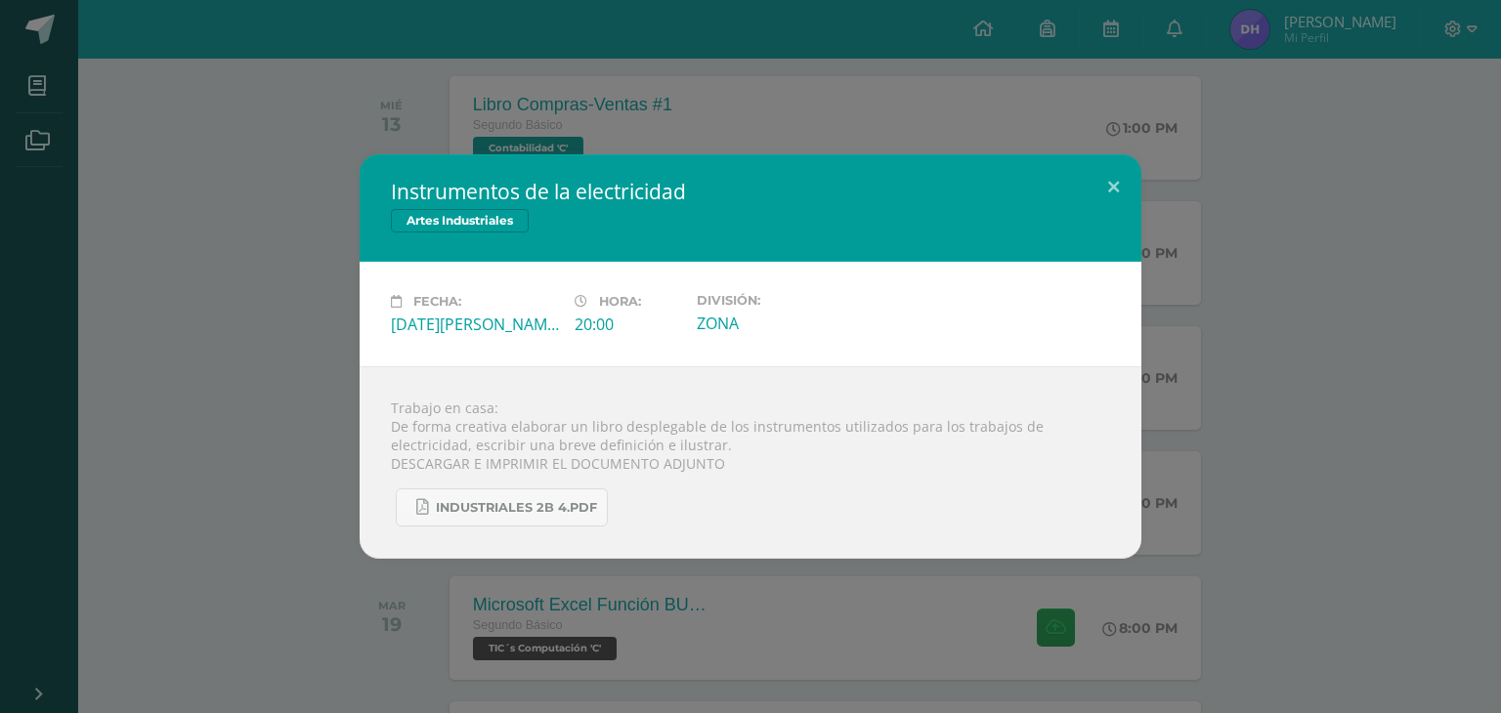
click at [617, 571] on div "Instrumentos de la electricidad Artes Industriales Fecha: [DATE][PERSON_NAME] H…" at bounding box center [750, 356] width 1501 height 713
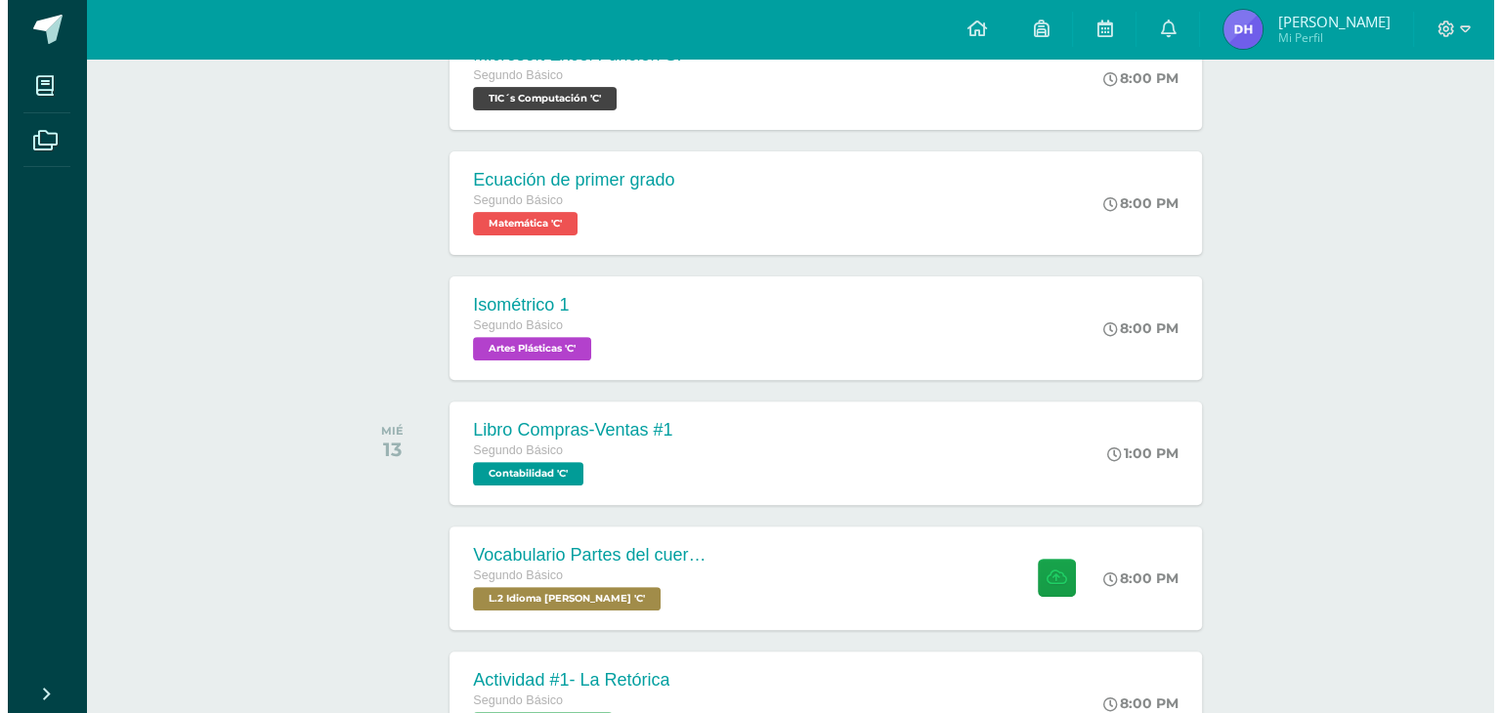
scroll to position [544, 0]
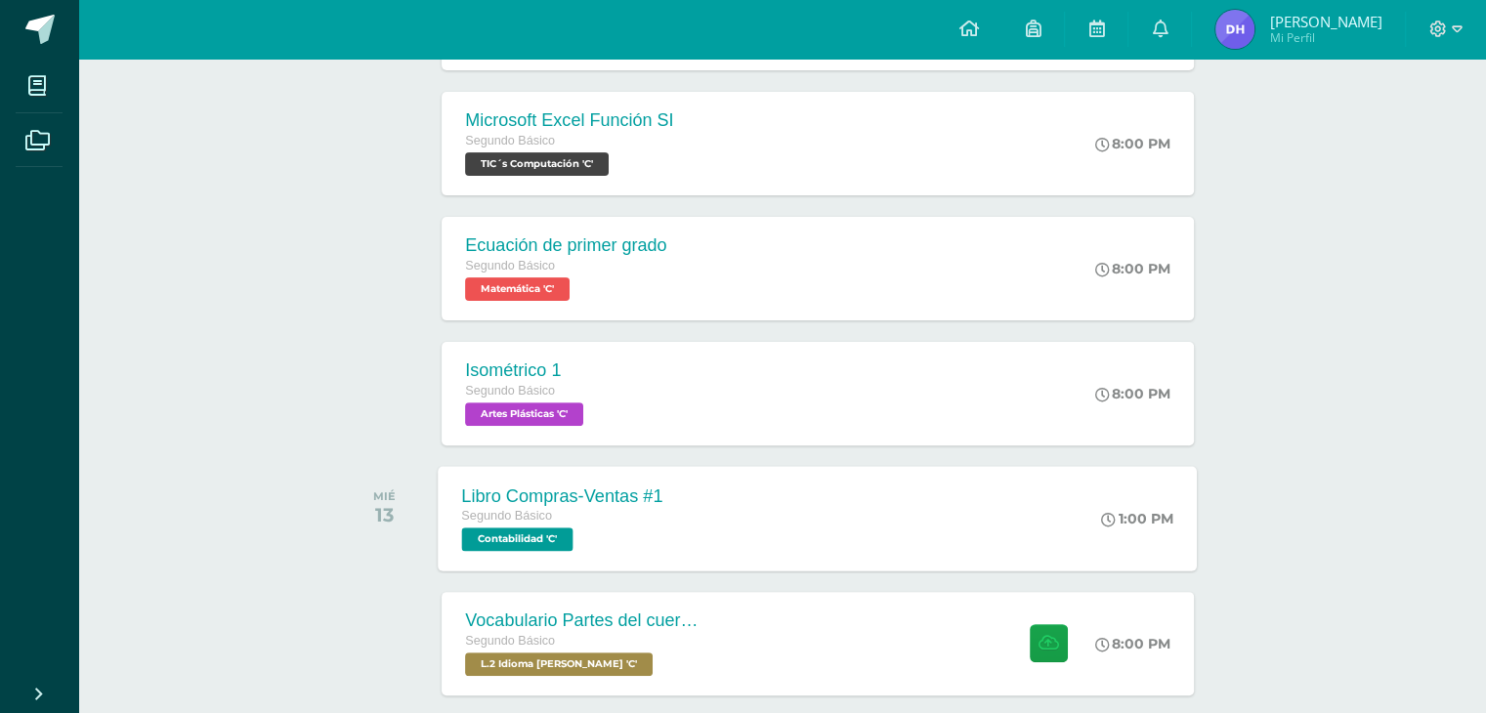
click at [698, 514] on div "Libro Compras-Ventas #1 Segundo Básico Contabilidad 'C' 1:00 PM Libro Compras-V…" at bounding box center [818, 518] width 759 height 105
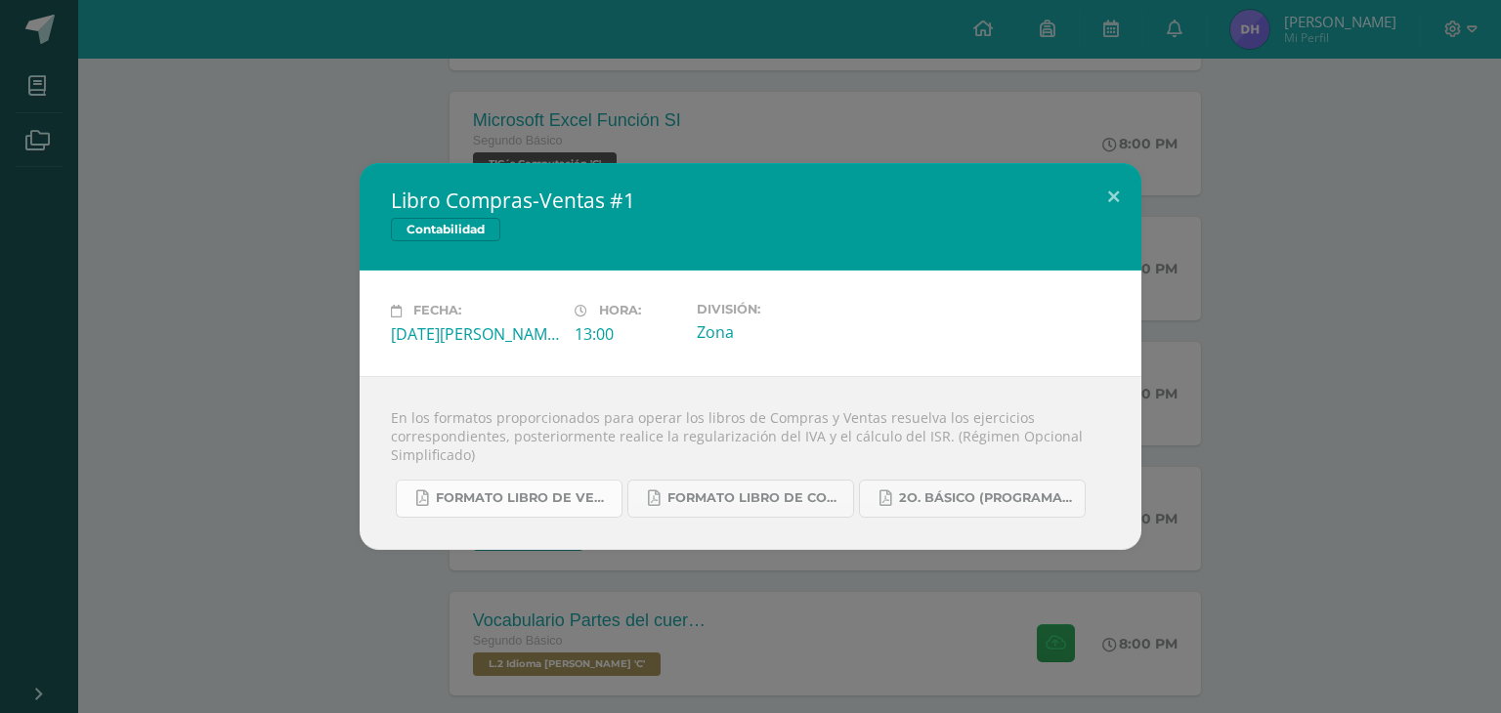
click at [541, 498] on span "Formato Libro de Ventas.pdf" at bounding box center [524, 498] width 176 height 16
click at [793, 505] on span "Formato Libro de Compras.pdf" at bounding box center [755, 498] width 176 height 16
click at [912, 493] on span "2o. Básico (Programación).pdf" at bounding box center [987, 498] width 176 height 16
click at [851, 126] on div "Libro Compras-Ventas #1 Contabilidad Fecha: [DATE][PERSON_NAME] Hora: 13:00 Div…" at bounding box center [750, 356] width 1501 height 713
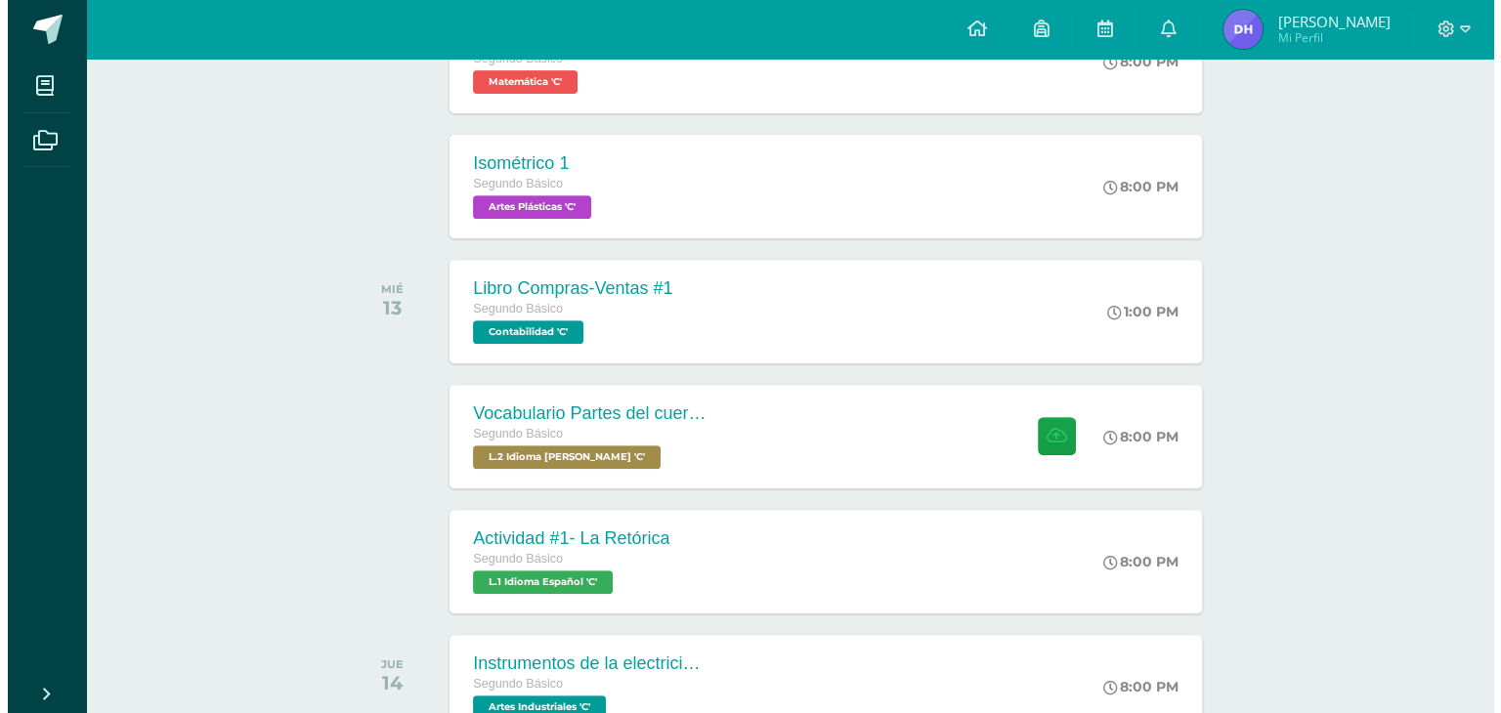
scroll to position [977, 0]
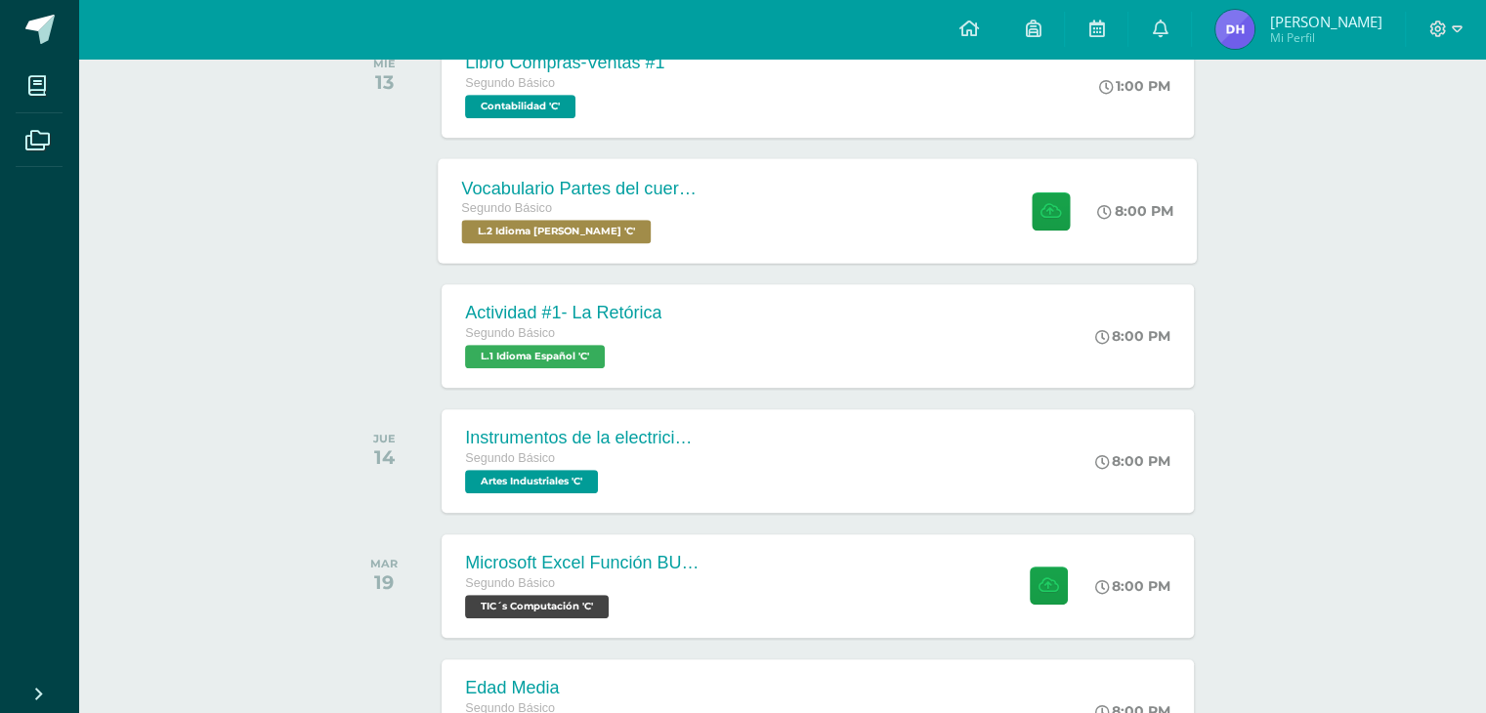
click at [723, 239] on div "Vocabulario Partes del cuerpo Segundo Básico L.2 Idioma [PERSON_NAME] 'C' 8:00 …" at bounding box center [818, 210] width 759 height 105
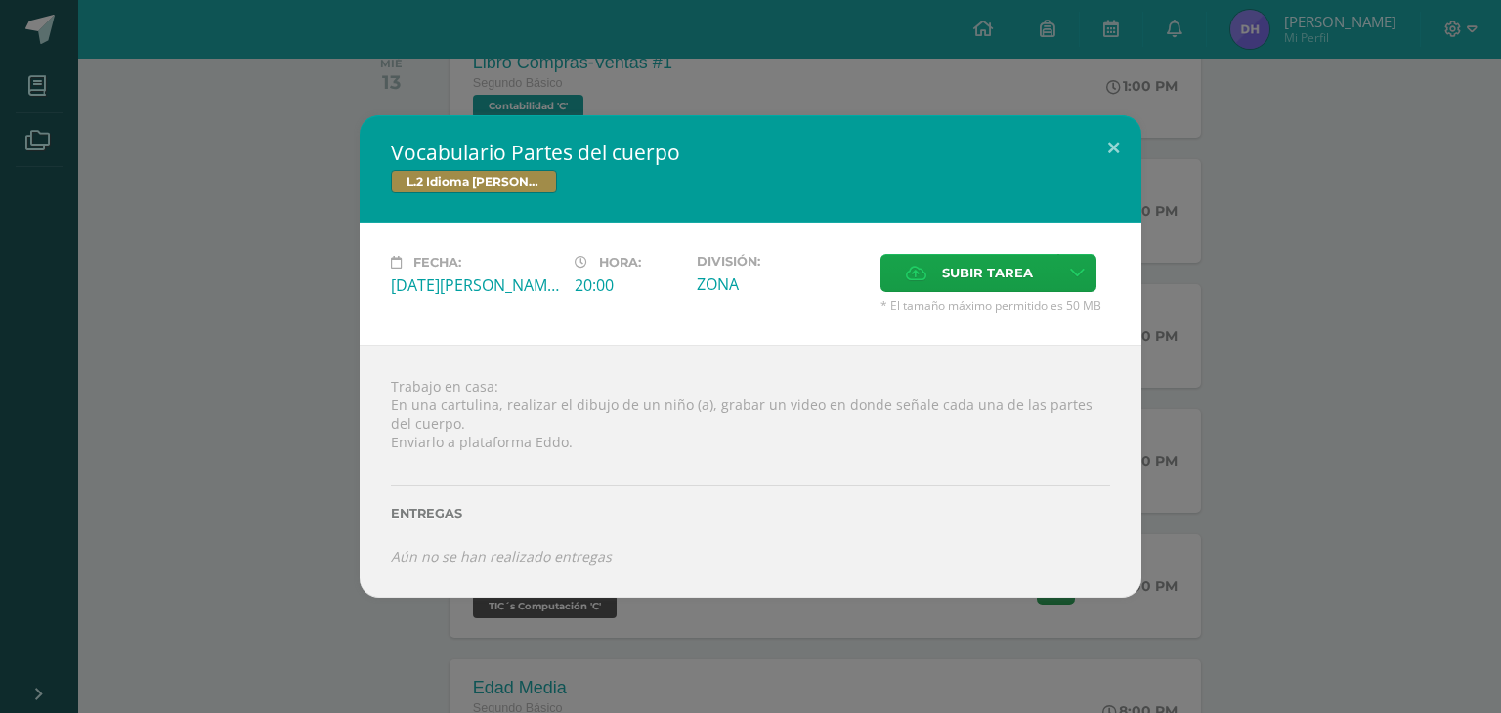
drag, startPoint x: 784, startPoint y: 664, endPoint x: 778, endPoint y: 657, distance: 10.4
click at [783, 663] on div "Vocabulario Partes del cuerpo L.2 Idioma [PERSON_NAME] Fecha: [DATE][PERSON_NAM…" at bounding box center [750, 356] width 1501 height 713
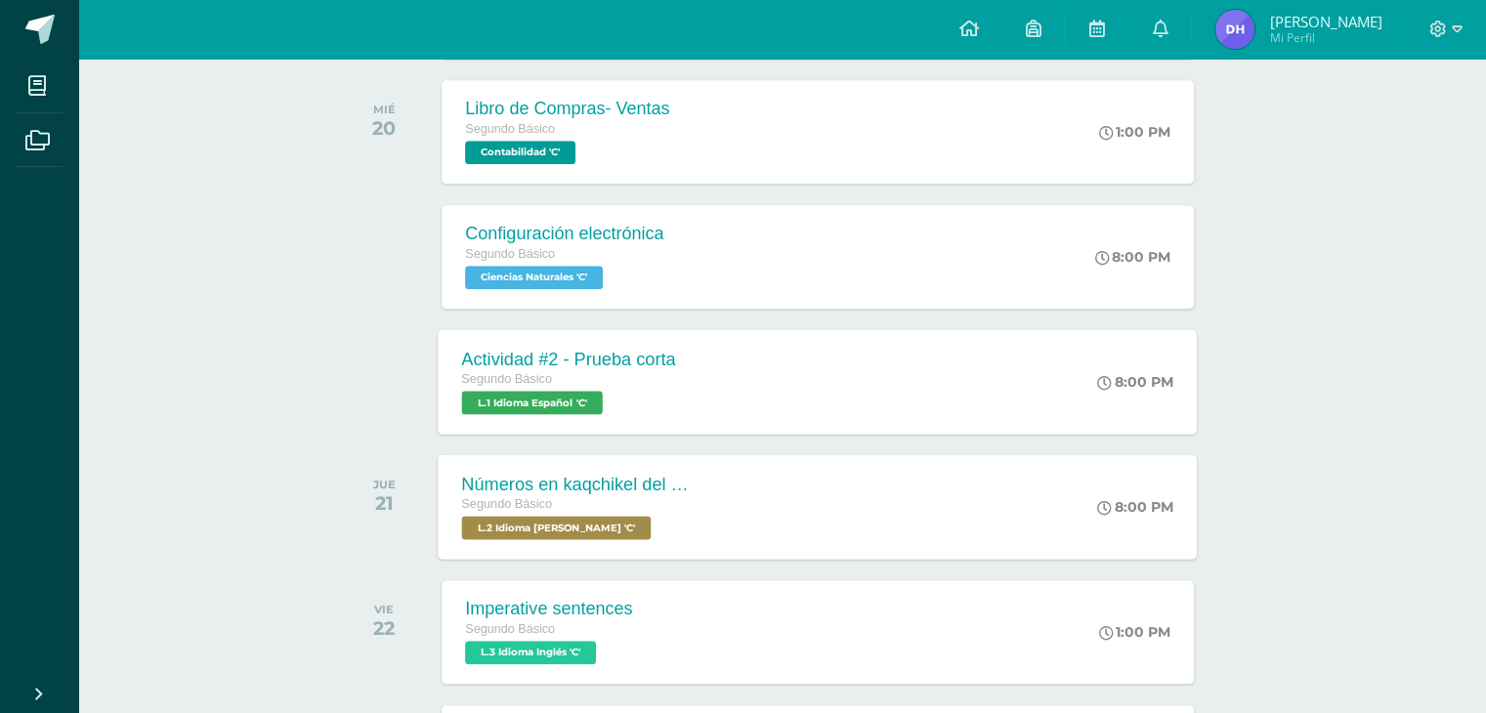
scroll to position [1856, 0]
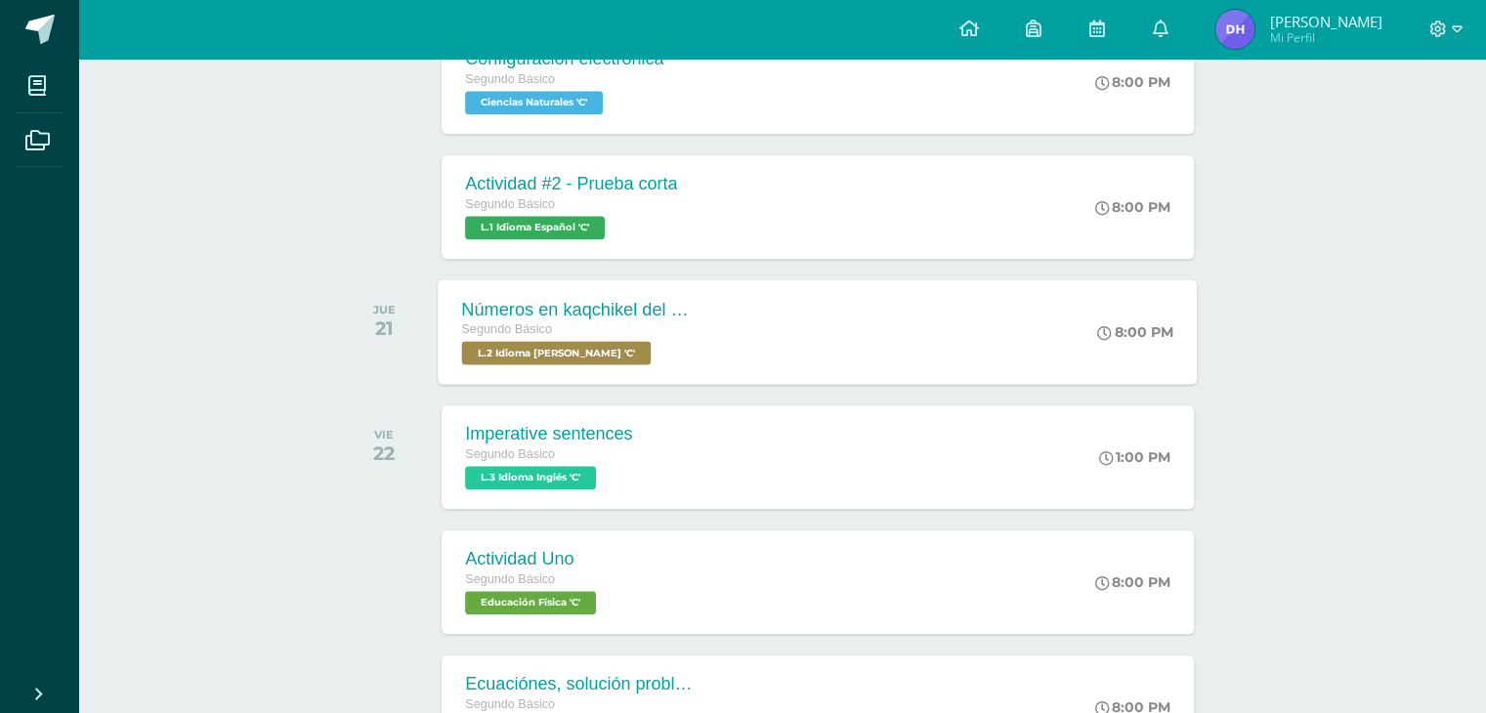
click at [748, 353] on div "Números en kaqchikel del 0 - 100 Segundo Básico L.2 Idioma [PERSON_NAME] 'C' 8:…" at bounding box center [818, 331] width 759 height 105
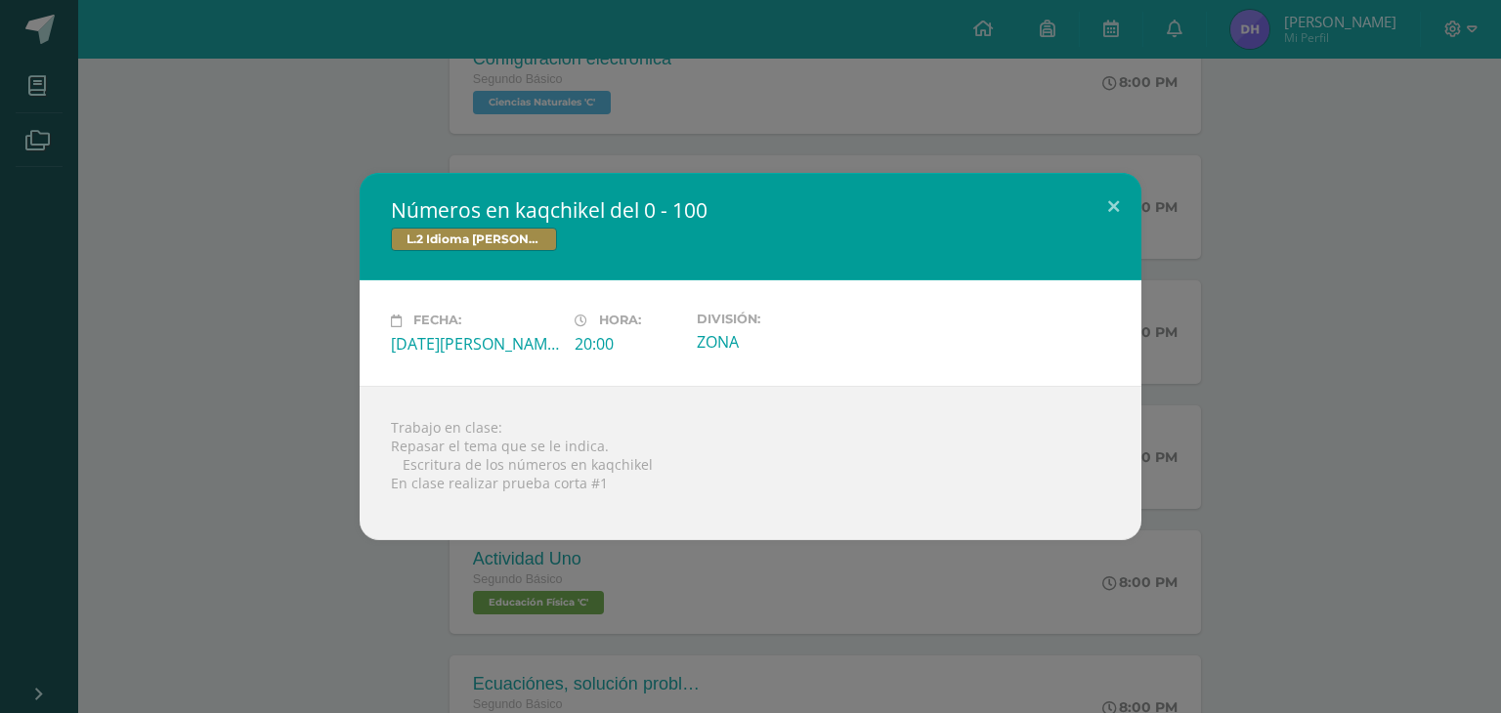
click at [757, 544] on div "Números en kaqchikel del 0 - 100 L.2 Idioma [PERSON_NAME] Fecha: [DATE][PERSON_…" at bounding box center [750, 356] width 1501 height 713
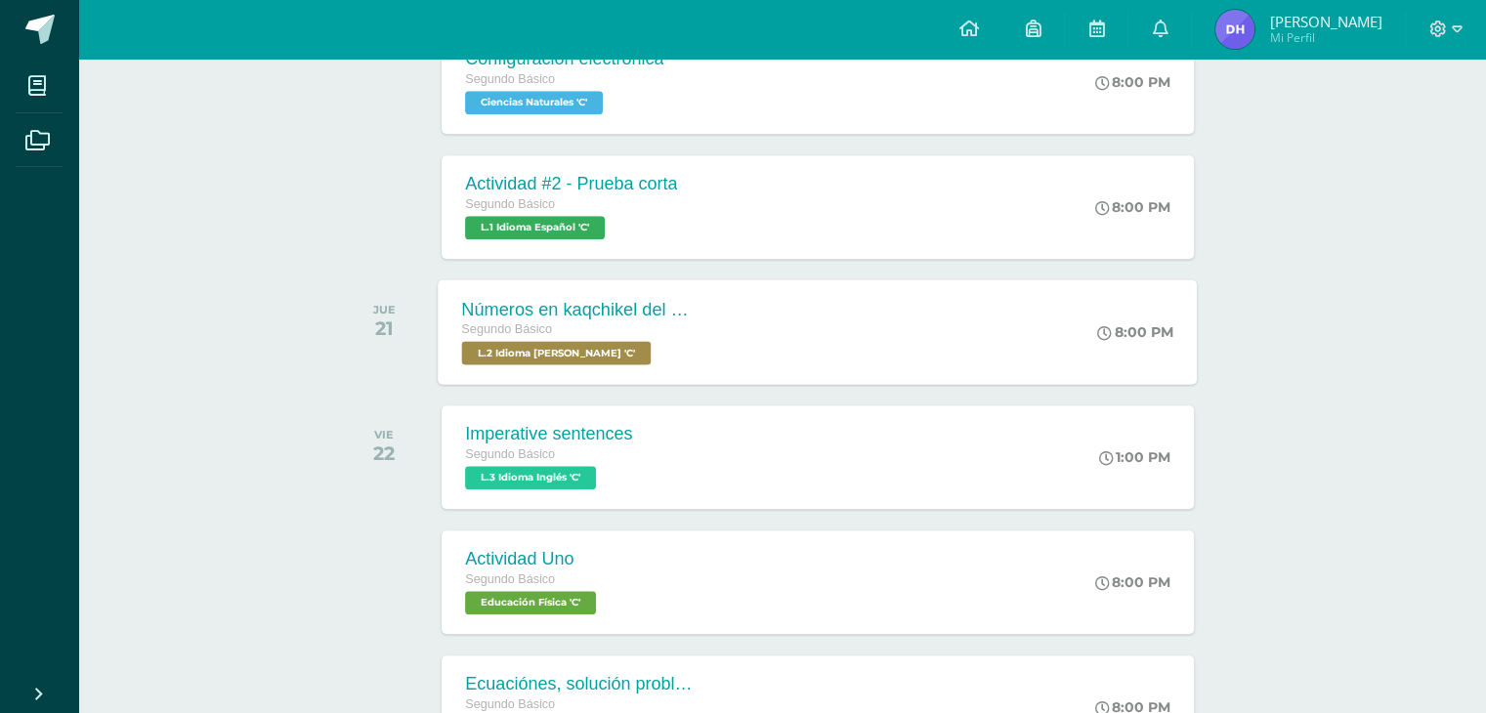
click at [775, 332] on div "Números en kaqchikel del 0 - 100 Segundo Básico L.2 Idioma [PERSON_NAME] 'C' 8:…" at bounding box center [818, 331] width 759 height 105
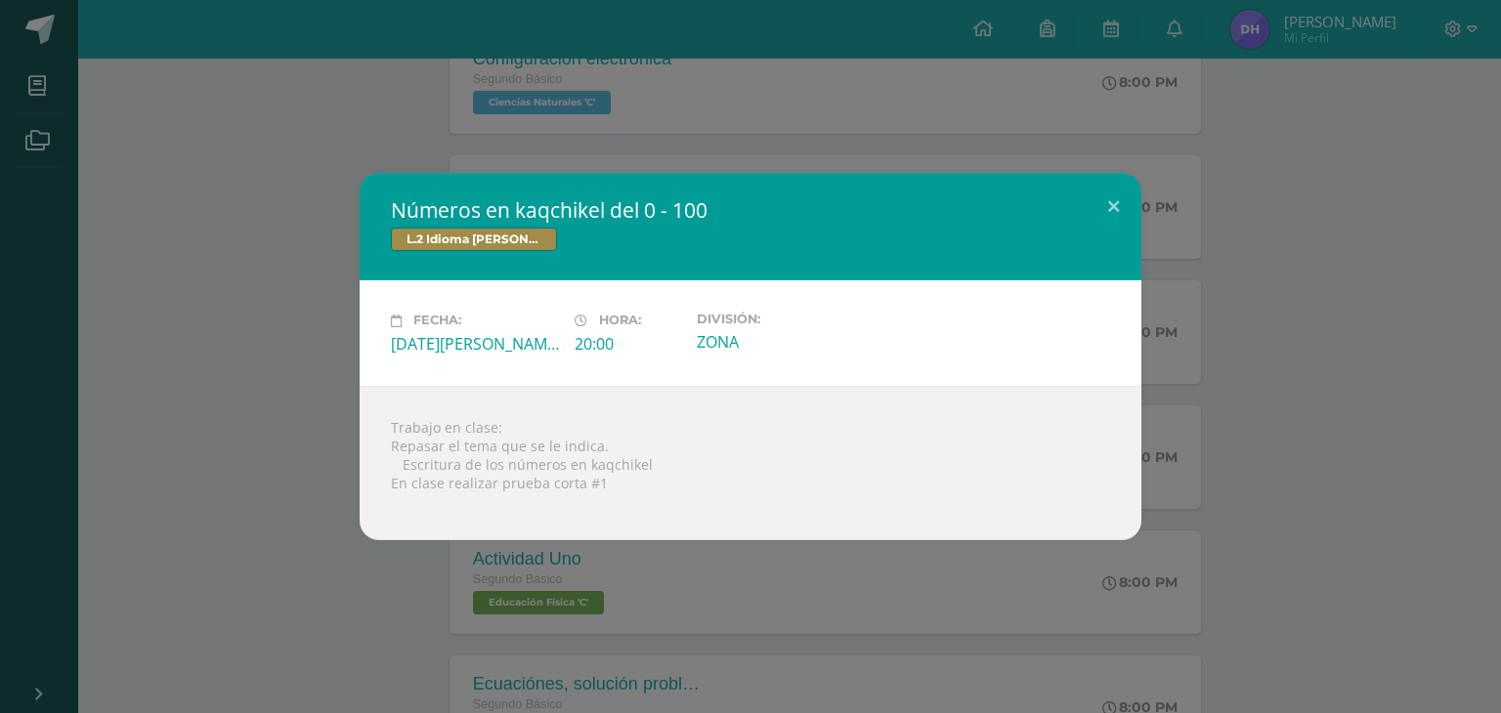
click at [708, 583] on div "Números en kaqchikel del 0 - 100 L.2 Idioma [PERSON_NAME] Fecha: [DATE][PERSON_…" at bounding box center [750, 356] width 1501 height 713
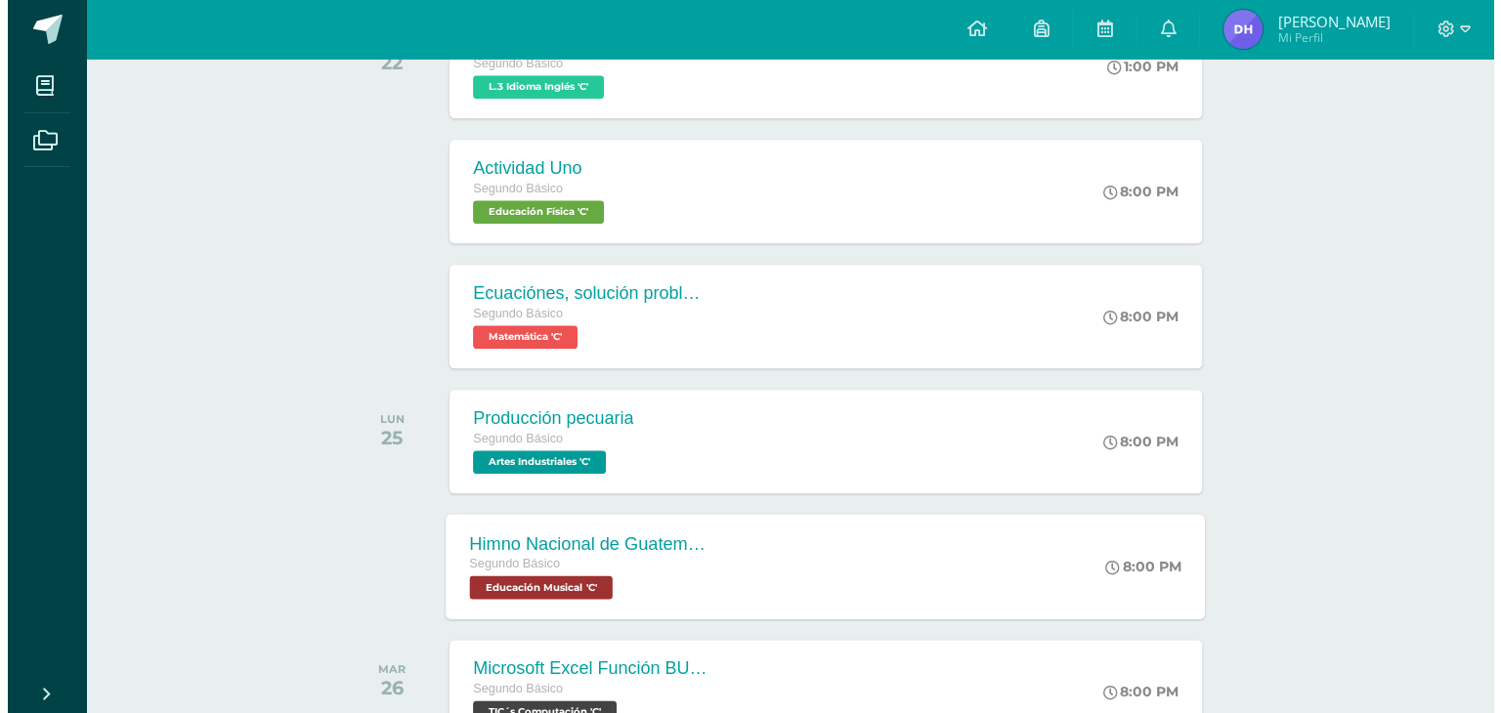
scroll to position [2638, 0]
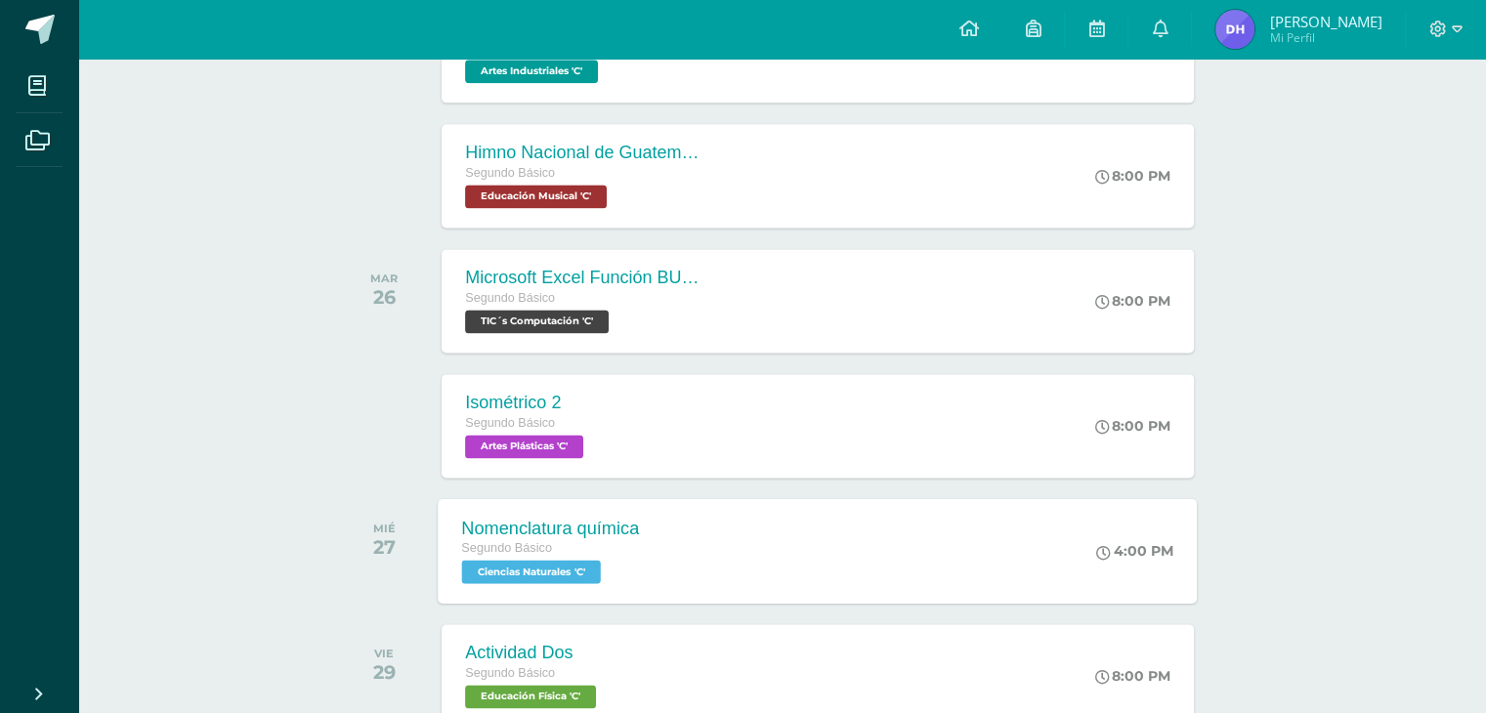
click at [681, 503] on div "Nomenclatura química Segundo Básico Ciencias Naturales 'C' 4:00 PM Nomenclatura…" at bounding box center [818, 550] width 759 height 105
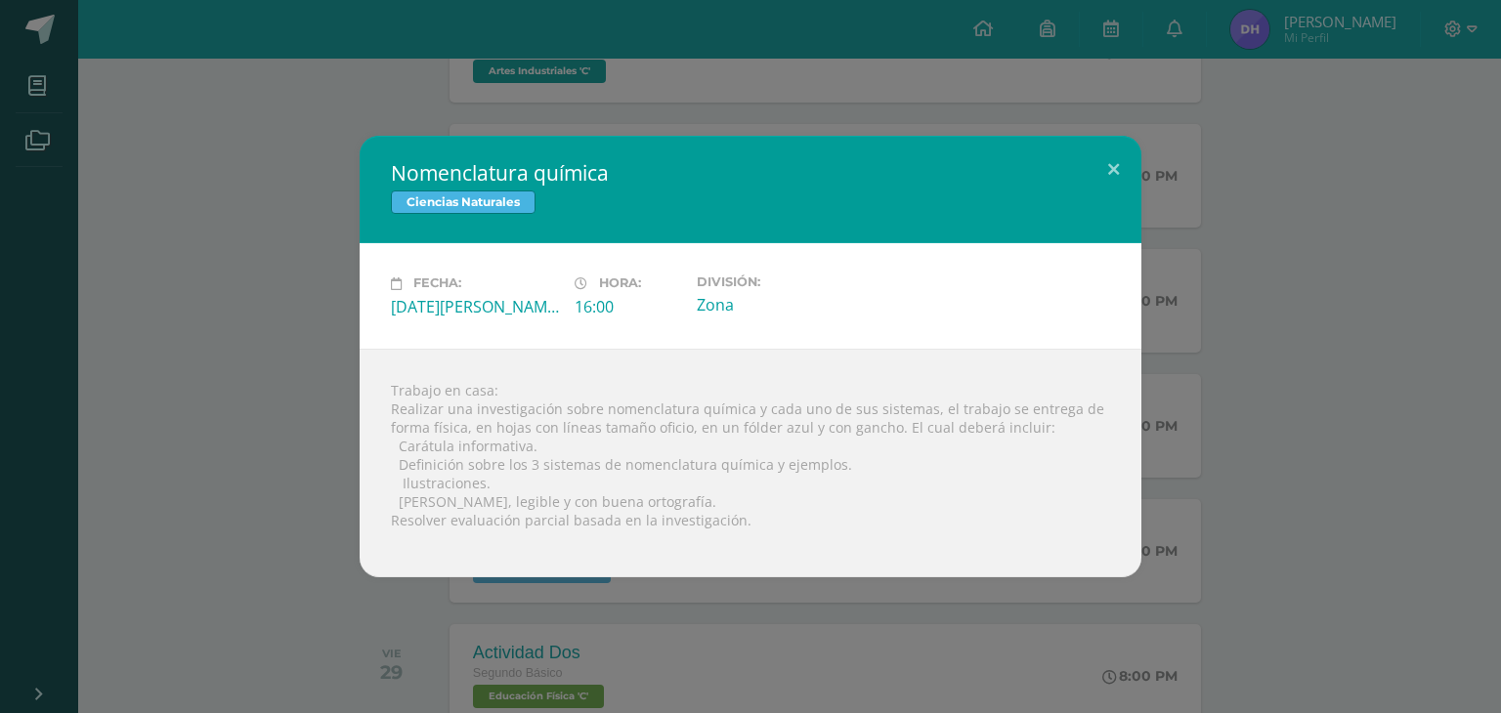
click at [692, 567] on div "Trabajo en casa: Realizar una investigación sobre nomenclatura química y cada u…" at bounding box center [751, 463] width 782 height 229
click at [703, 610] on div "Nomenclatura química Ciencias Naturales Fecha: [DATE][PERSON_NAME] Hora: 16:00 …" at bounding box center [750, 356] width 1501 height 713
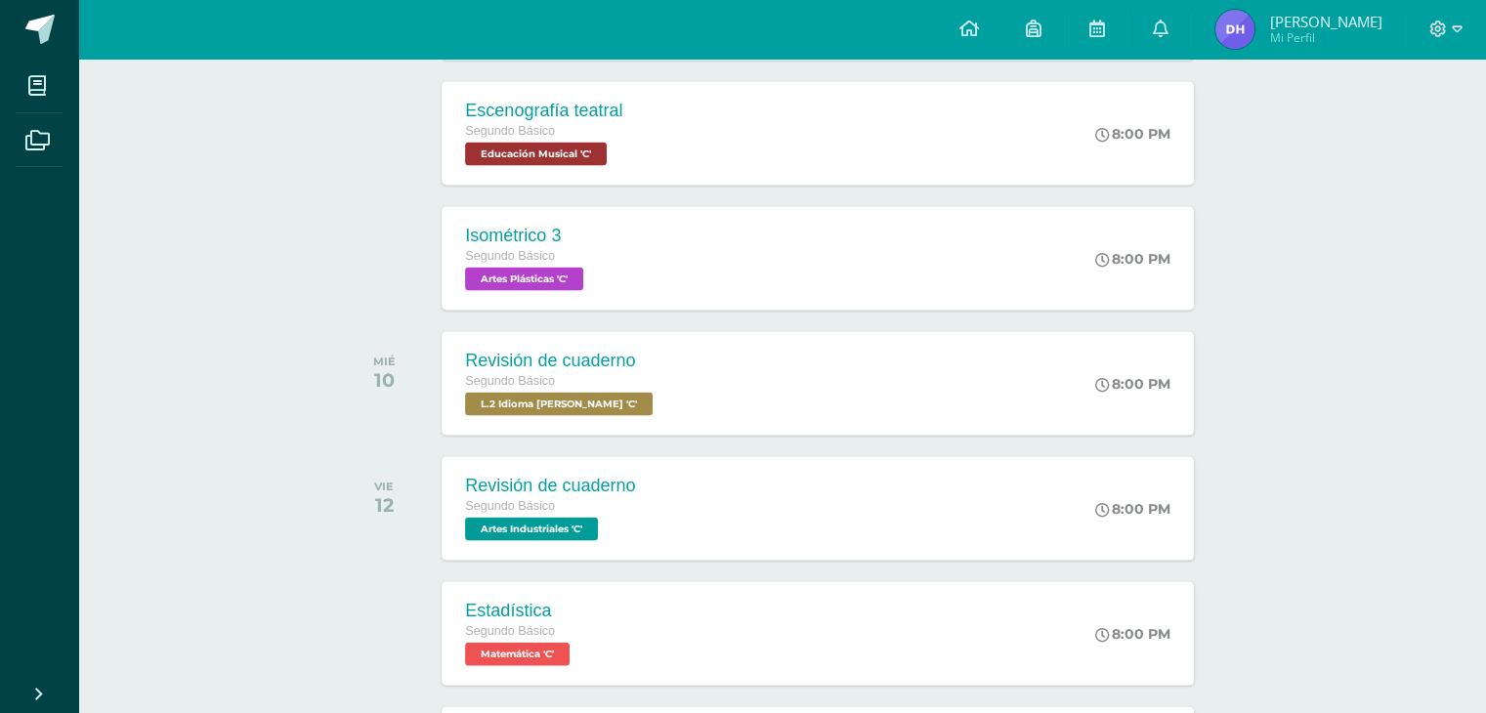
scroll to position [4103, 0]
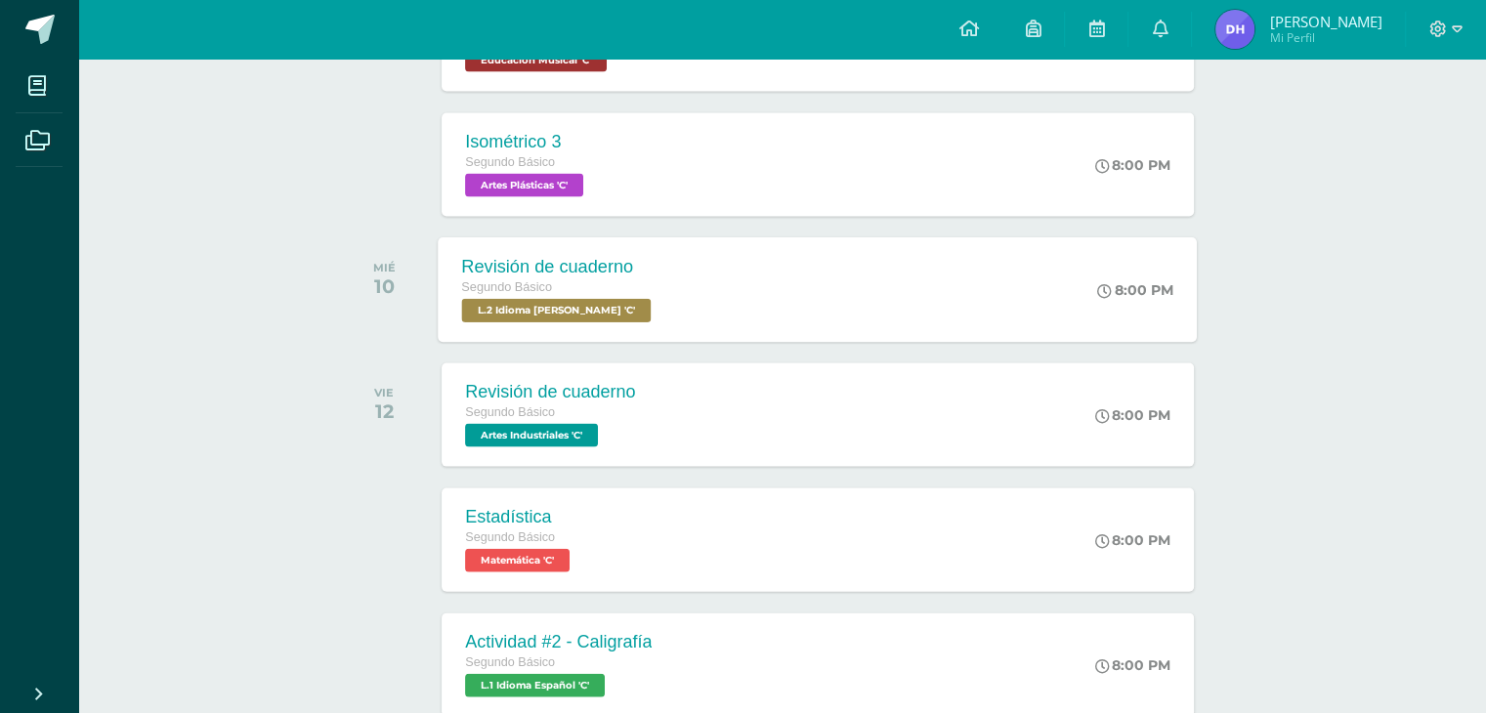
click at [719, 290] on div "Revisión de cuaderno Segundo Básico L.2 Idioma [PERSON_NAME] 'C' 8:00 PM Revisi…" at bounding box center [818, 289] width 759 height 105
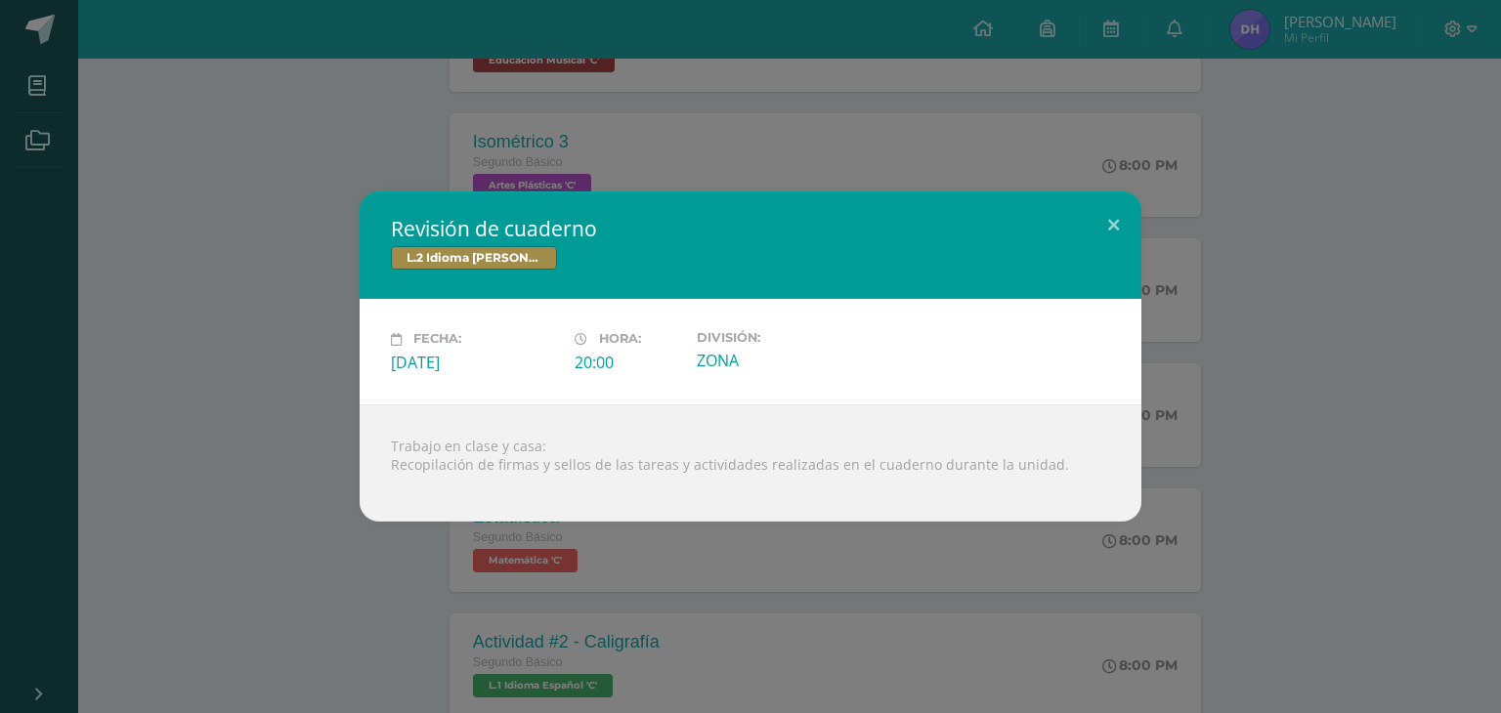
click at [715, 535] on div "Revisión de cuaderno L.2 Idioma [PERSON_NAME] Fecha: [DATE] Hora: 20:00 Divisió…" at bounding box center [750, 356] width 1501 height 713
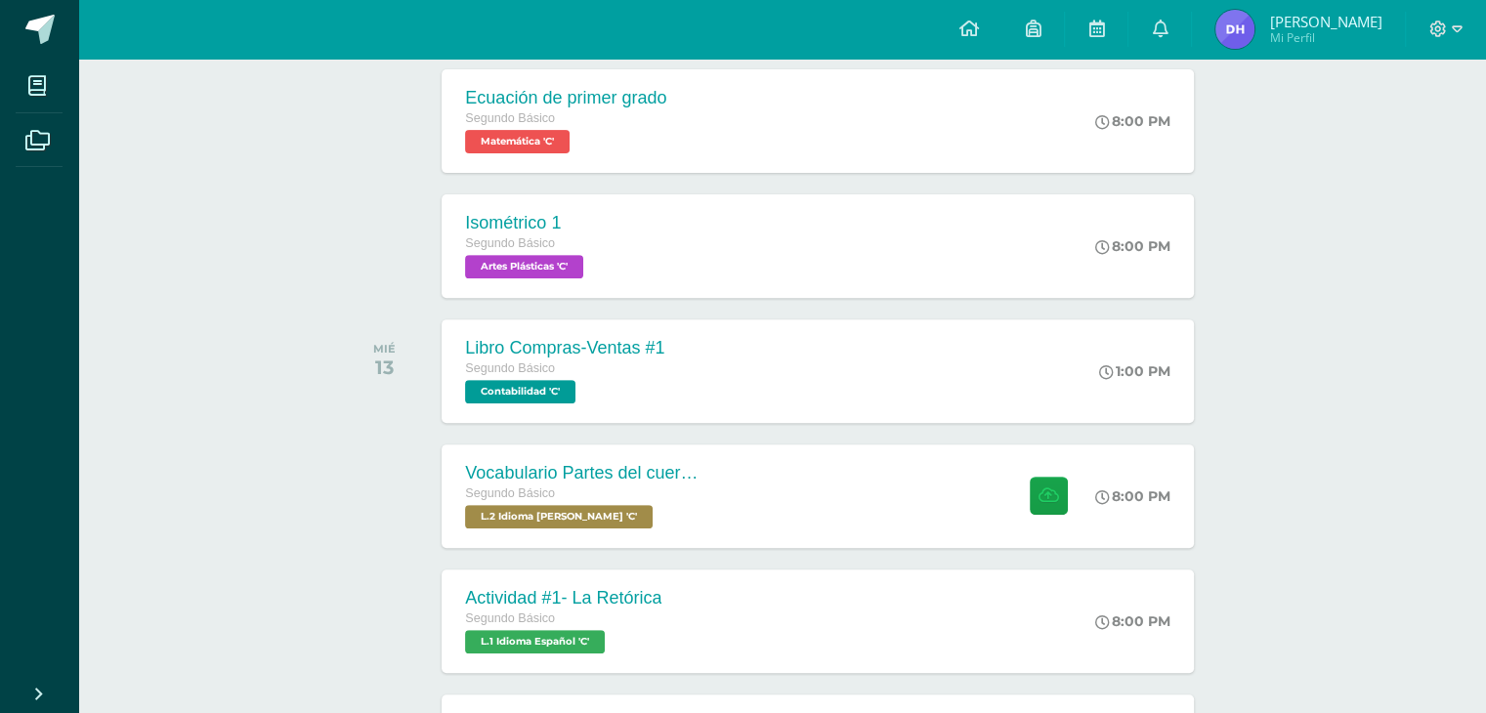
scroll to position [544, 0]
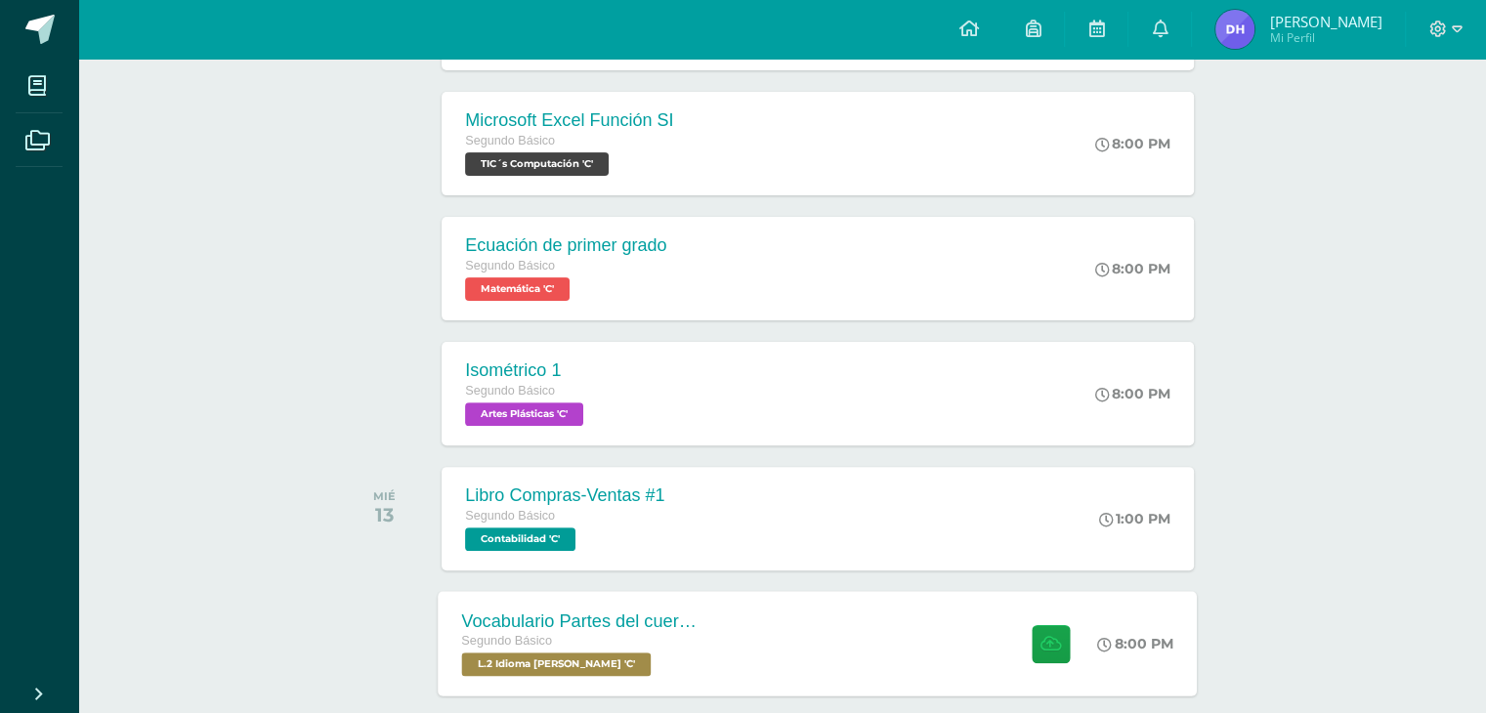
click at [711, 610] on div "Vocabulario Partes del cuerpo Segundo Básico L.2 Idioma [PERSON_NAME] 'C'" at bounding box center [581, 643] width 284 height 105
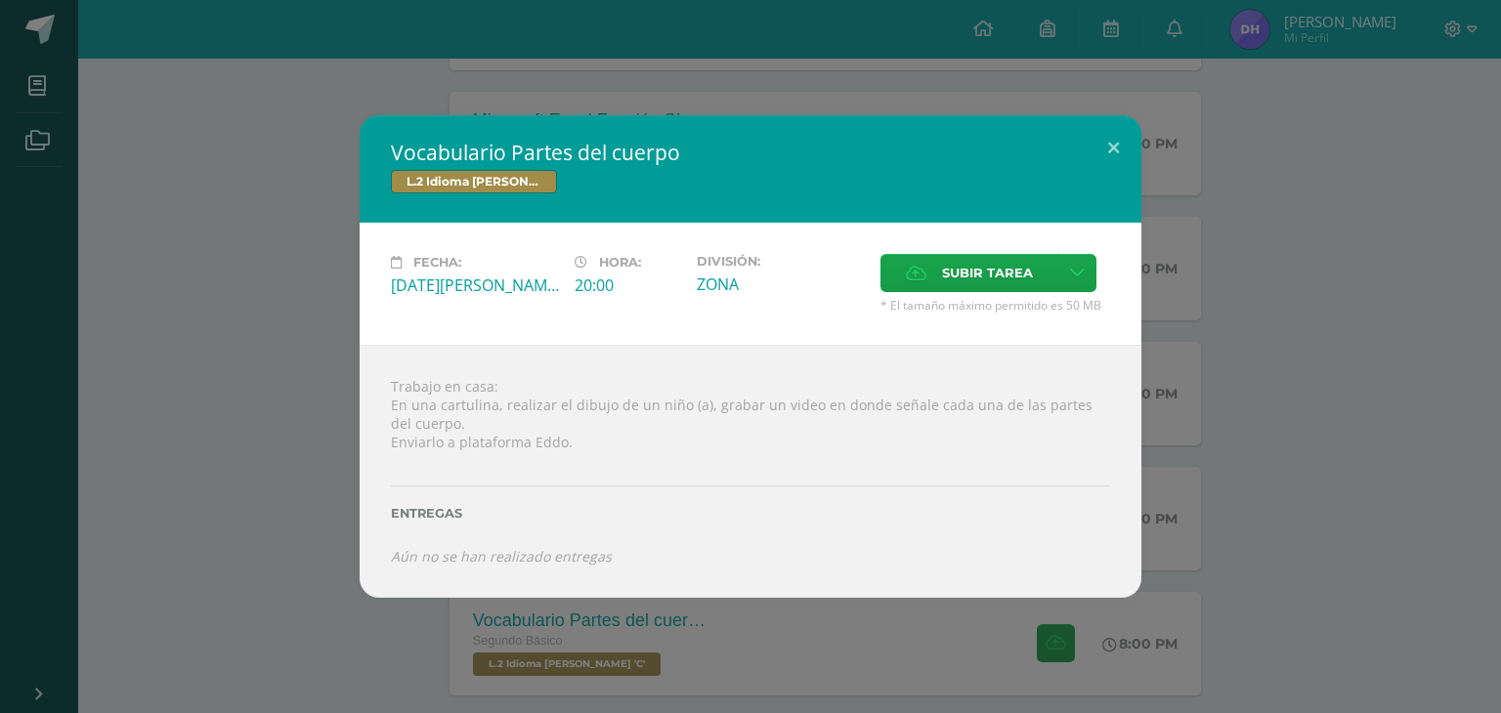
drag, startPoint x: 1253, startPoint y: 474, endPoint x: 1101, endPoint y: 490, distance: 153.3
click at [1252, 473] on div "Vocabulario Partes del cuerpo L.2 Idioma [PERSON_NAME] Fecha: [DATE][PERSON_NAM…" at bounding box center [750, 356] width 1485 height 483
